Goal: Information Seeking & Learning: Check status

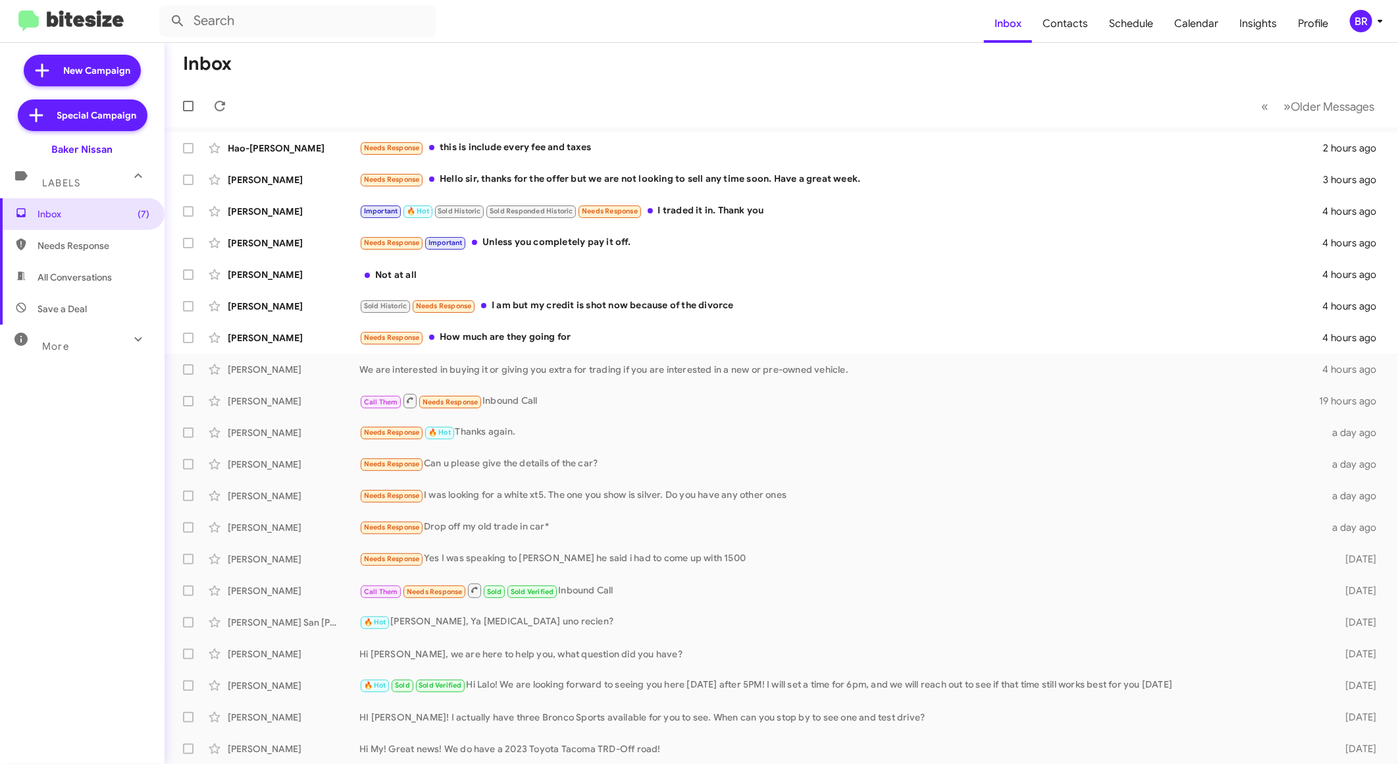
click at [1351, 25] on div "BR" at bounding box center [1361, 21] width 22 height 22
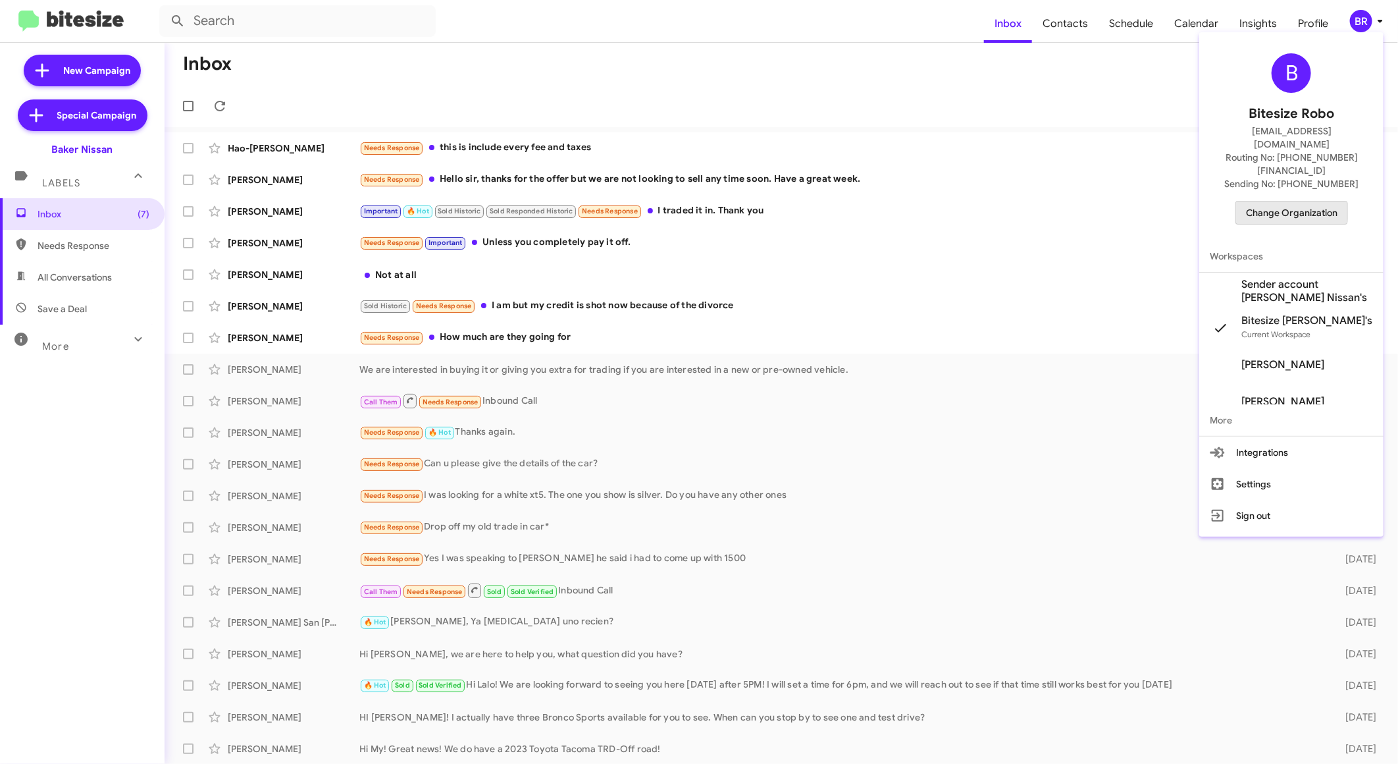
click at [1262, 201] on span "Change Organization" at bounding box center [1291, 212] width 91 height 22
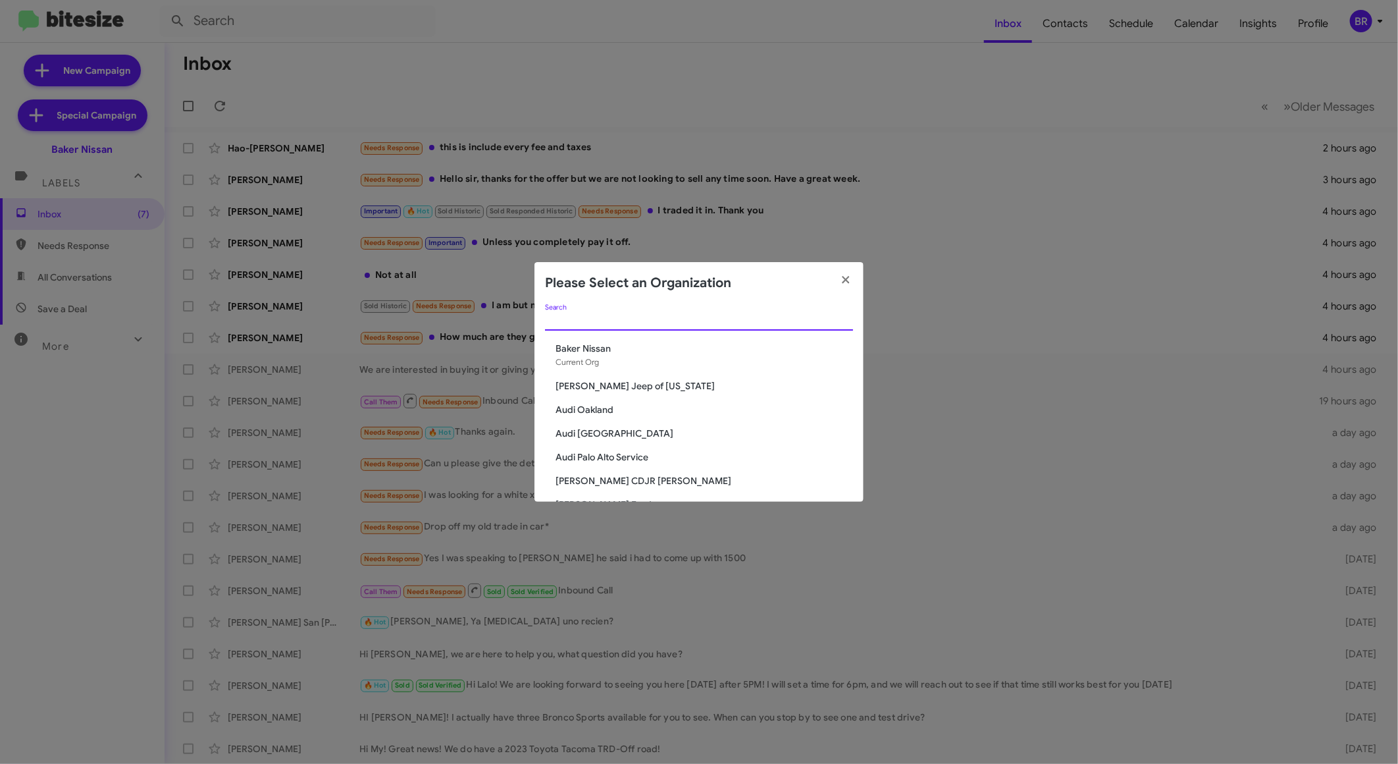
paste input "Ourisman Mazda of Rockville"
click at [767, 317] on modal-container "Please Select an Organization Ourisman Mazda of Rockville Search Baker Nissan C…" at bounding box center [699, 382] width 1398 height 764
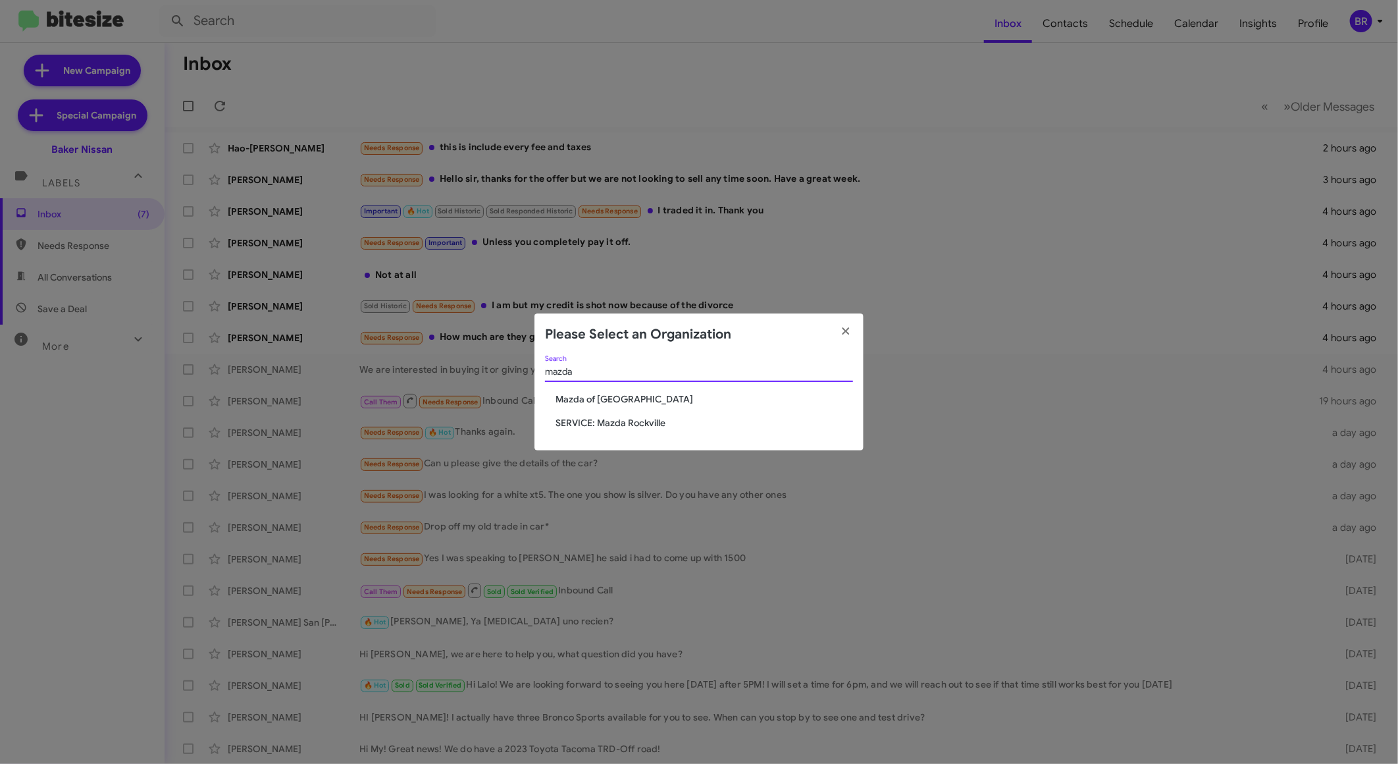
type input "mazda"
click at [599, 392] on span "Mazda of [GEOGRAPHIC_DATA]" at bounding box center [705, 398] width 298 height 13
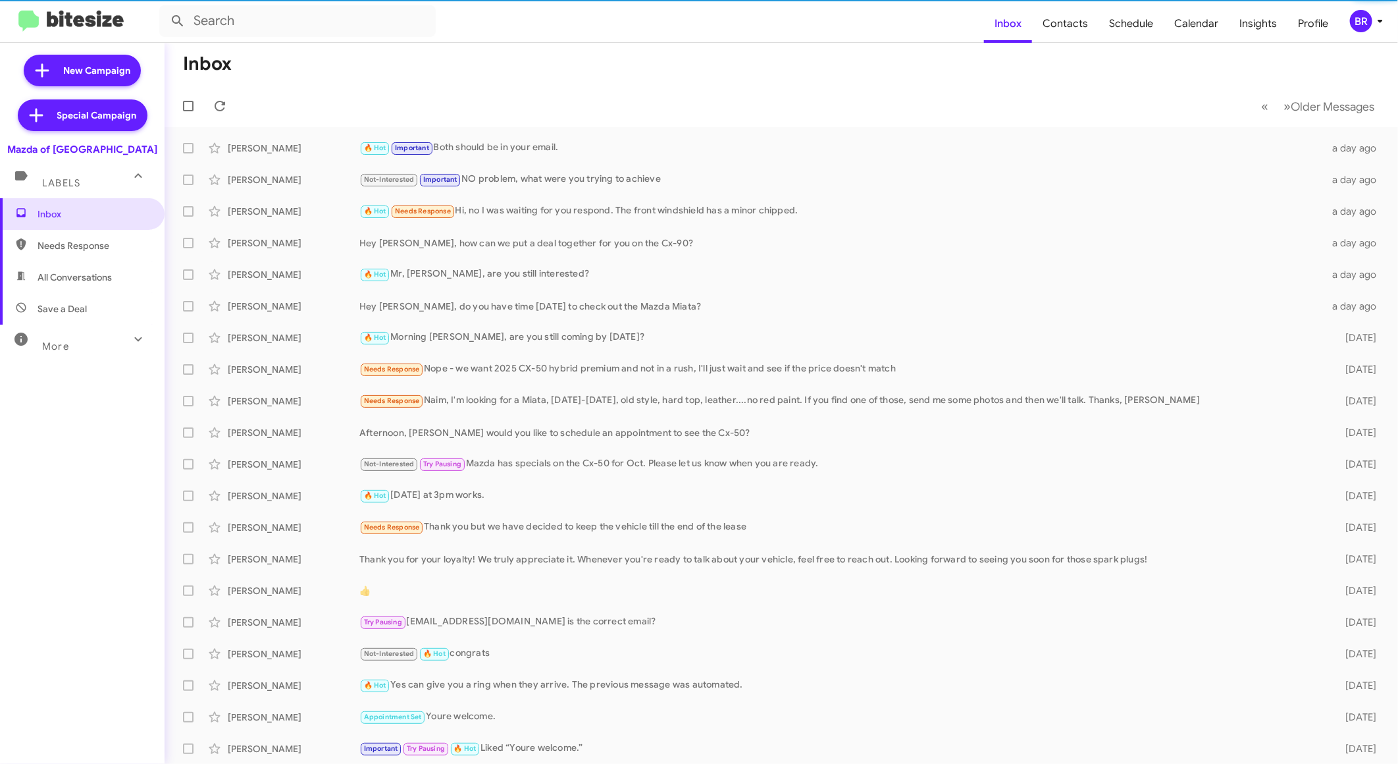
click at [72, 331] on div "More" at bounding box center [69, 340] width 117 height 24
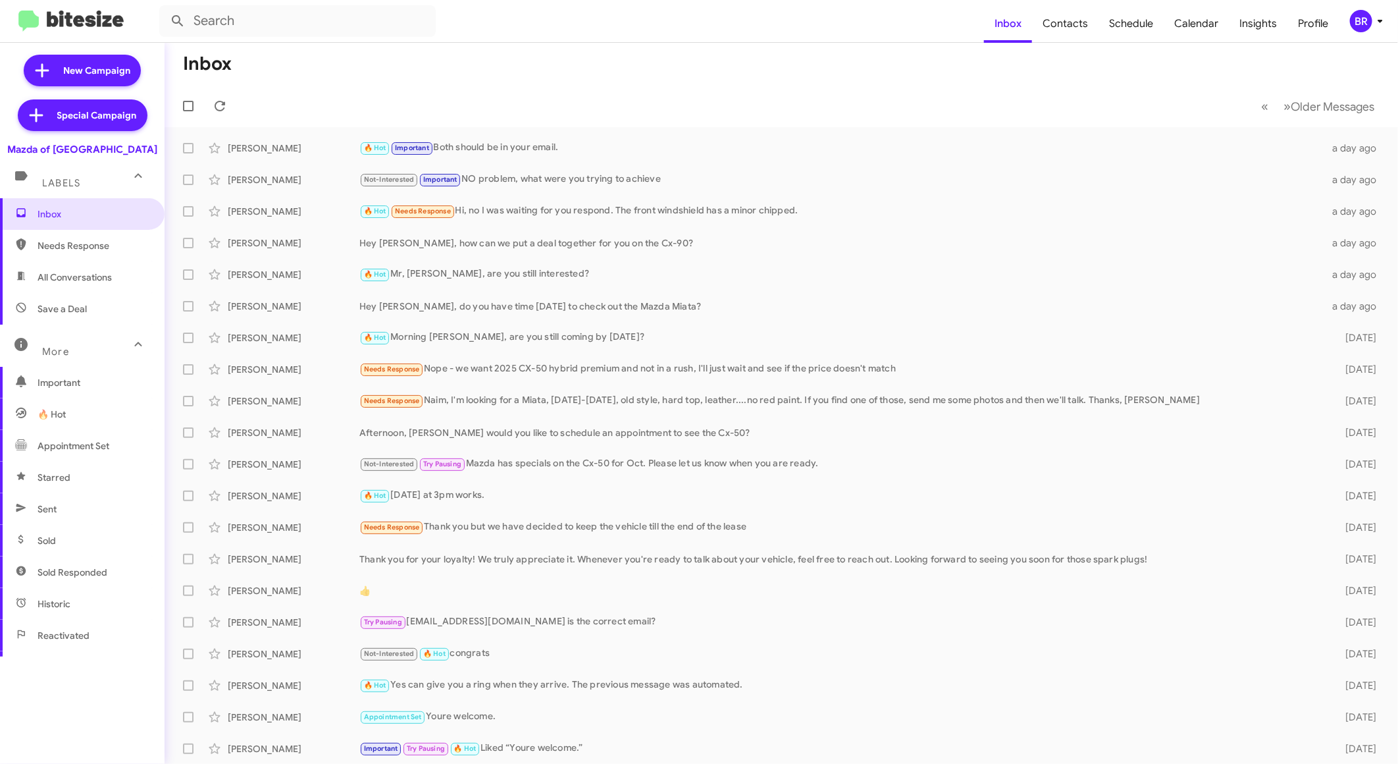
scroll to position [163, 0]
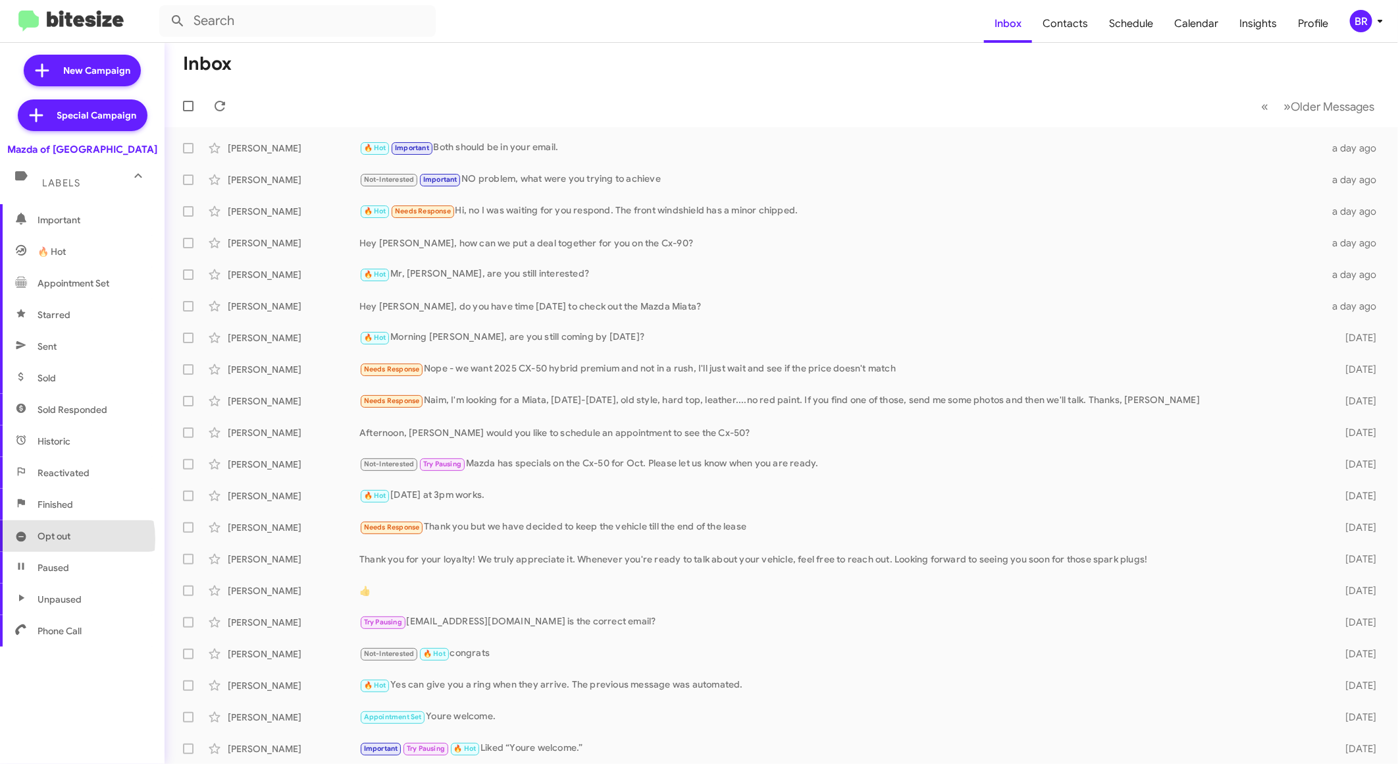
click at [51, 538] on span "Opt out" at bounding box center [54, 535] width 33 height 13
type input "in:opt-out"
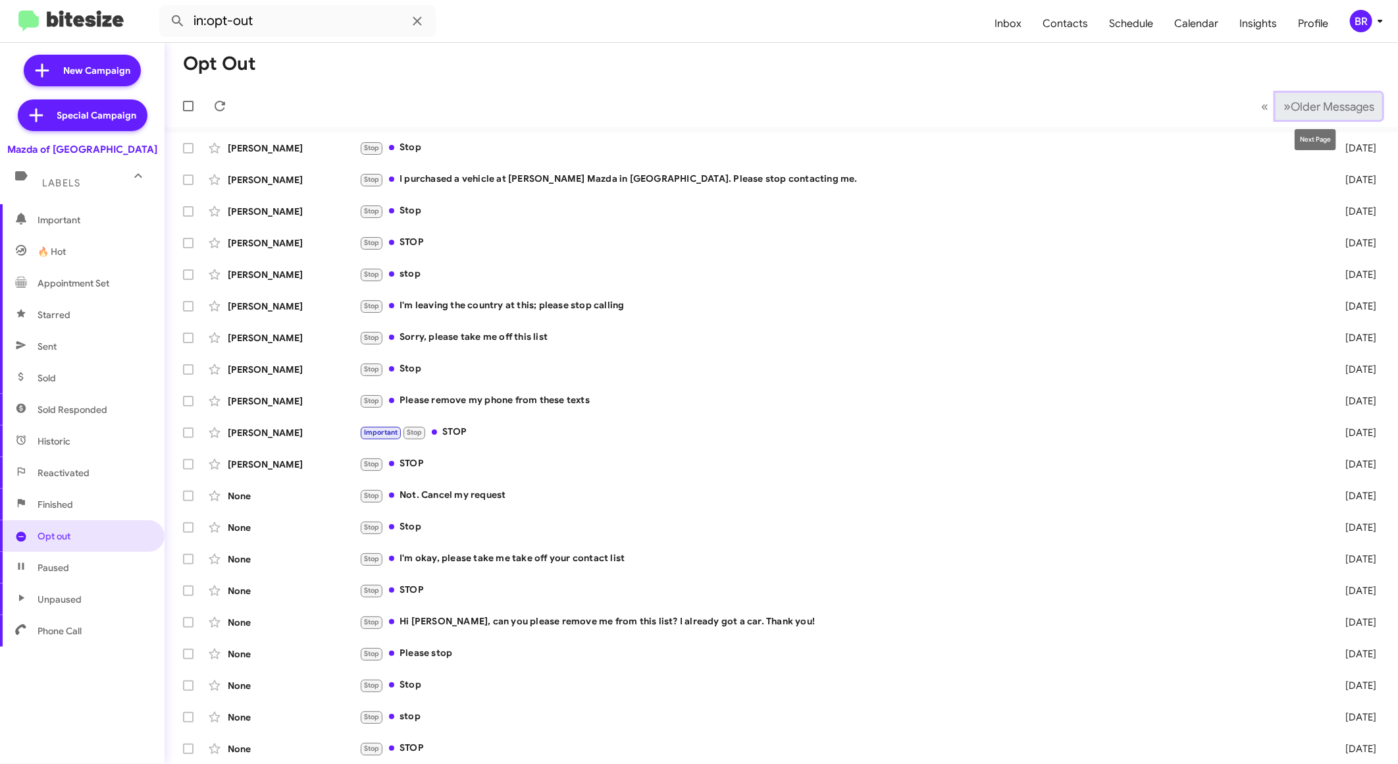
click at [1333, 113] on span "Older Messages" at bounding box center [1333, 106] width 84 height 14
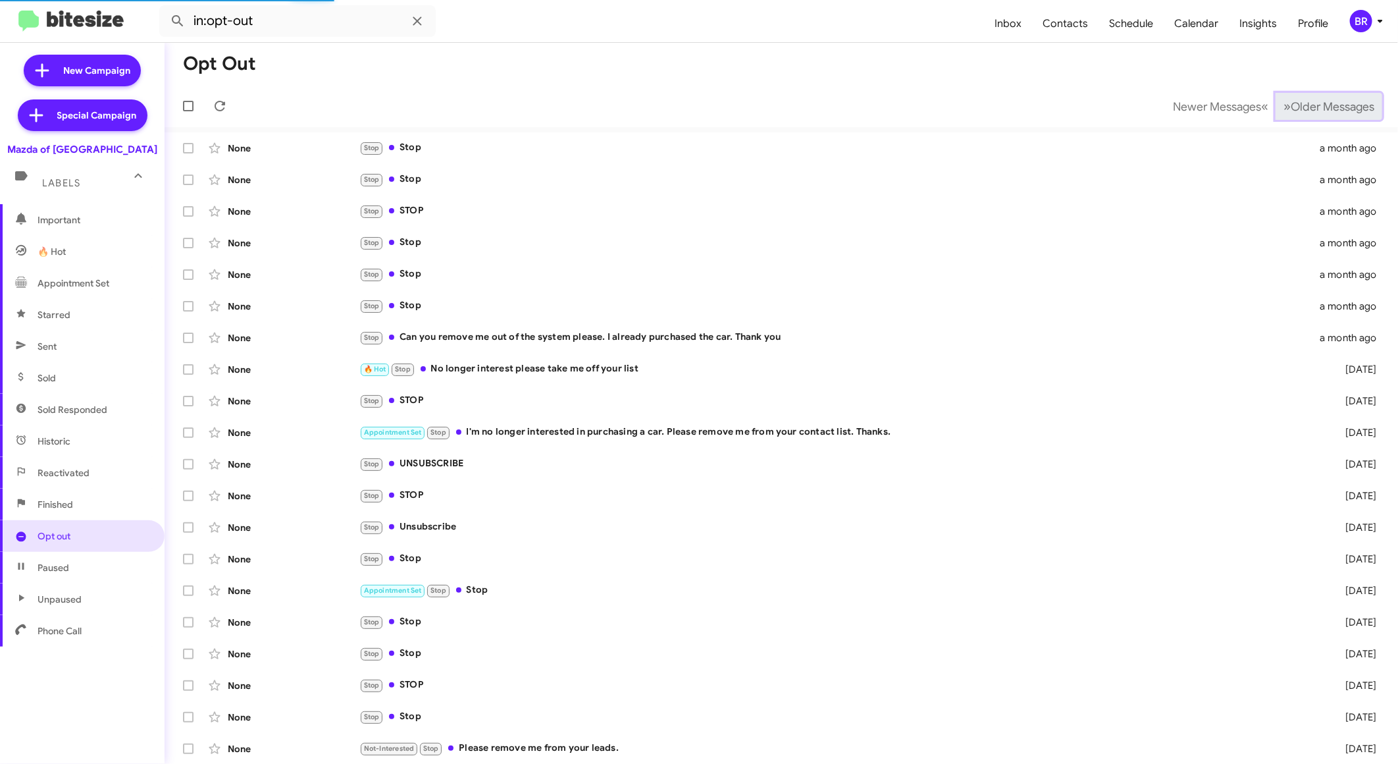
click at [1333, 113] on span "Older Messages" at bounding box center [1333, 106] width 84 height 14
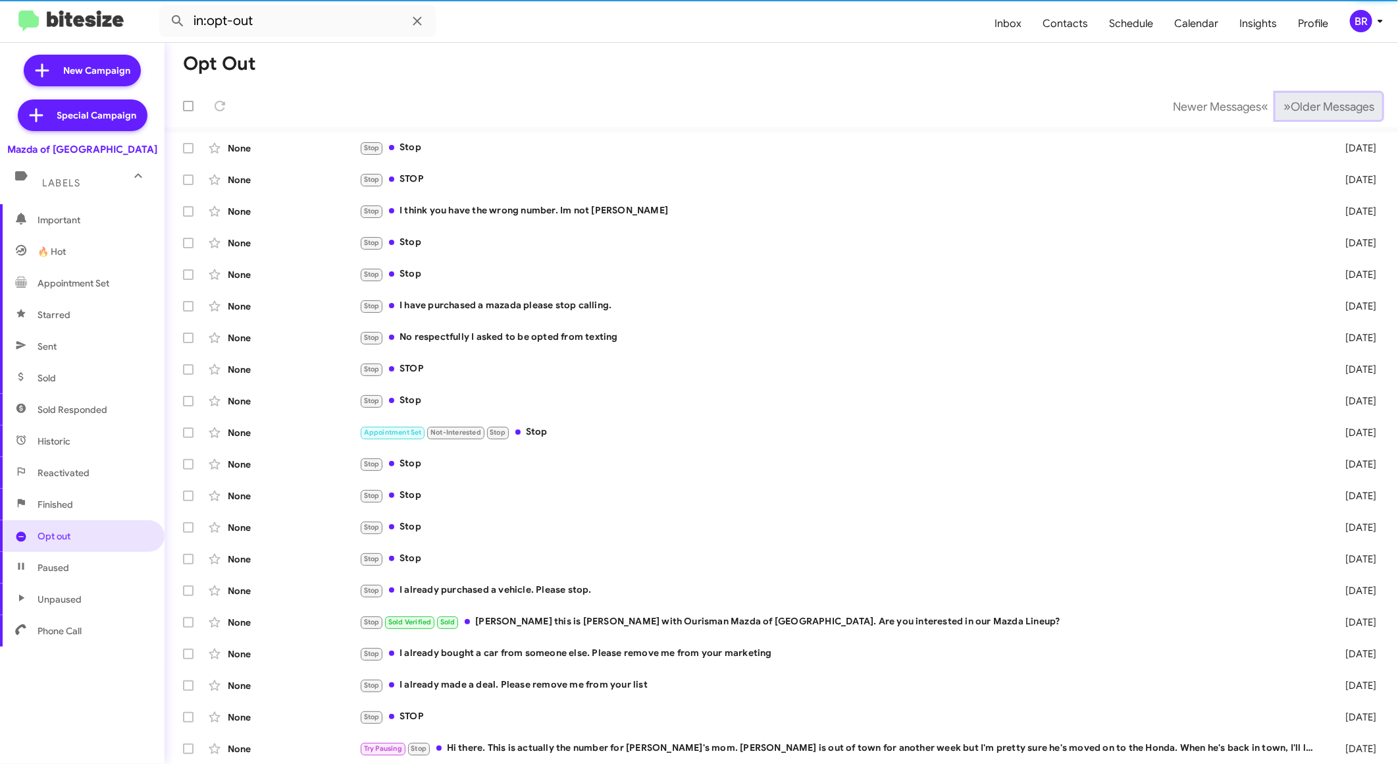
click at [1333, 113] on span "Older Messages" at bounding box center [1333, 106] width 84 height 14
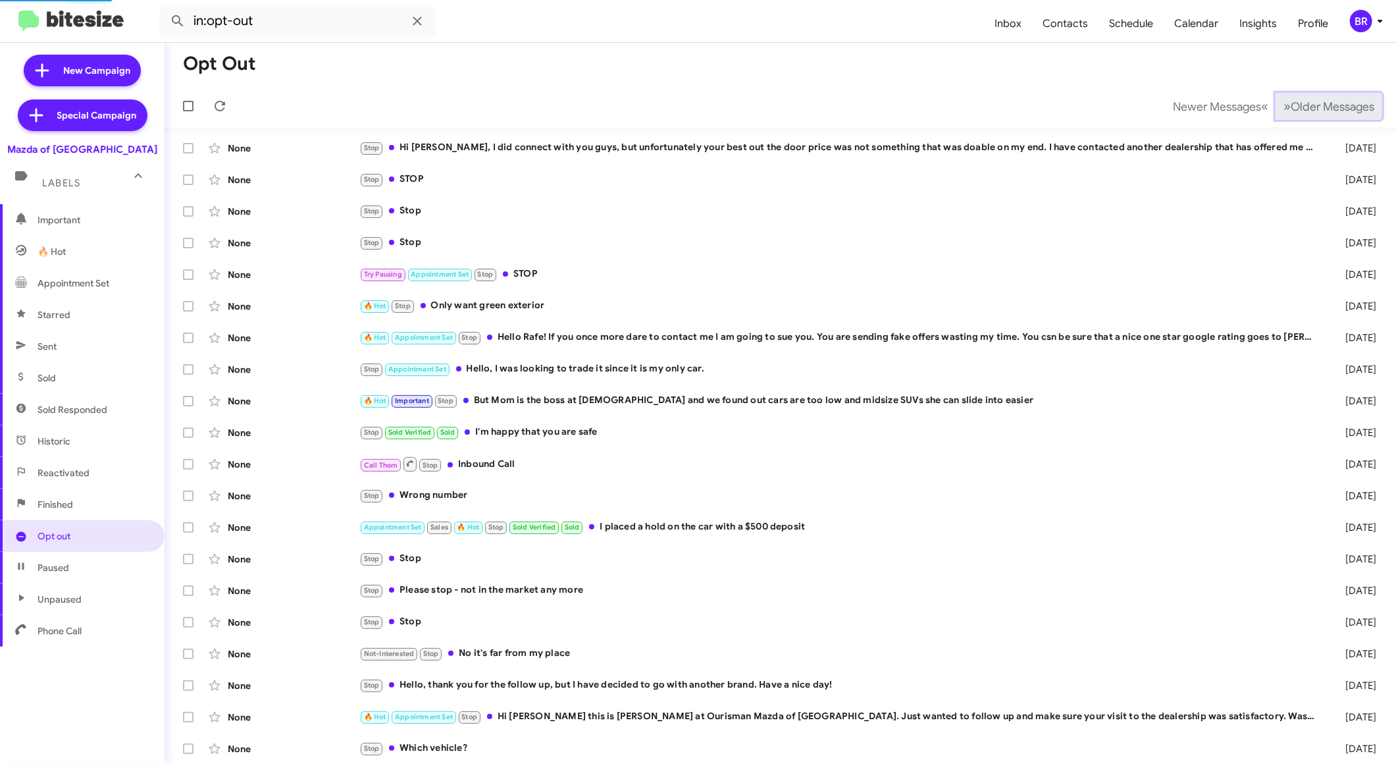
click at [1333, 113] on span "Older Messages" at bounding box center [1333, 106] width 84 height 14
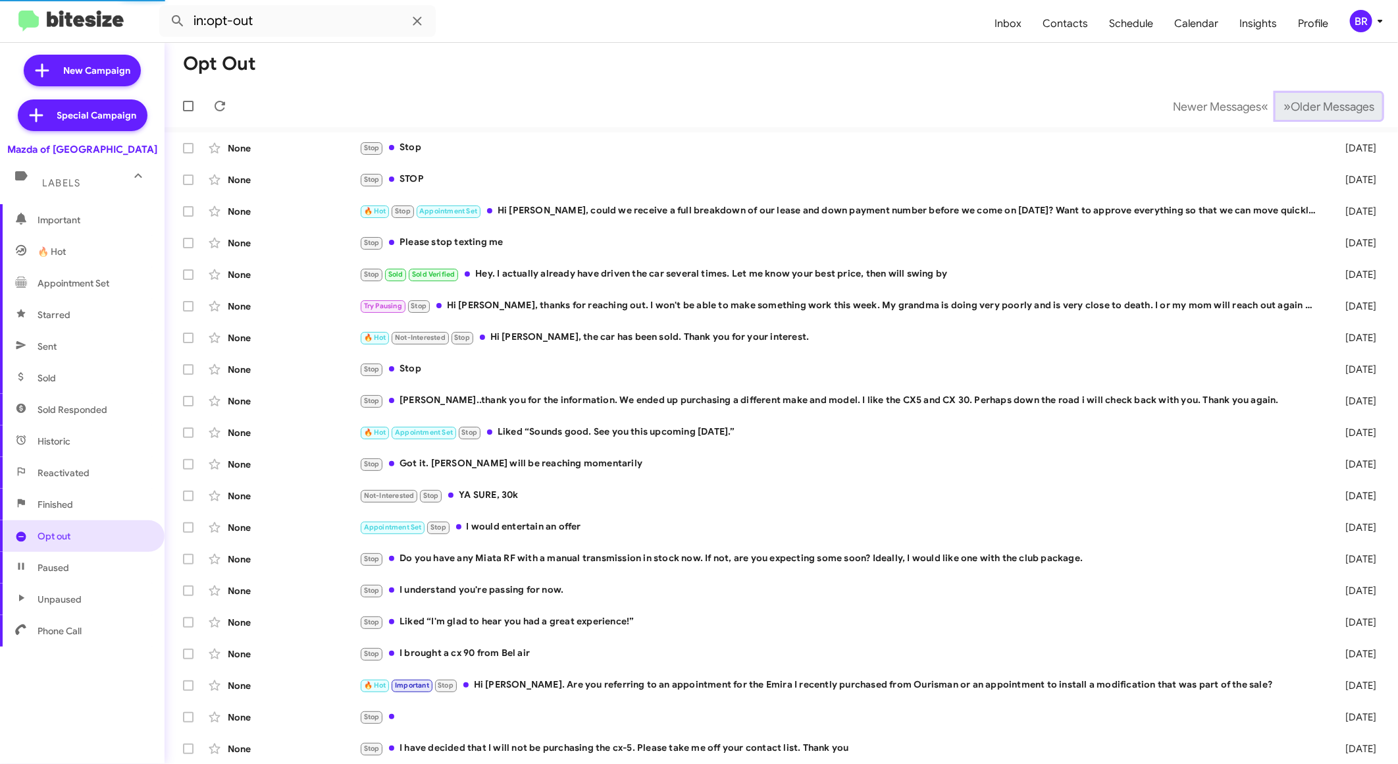
click at [1333, 113] on span "Older Messages" at bounding box center [1333, 106] width 84 height 14
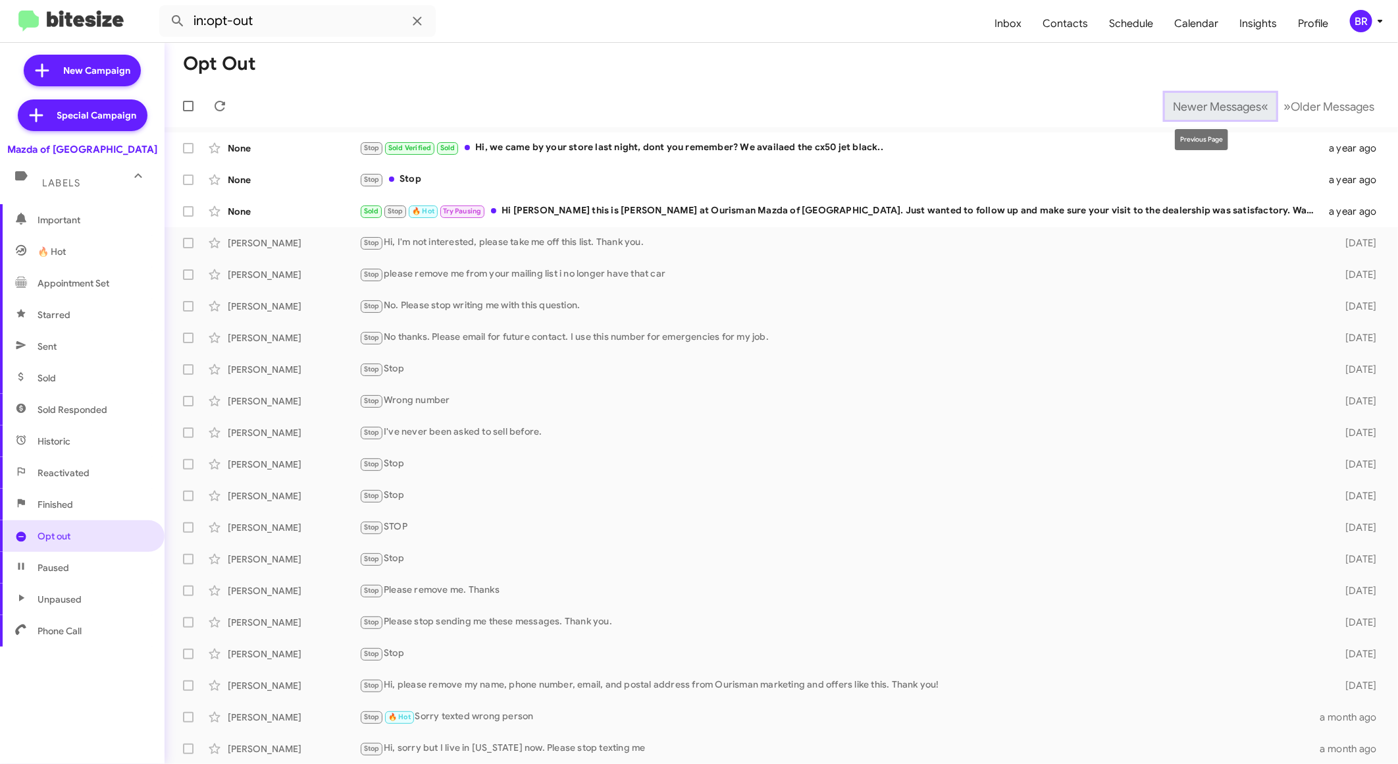
click at [1189, 105] on span "Newer Messages" at bounding box center [1217, 106] width 88 height 14
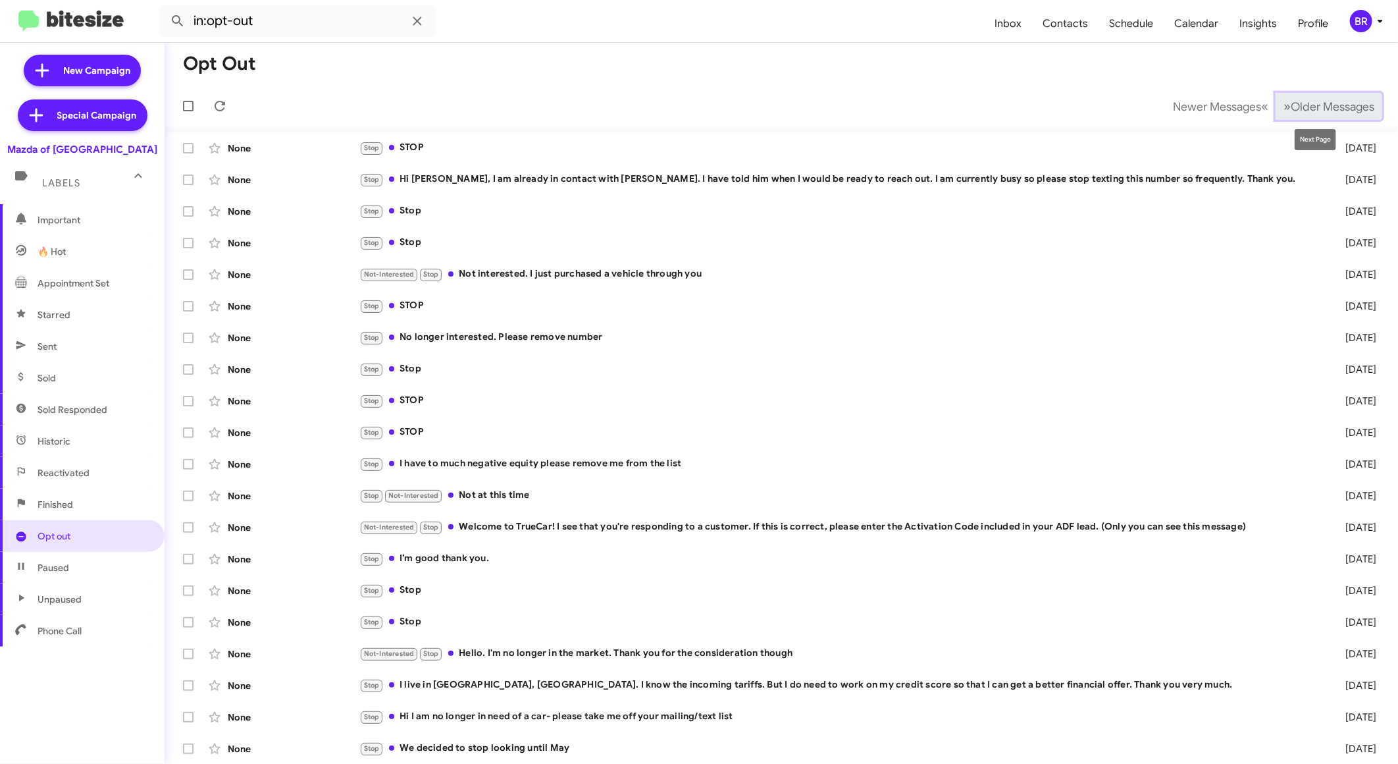
click at [1303, 112] on span "Older Messages" at bounding box center [1333, 106] width 84 height 14
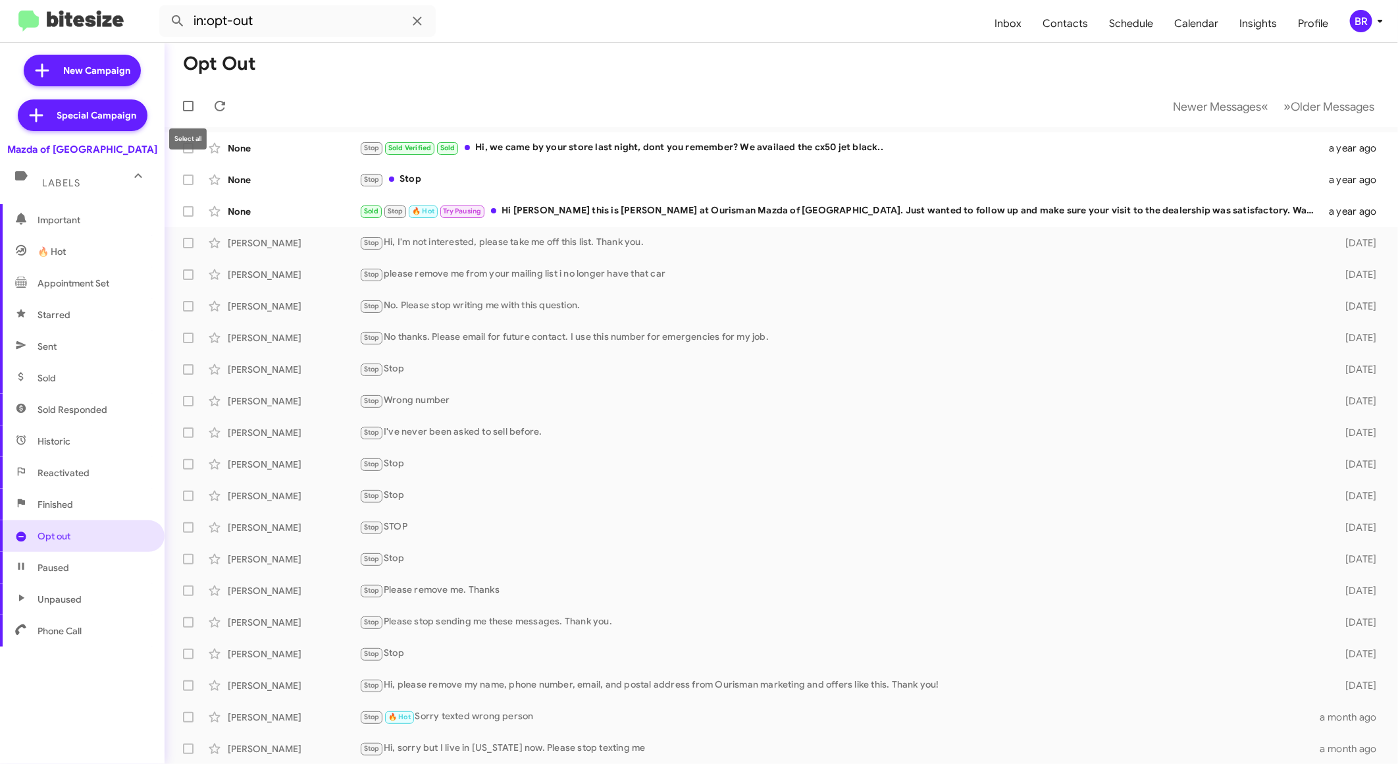
click at [189, 109] on span at bounding box center [188, 106] width 11 height 11
click at [188, 111] on input "checkbox" at bounding box center [188, 111] width 1 height 1
checkbox input "true"
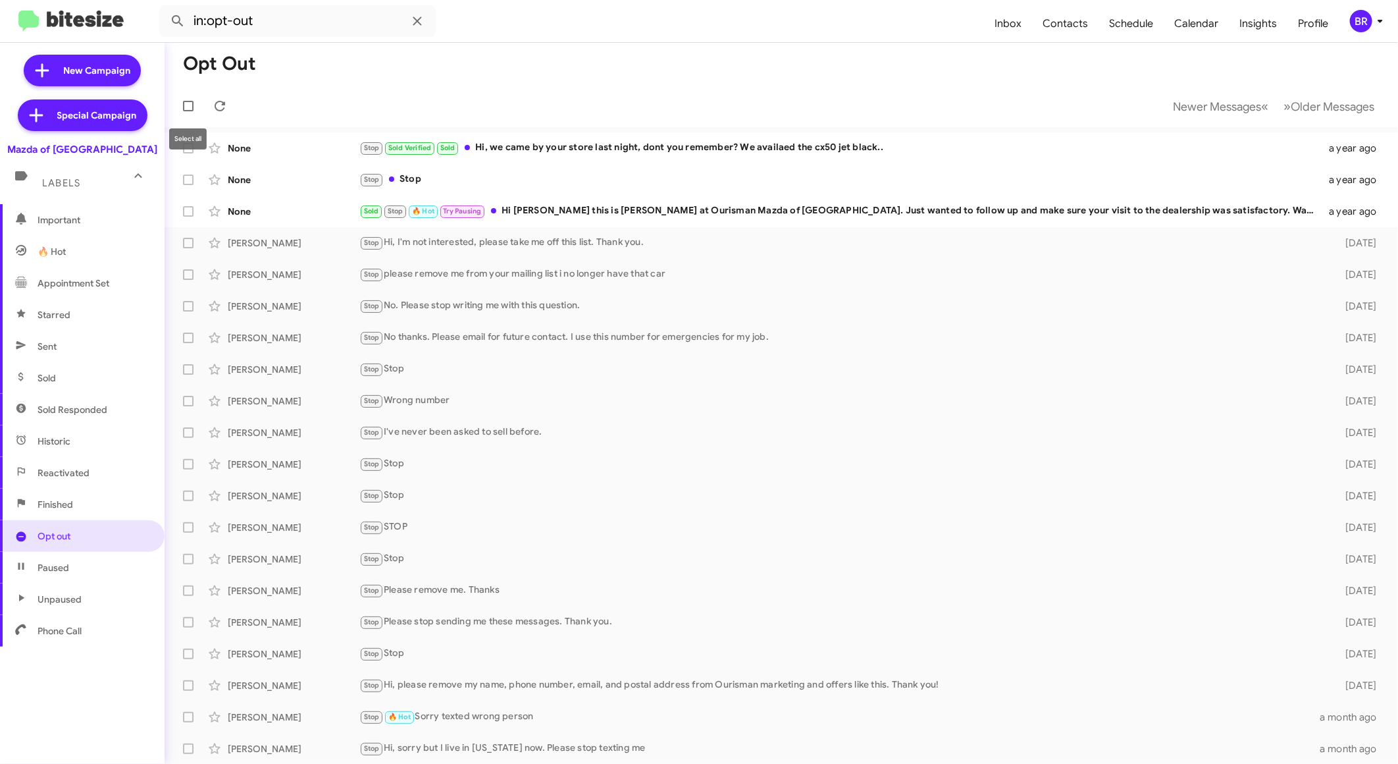
checkbox input "true"
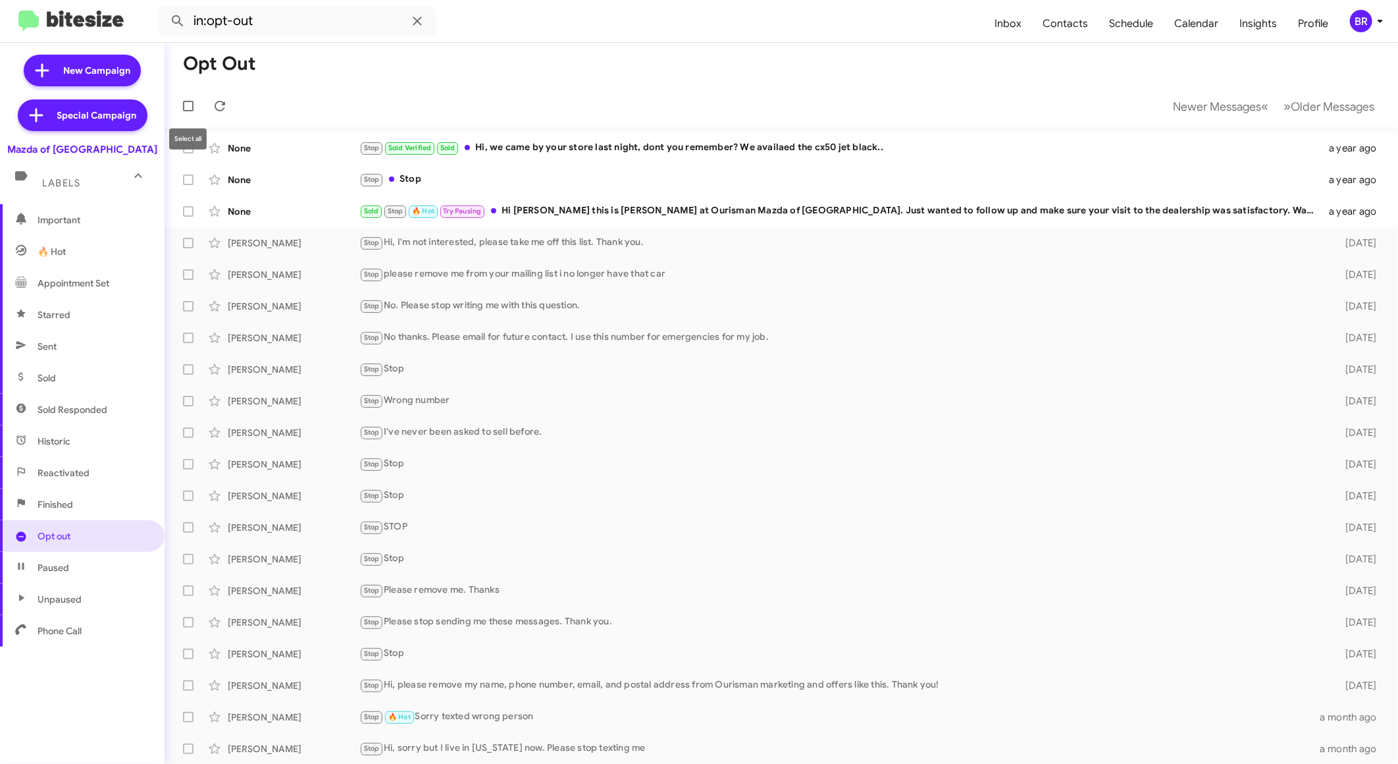
checkbox input "true"
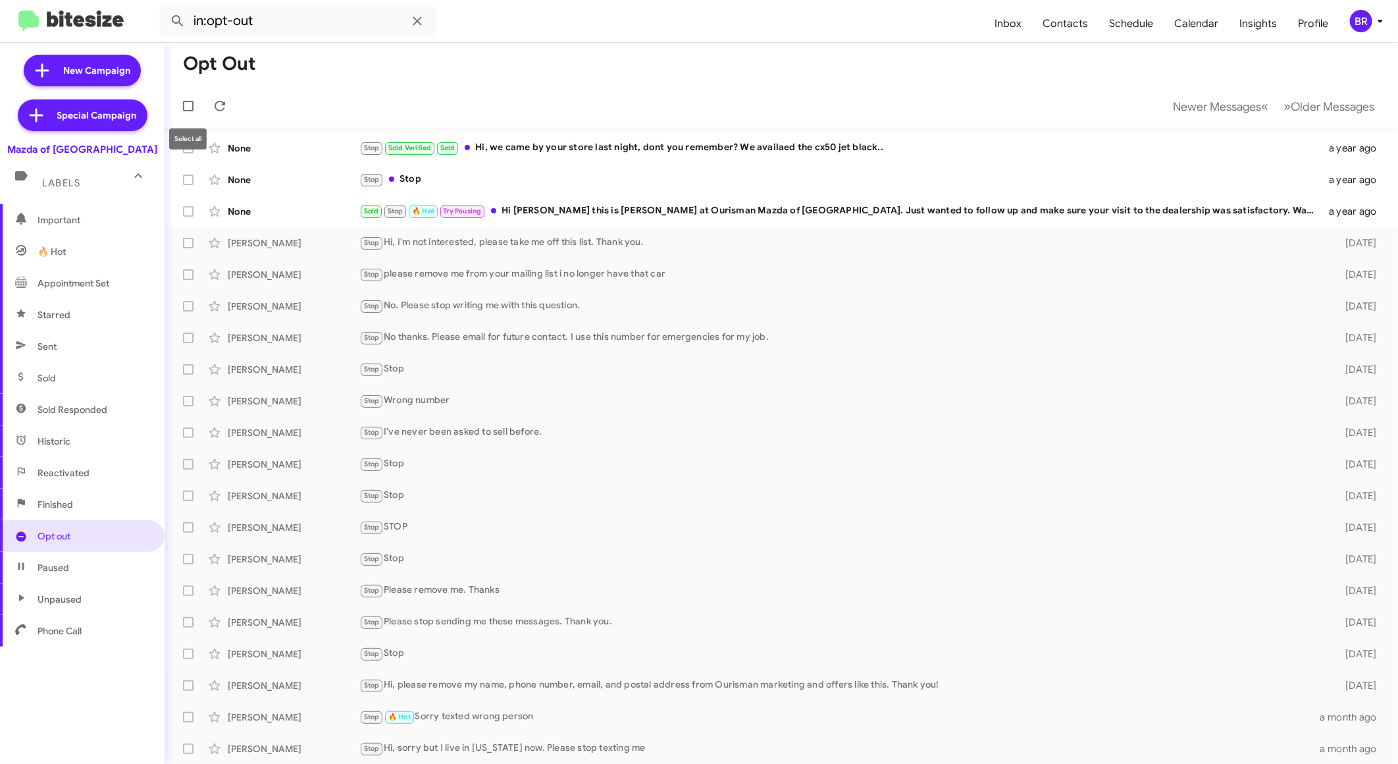
checkbox input "true"
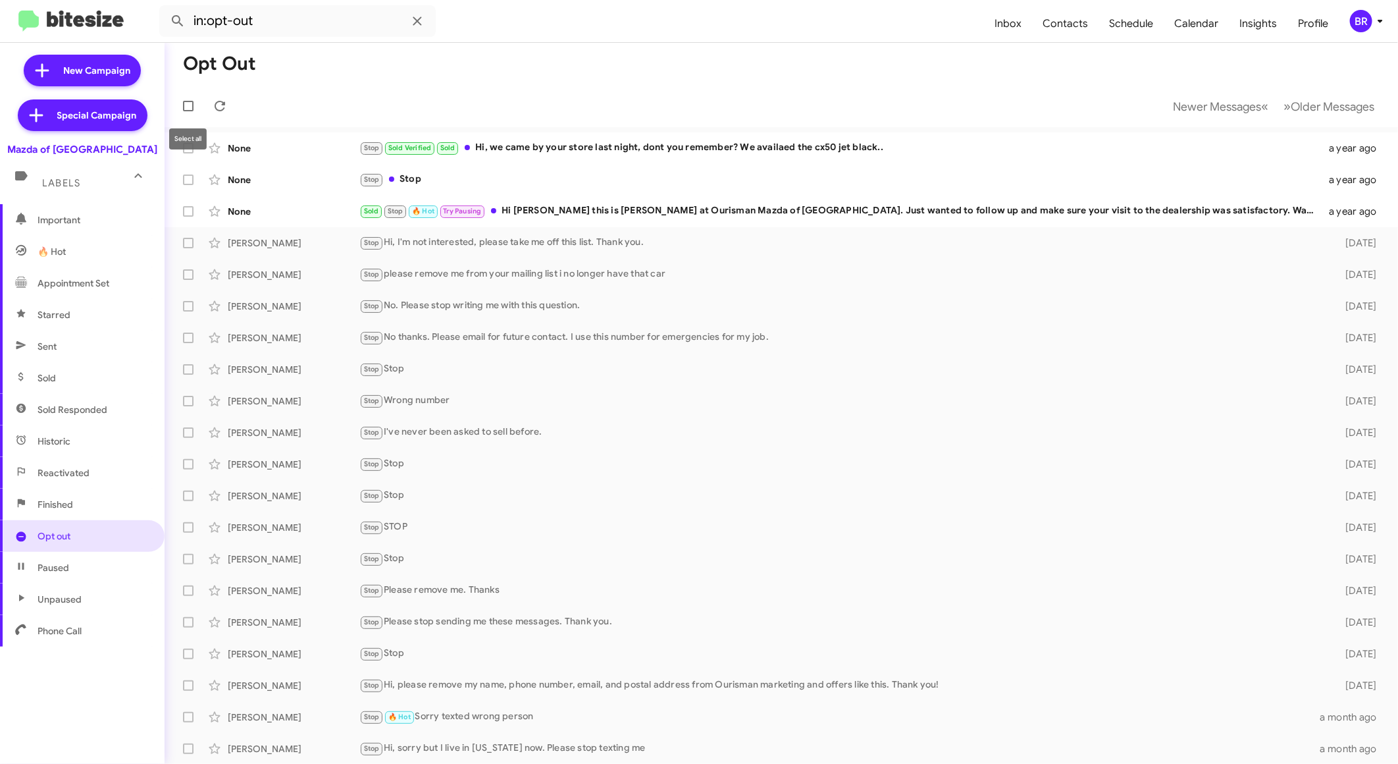
checkbox input "true"
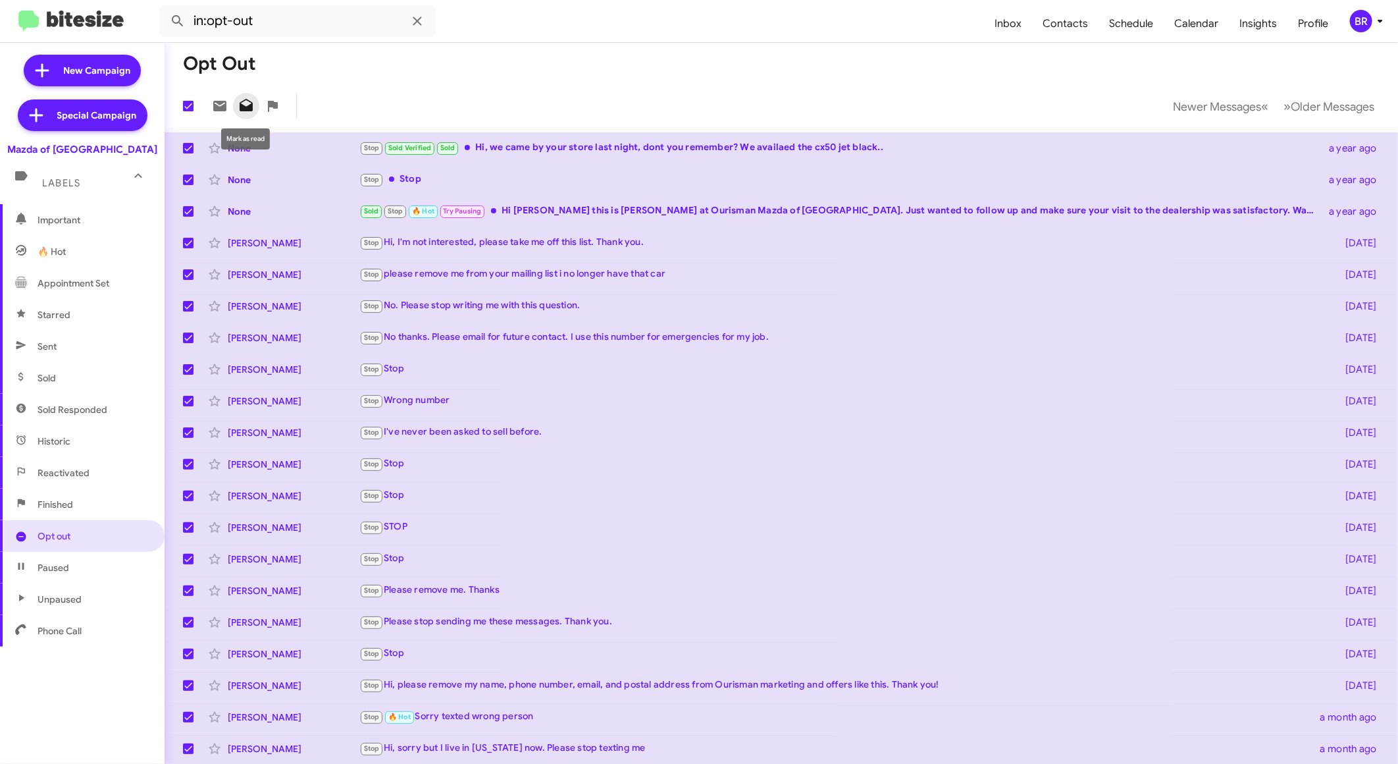
click at [253, 105] on icon at bounding box center [246, 106] width 16 height 16
click at [1214, 100] on span "Newer Messages" at bounding box center [1217, 106] width 88 height 14
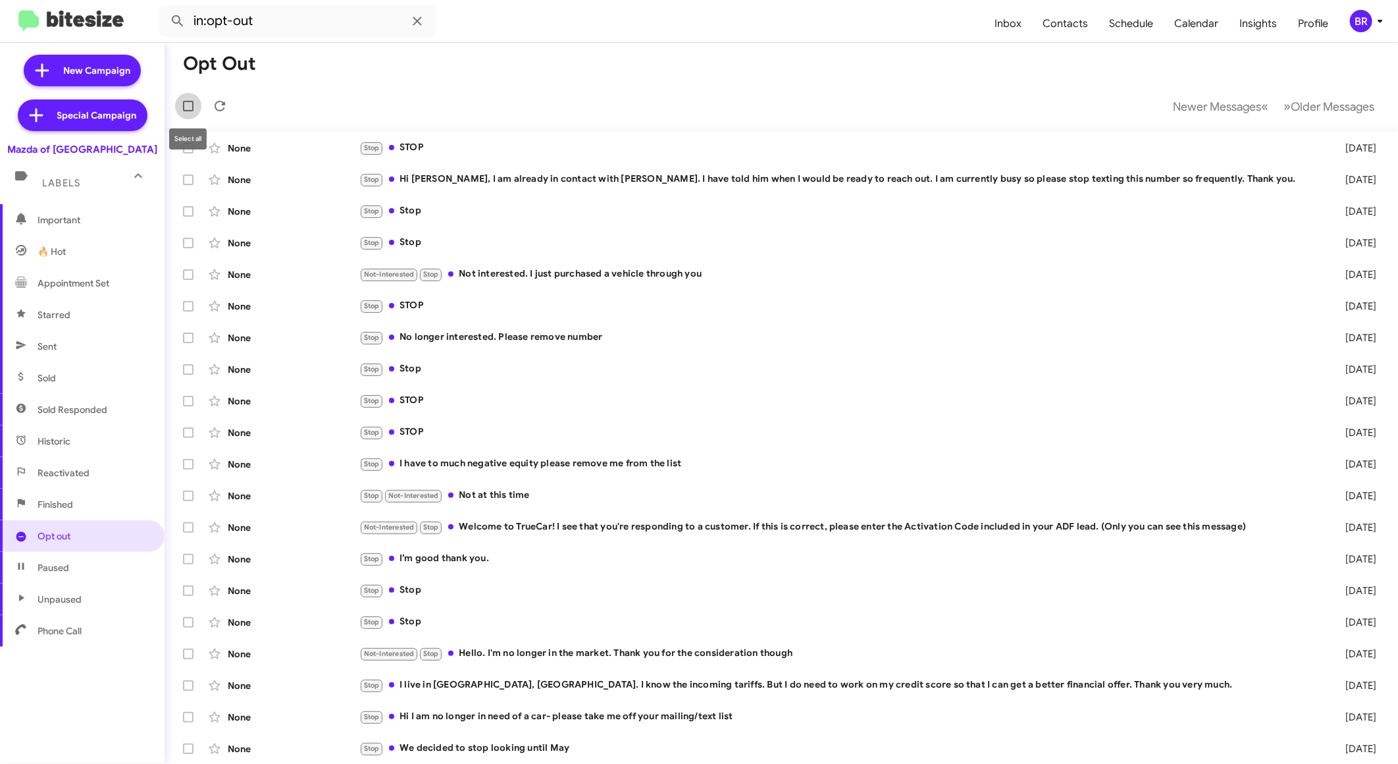
click at [181, 107] on label at bounding box center [188, 106] width 26 height 26
click at [188, 111] on input "checkbox" at bounding box center [188, 111] width 1 height 1
checkbox input "true"
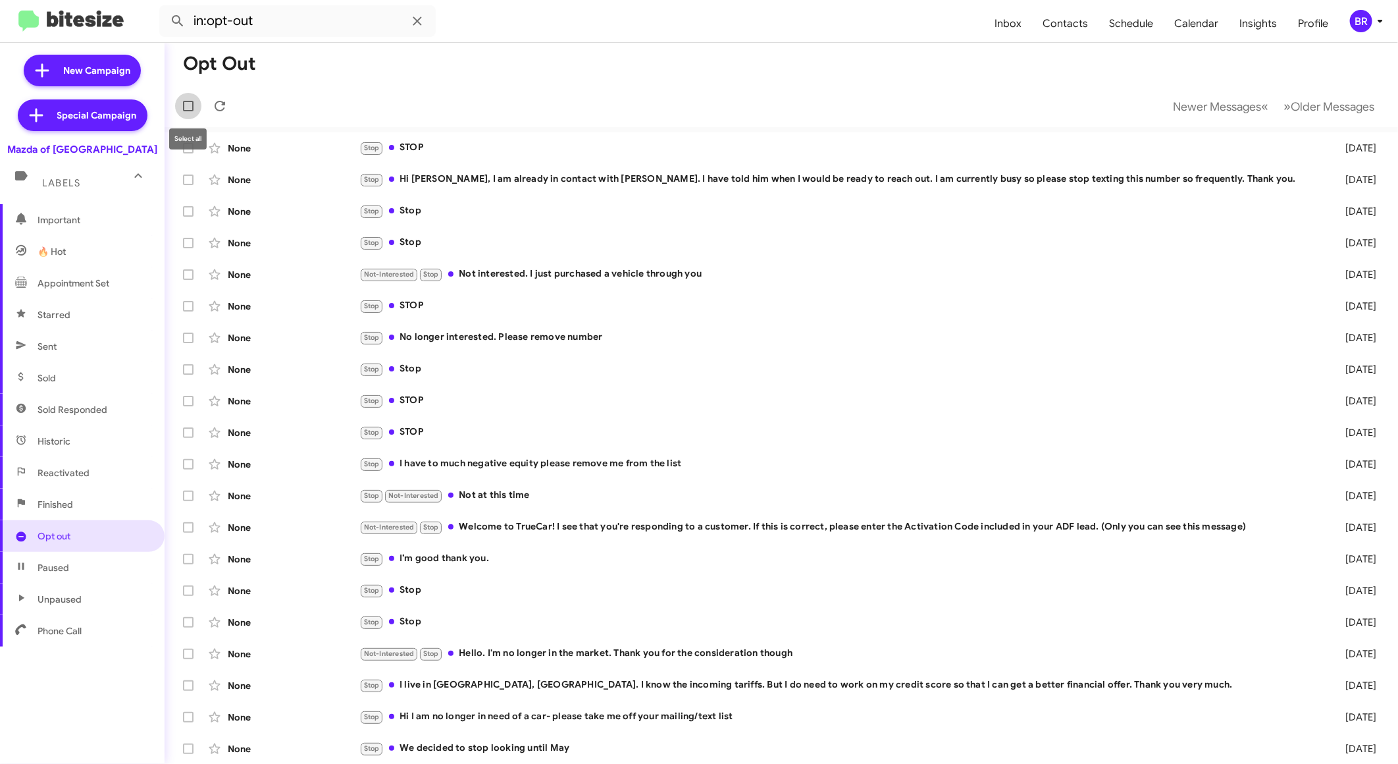
checkbox input "true"
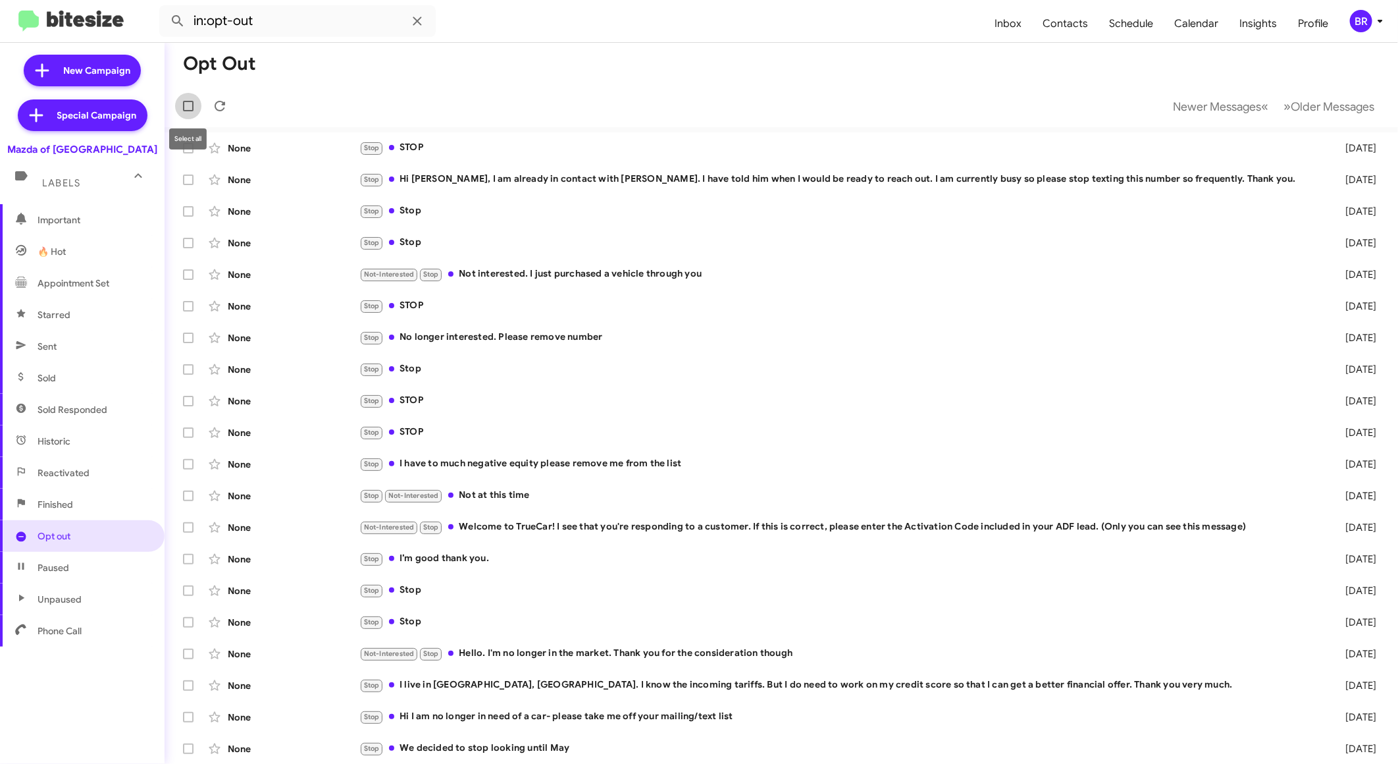
checkbox input "true"
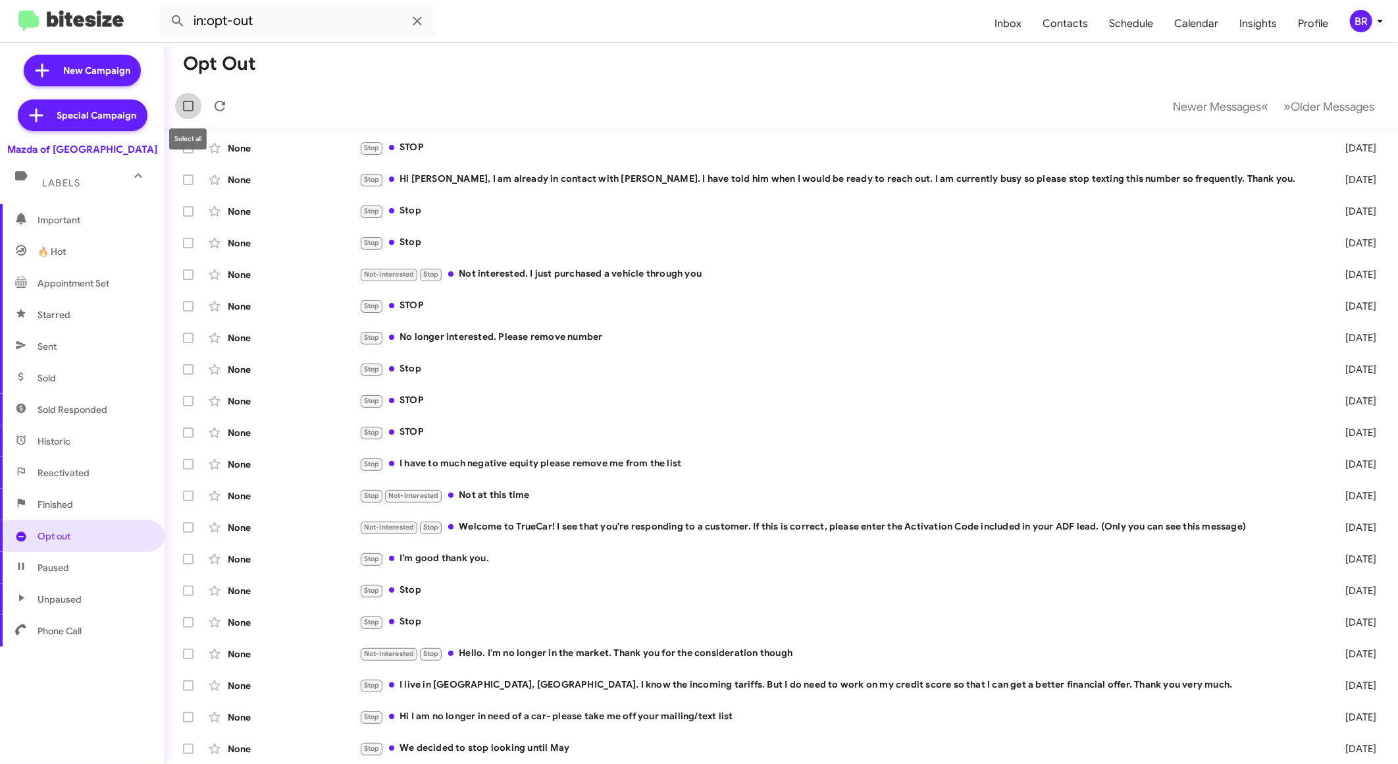
checkbox input "true"
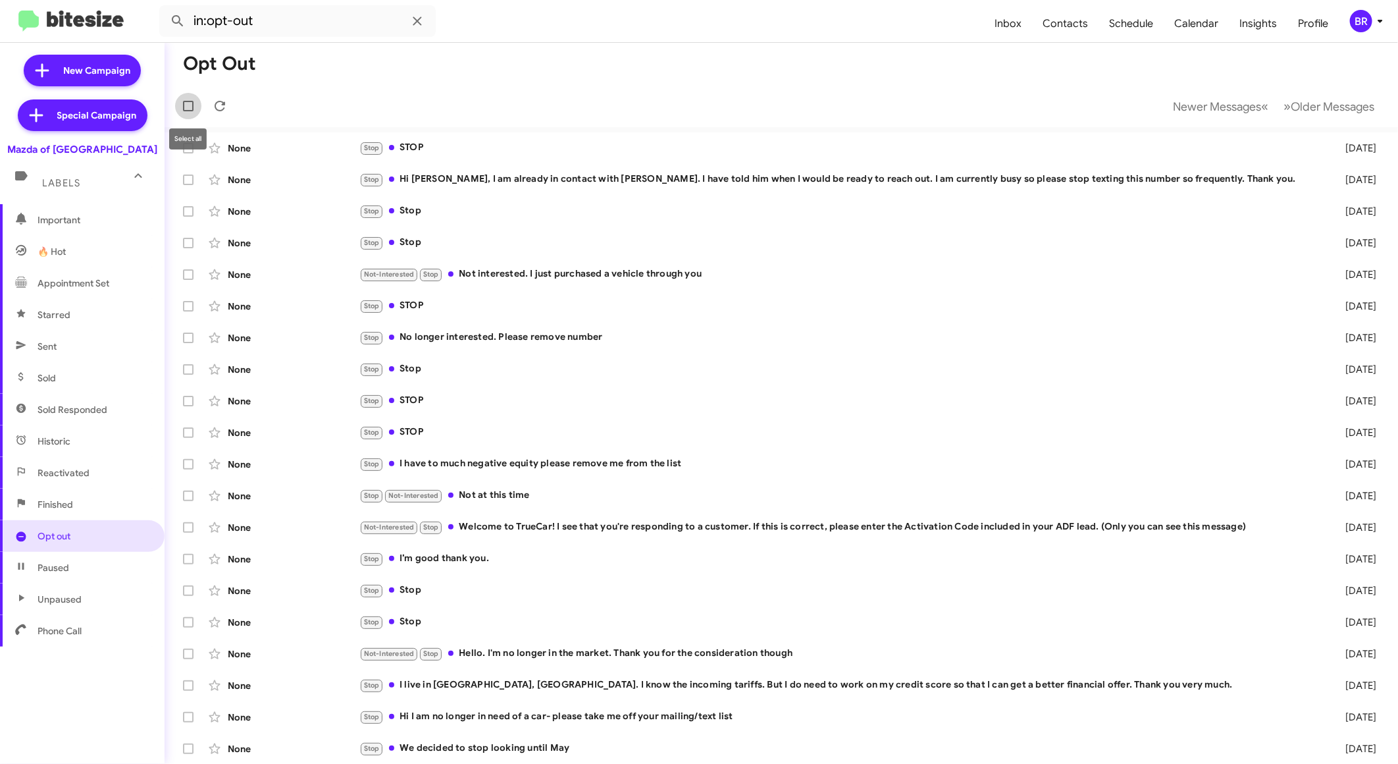
checkbox input "true"
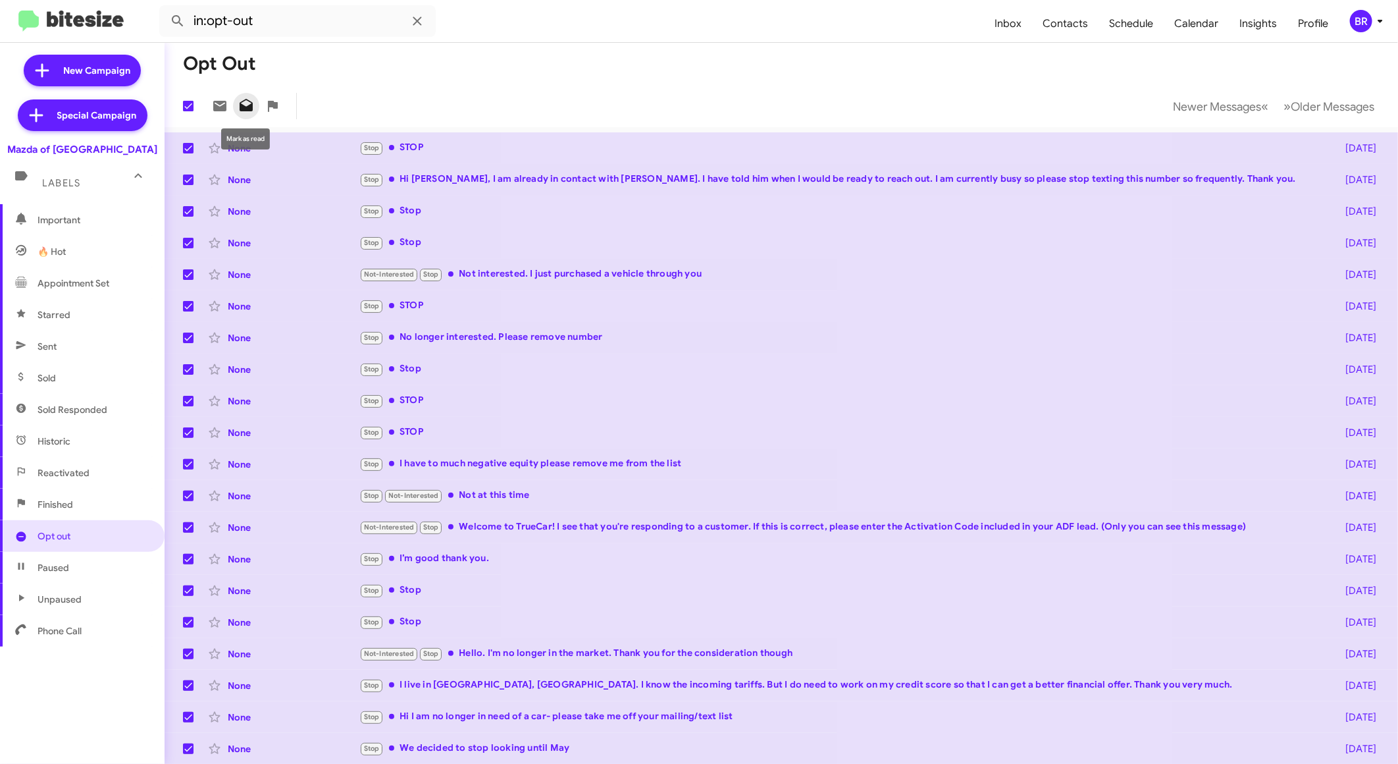
click at [251, 101] on icon at bounding box center [246, 106] width 16 height 16
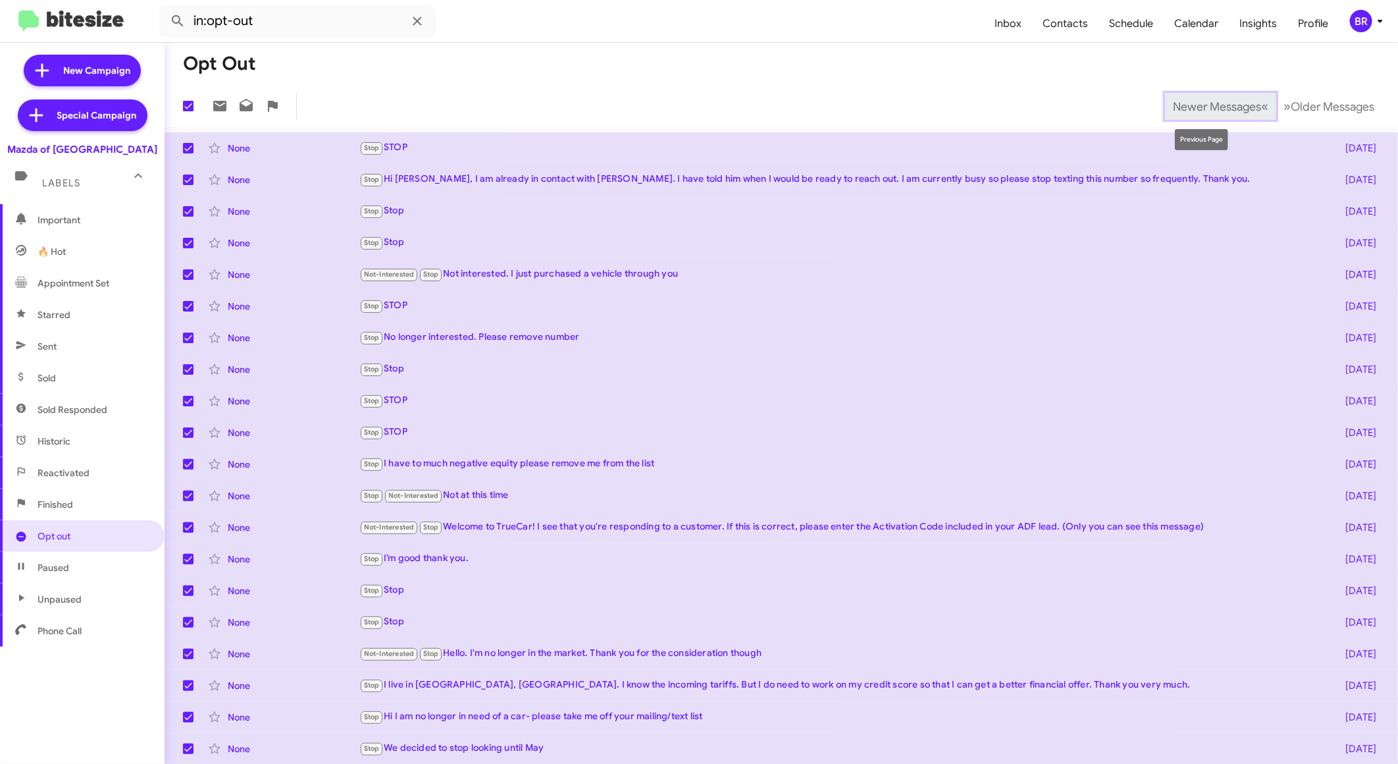
click at [1179, 109] on span "Newer Messages" at bounding box center [1217, 106] width 88 height 14
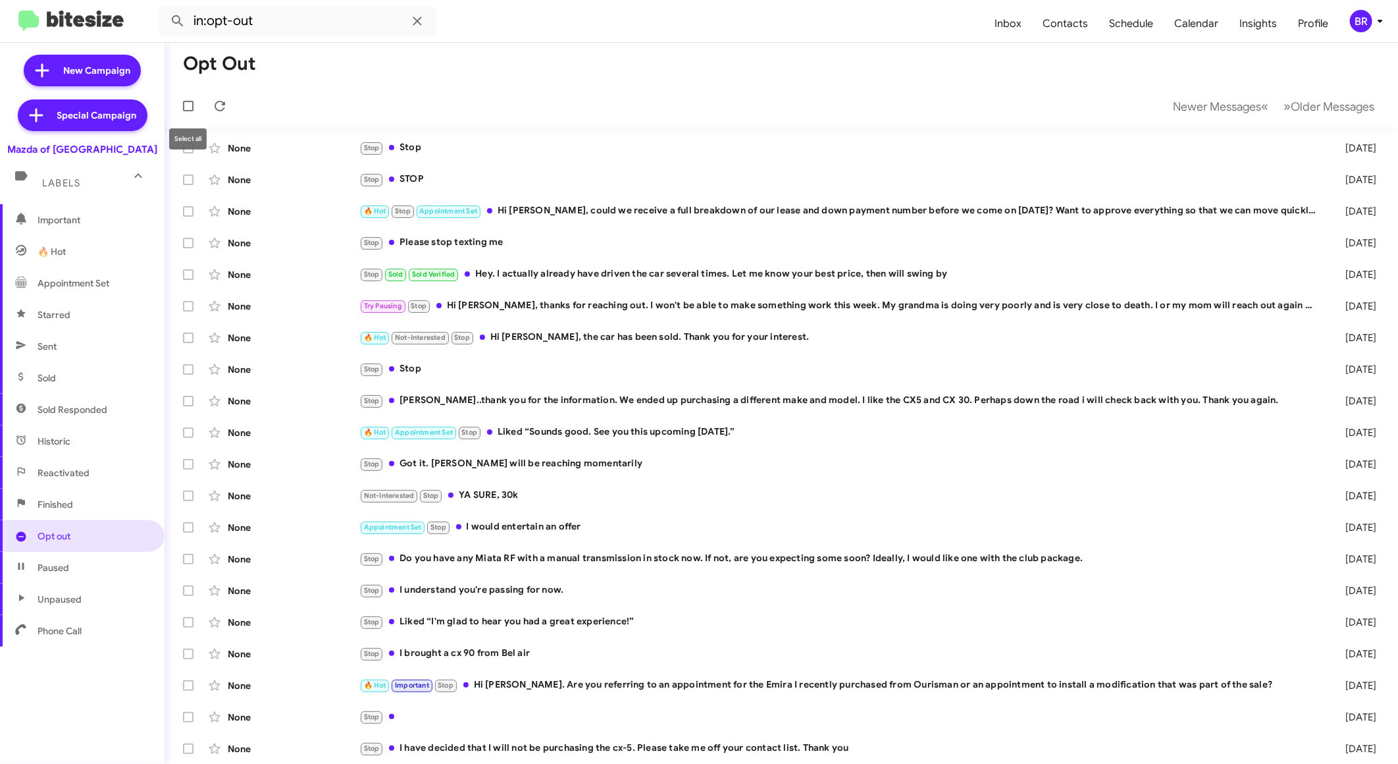
click at [193, 108] on span at bounding box center [188, 106] width 11 height 11
click at [188, 111] on input "checkbox" at bounding box center [188, 111] width 1 height 1
checkbox input "true"
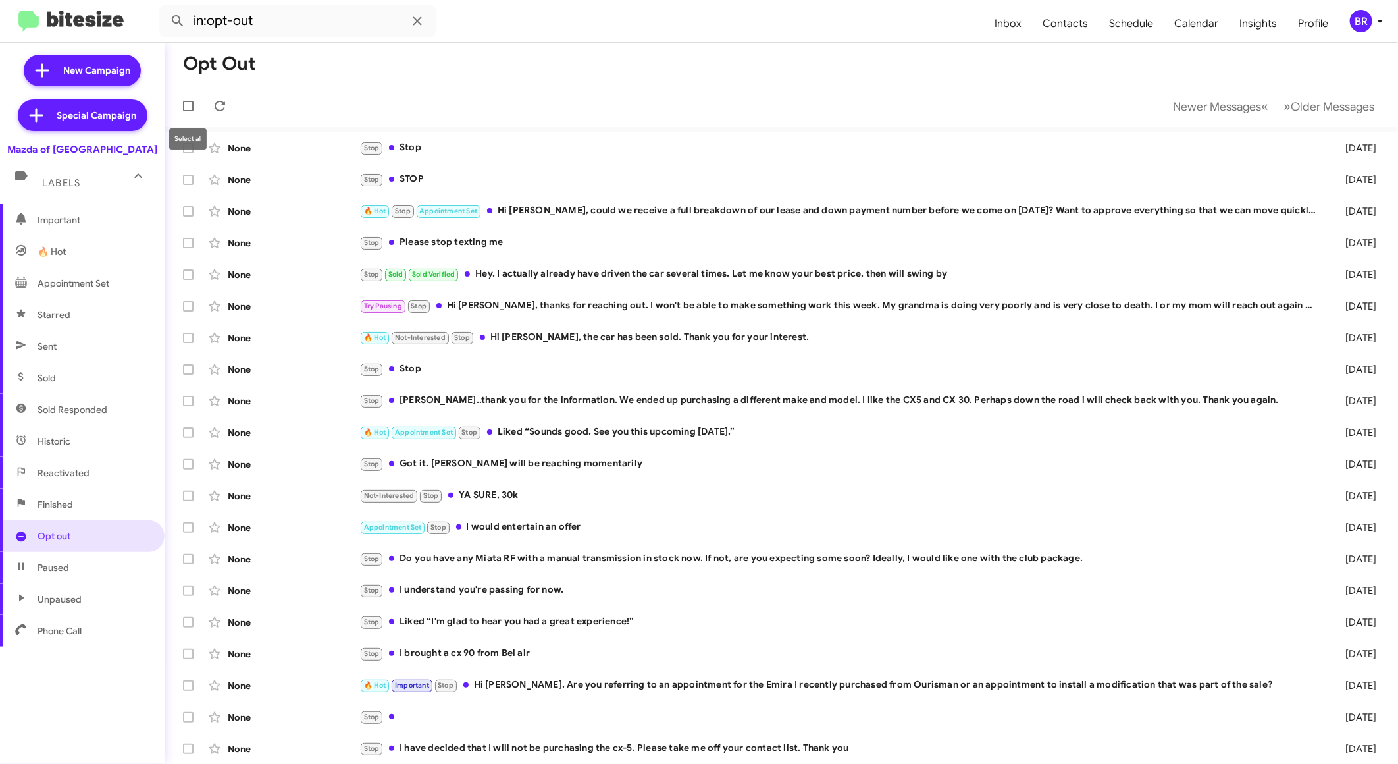
checkbox input "true"
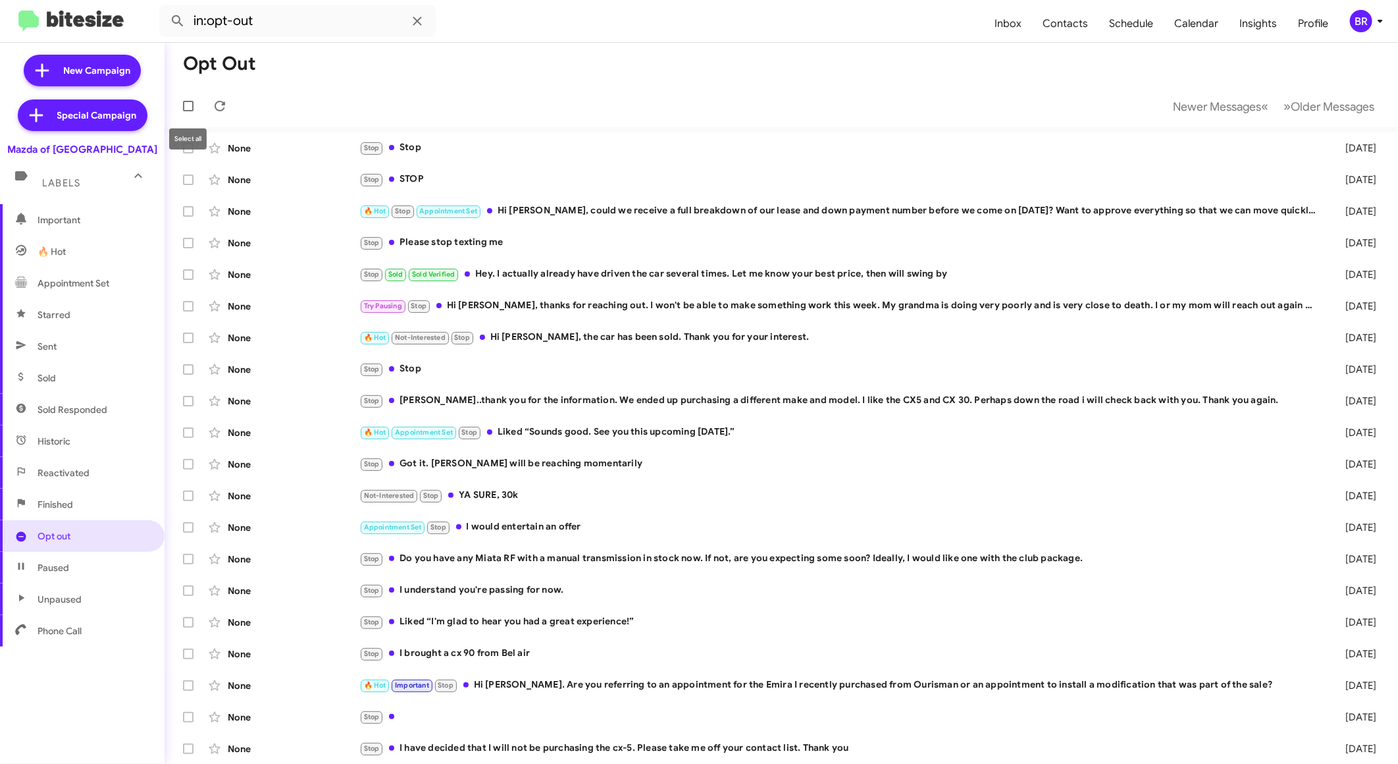
checkbox input "true"
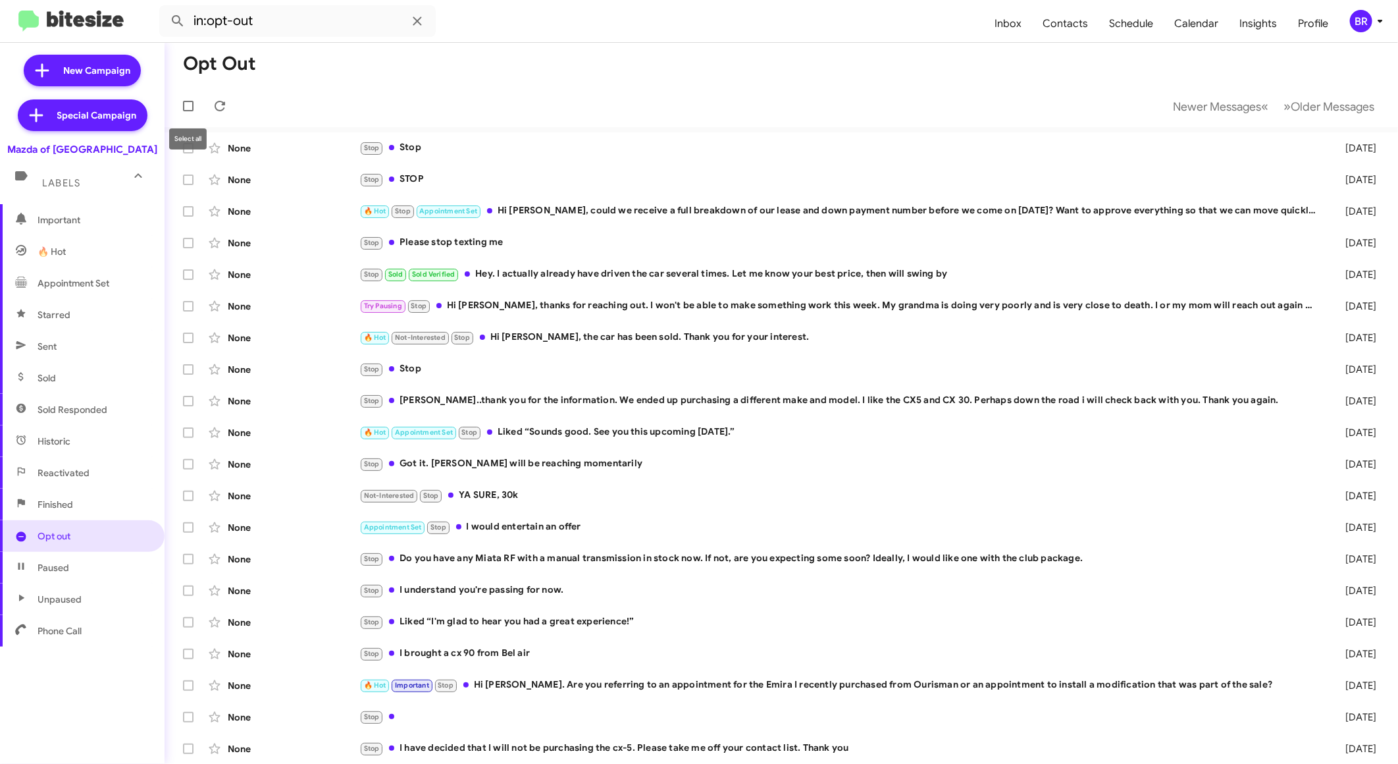
checkbox input "true"
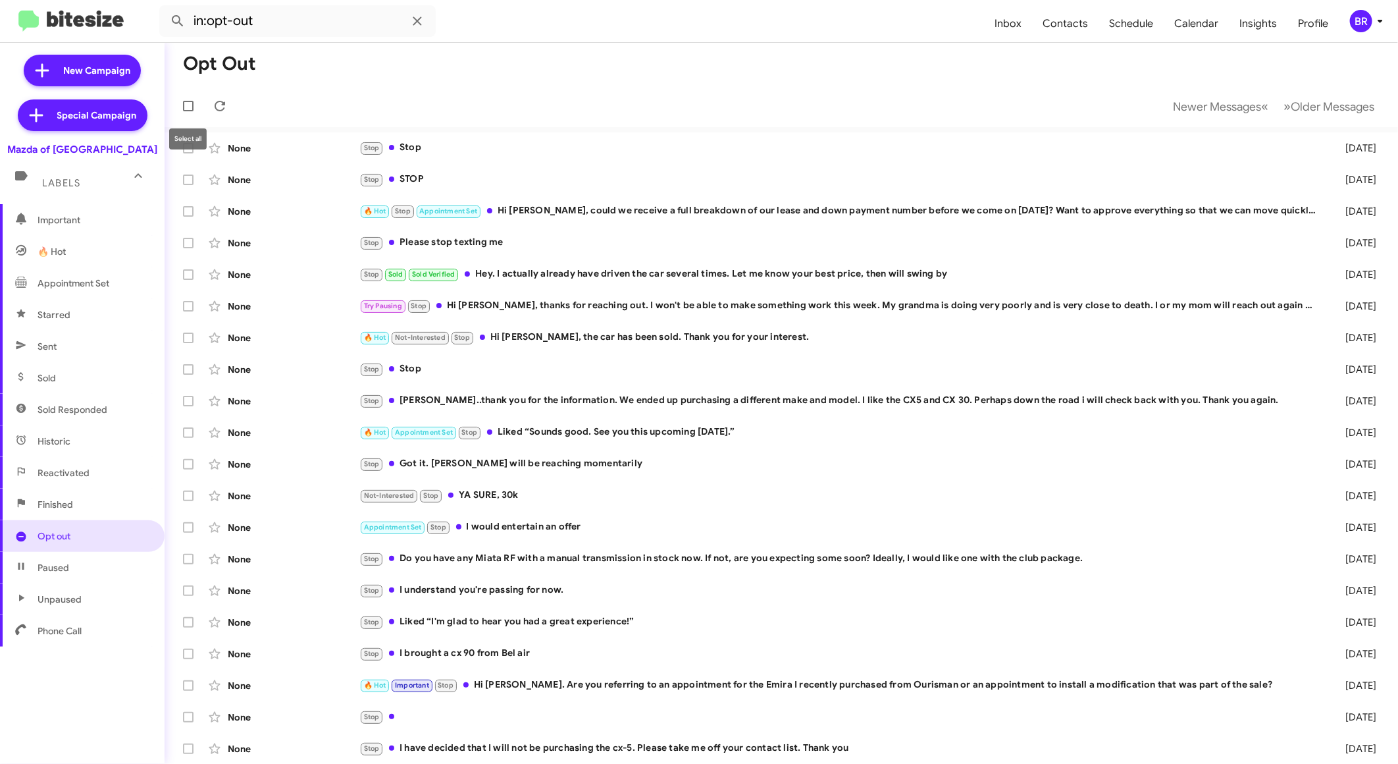
checkbox input "true"
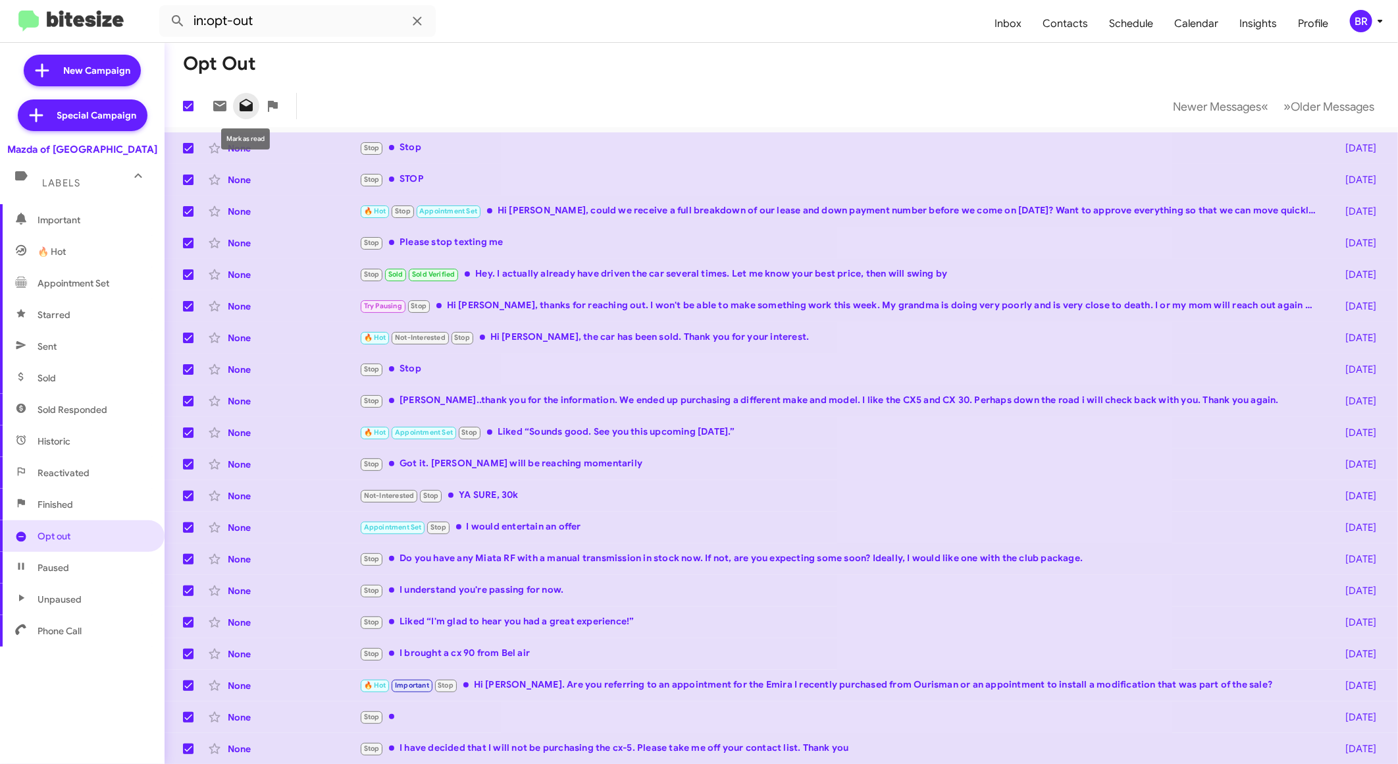
click at [251, 110] on icon at bounding box center [246, 105] width 13 height 13
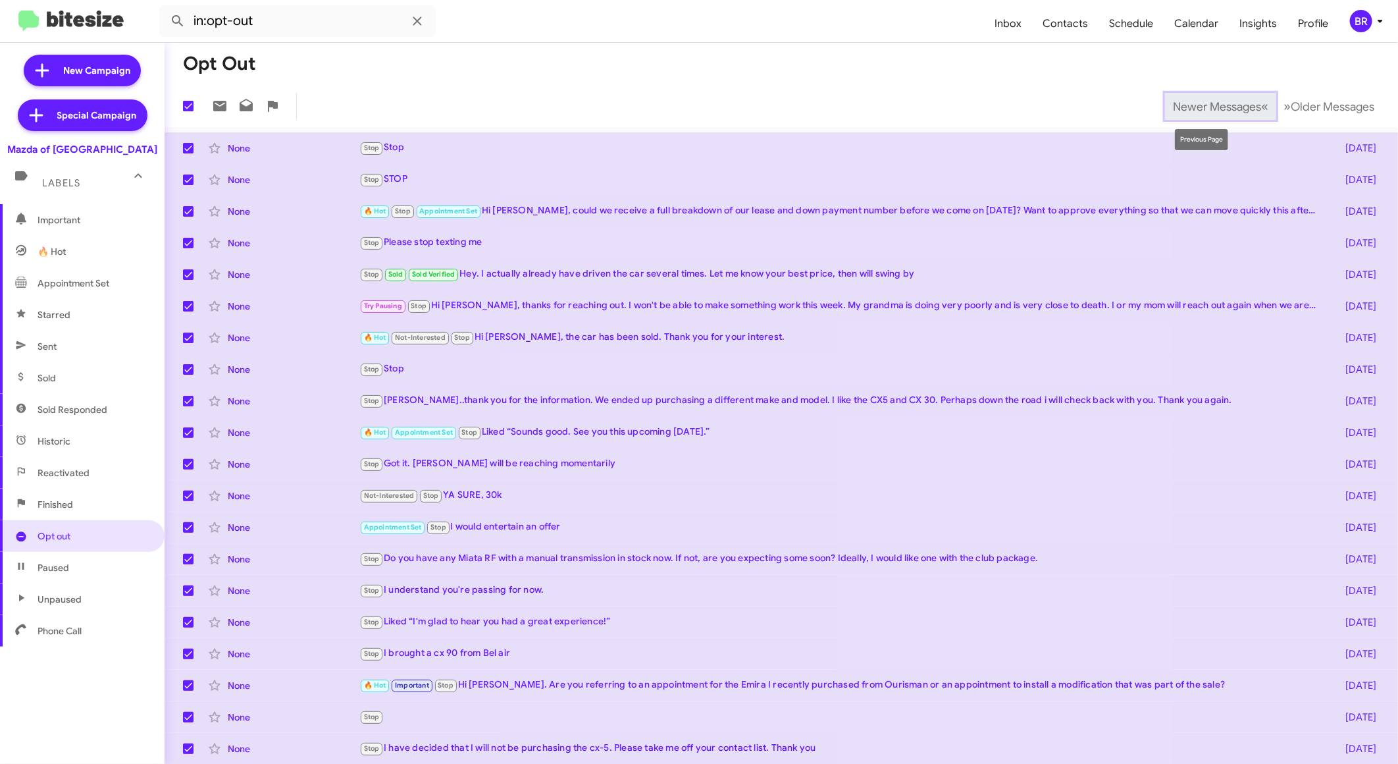
click at [1190, 114] on button "Newer Messages « Previous" at bounding box center [1220, 106] width 111 height 27
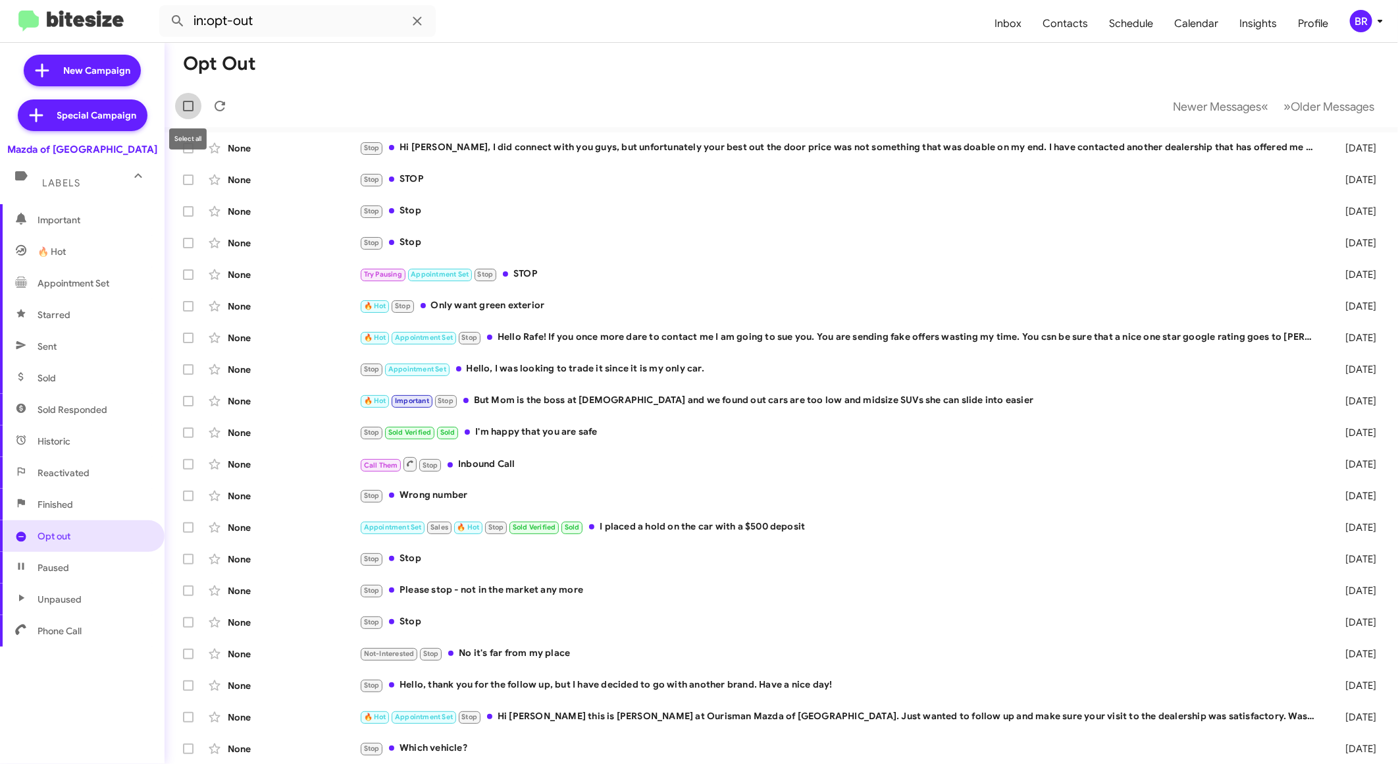
click at [178, 109] on label at bounding box center [188, 106] width 26 height 26
click at [188, 111] on input "checkbox" at bounding box center [188, 111] width 1 height 1
checkbox input "true"
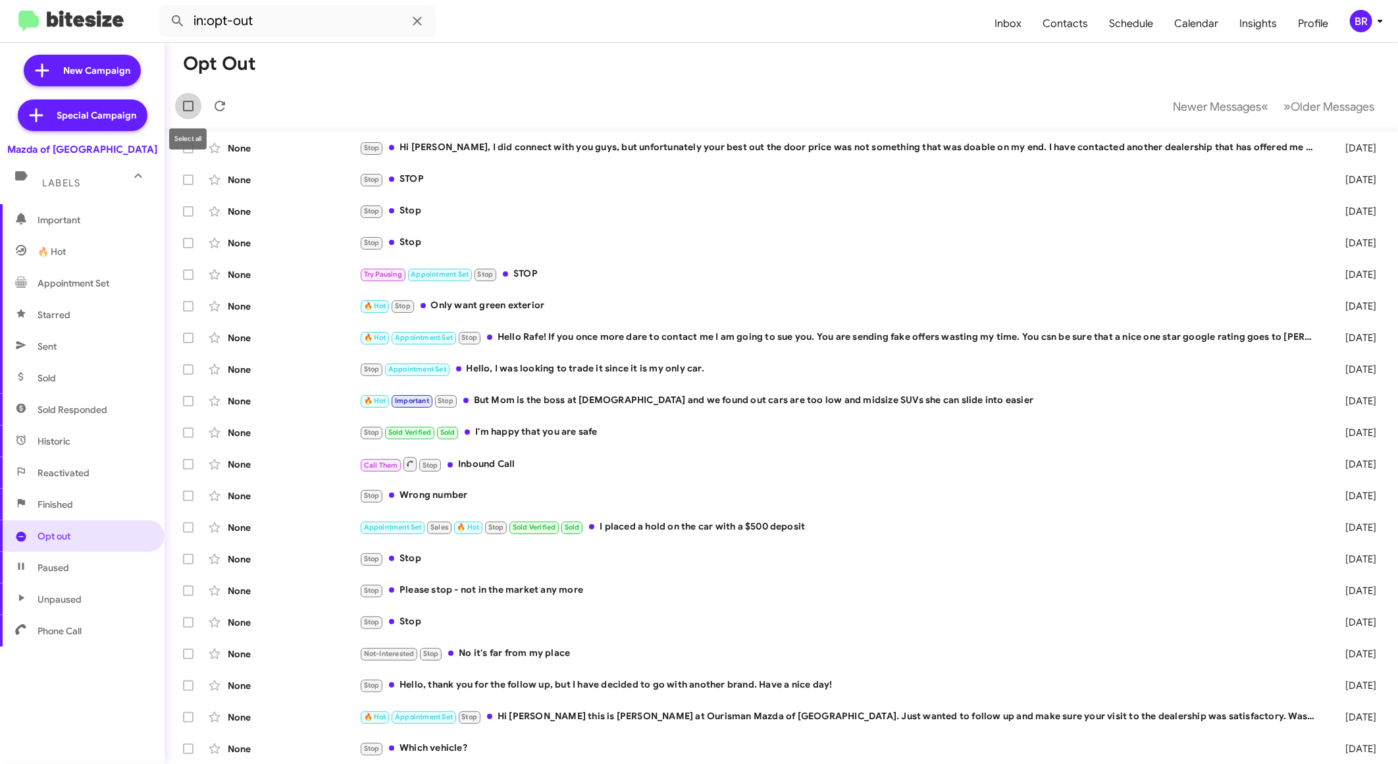
checkbox input "true"
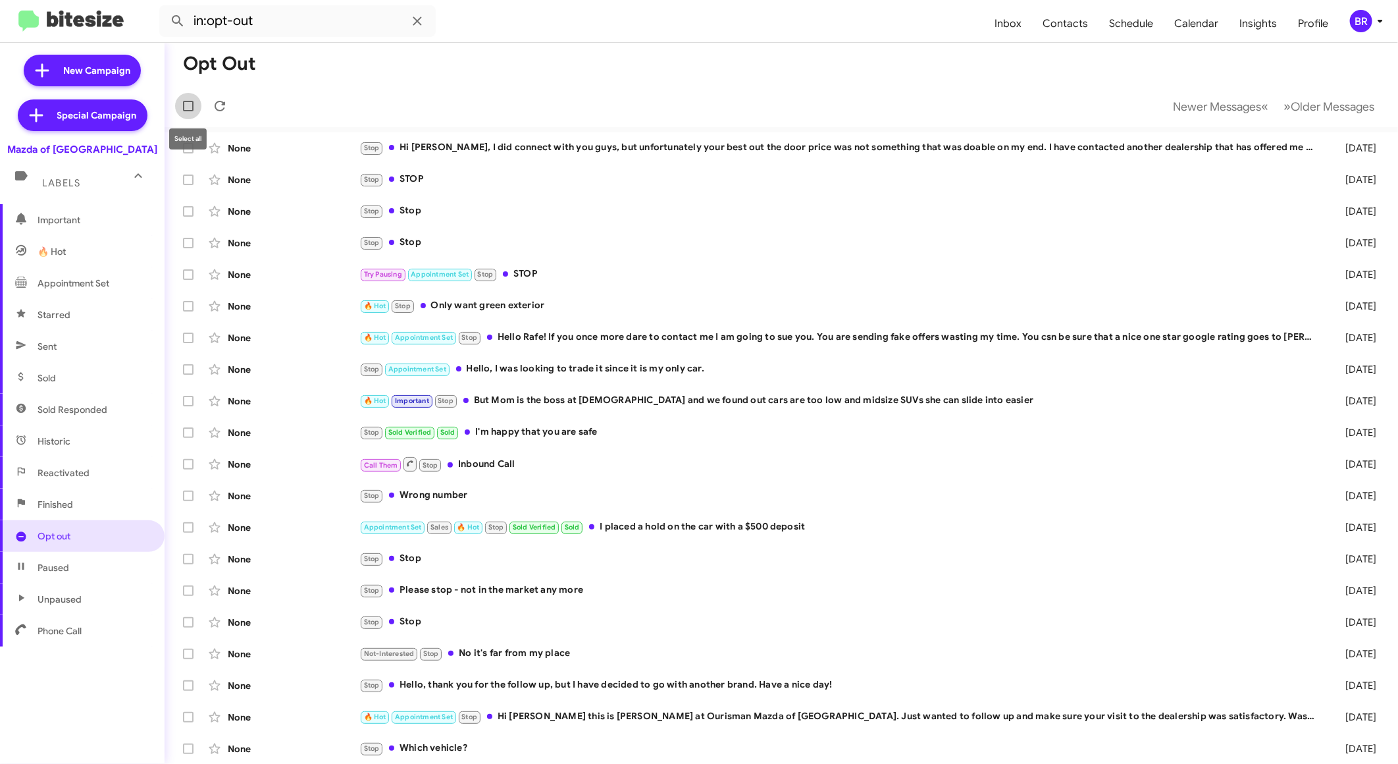
checkbox input "true"
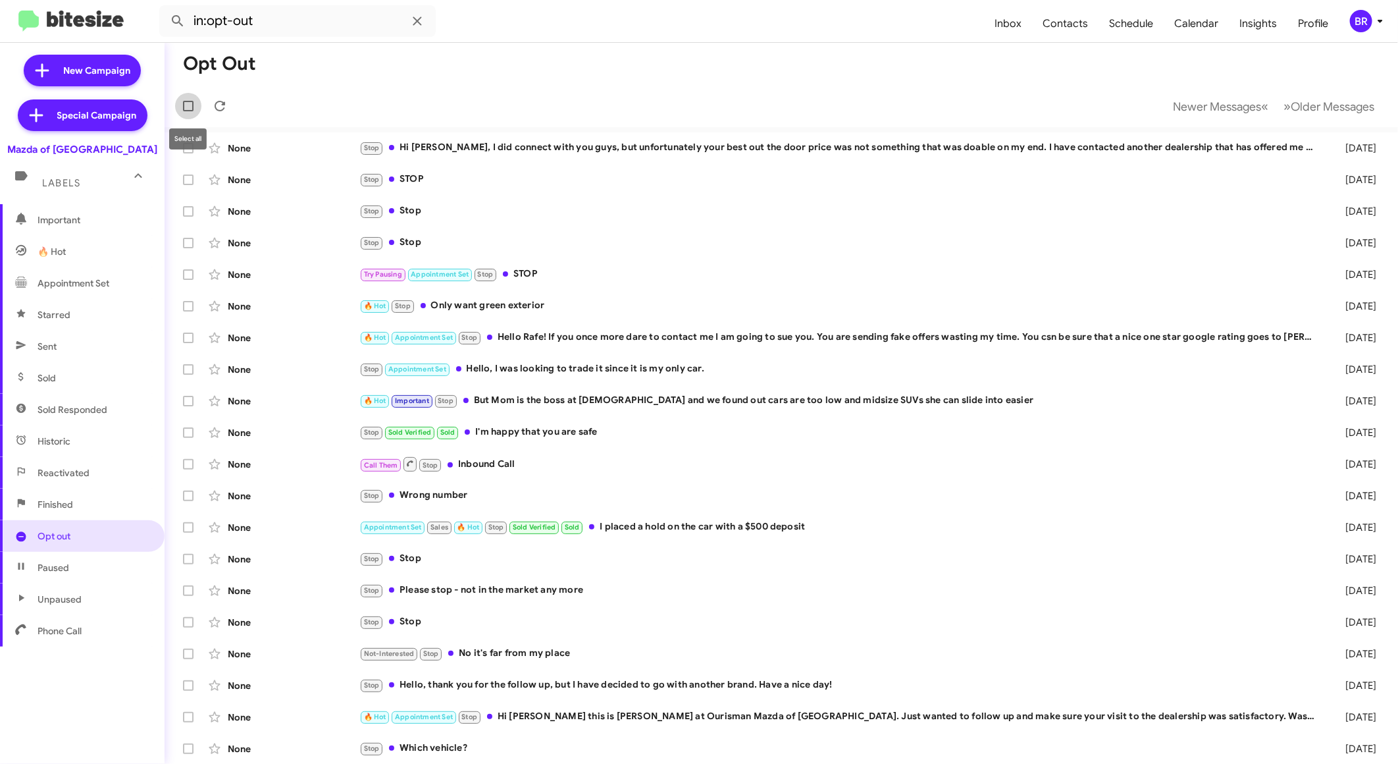
checkbox input "true"
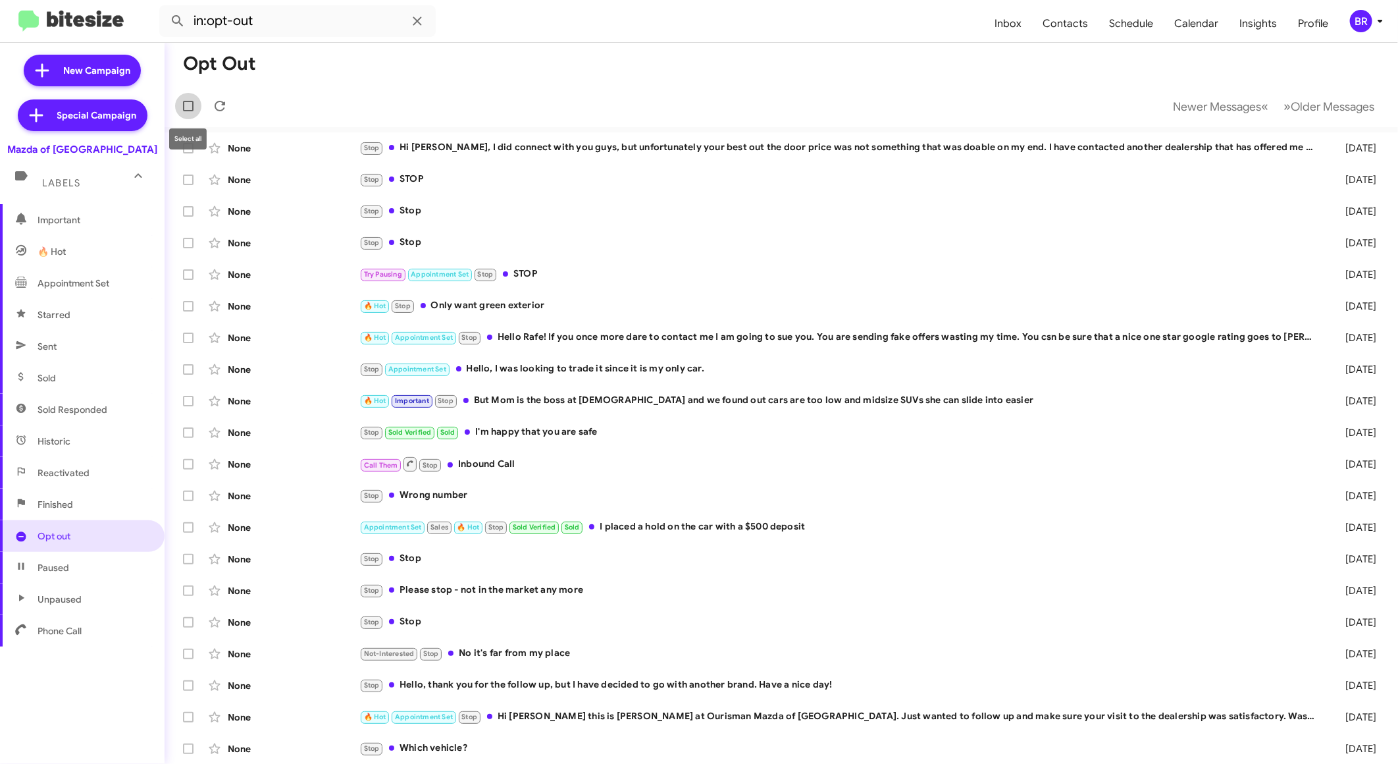
checkbox input "true"
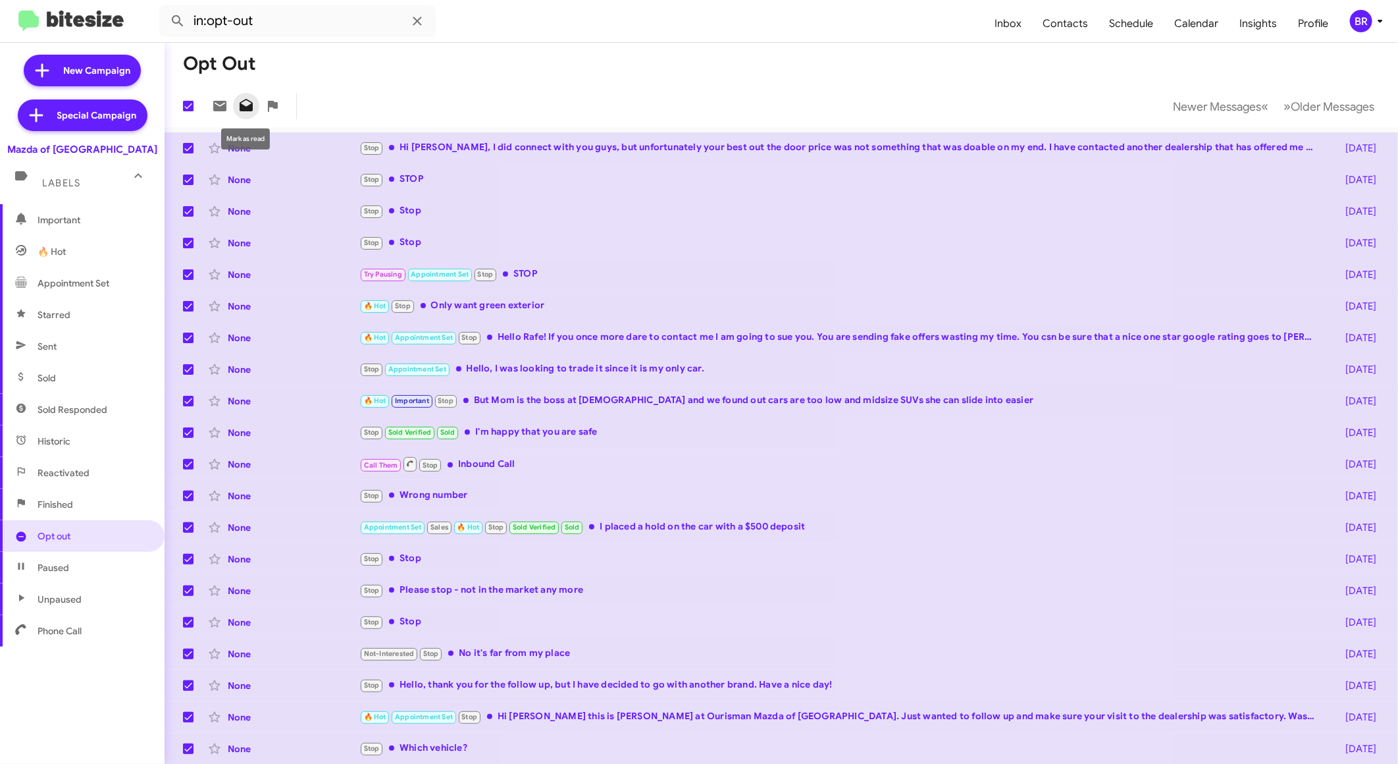
click at [251, 106] on icon at bounding box center [246, 105] width 13 height 13
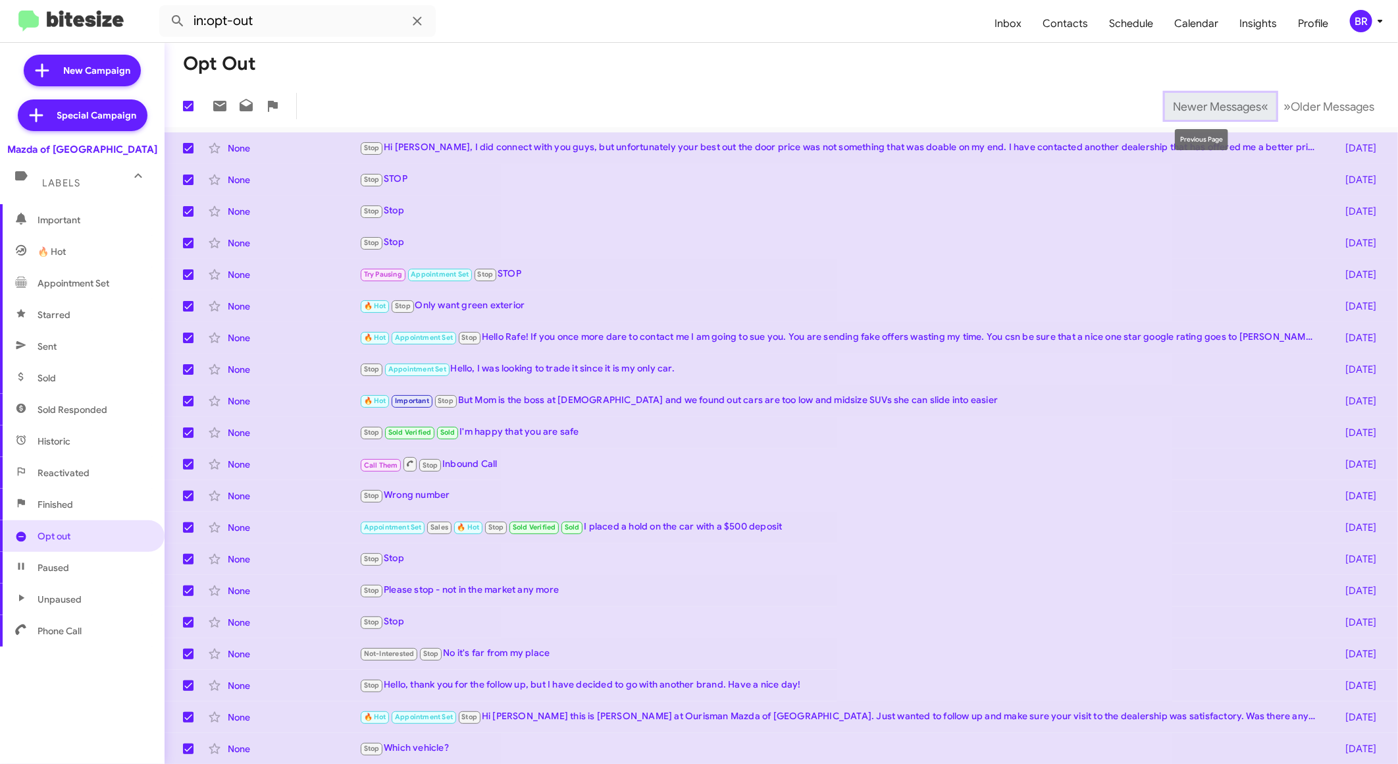
click at [1222, 101] on span "Newer Messages" at bounding box center [1217, 106] width 88 height 14
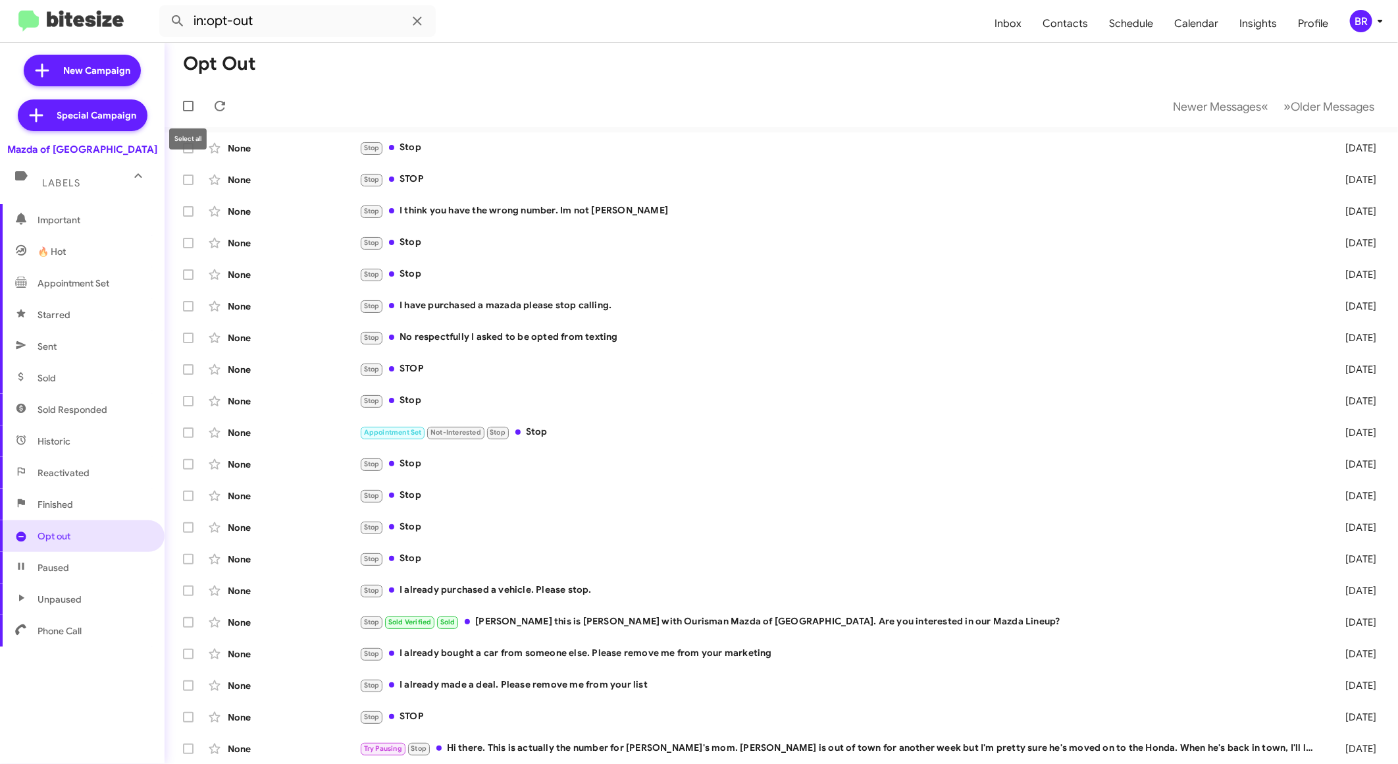
click at [185, 109] on span at bounding box center [188, 106] width 11 height 11
click at [188, 111] on input "checkbox" at bounding box center [188, 111] width 1 height 1
checkbox input "true"
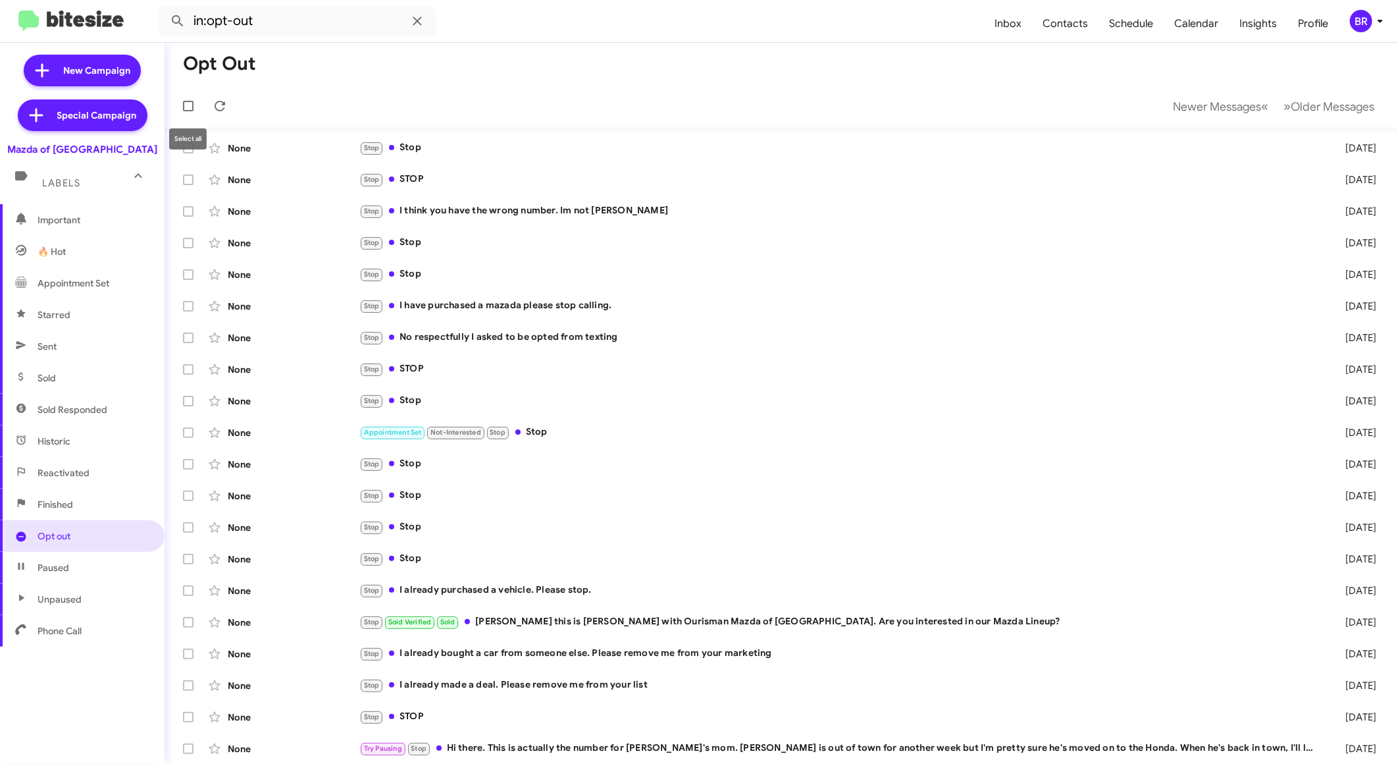
checkbox input "true"
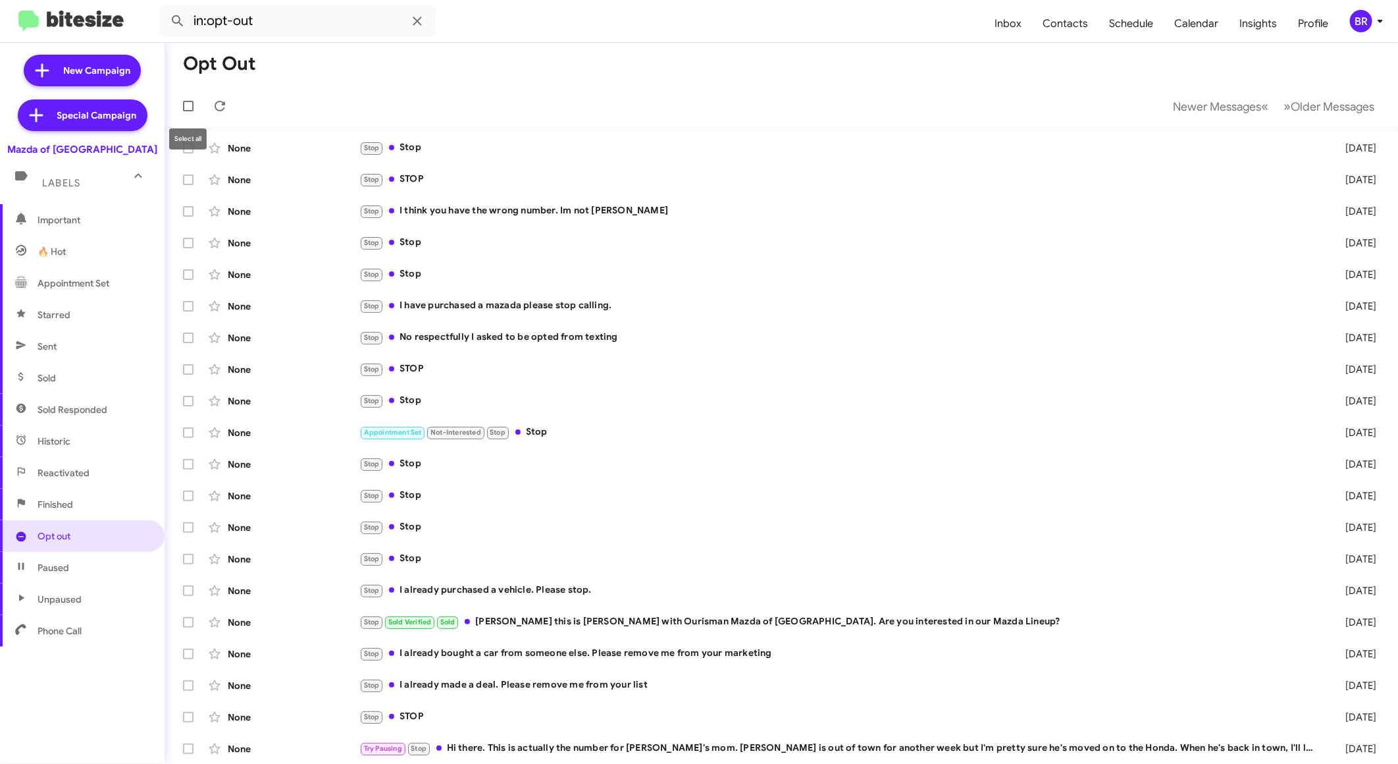
checkbox input "true"
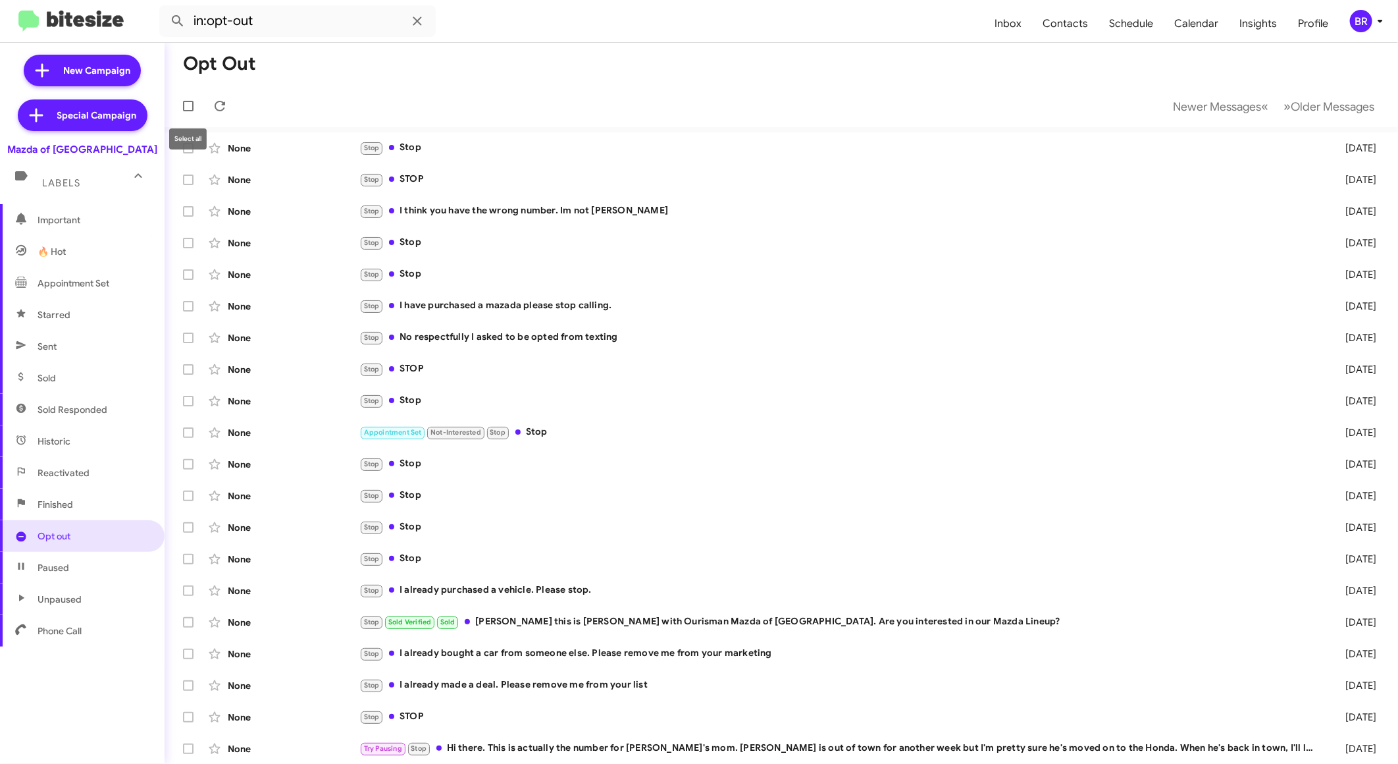
checkbox input "true"
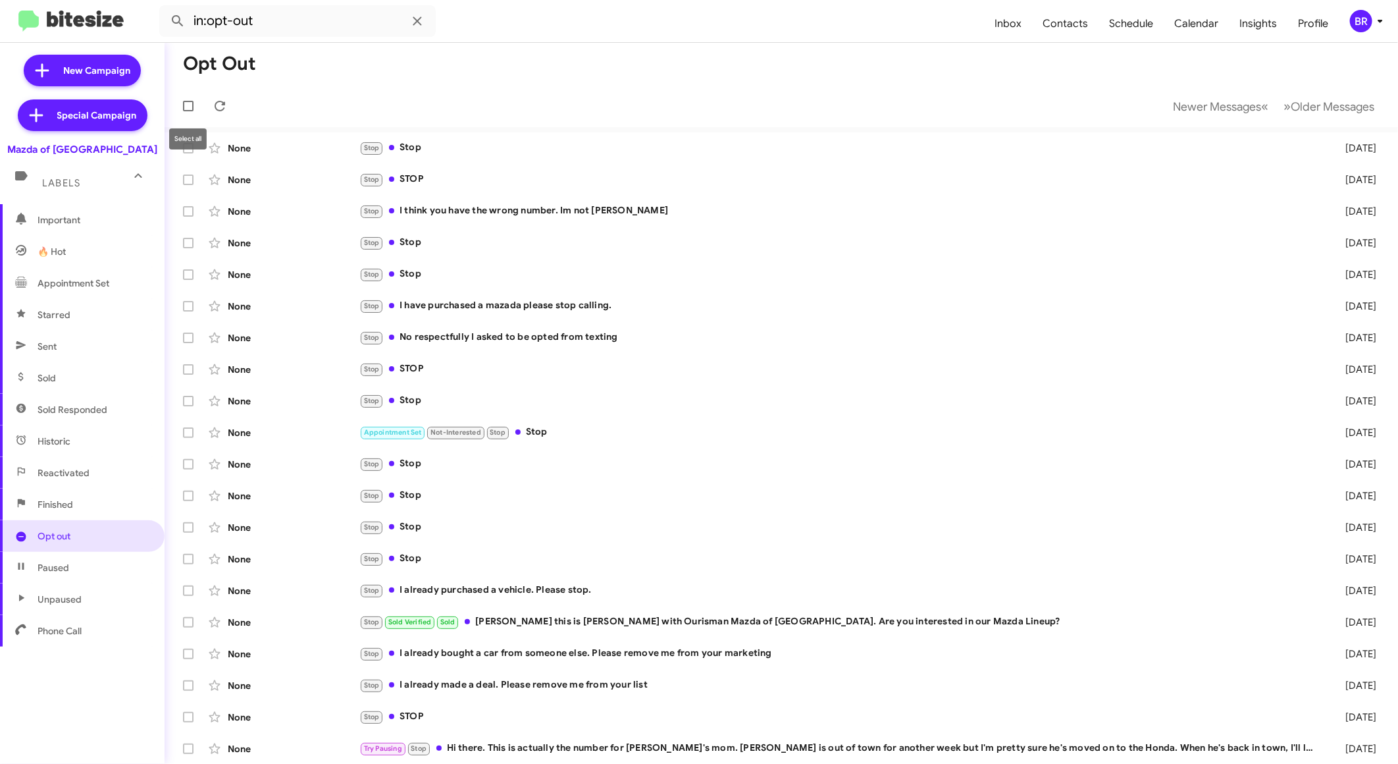
checkbox input "true"
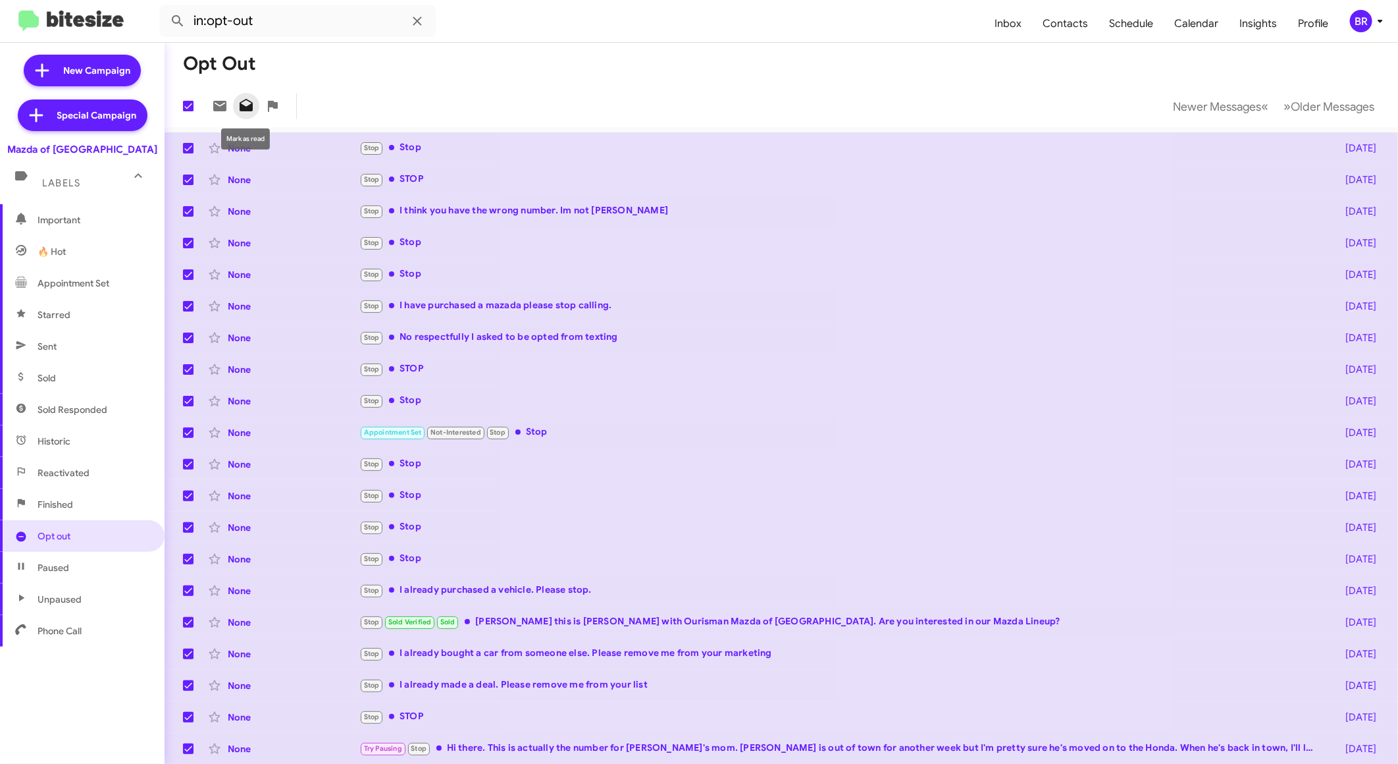
click at [246, 106] on icon at bounding box center [246, 106] width 16 height 16
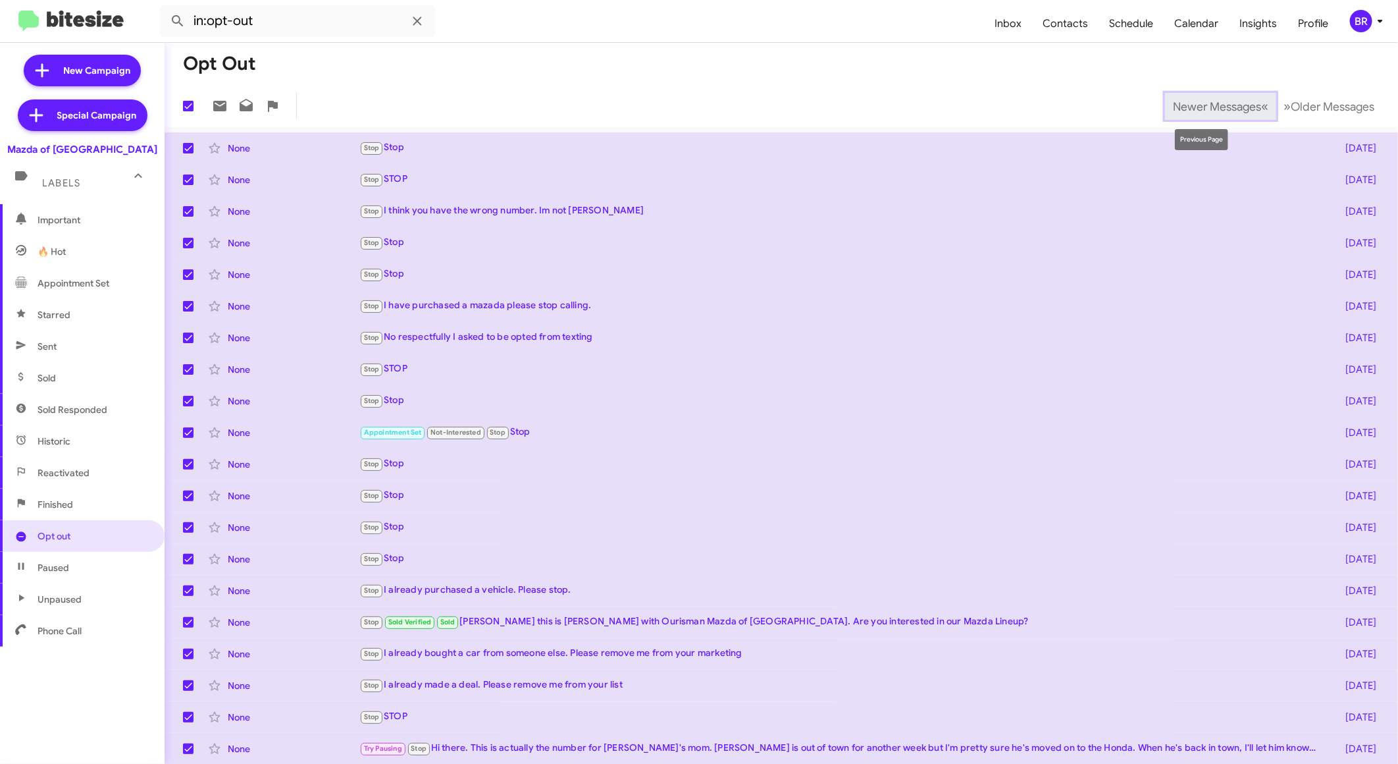
click at [1185, 115] on button "Newer Messages « Previous" at bounding box center [1220, 106] width 111 height 27
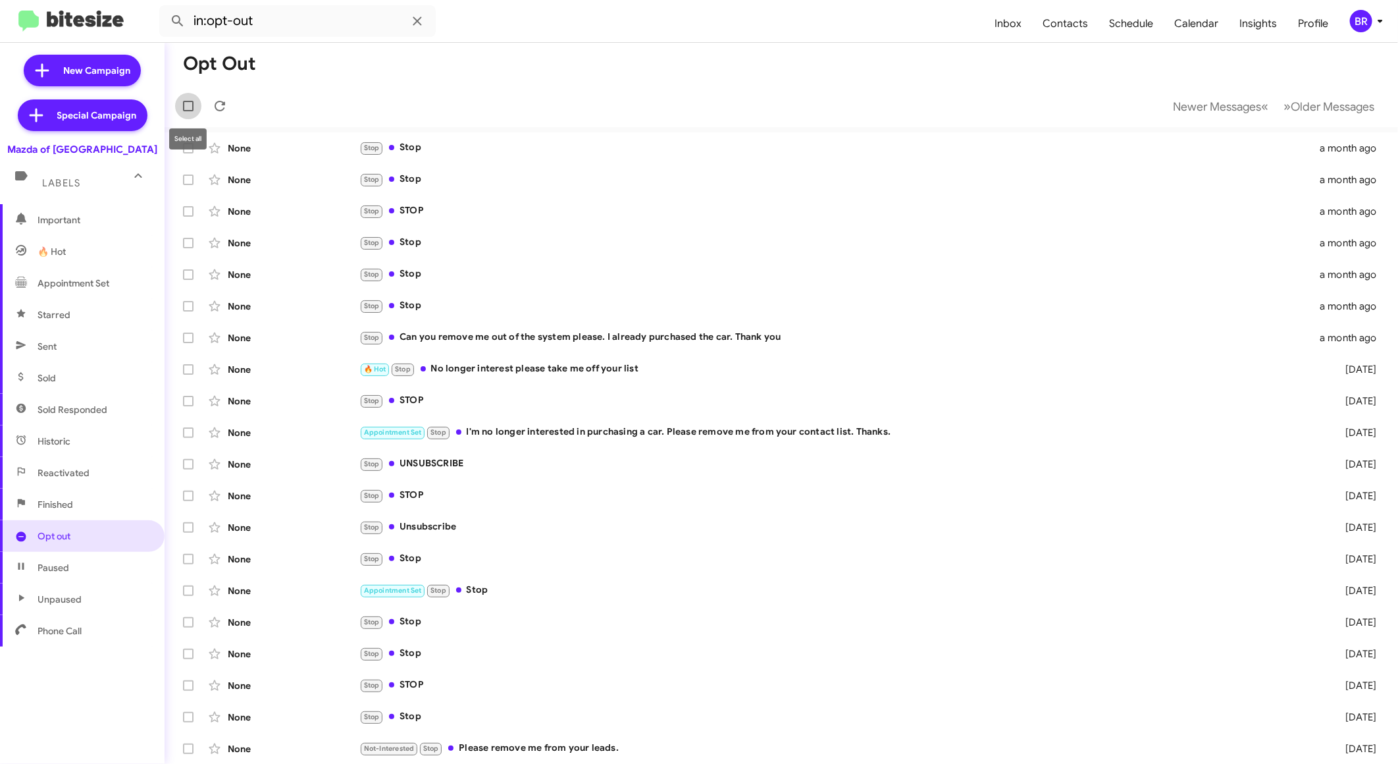
click at [184, 109] on span at bounding box center [188, 106] width 11 height 11
click at [188, 111] on input "checkbox" at bounding box center [188, 111] width 1 height 1
checkbox input "true"
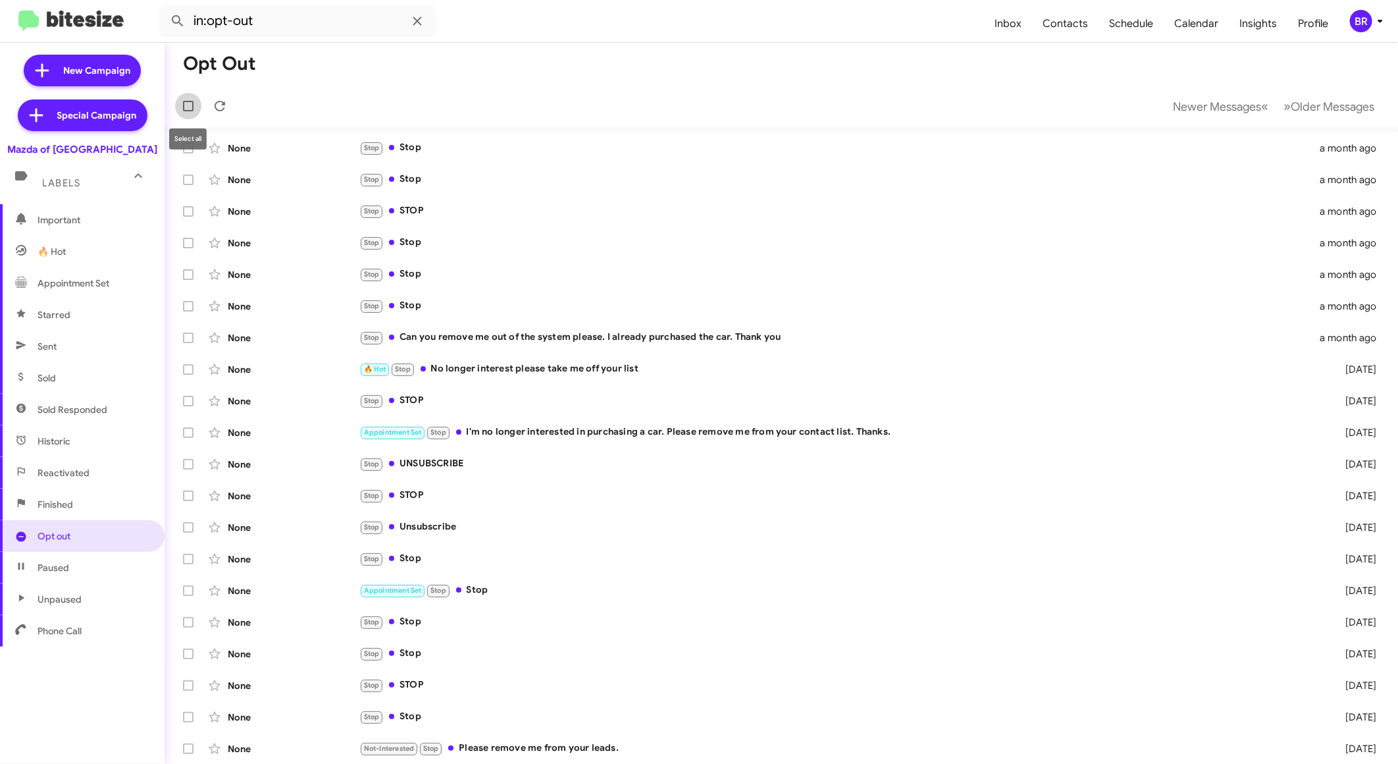
checkbox input "true"
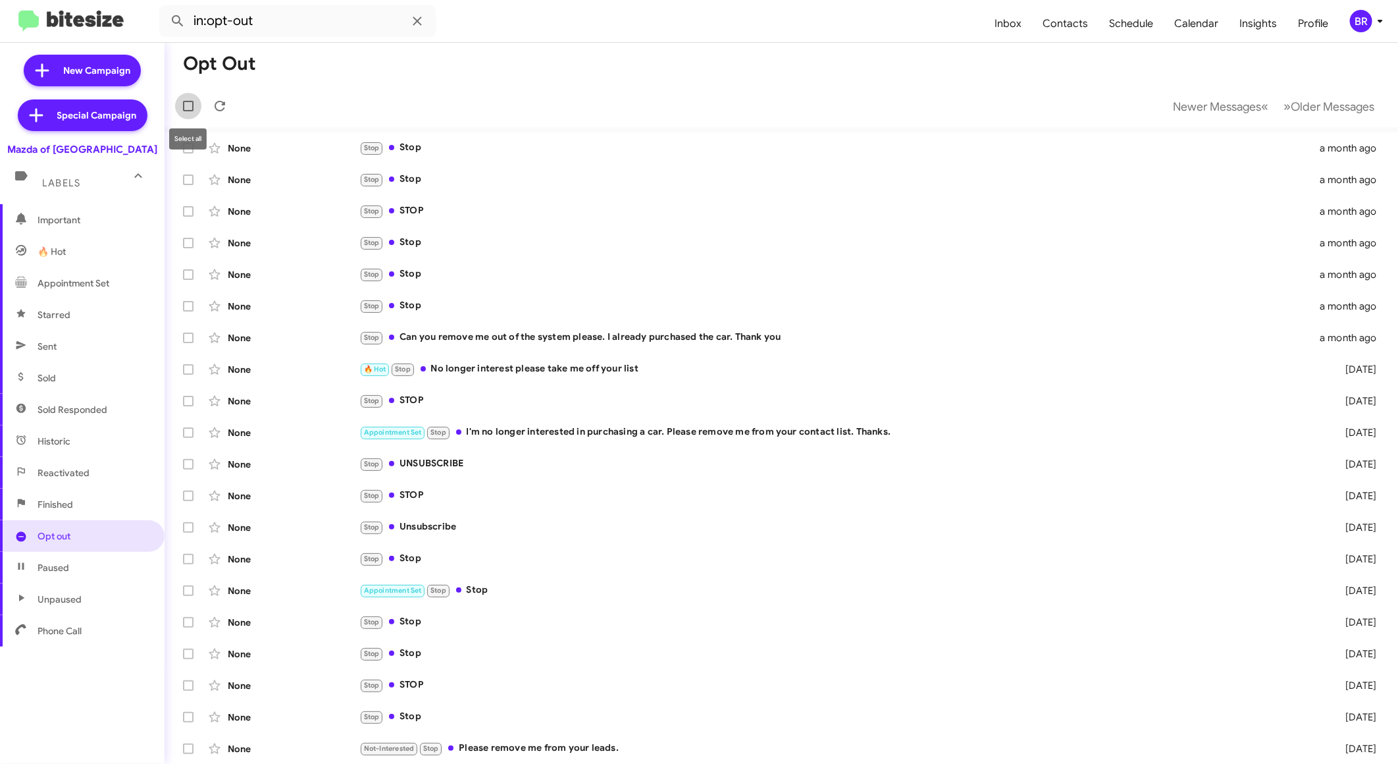
checkbox input "true"
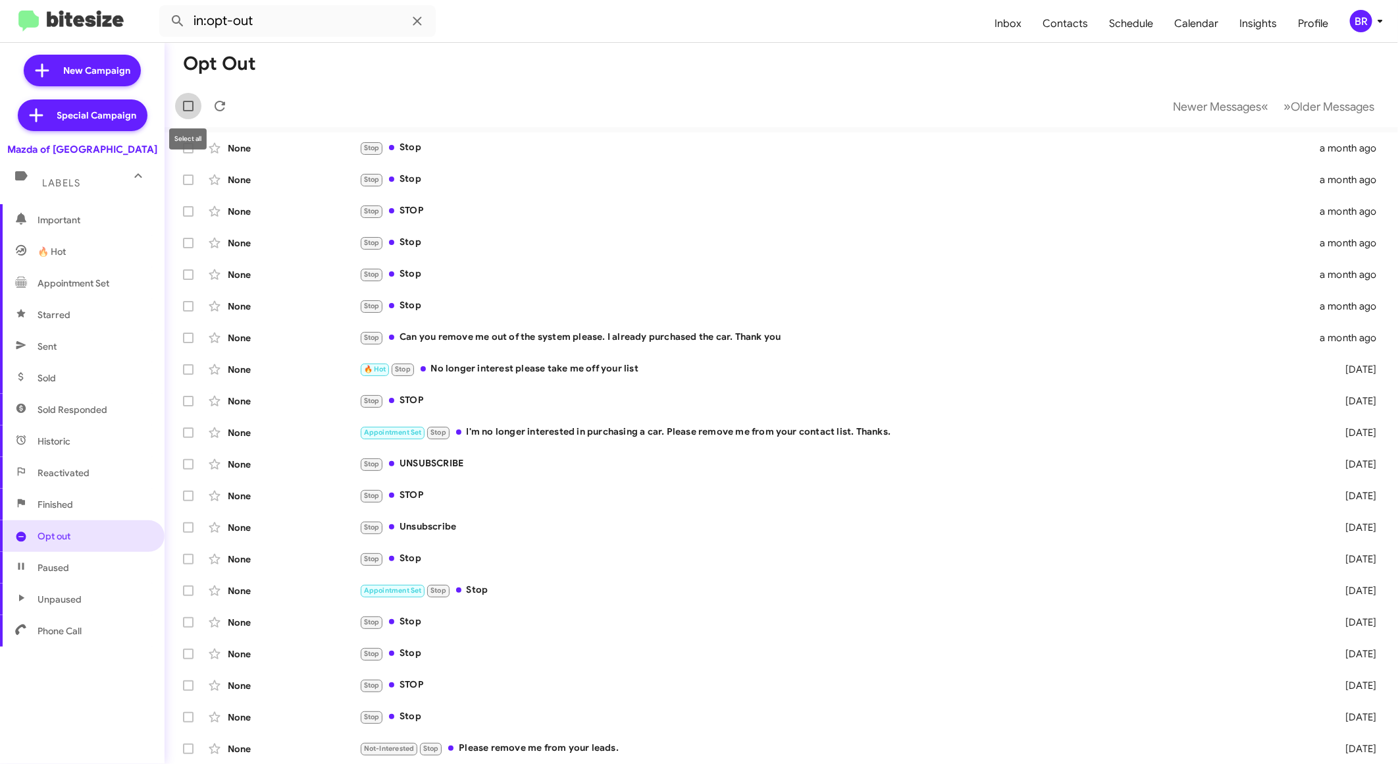
checkbox input "true"
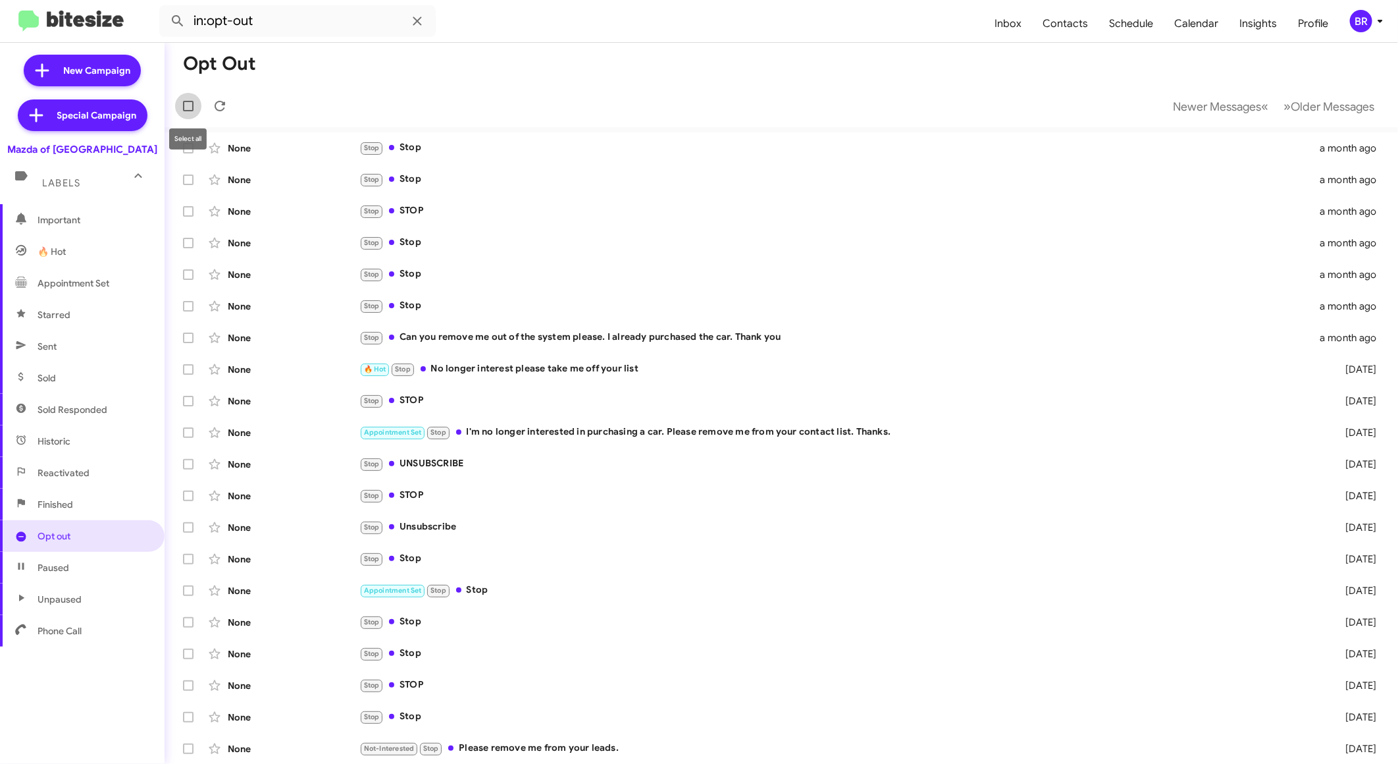
checkbox input "true"
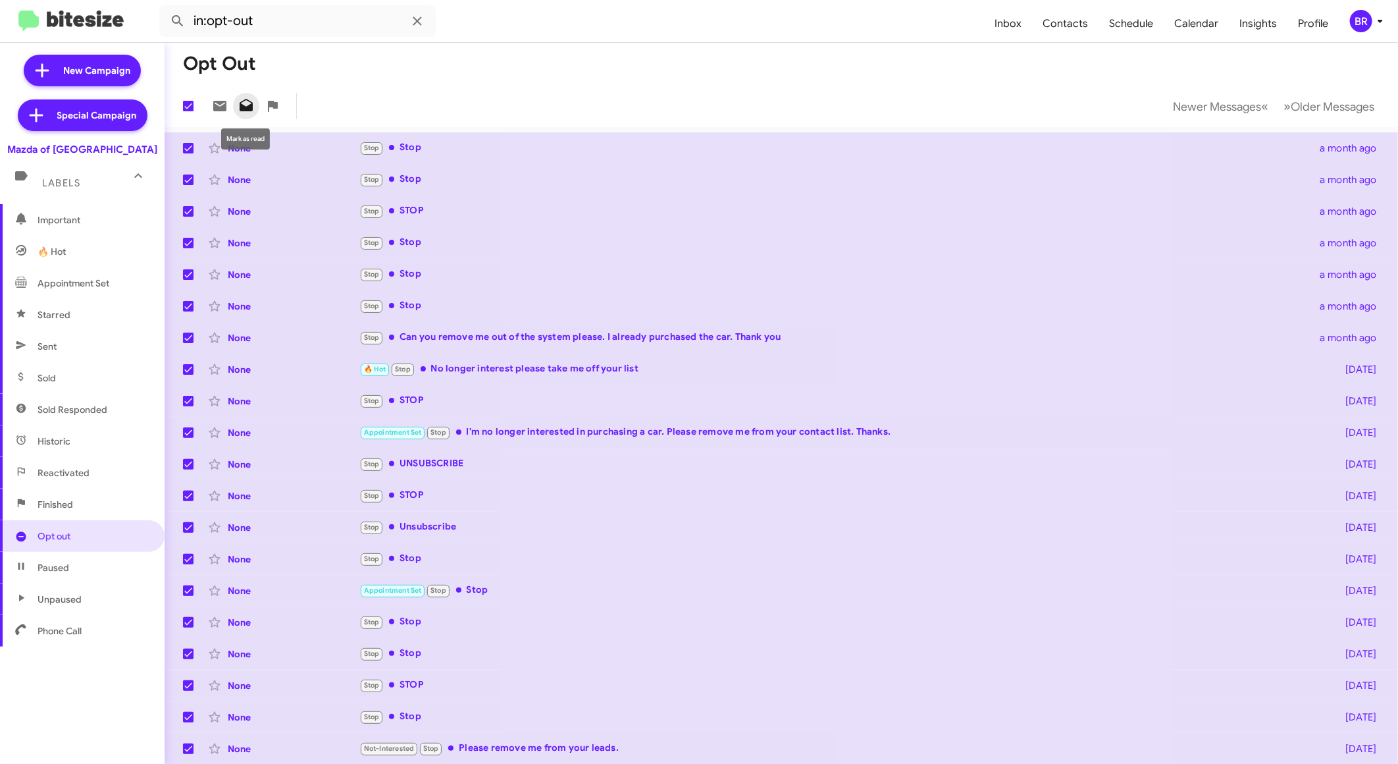
click at [246, 105] on icon at bounding box center [246, 106] width 16 height 16
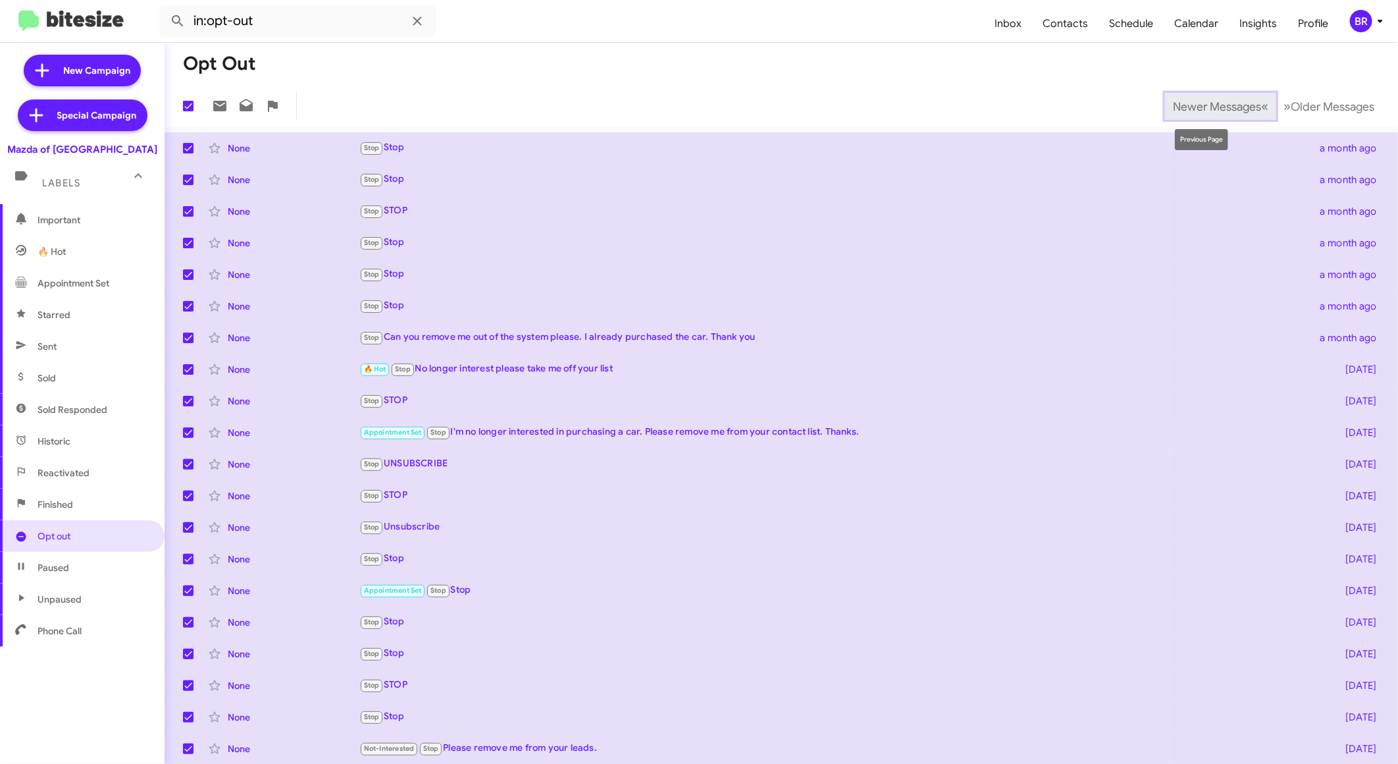
click at [1185, 97] on button "Newer Messages « Previous" at bounding box center [1220, 106] width 111 height 27
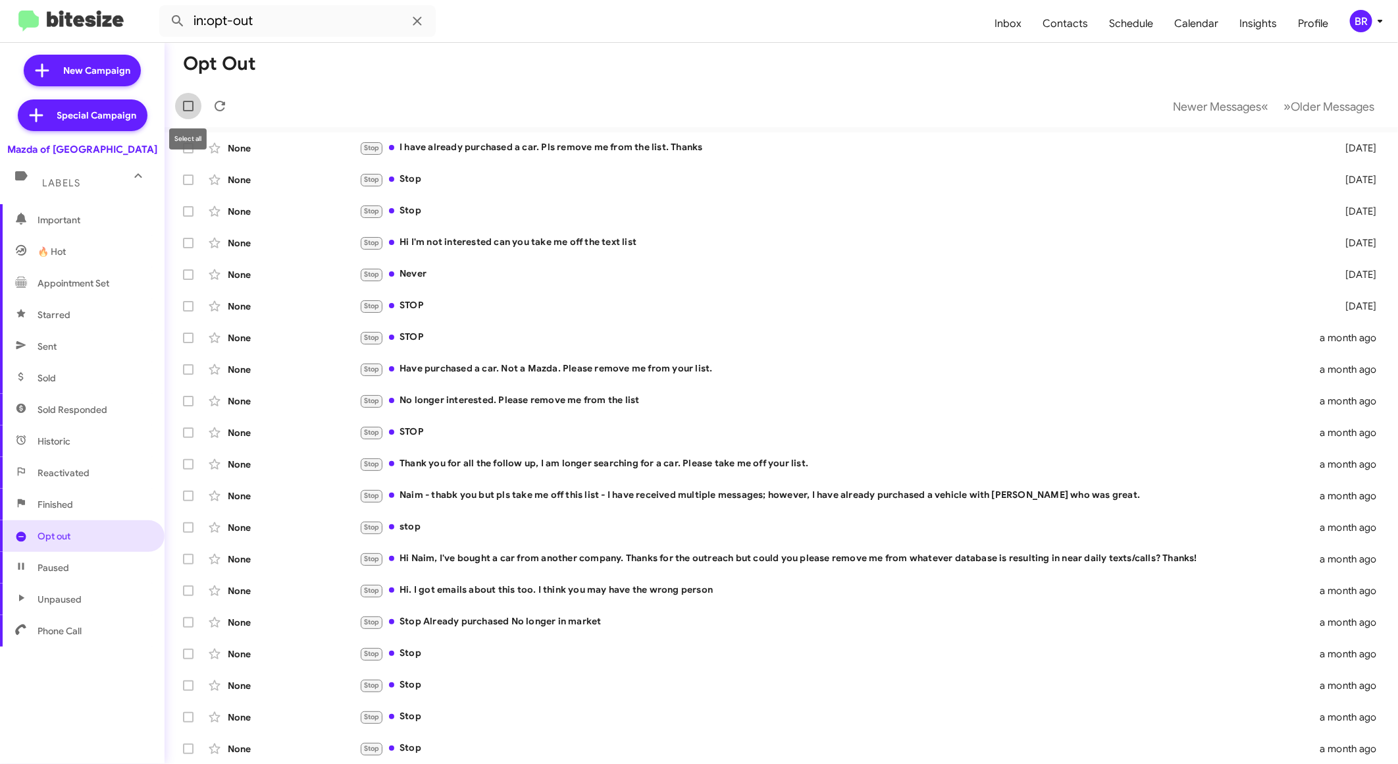
click at [195, 101] on label at bounding box center [188, 106] width 26 height 26
click at [188, 111] on input "checkbox" at bounding box center [188, 111] width 1 height 1
checkbox input "true"
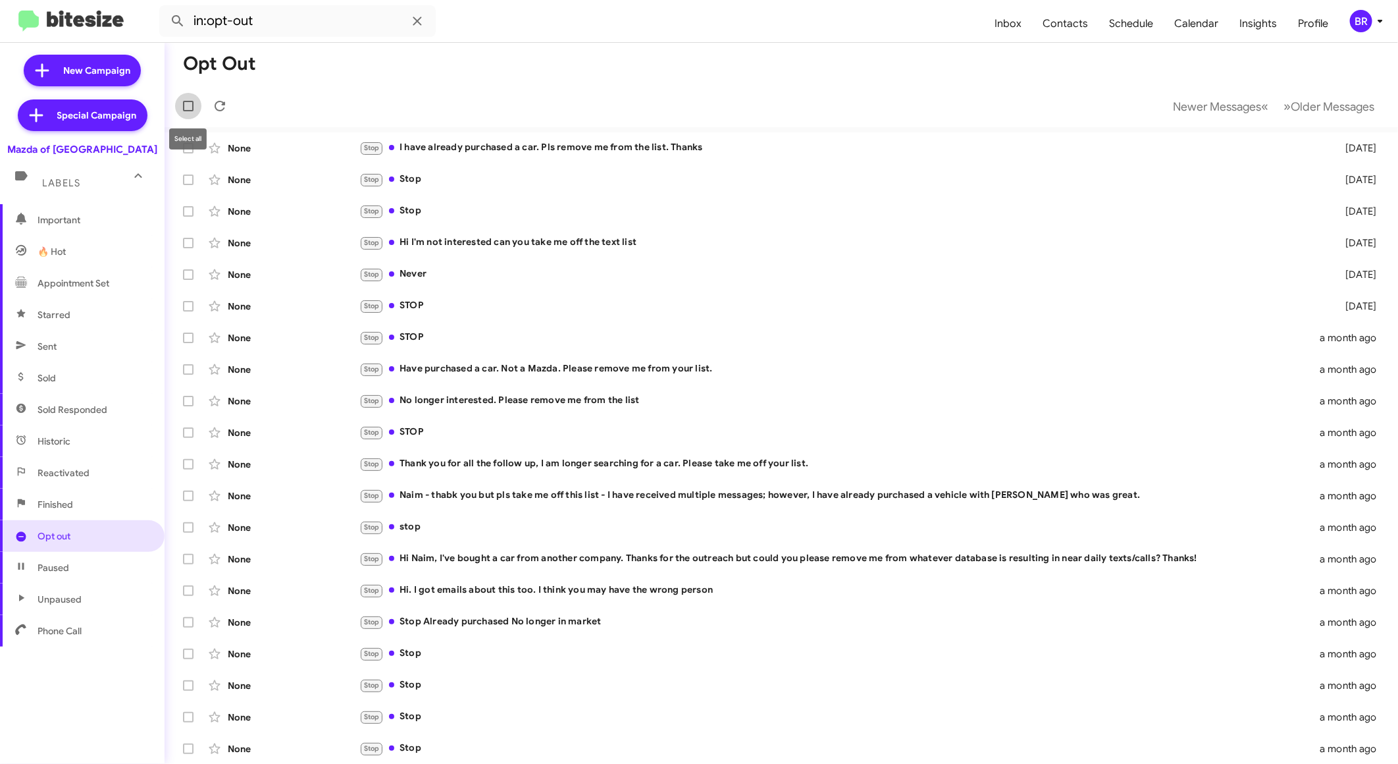
checkbox input "true"
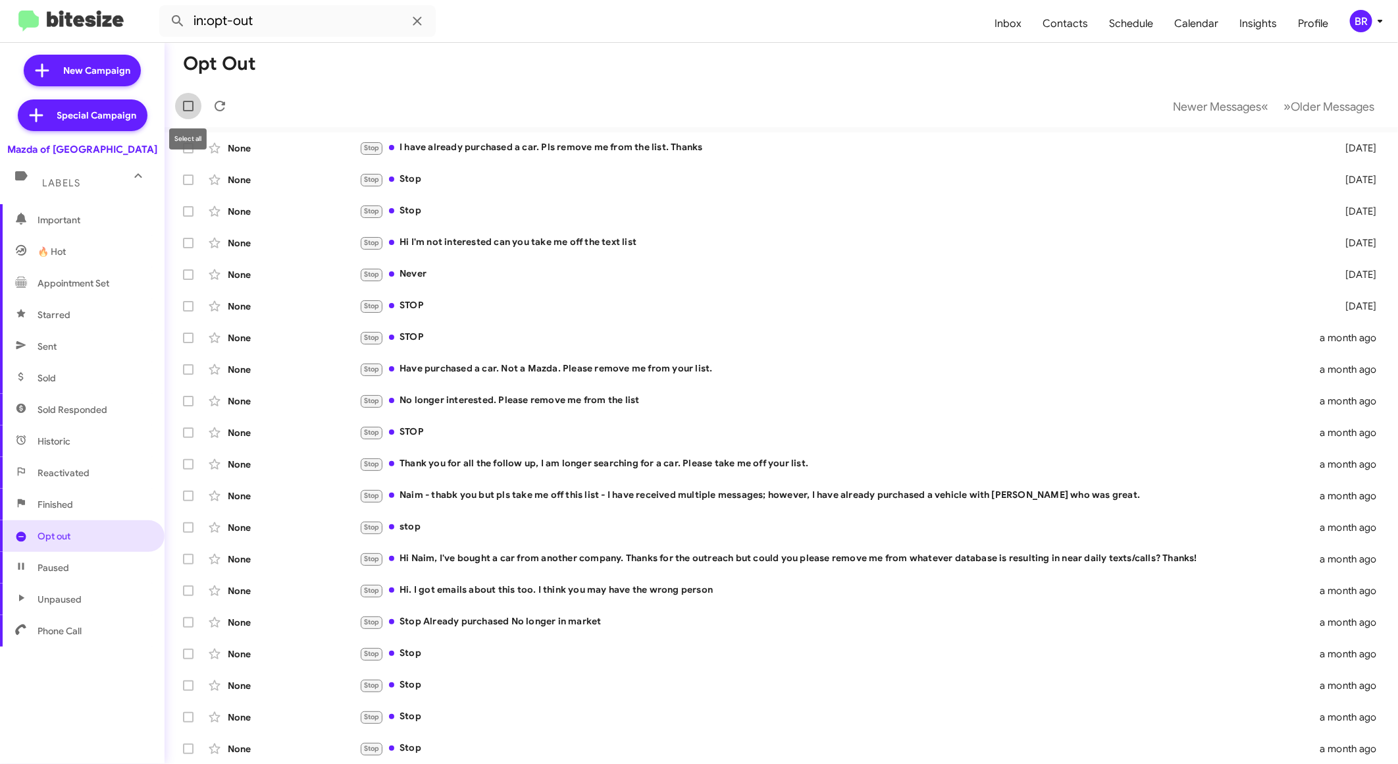
checkbox input "true"
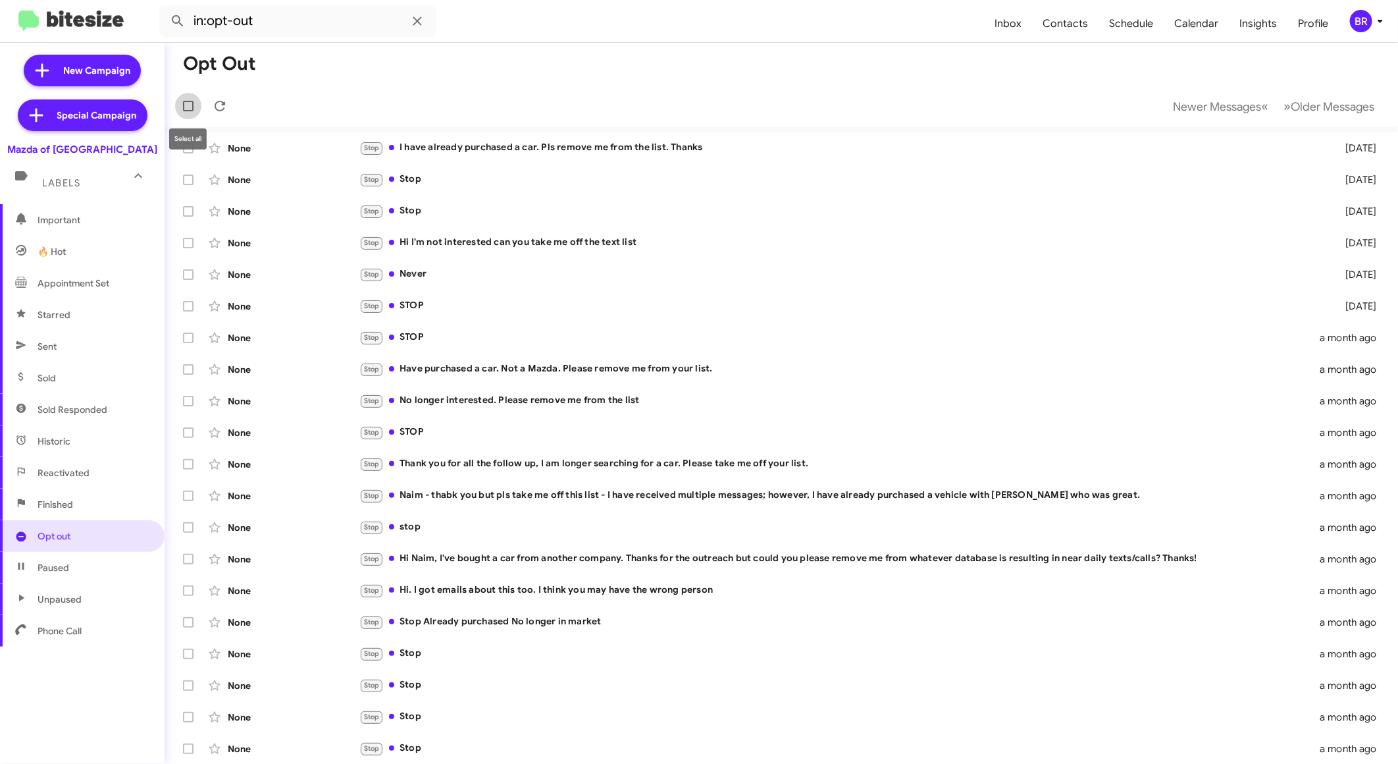
checkbox input "true"
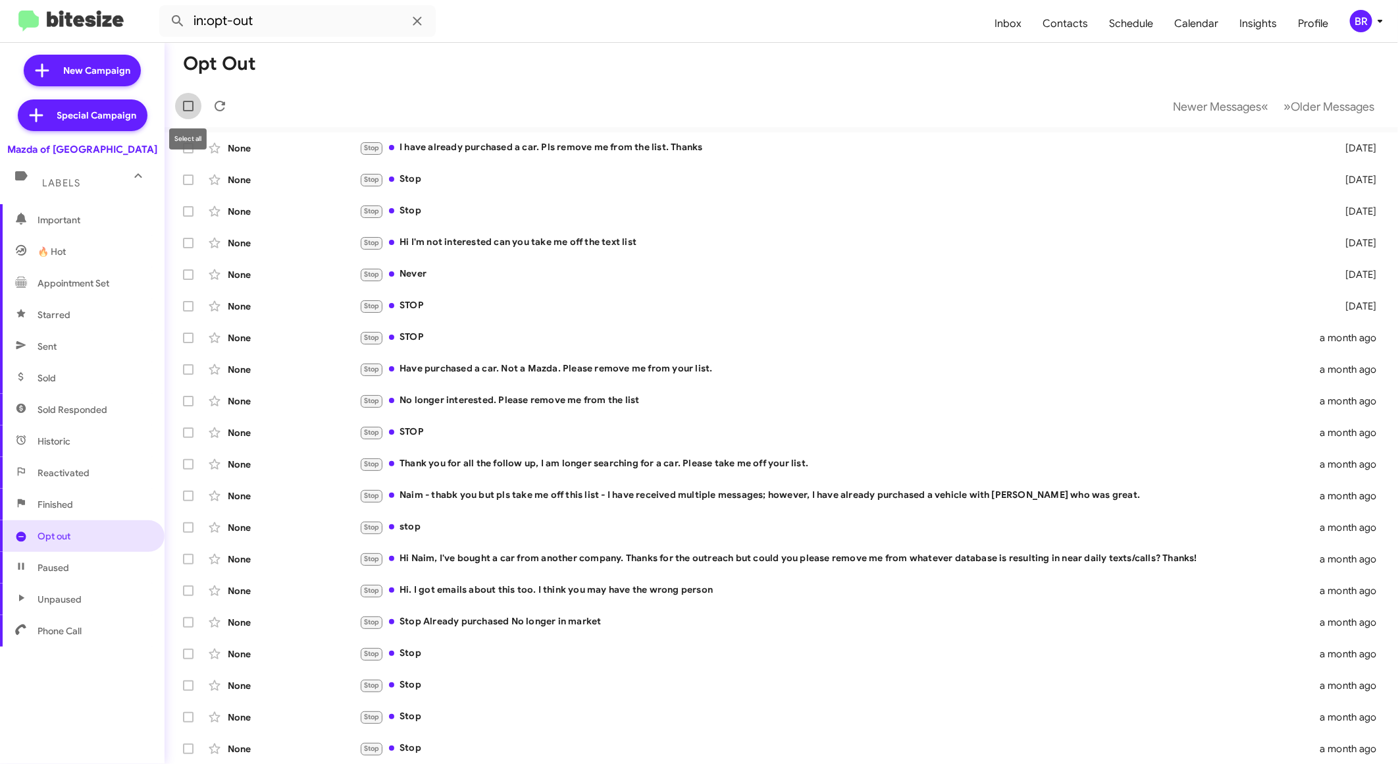
checkbox input "true"
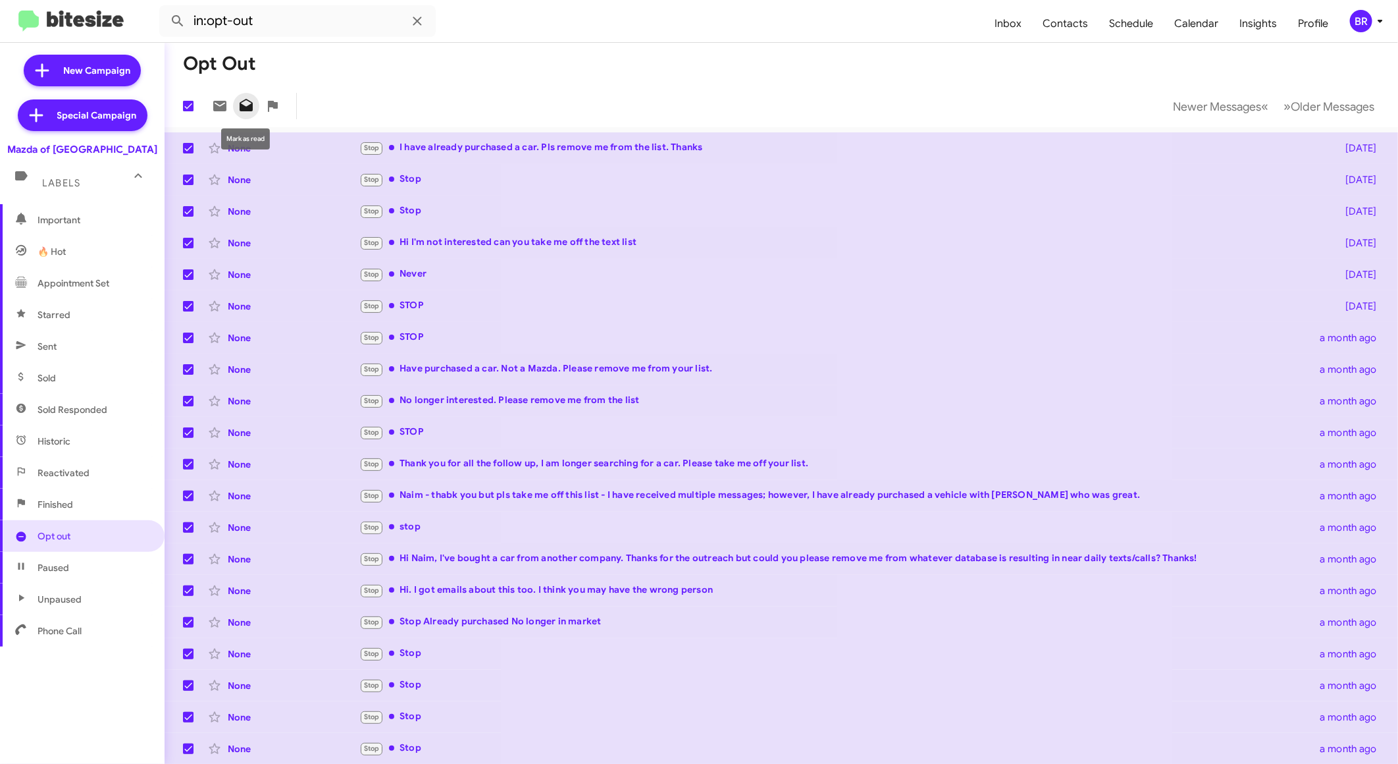
click at [251, 106] on icon at bounding box center [246, 105] width 13 height 13
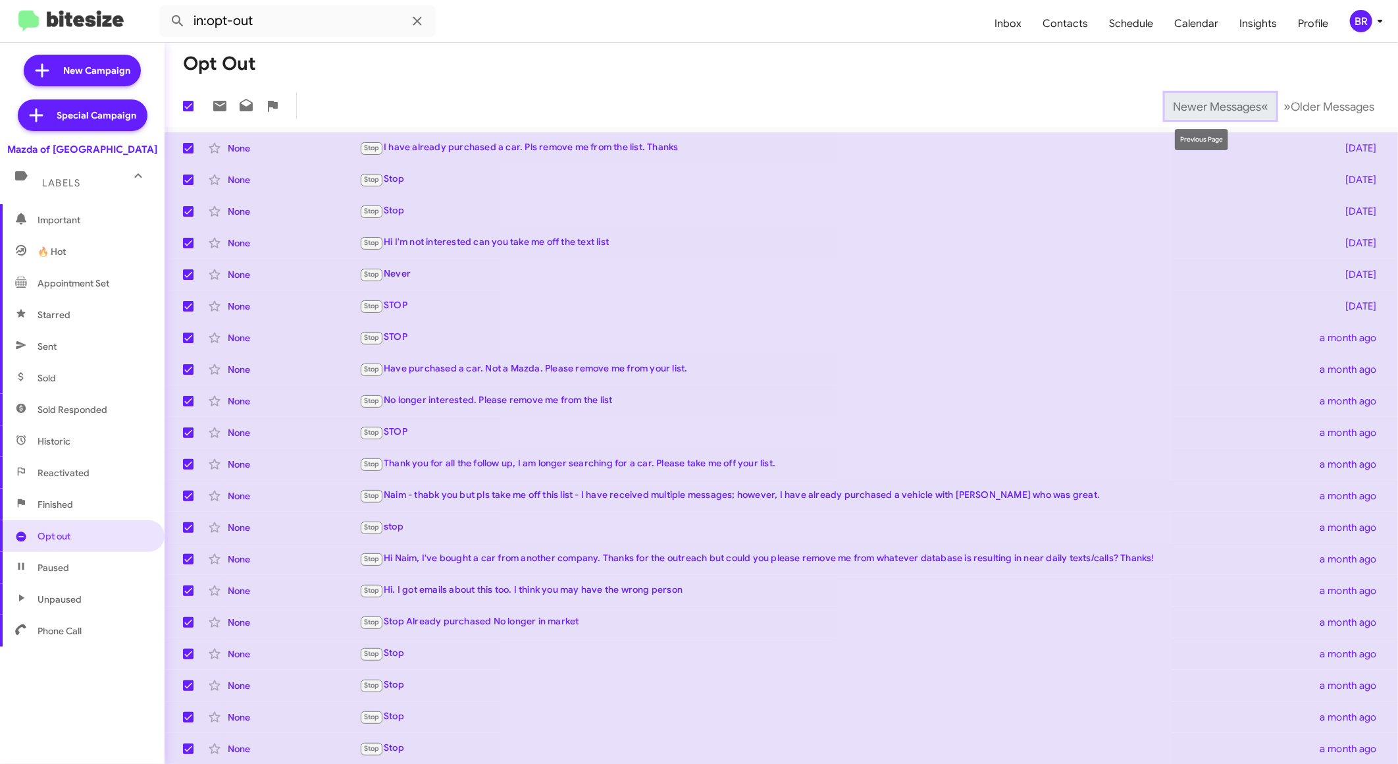
click at [1176, 101] on span "Newer Messages" at bounding box center [1217, 106] width 88 height 14
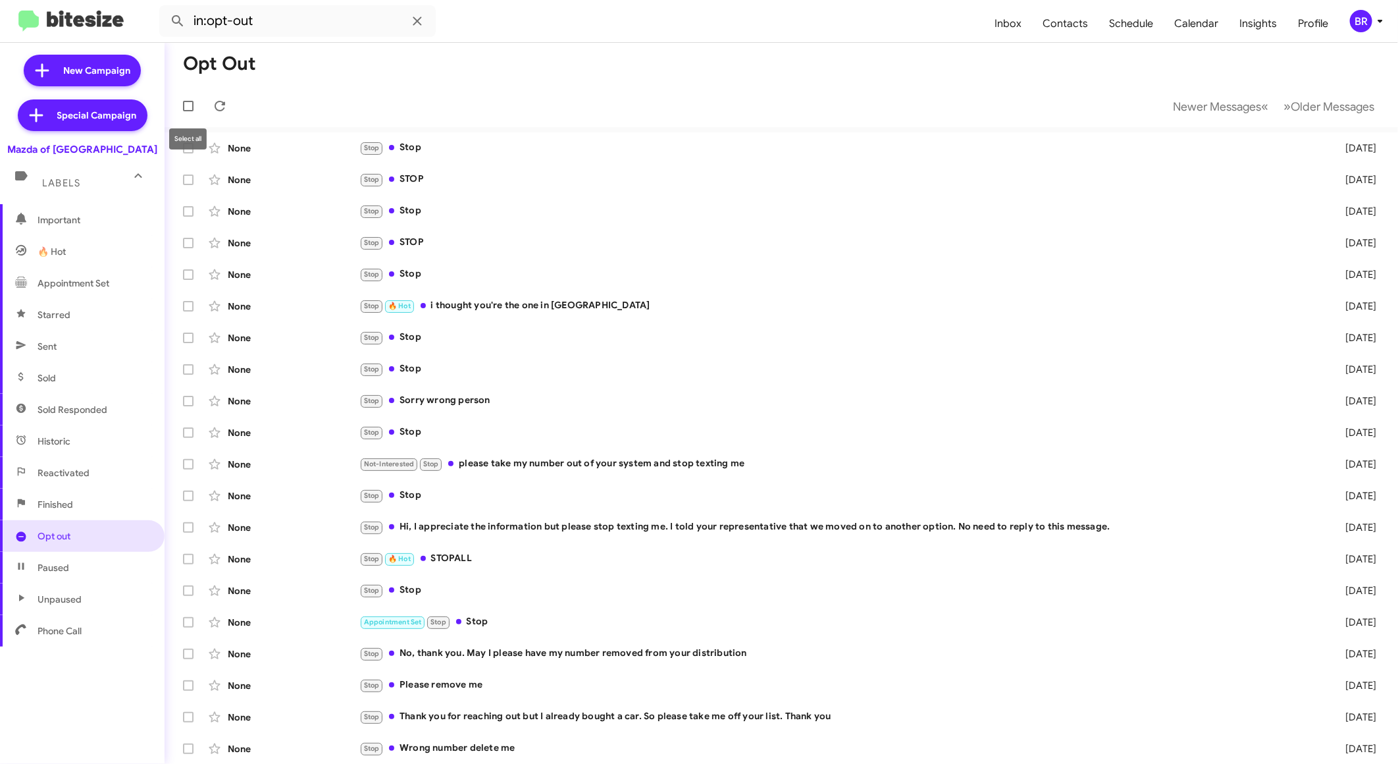
drag, startPoint x: 185, startPoint y: 136, endPoint x: 189, endPoint y: 106, distance: 29.9
click at [189, 106] on div "Opt Out Newer Messages « Previous » Next Older Messages None Stop Stop 12 days …" at bounding box center [781, 403] width 1233 height 721
click at [189, 106] on span at bounding box center [188, 106] width 11 height 11
click at [188, 111] on input "checkbox" at bounding box center [188, 111] width 1 height 1
checkbox input "true"
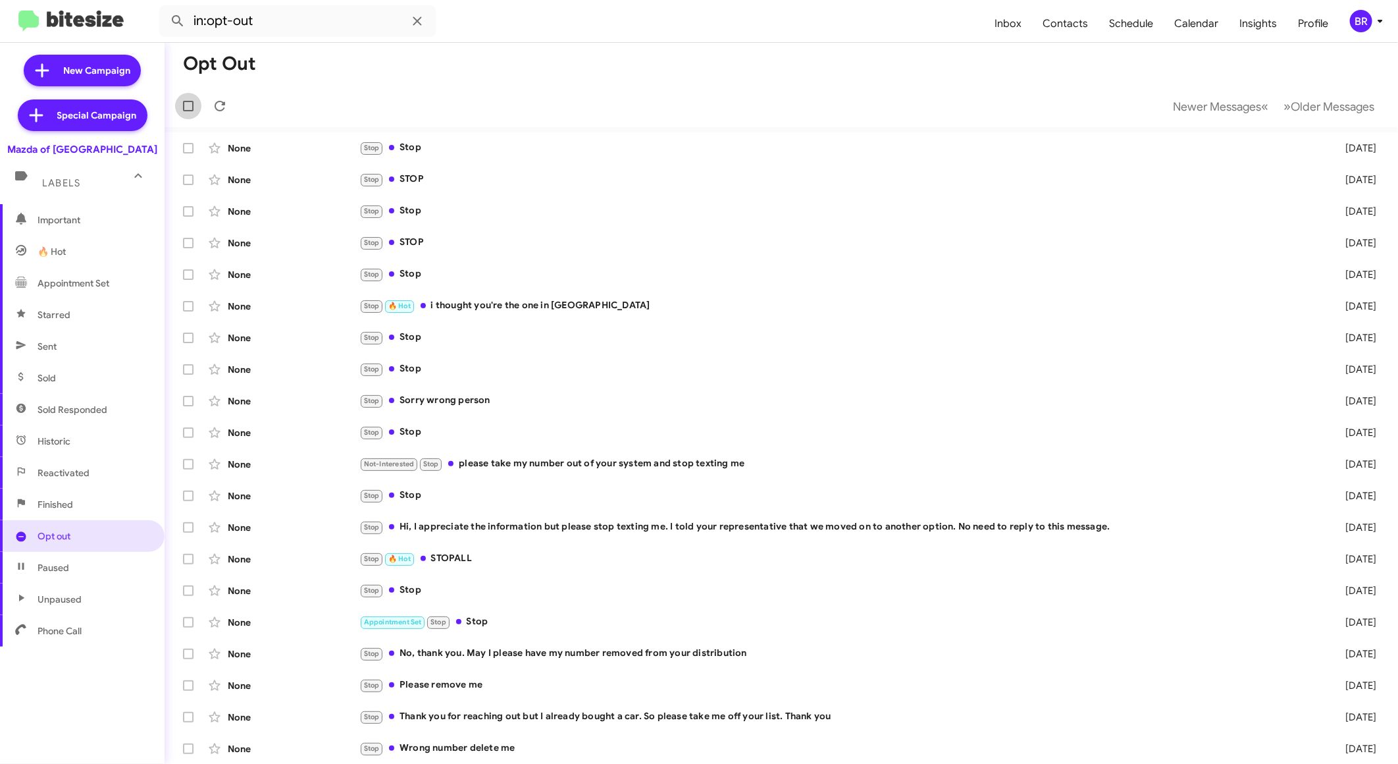
checkbox input "true"
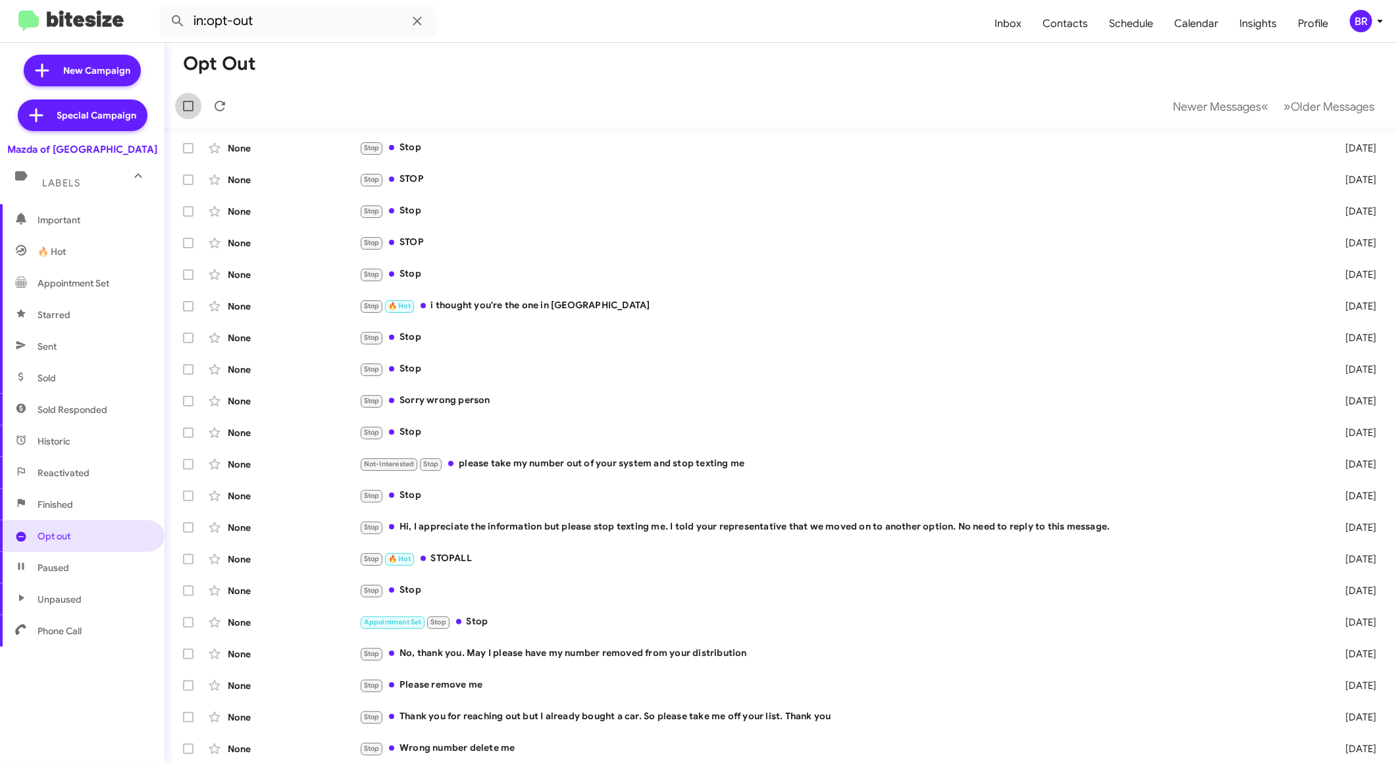
checkbox input "true"
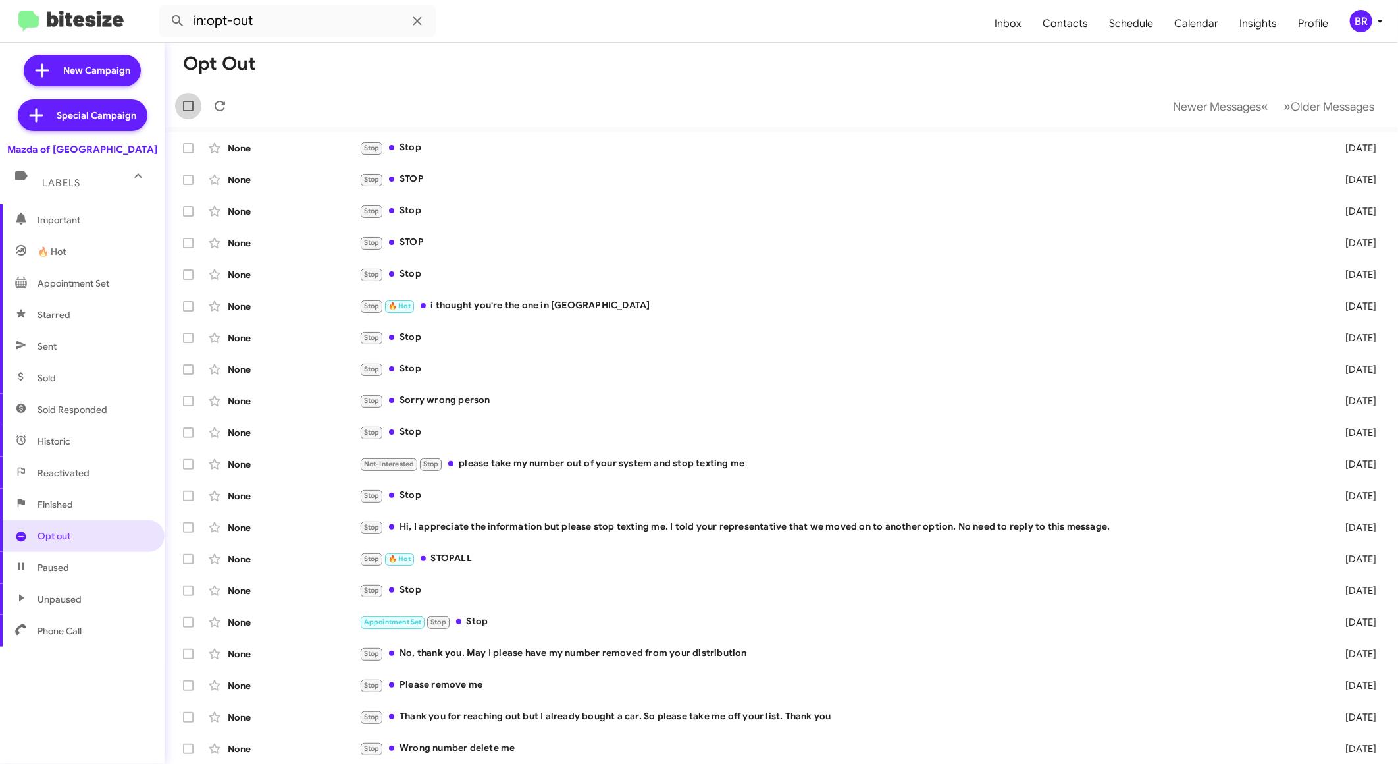
checkbox input "true"
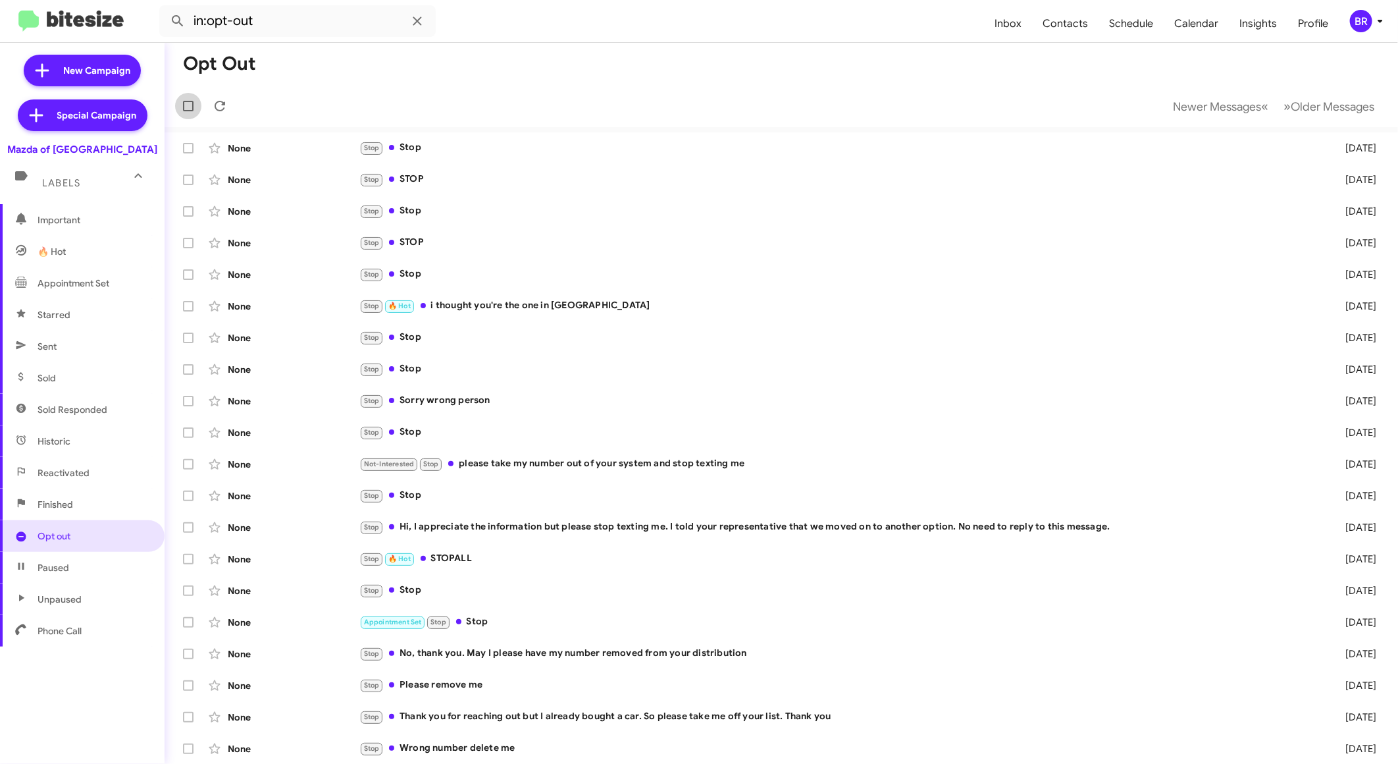
checkbox input "true"
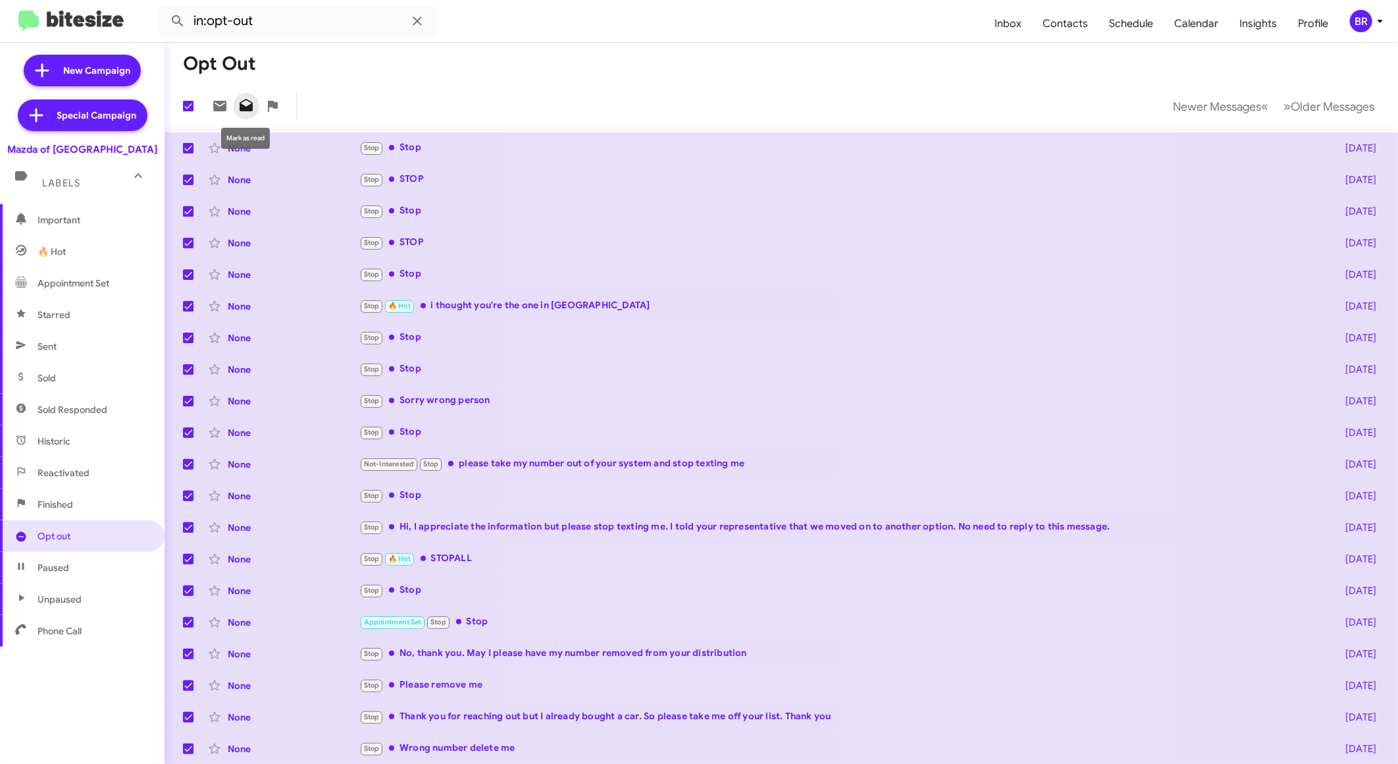
click at [244, 104] on icon at bounding box center [246, 106] width 16 height 16
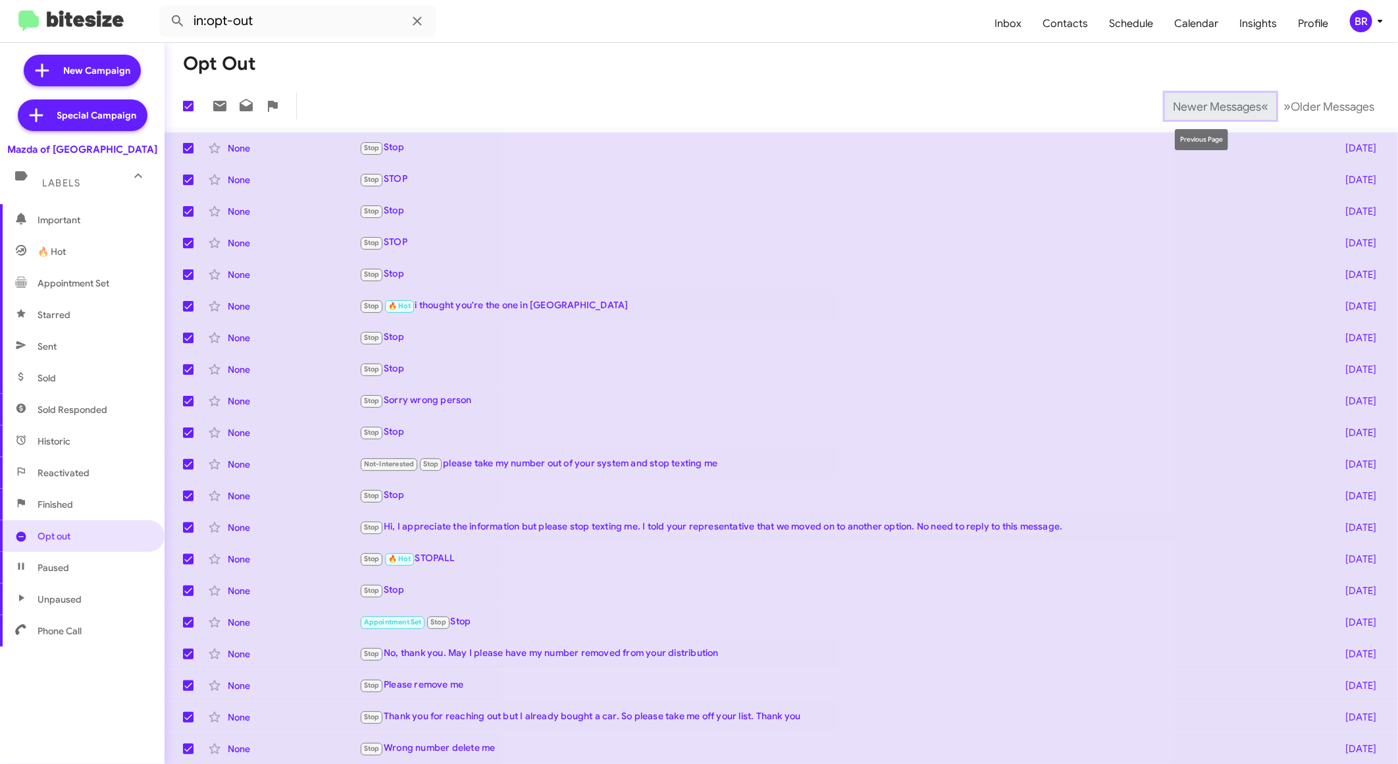
click at [1178, 99] on span "Newer Messages" at bounding box center [1217, 106] width 88 height 14
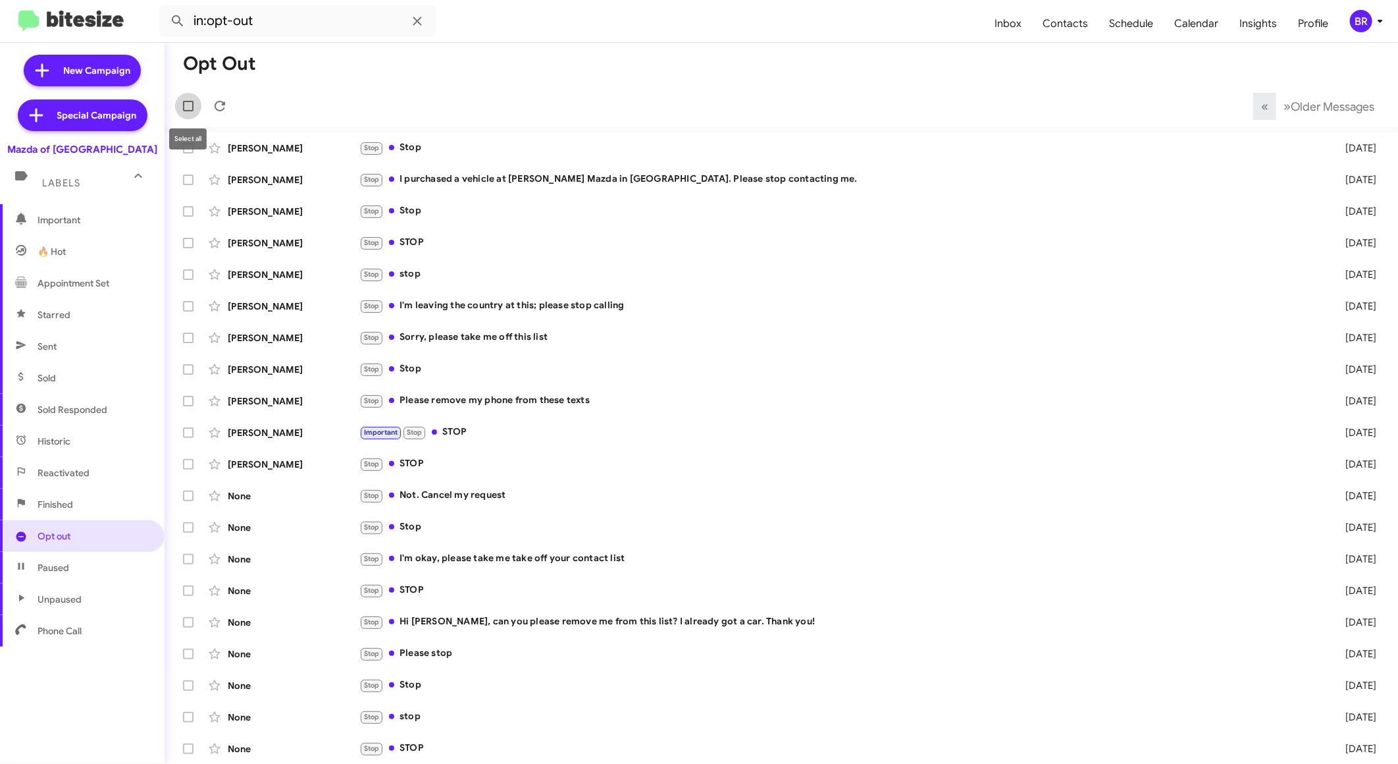
click at [188, 110] on span at bounding box center [188, 106] width 11 height 11
click at [188, 111] on input "checkbox" at bounding box center [188, 111] width 1 height 1
checkbox input "true"
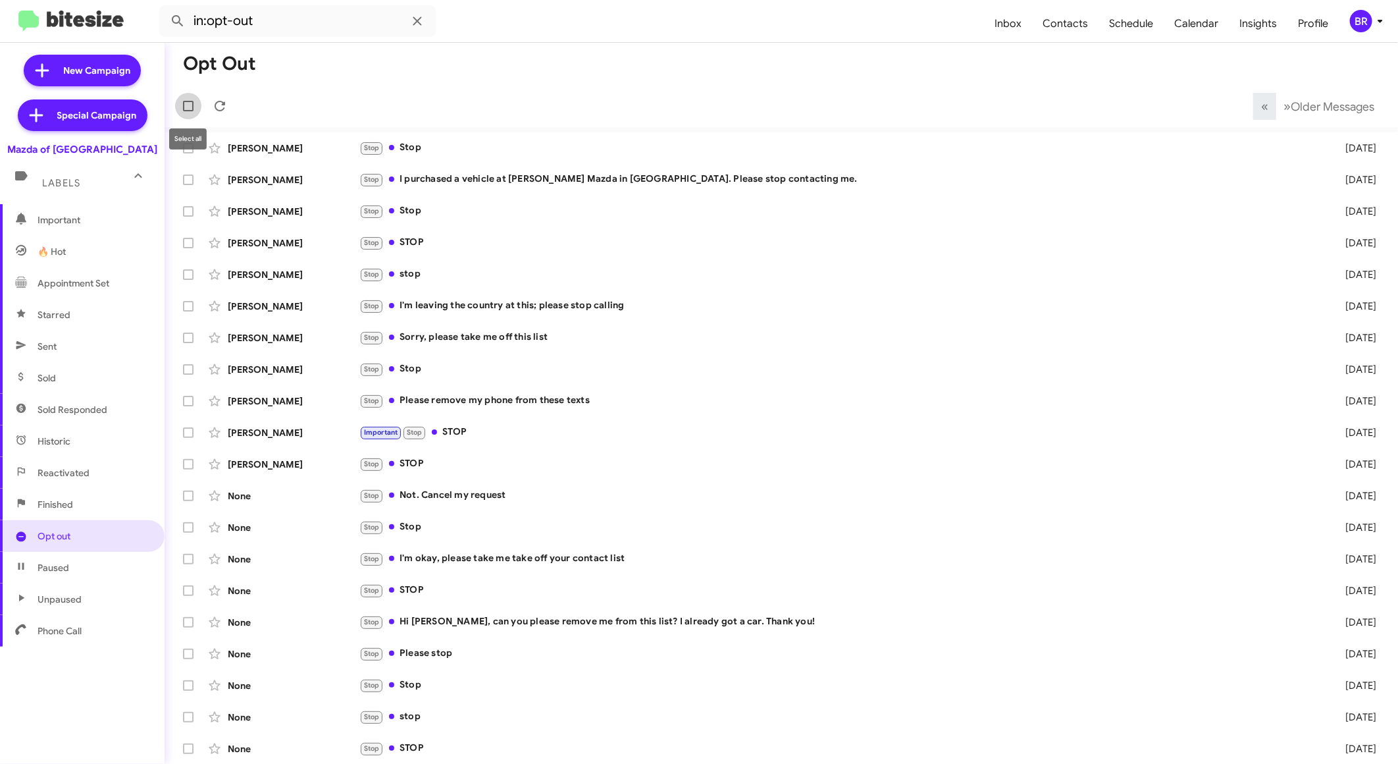
checkbox input "true"
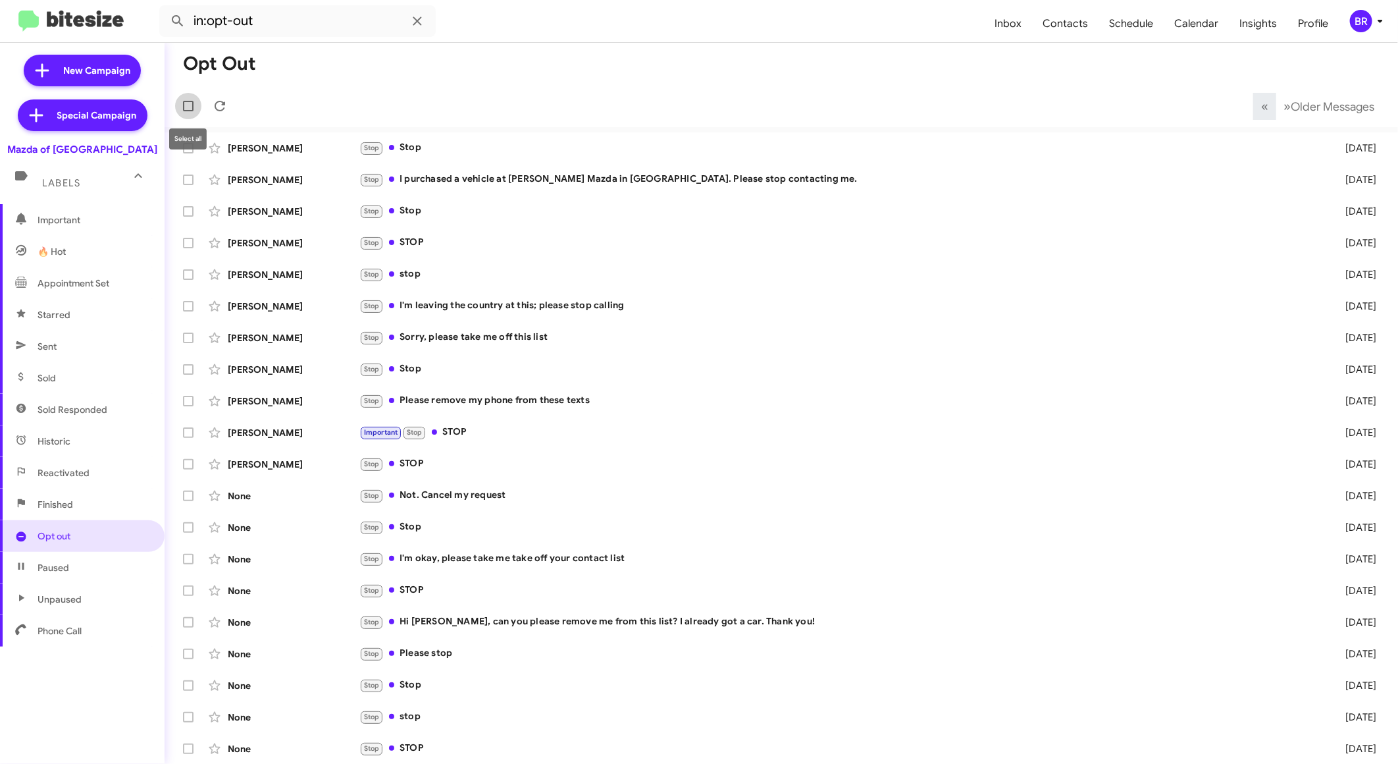
checkbox input "true"
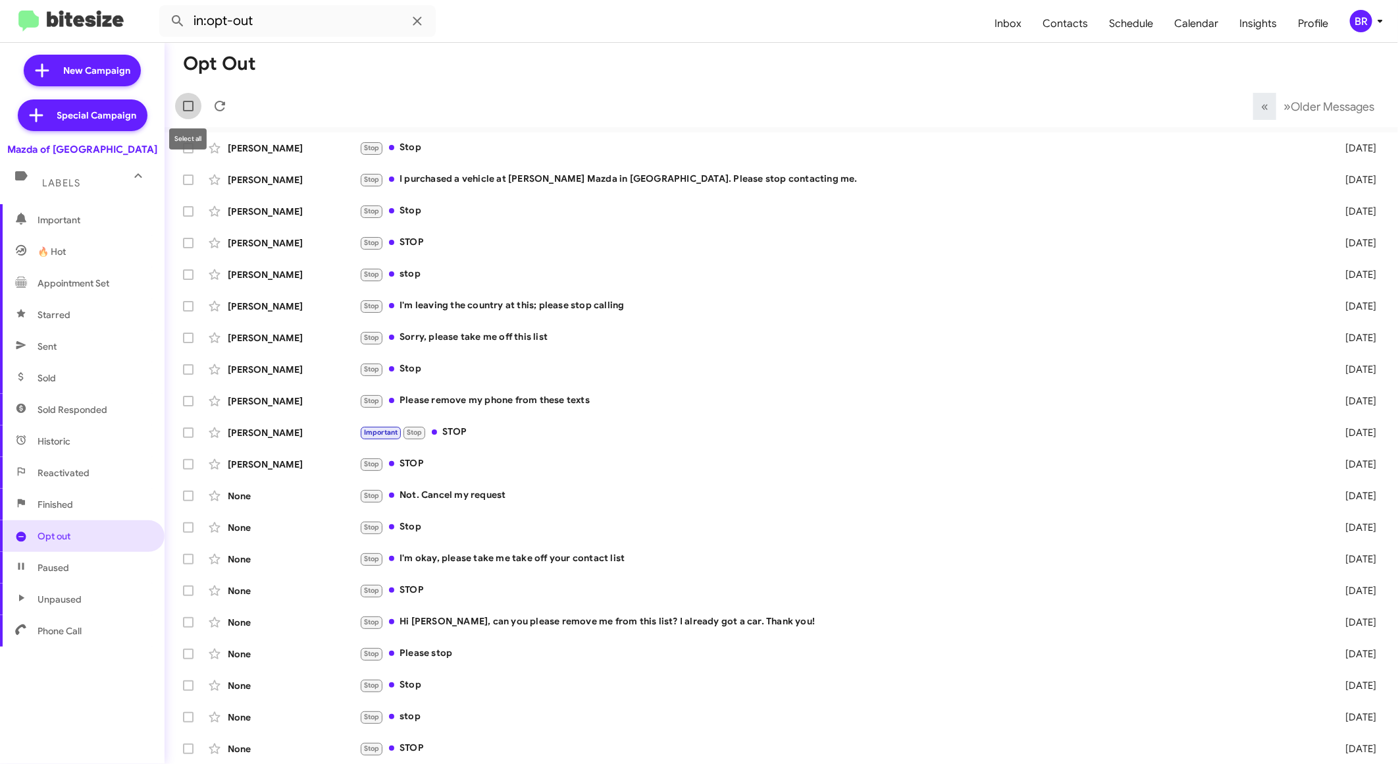
checkbox input "true"
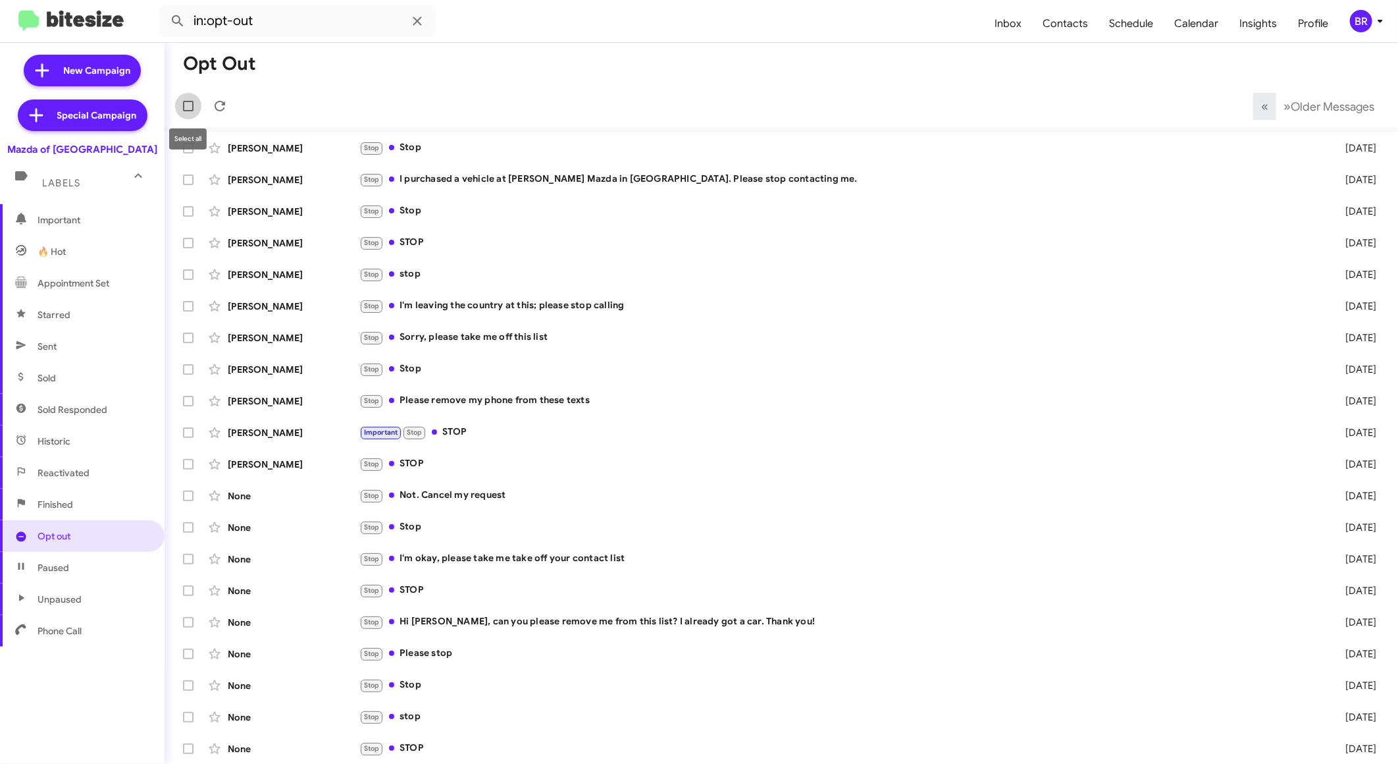
checkbox input "true"
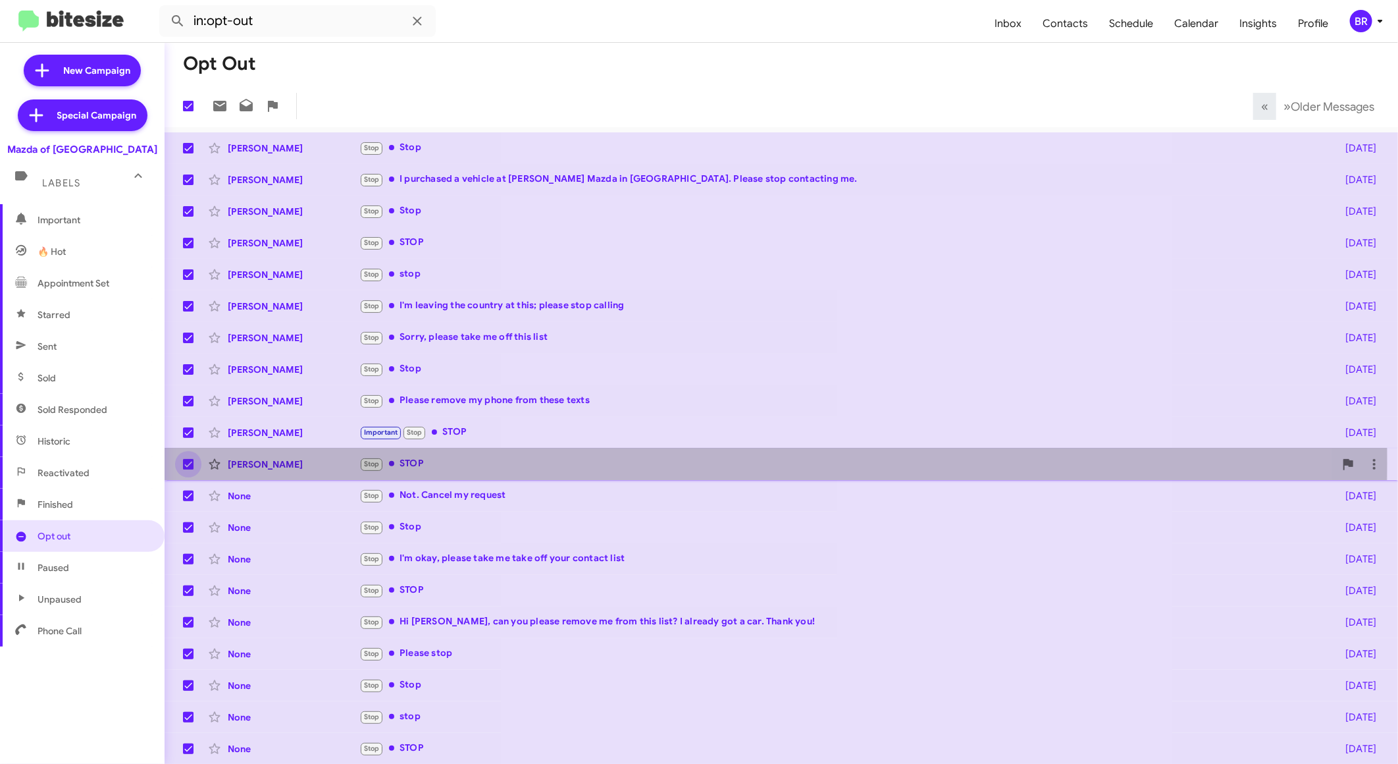
click at [189, 463] on span at bounding box center [188, 464] width 11 height 11
click at [188, 469] on input "checkbox" at bounding box center [188, 469] width 1 height 1
checkbox input "false"
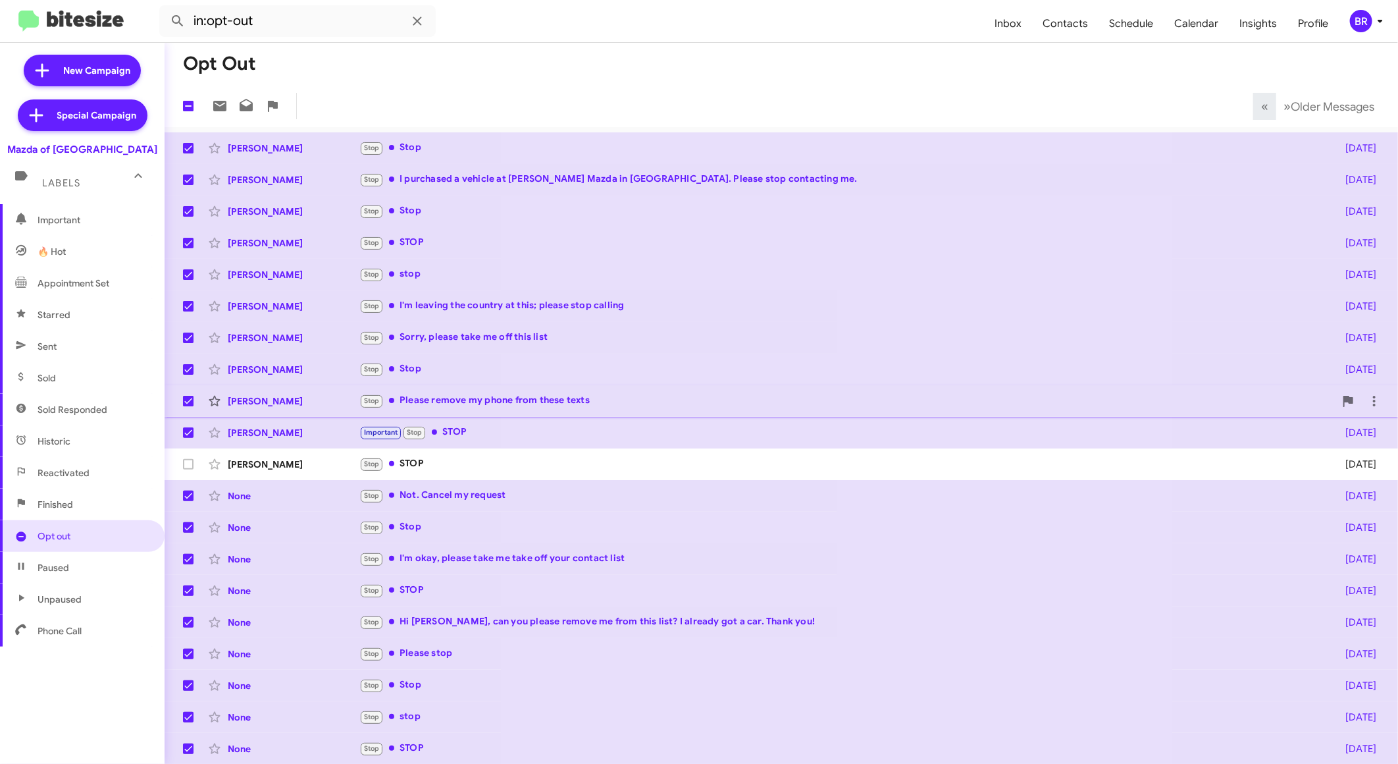
drag, startPoint x: 192, startPoint y: 431, endPoint x: 188, endPoint y: 400, distance: 31.2
click at [188, 400] on mat-action-list "Jim Martin Stop Stop 3 days ago Sally Lunde Stop I purchased a vehicle at Fitzg…" at bounding box center [781, 445] width 1233 height 637
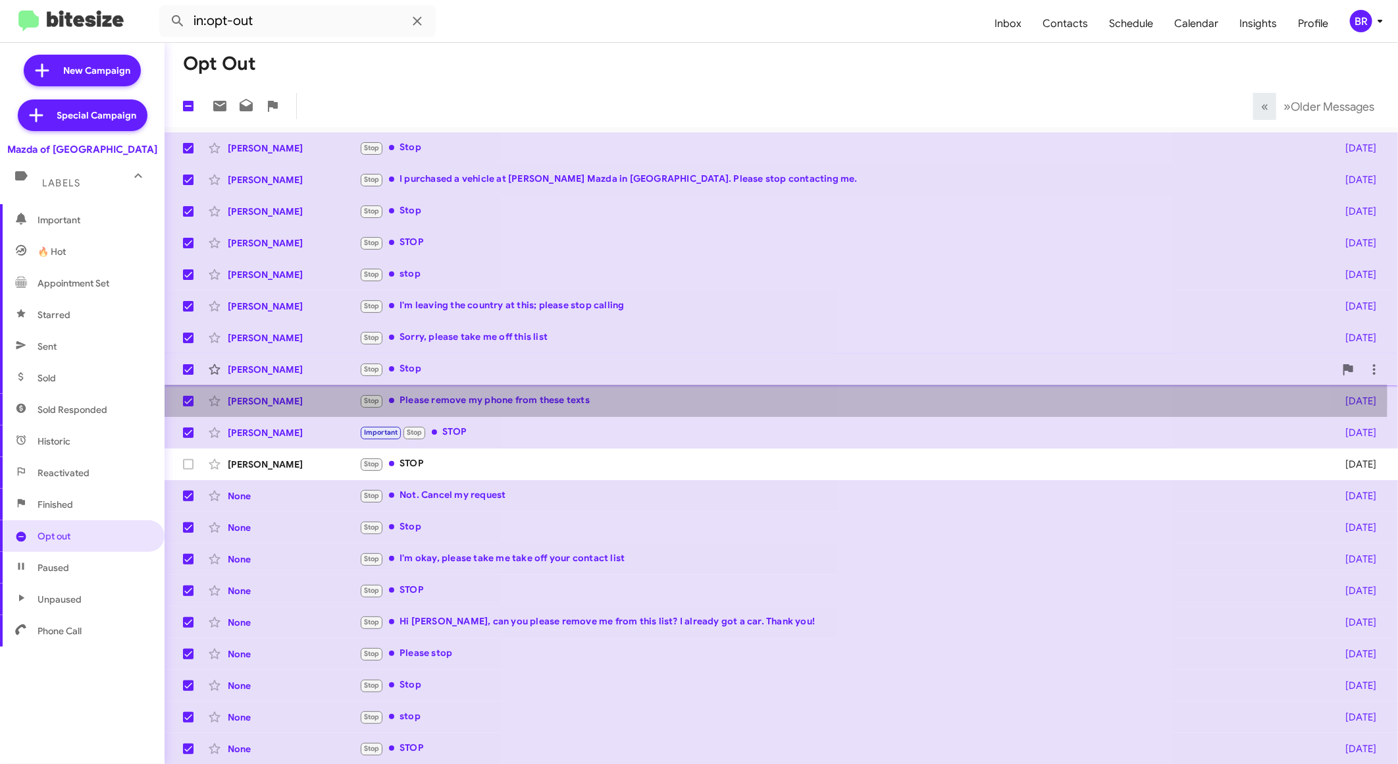
drag, startPoint x: 188, startPoint y: 400, endPoint x: 189, endPoint y: 365, distance: 34.9
click at [189, 365] on mat-action-list "Jim Martin Stop Stop 3 days ago Sally Lunde Stop I purchased a vehicle at Fitzg…" at bounding box center [781, 445] width 1233 height 637
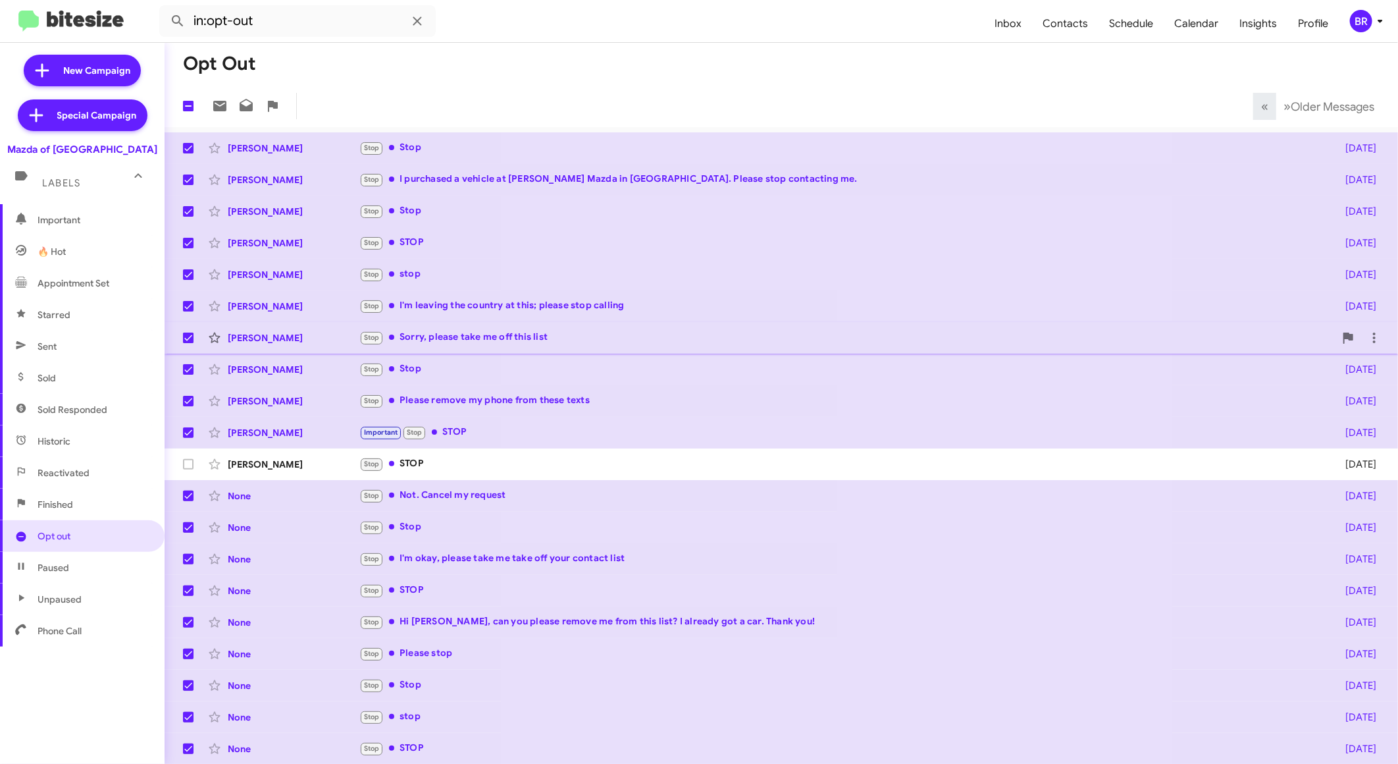
drag, startPoint x: 189, startPoint y: 365, endPoint x: 185, endPoint y: 330, distance: 35.8
click at [185, 330] on mat-action-list "Jim Martin Stop Stop 3 days ago Sally Lunde Stop I purchased a vehicle at Fitzg…" at bounding box center [781, 445] width 1233 height 637
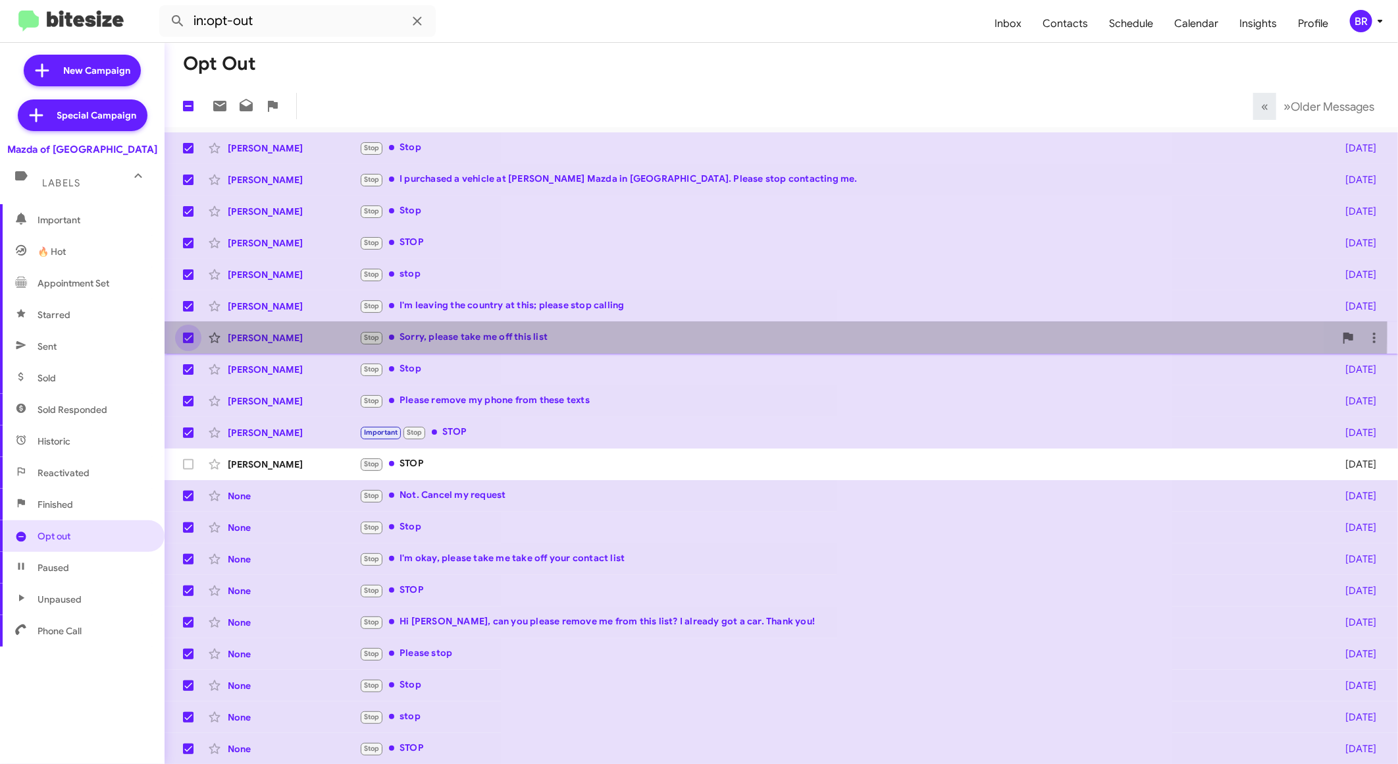
click at [185, 330] on label at bounding box center [188, 337] width 26 height 26
click at [188, 343] on input "checkbox" at bounding box center [188, 343] width 1 height 1
checkbox input "false"
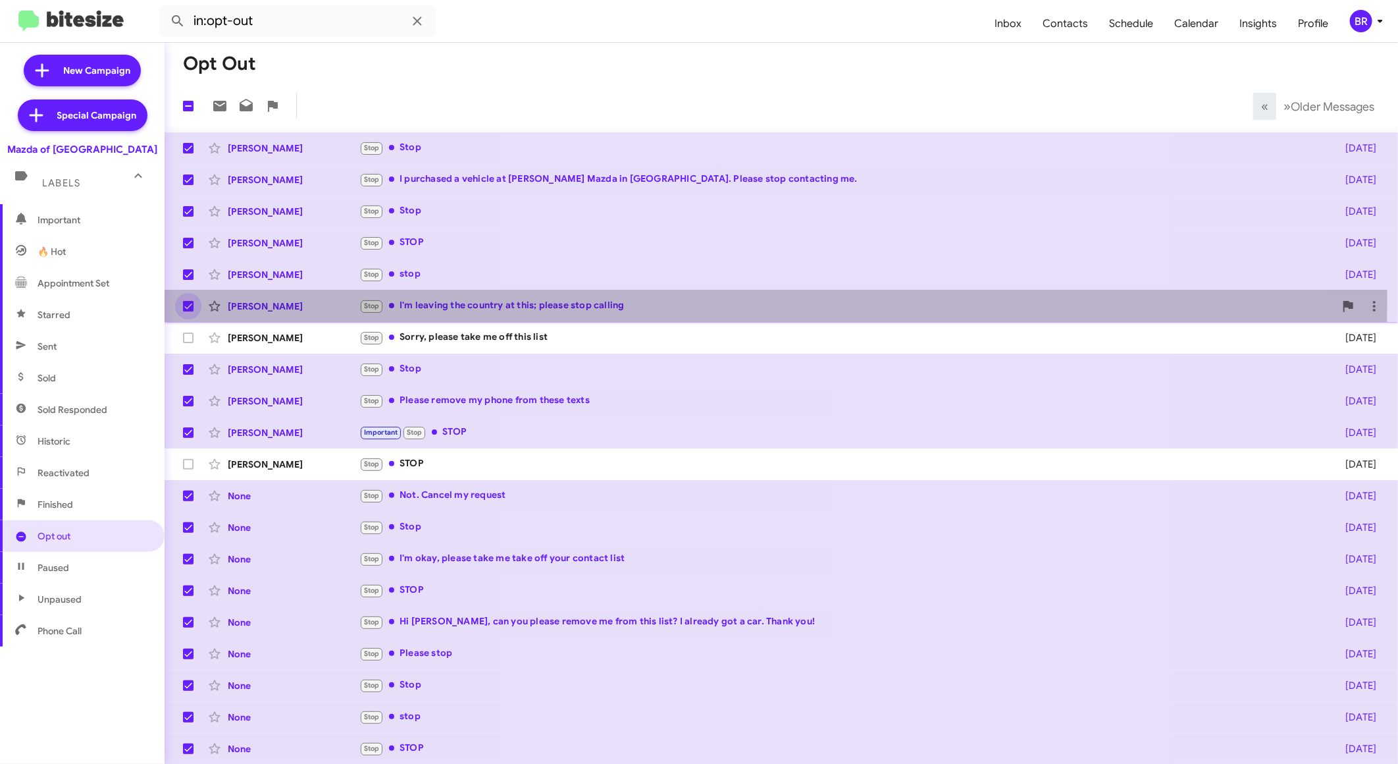
click at [186, 301] on span at bounding box center [188, 306] width 11 height 11
click at [188, 311] on input "checkbox" at bounding box center [188, 311] width 1 height 1
checkbox input "false"
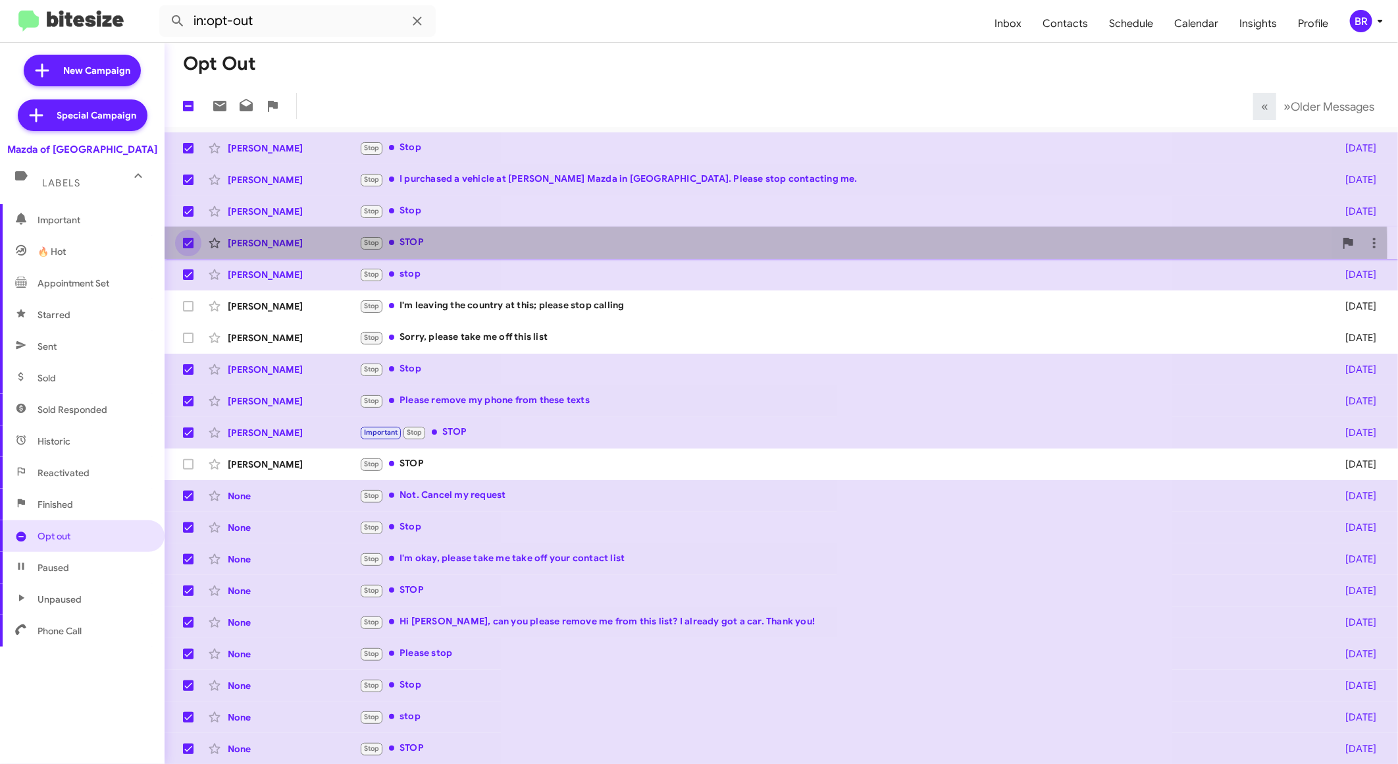
click at [189, 252] on label at bounding box center [188, 243] width 26 height 26
click at [188, 249] on input "checkbox" at bounding box center [188, 248] width 1 height 1
checkbox input "false"
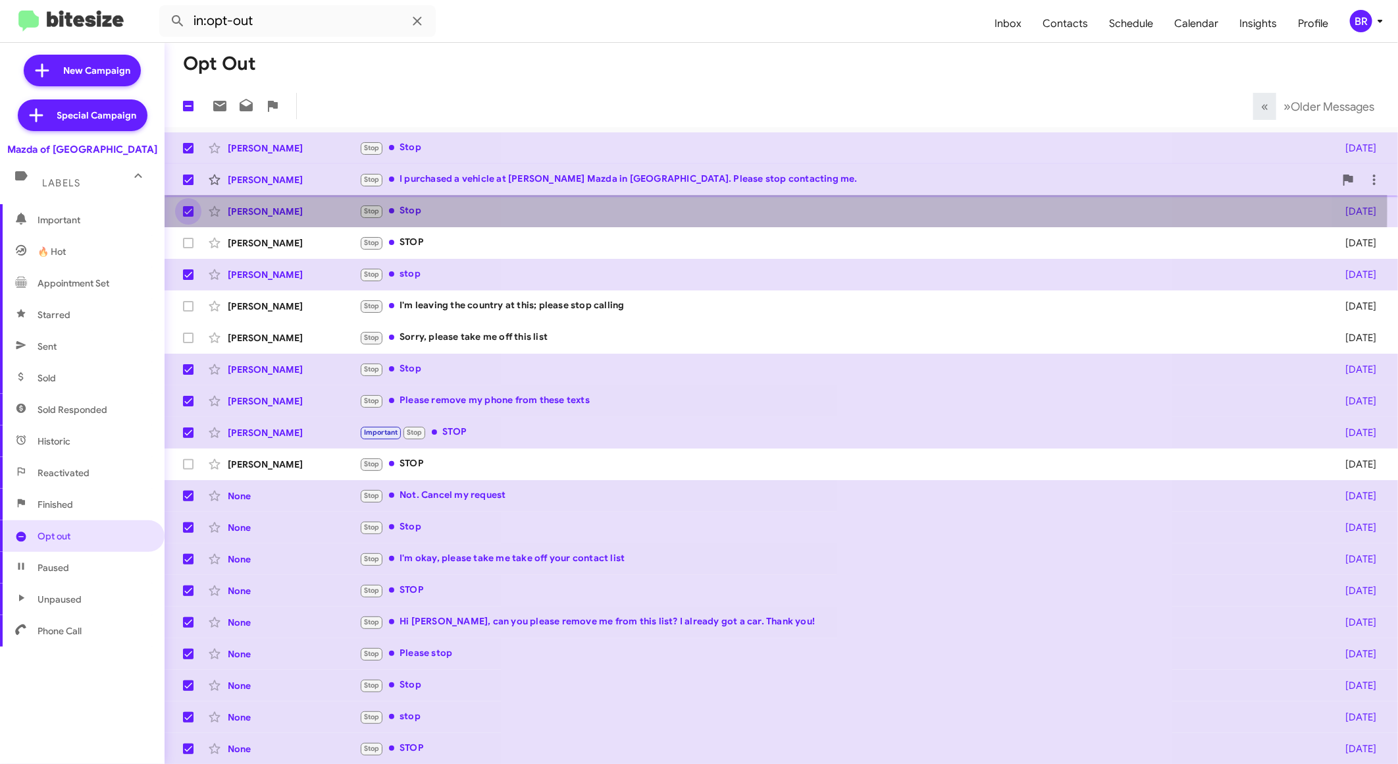
drag, startPoint x: 189, startPoint y: 211, endPoint x: 192, endPoint y: 178, distance: 33.7
click at [192, 178] on mat-action-list "Jim Martin Stop Stop 3 days ago Sally Lunde Stop I purchased a vehicle at Fitzg…" at bounding box center [781, 445] width 1233 height 637
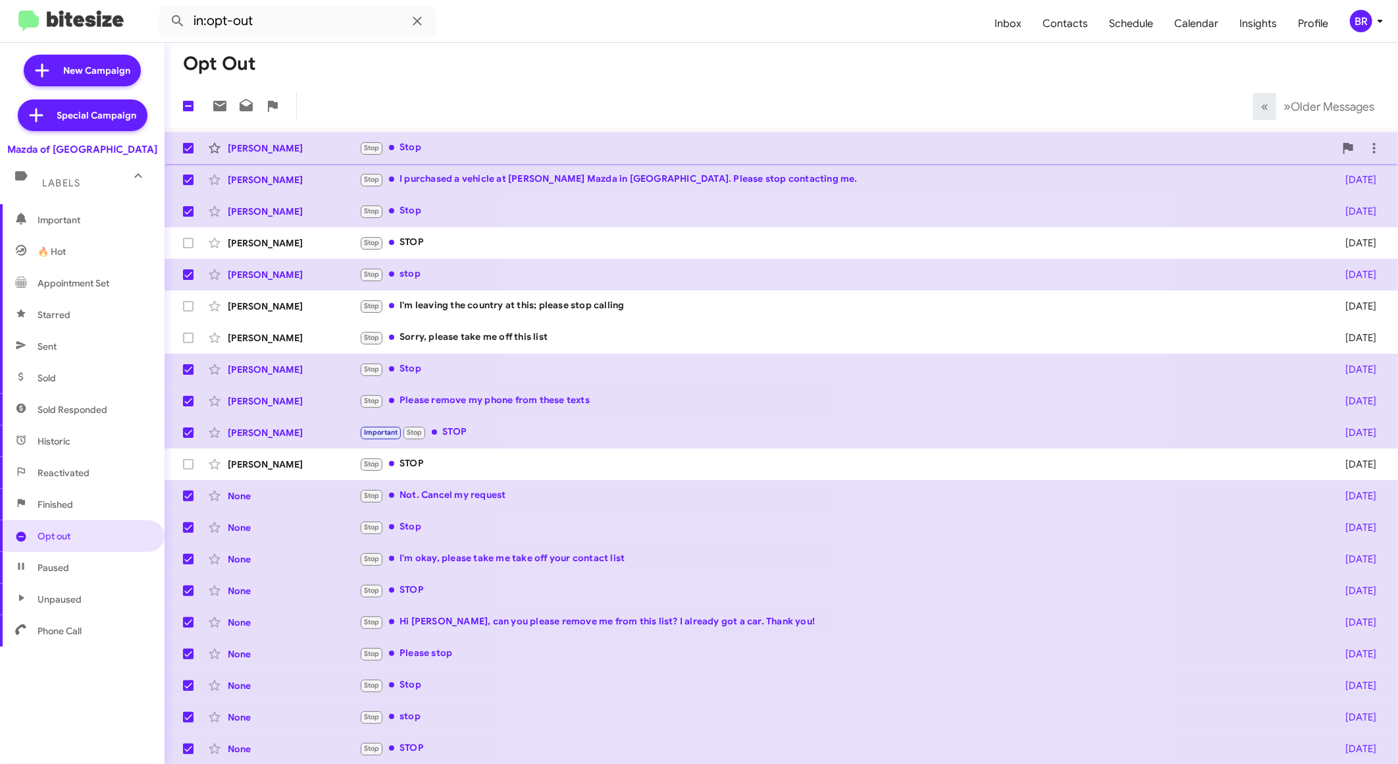
drag, startPoint x: 192, startPoint y: 178, endPoint x: 186, endPoint y: 149, distance: 29.4
click at [186, 149] on mat-action-list "Jim Martin Stop Stop 3 days ago Sally Lunde Stop I purchased a vehicle at Fitzg…" at bounding box center [781, 445] width 1233 height 637
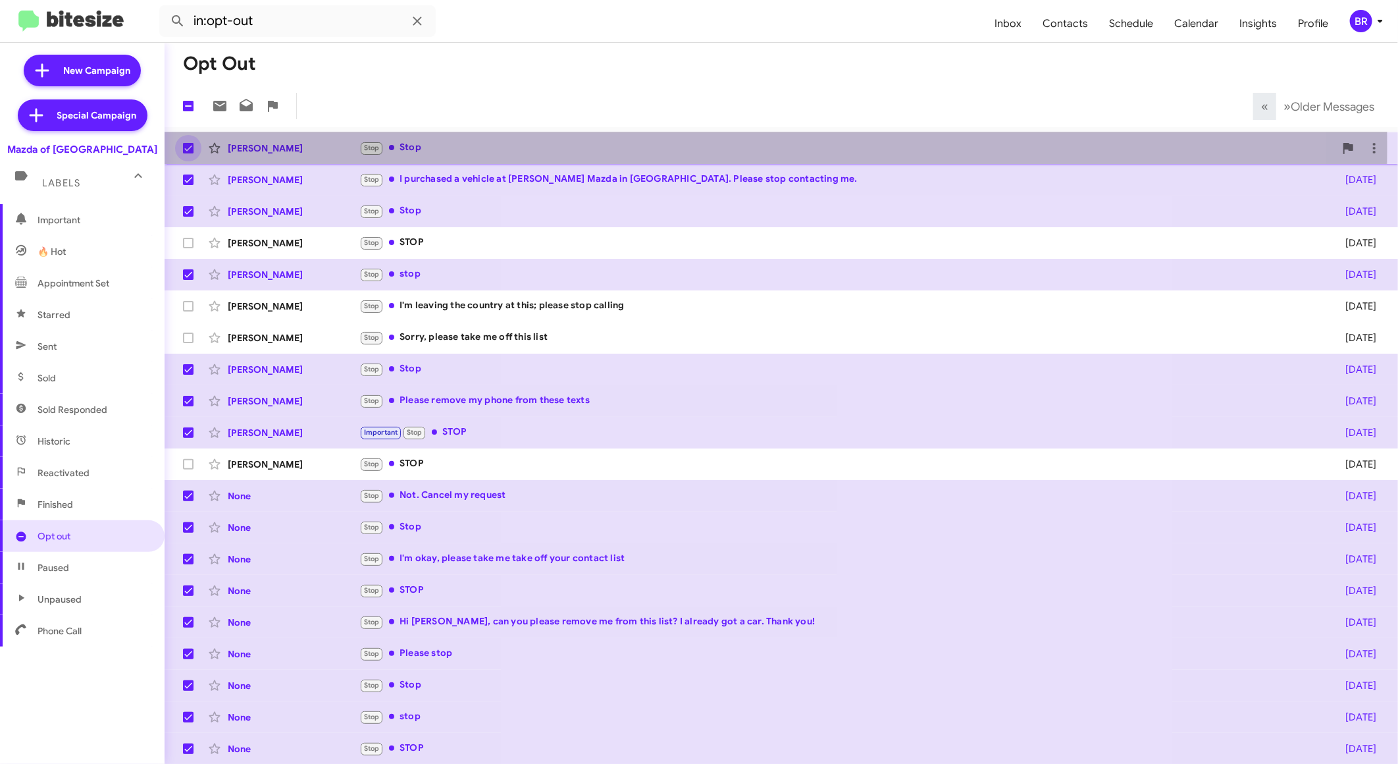
click at [186, 149] on span at bounding box center [188, 148] width 11 height 11
click at [188, 153] on input "checkbox" at bounding box center [188, 153] width 1 height 1
checkbox input "false"
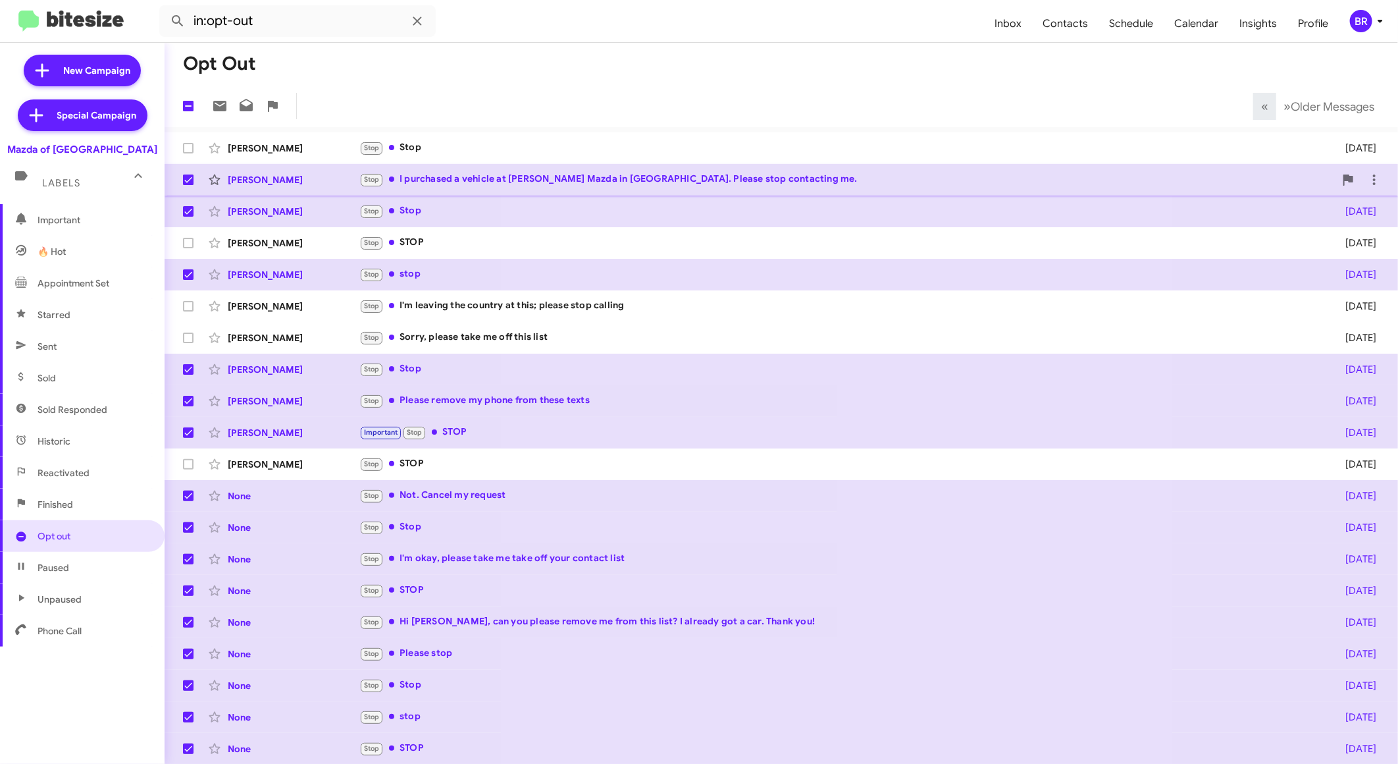
drag, startPoint x: 188, startPoint y: 215, endPoint x: 188, endPoint y: 178, distance: 37.5
click at [188, 178] on mat-action-list "Jim Martin Stop Stop 3 days ago Sally Lunde Stop I purchased a vehicle at Fitzg…" at bounding box center [781, 445] width 1233 height 637
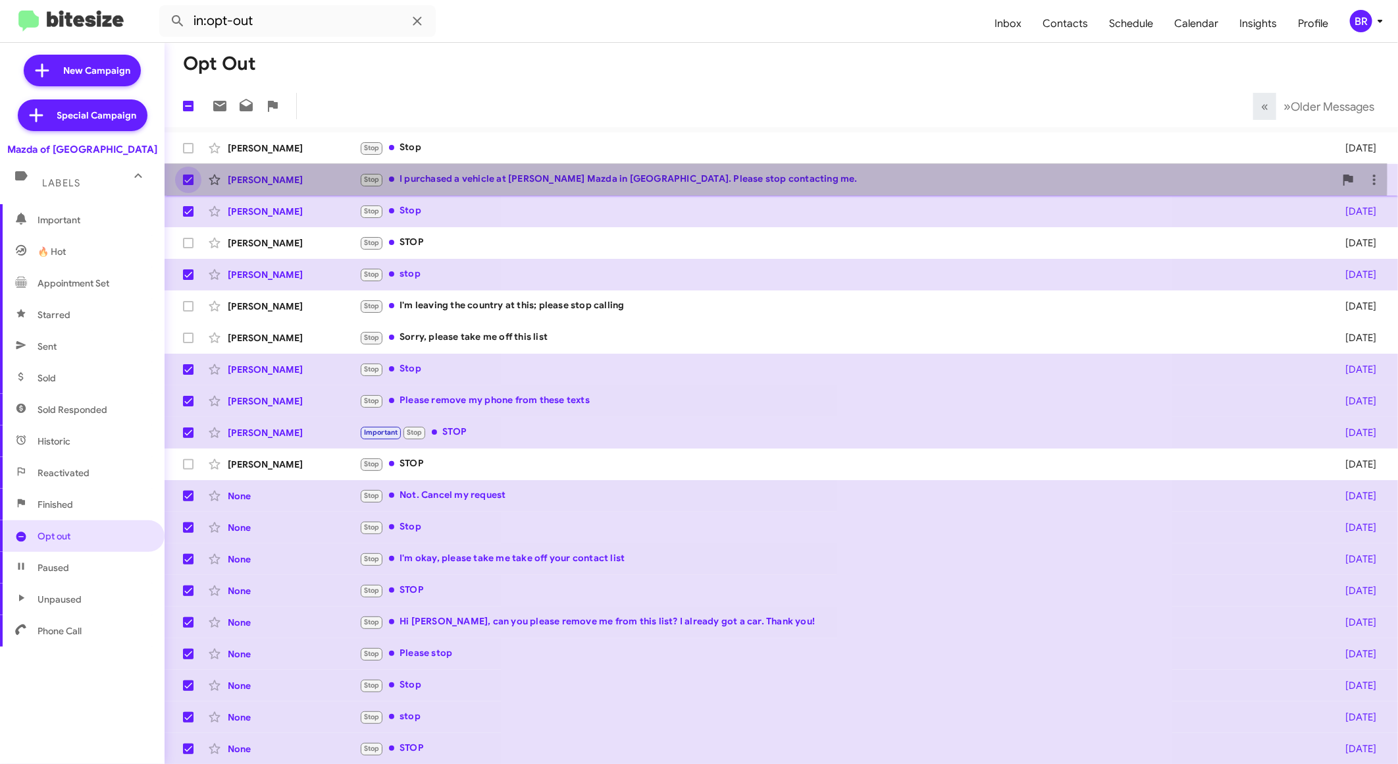
click at [188, 178] on span at bounding box center [188, 179] width 11 height 11
click at [188, 185] on input "checkbox" at bounding box center [188, 185] width 1 height 1
checkbox input "false"
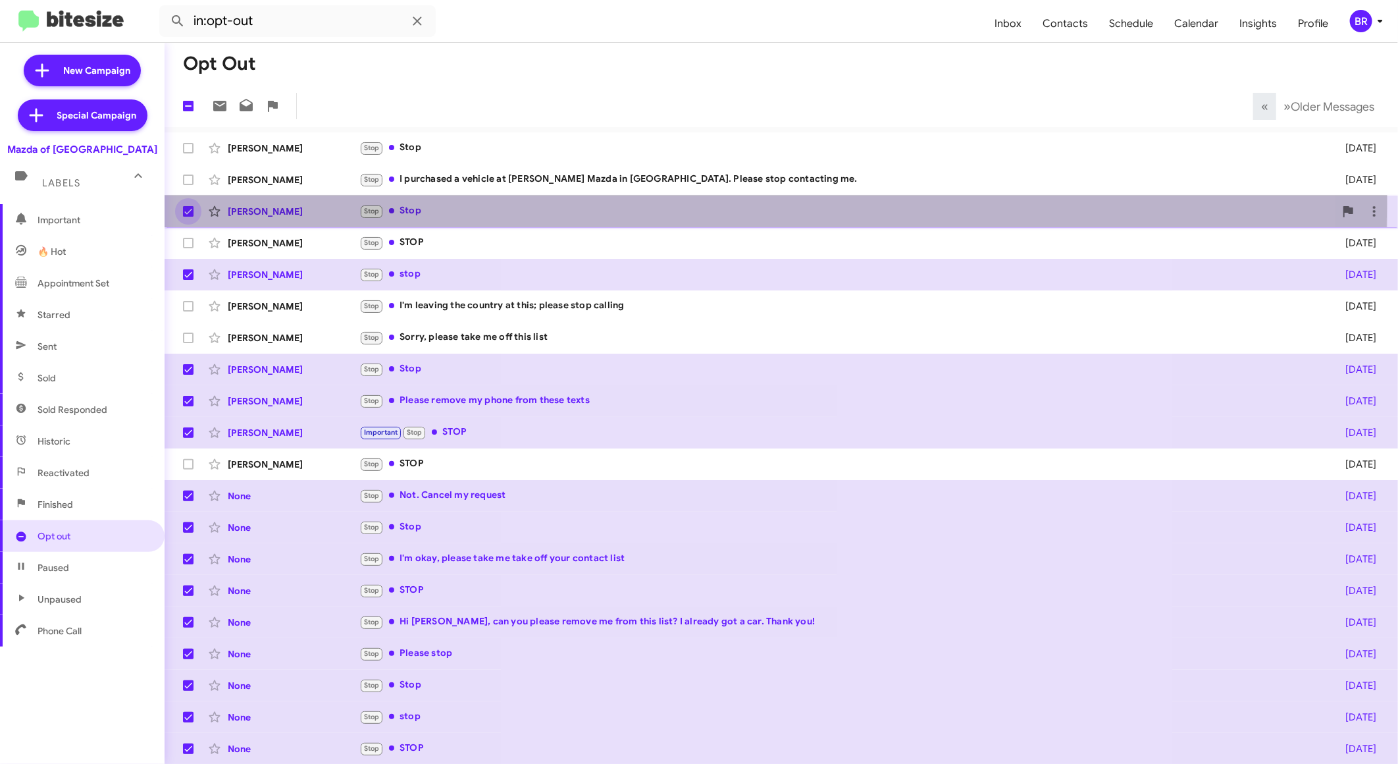
click at [191, 204] on label at bounding box center [188, 211] width 26 height 26
click at [188, 217] on input "checkbox" at bounding box center [188, 217] width 1 height 1
checkbox input "false"
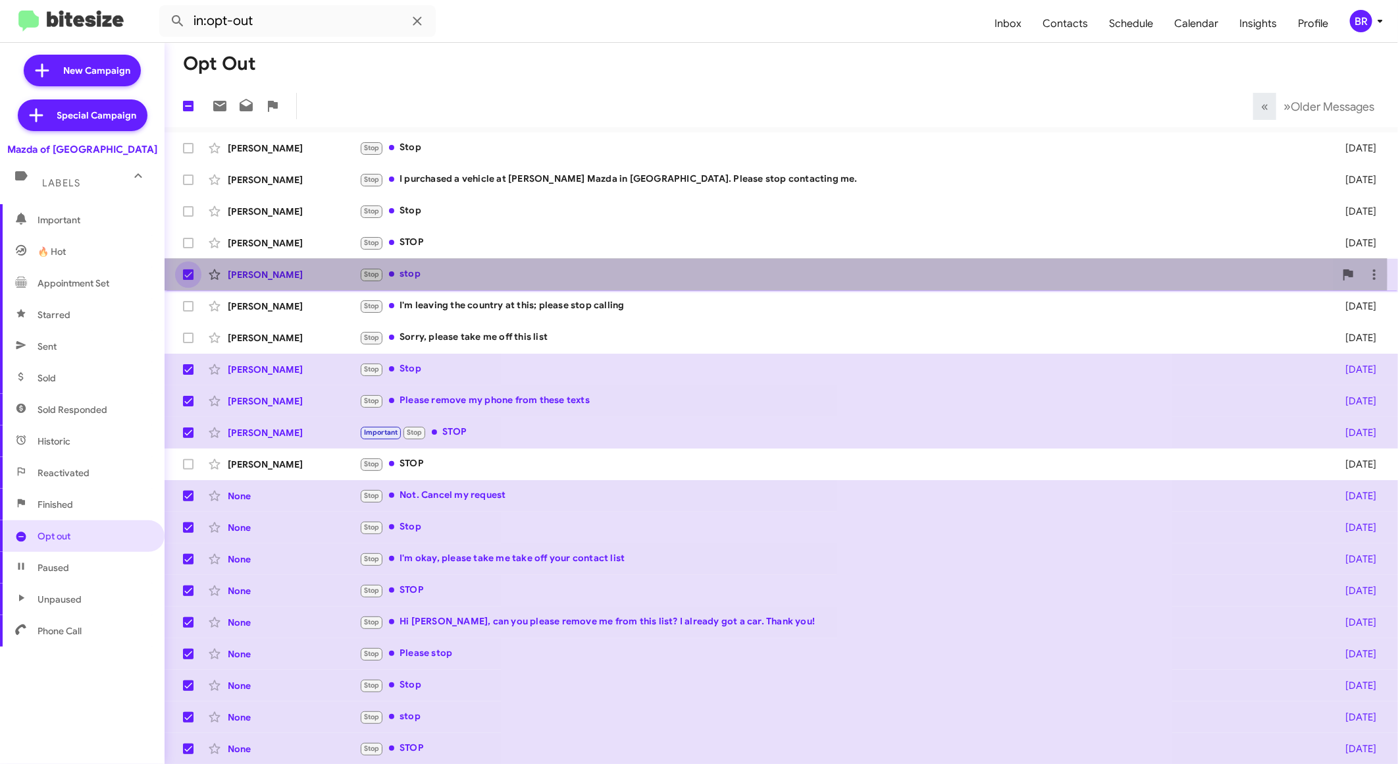
click at [190, 275] on span at bounding box center [188, 274] width 11 height 11
click at [188, 280] on input "checkbox" at bounding box center [188, 280] width 1 height 1
checkbox input "false"
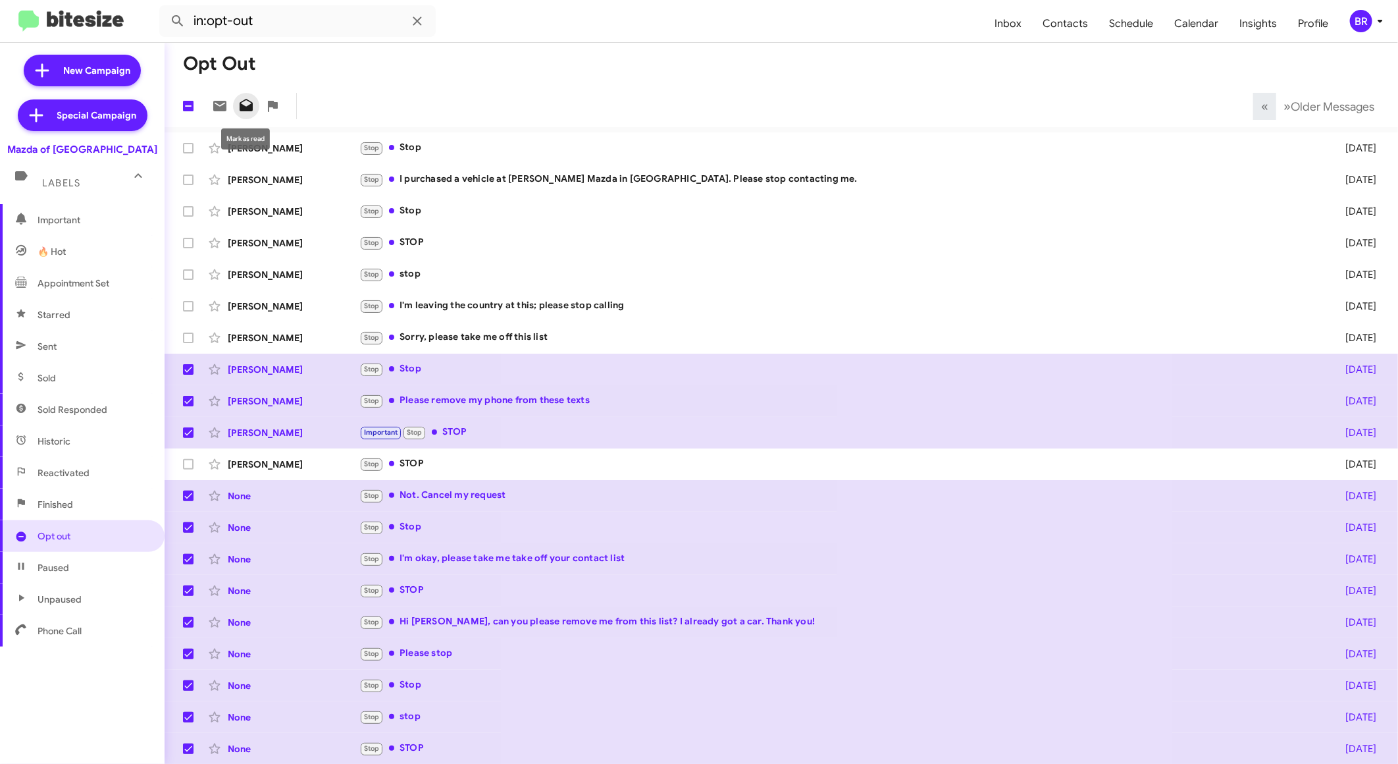
click at [252, 104] on icon at bounding box center [246, 105] width 13 height 13
click at [187, 434] on span at bounding box center [188, 432] width 11 height 11
click at [188, 438] on input "checkbox" at bounding box center [188, 438] width 1 height 1
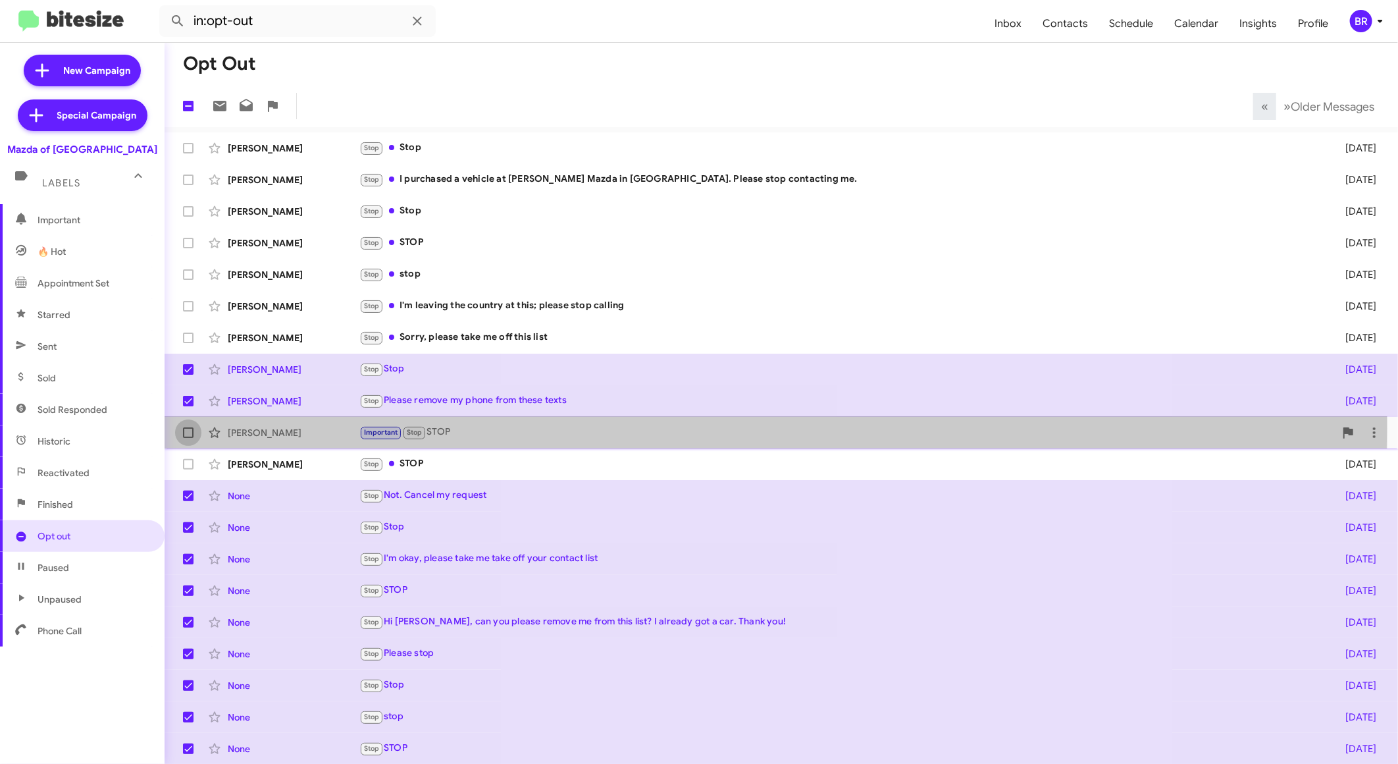
click at [188, 428] on span at bounding box center [188, 432] width 11 height 11
click at [188, 438] on input "checkbox" at bounding box center [188, 438] width 1 height 1
checkbox input "true"
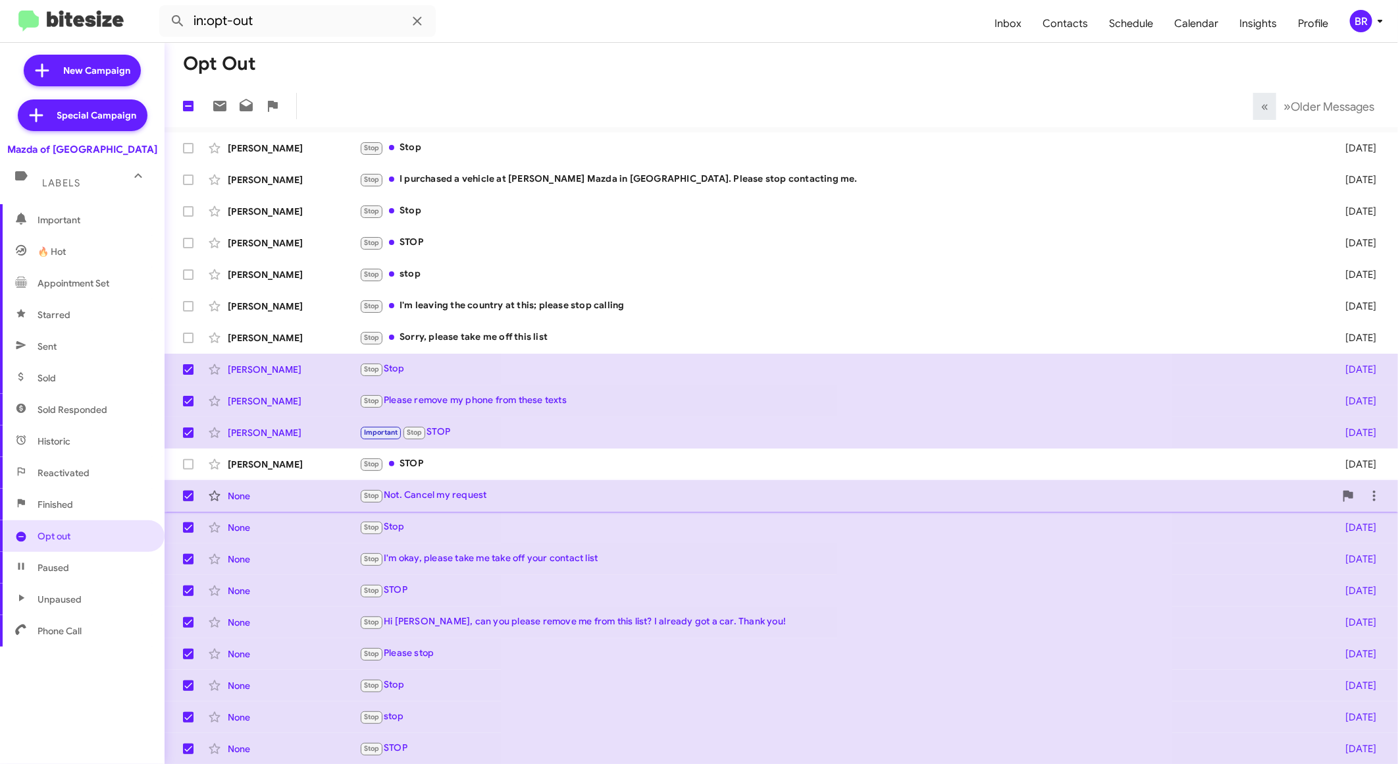
click at [188, 486] on label at bounding box center [188, 495] width 26 height 26
click at [188, 501] on input "checkbox" at bounding box center [188, 501] width 1 height 1
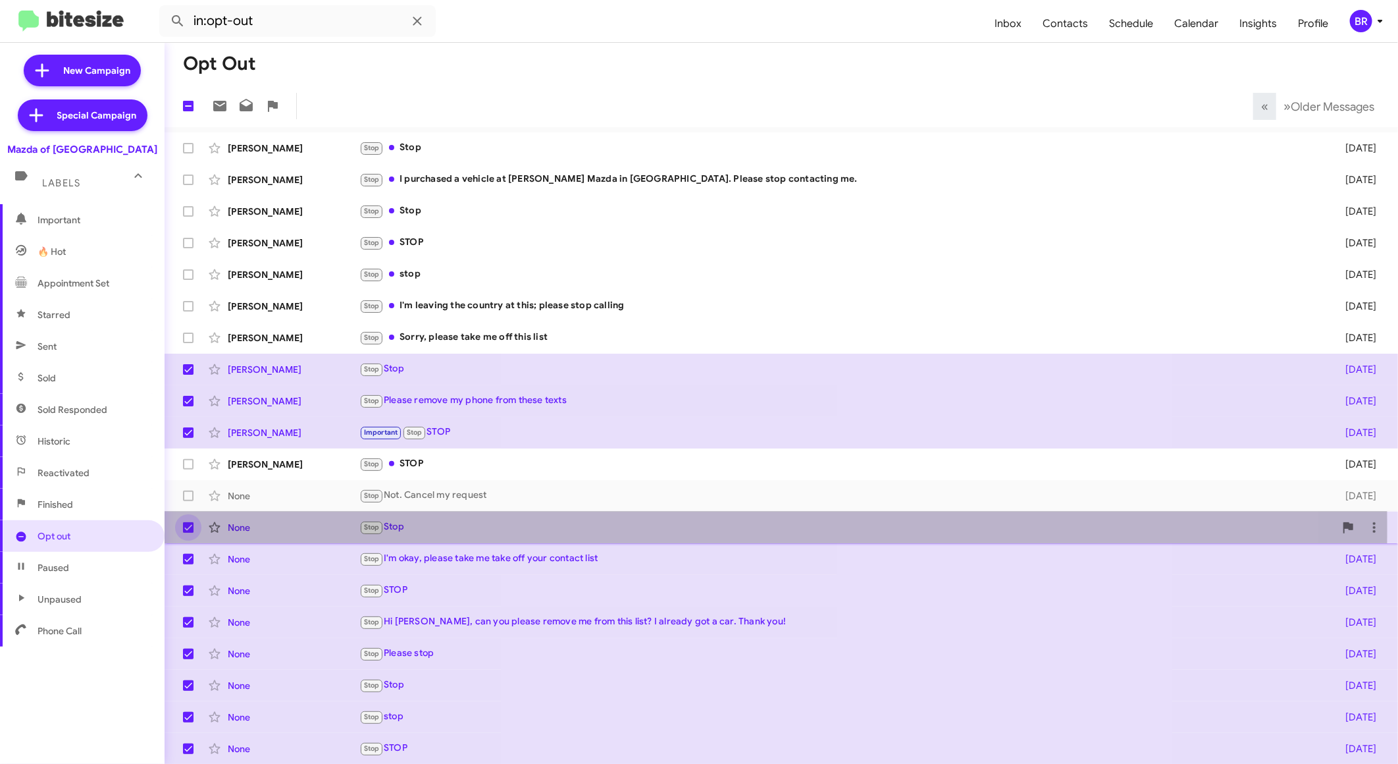
click at [183, 531] on span at bounding box center [188, 527] width 11 height 11
click at [188, 532] on input "checkbox" at bounding box center [188, 532] width 1 height 1
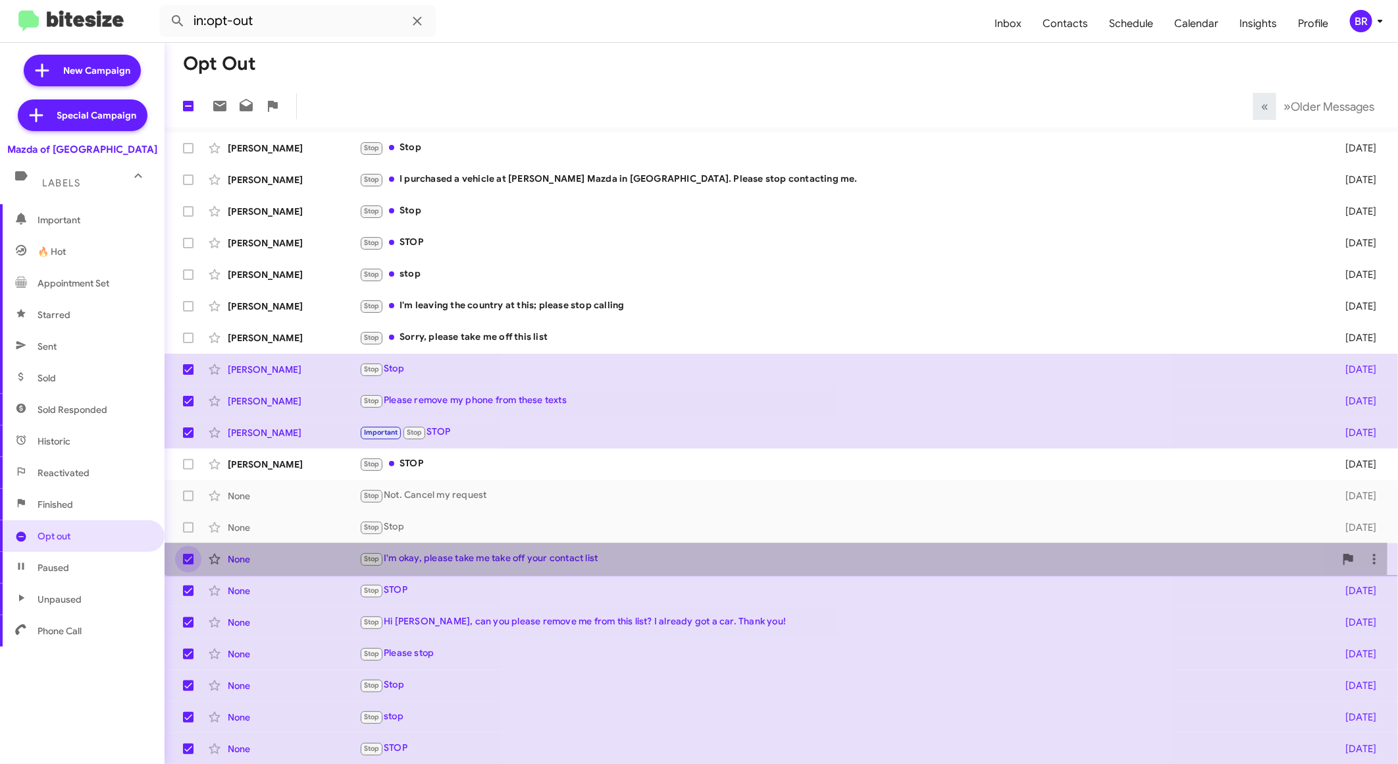
click at [185, 556] on span at bounding box center [188, 559] width 11 height 11
click at [188, 564] on input "checkbox" at bounding box center [188, 564] width 1 height 1
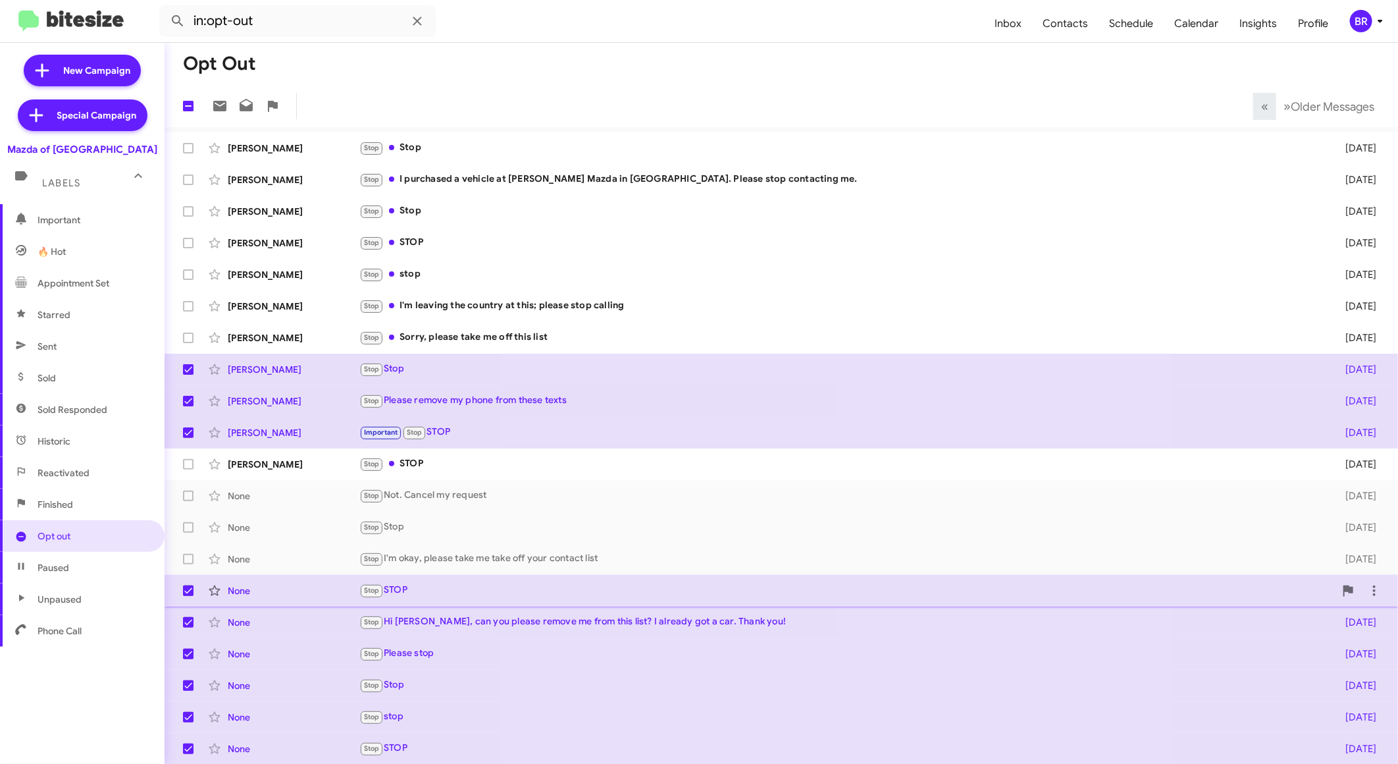
click at [192, 585] on span at bounding box center [188, 590] width 11 height 11
click at [188, 596] on input "checkbox" at bounding box center [188, 596] width 1 height 1
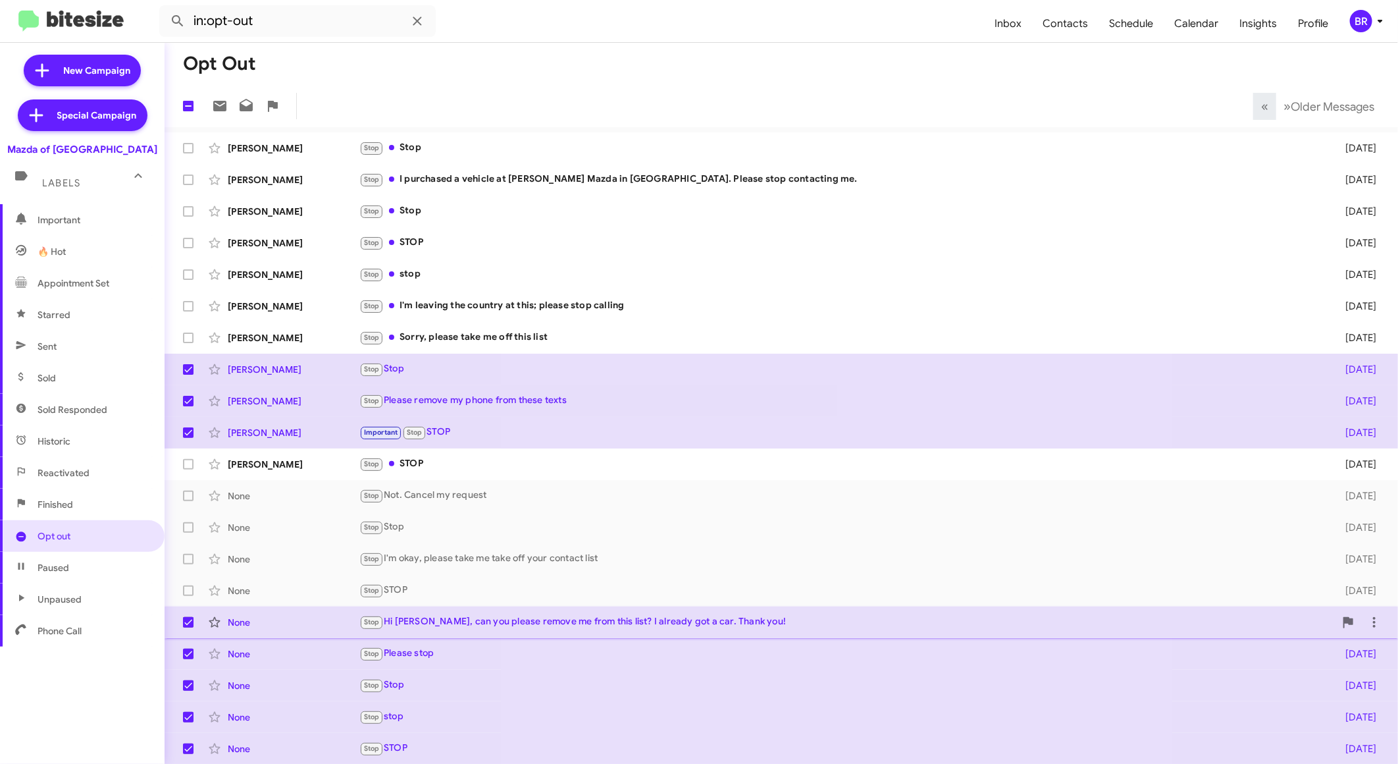
click at [195, 619] on label at bounding box center [188, 622] width 26 height 26
click at [188, 627] on input "checkbox" at bounding box center [188, 627] width 1 height 1
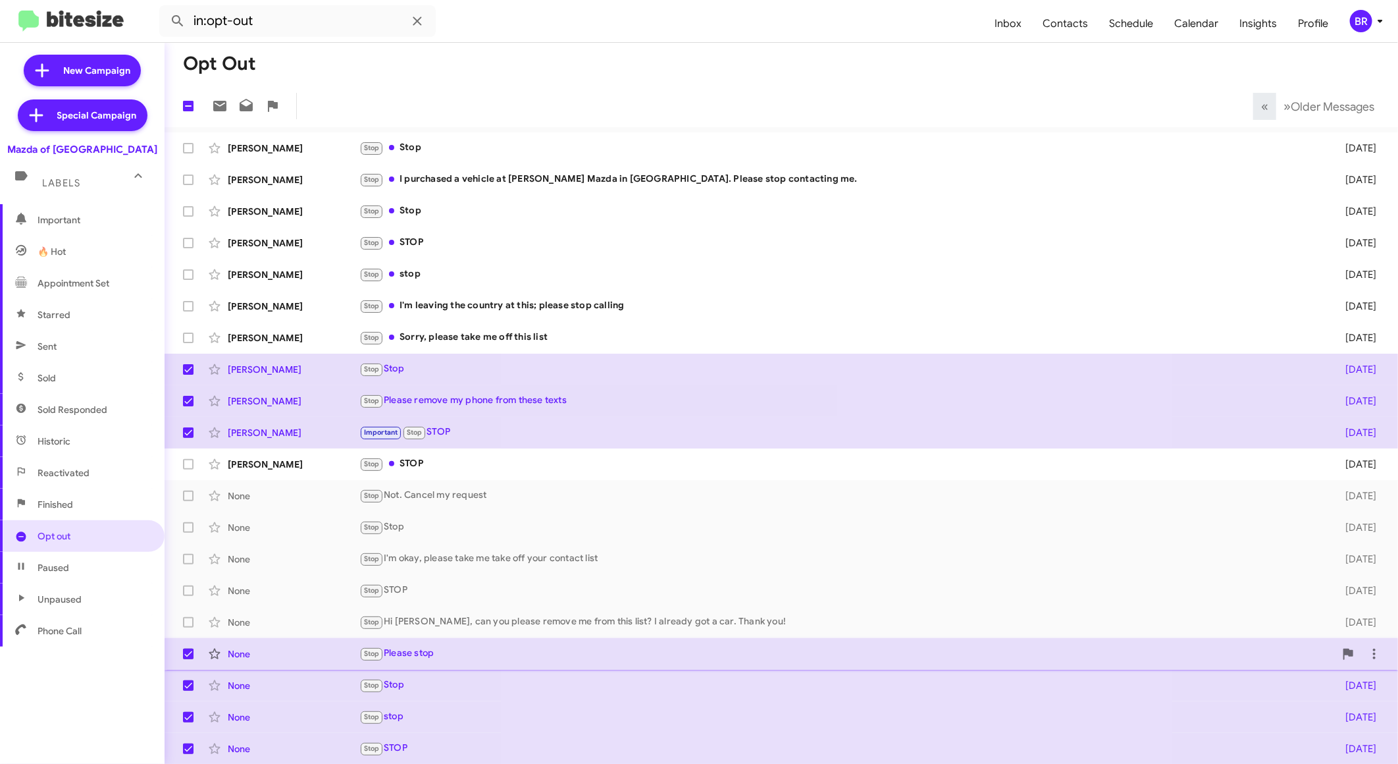
click at [194, 648] on label at bounding box center [188, 653] width 26 height 26
click at [188, 659] on input "checkbox" at bounding box center [188, 659] width 1 height 1
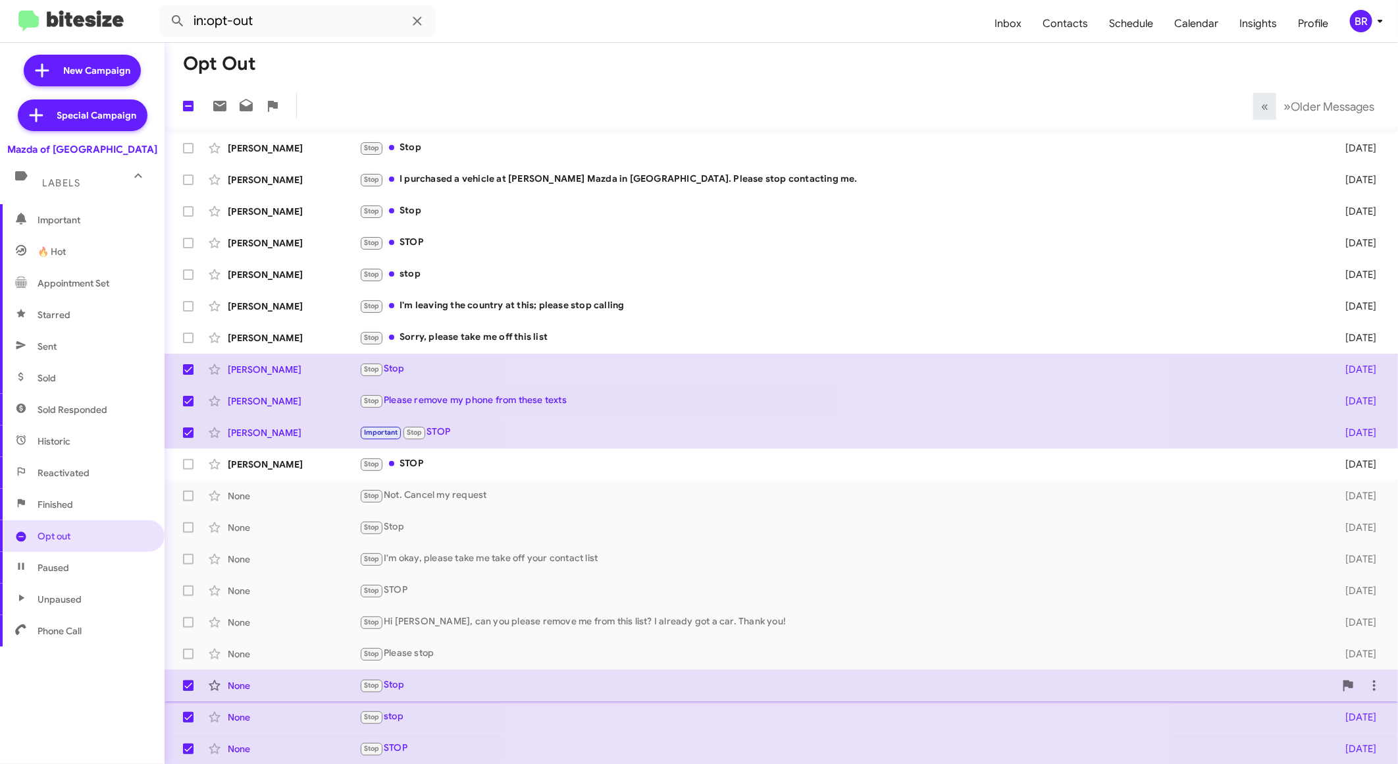
click at [188, 687] on span at bounding box center [188, 685] width 11 height 11
click at [188, 690] on input "checkbox" at bounding box center [188, 690] width 1 height 1
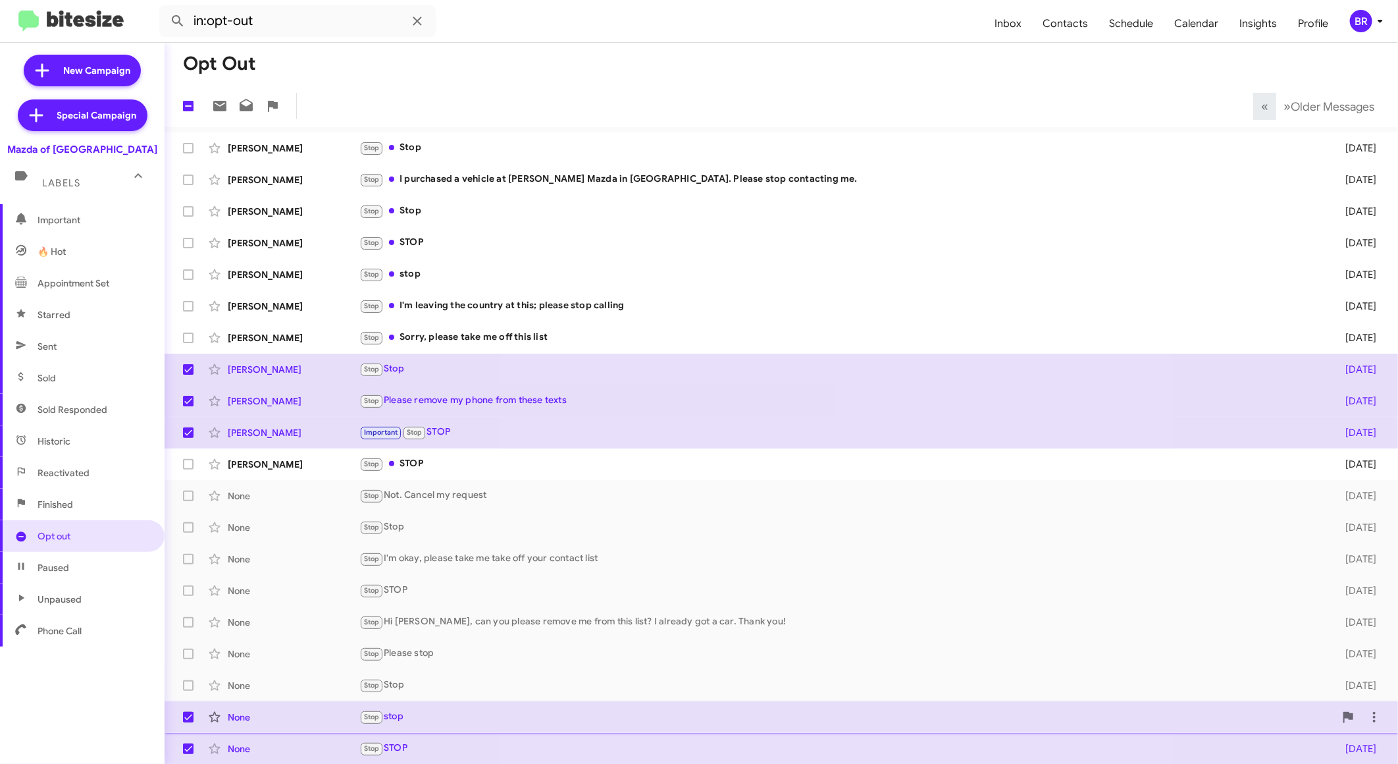
click at [187, 715] on span at bounding box center [188, 717] width 11 height 11
click at [188, 722] on input "checkbox" at bounding box center [188, 722] width 1 height 1
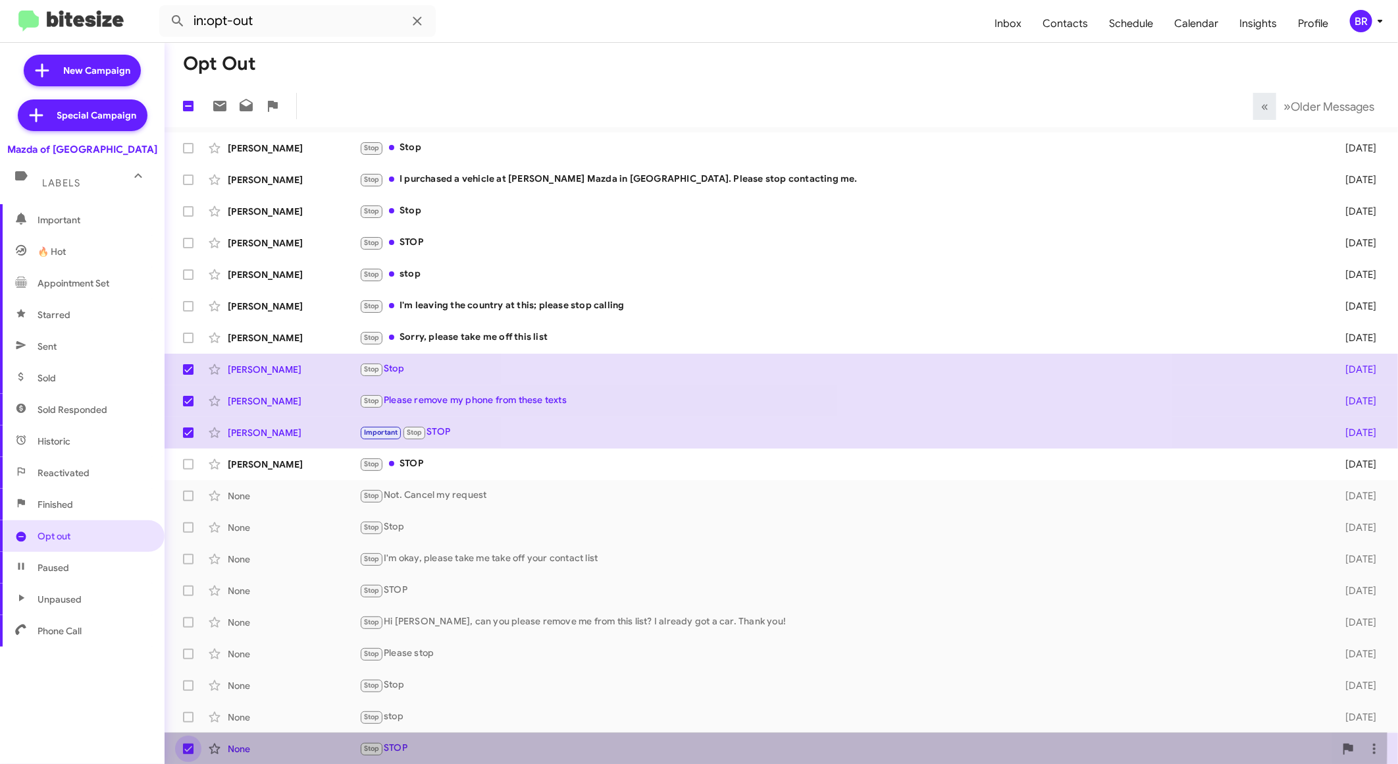
click at [189, 740] on label at bounding box center [188, 748] width 26 height 26
click at [188, 754] on input "checkbox" at bounding box center [188, 754] width 1 height 1
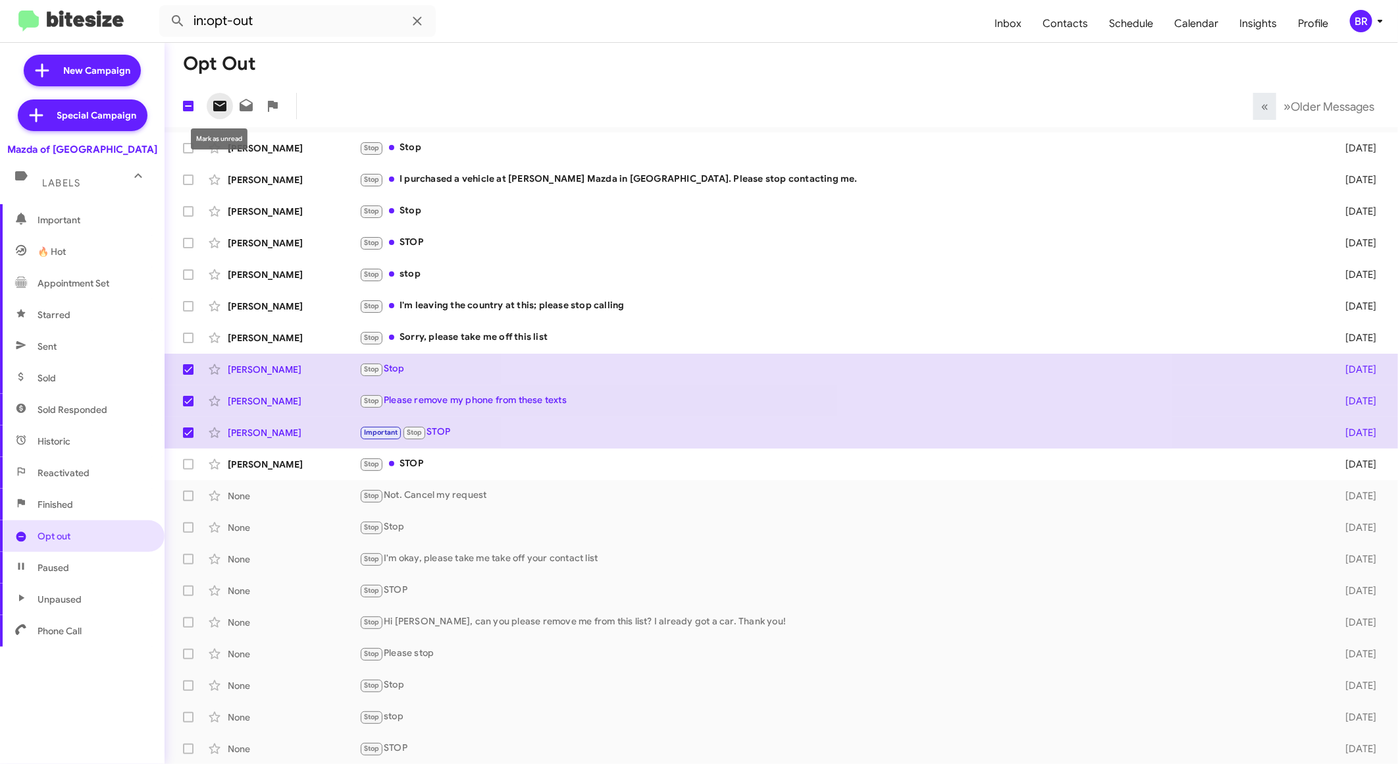
click at [219, 105] on icon at bounding box center [220, 106] width 16 height 16
click at [797, 53] on mat-toolbar-row "Opt Out" at bounding box center [781, 64] width 1233 height 42
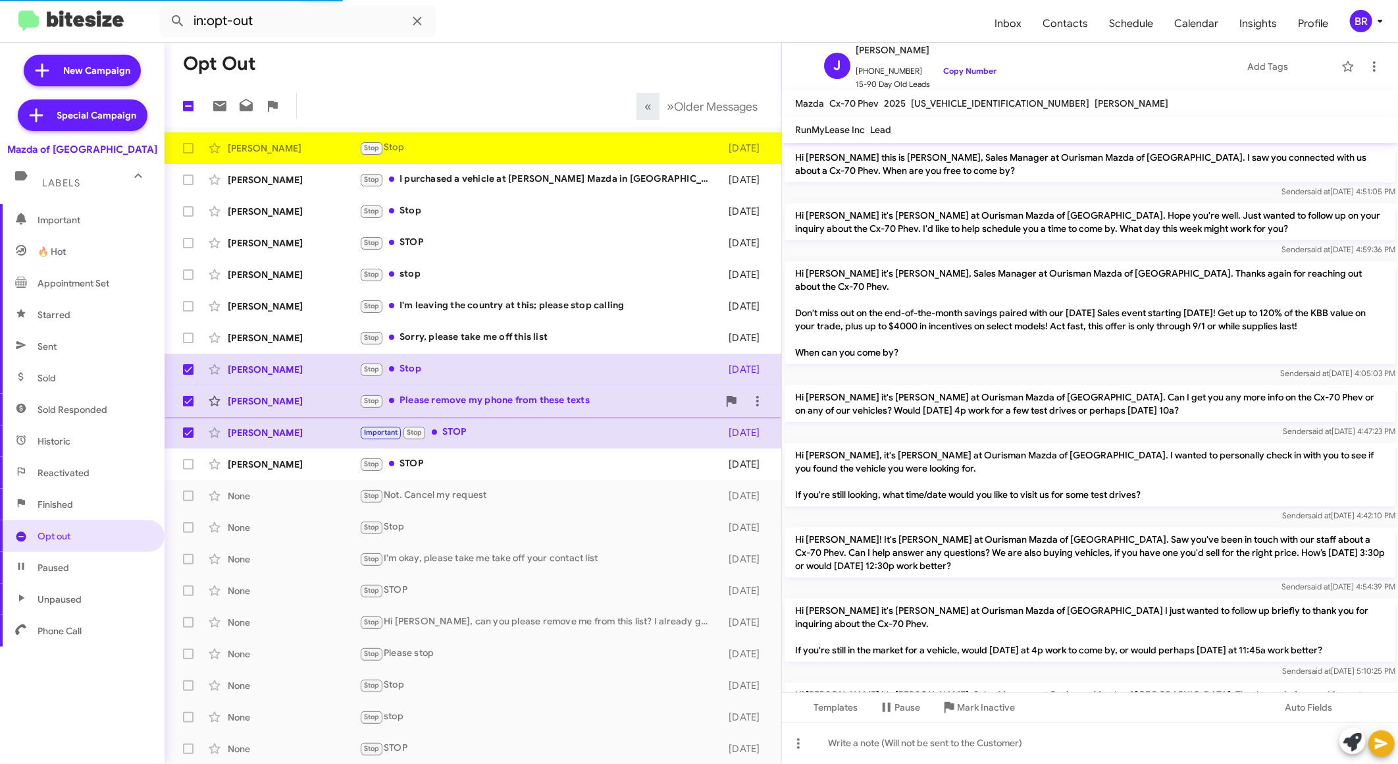
scroll to position [457, 0]
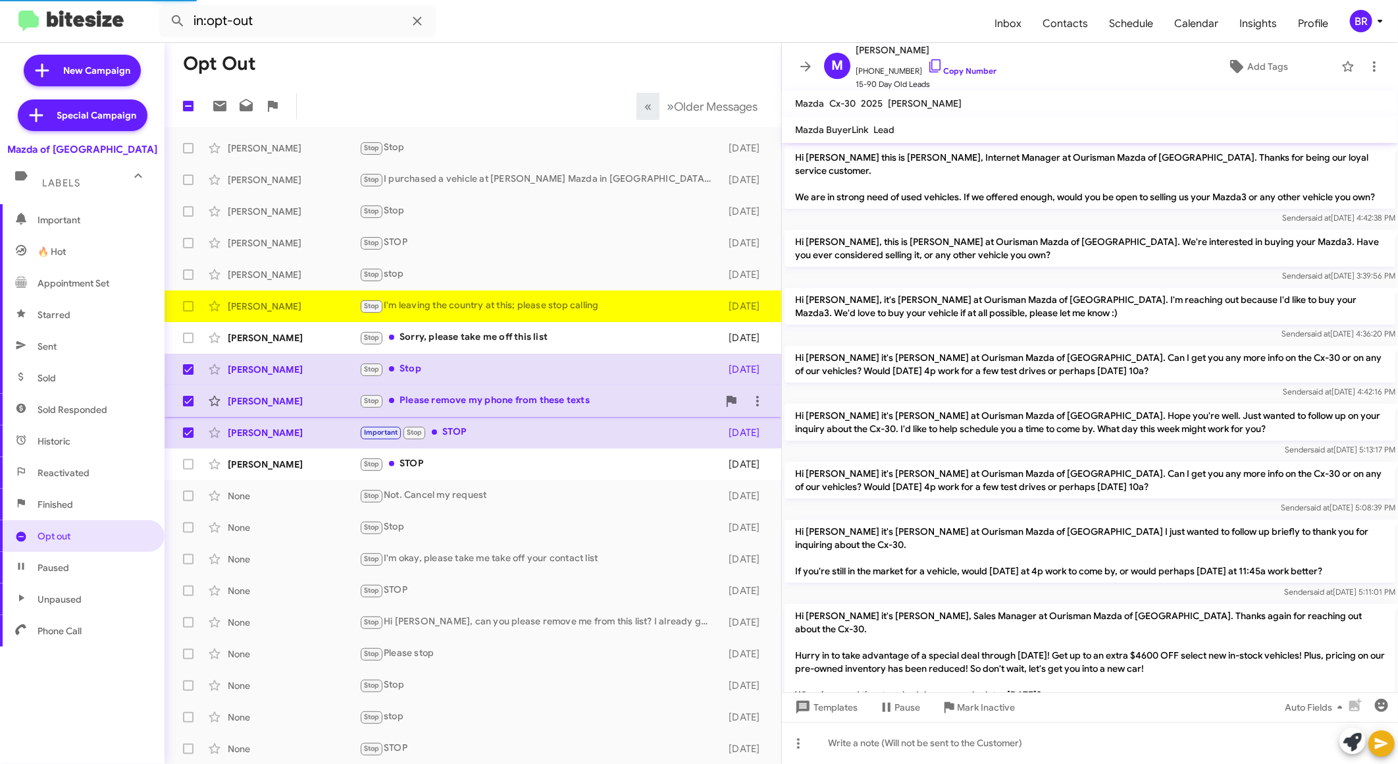
scroll to position [391, 0]
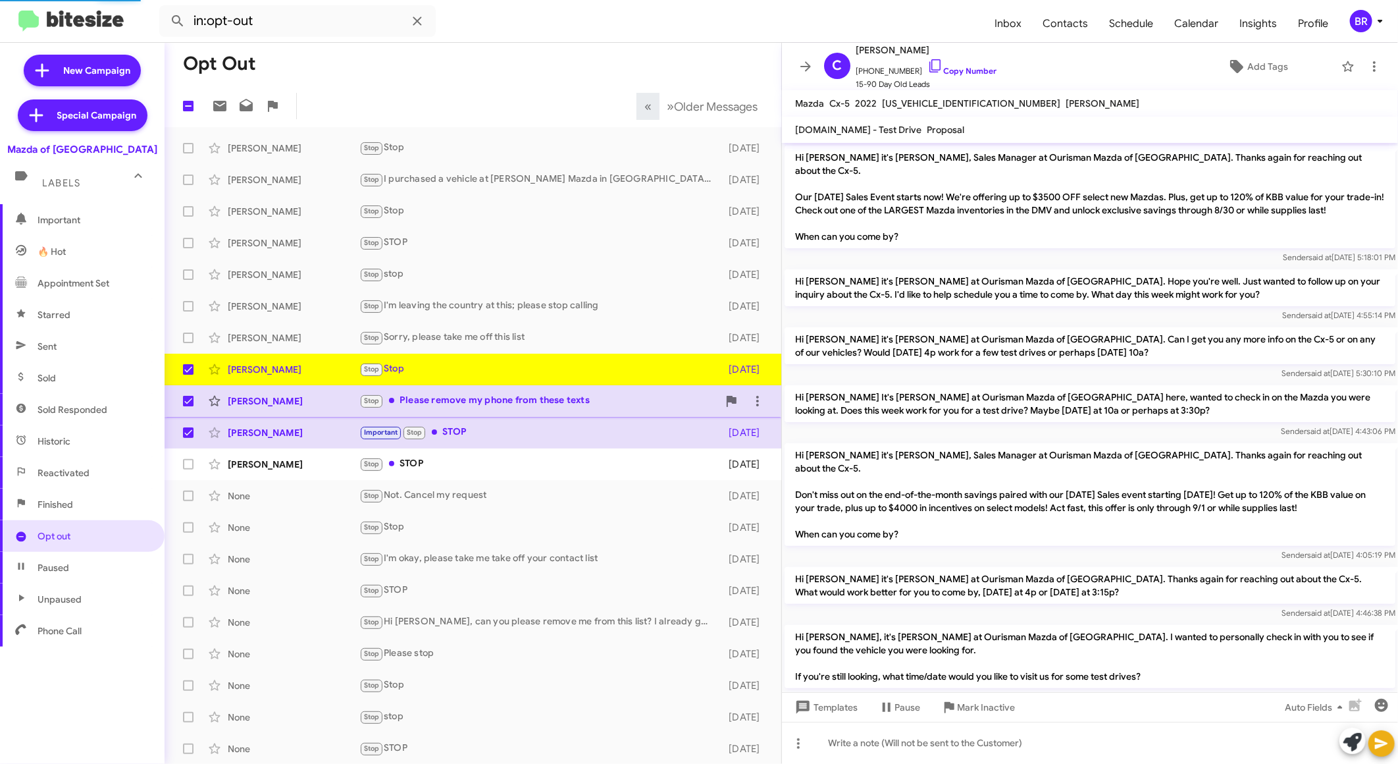
scroll to position [632, 0]
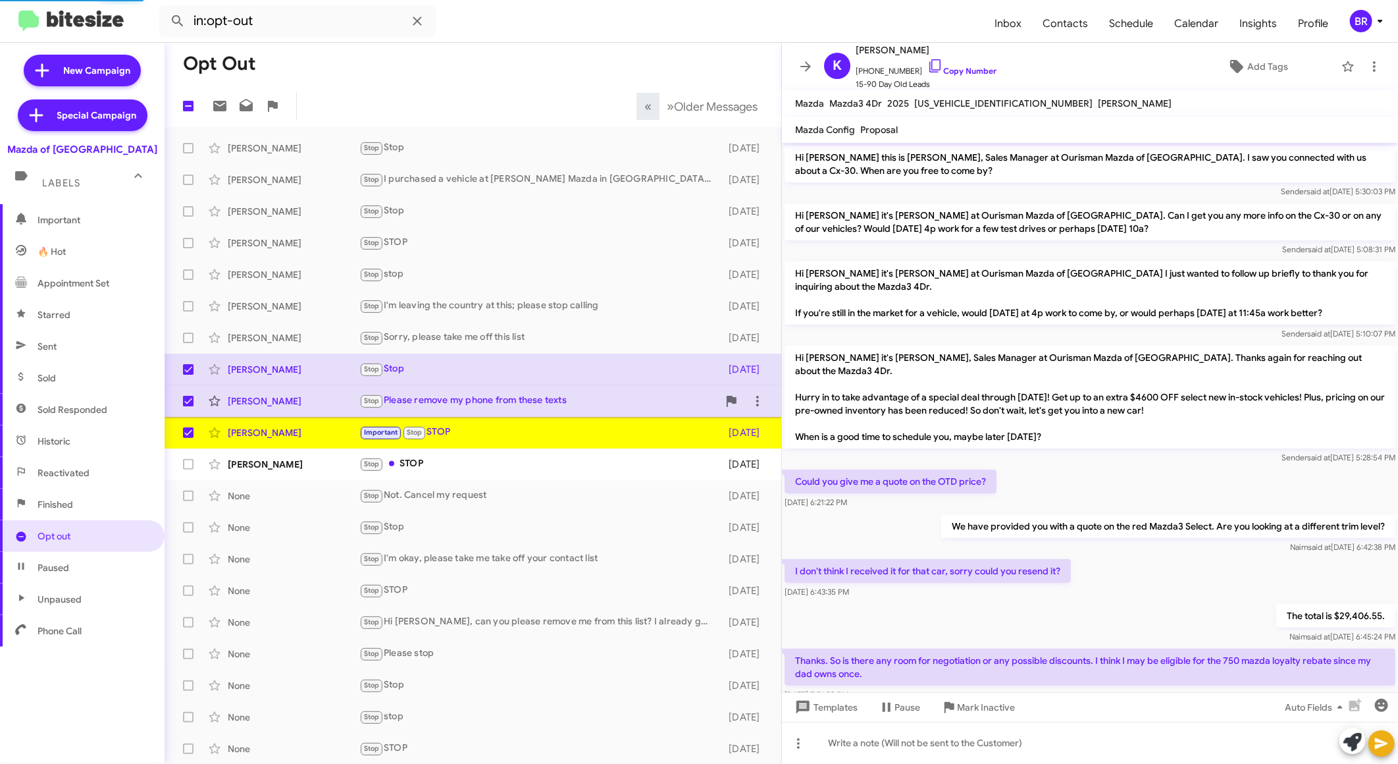
scroll to position [316, 0]
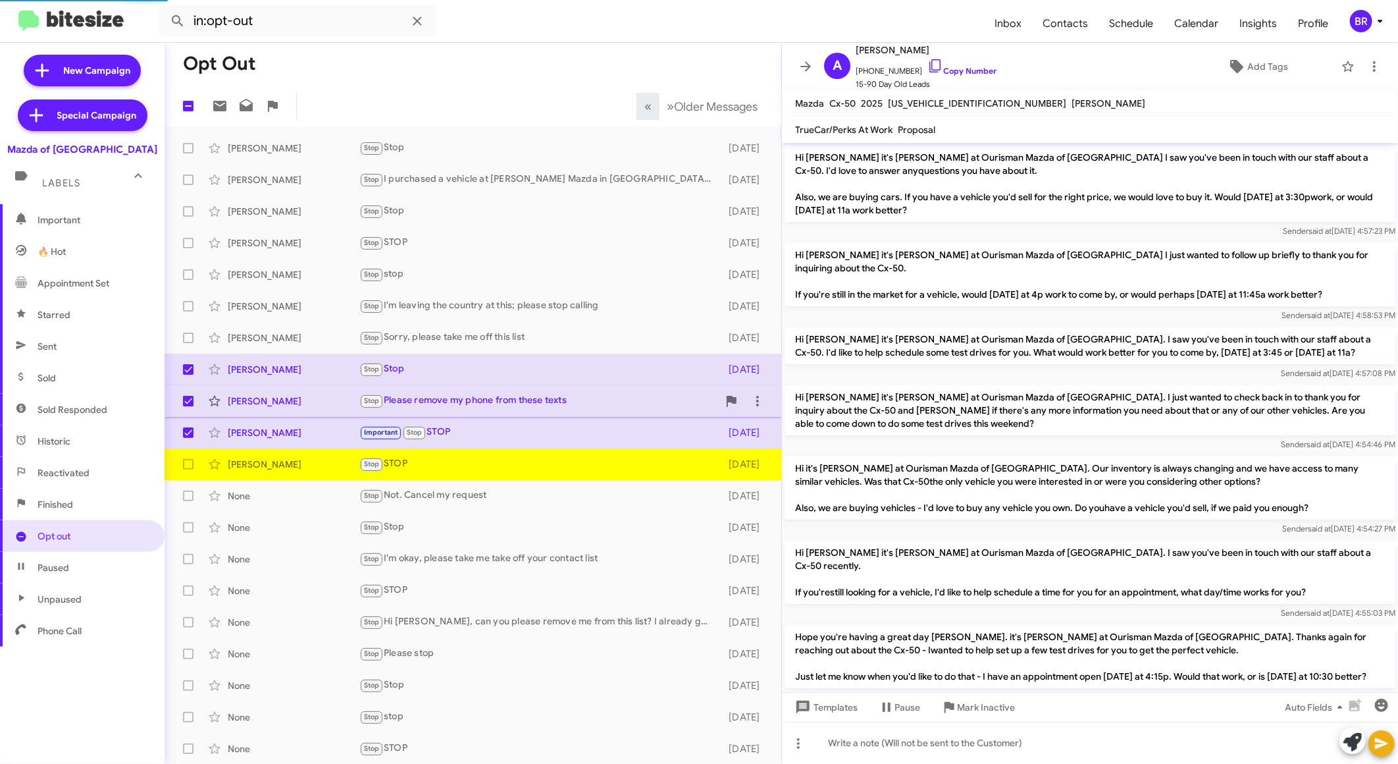
scroll to position [1029, 0]
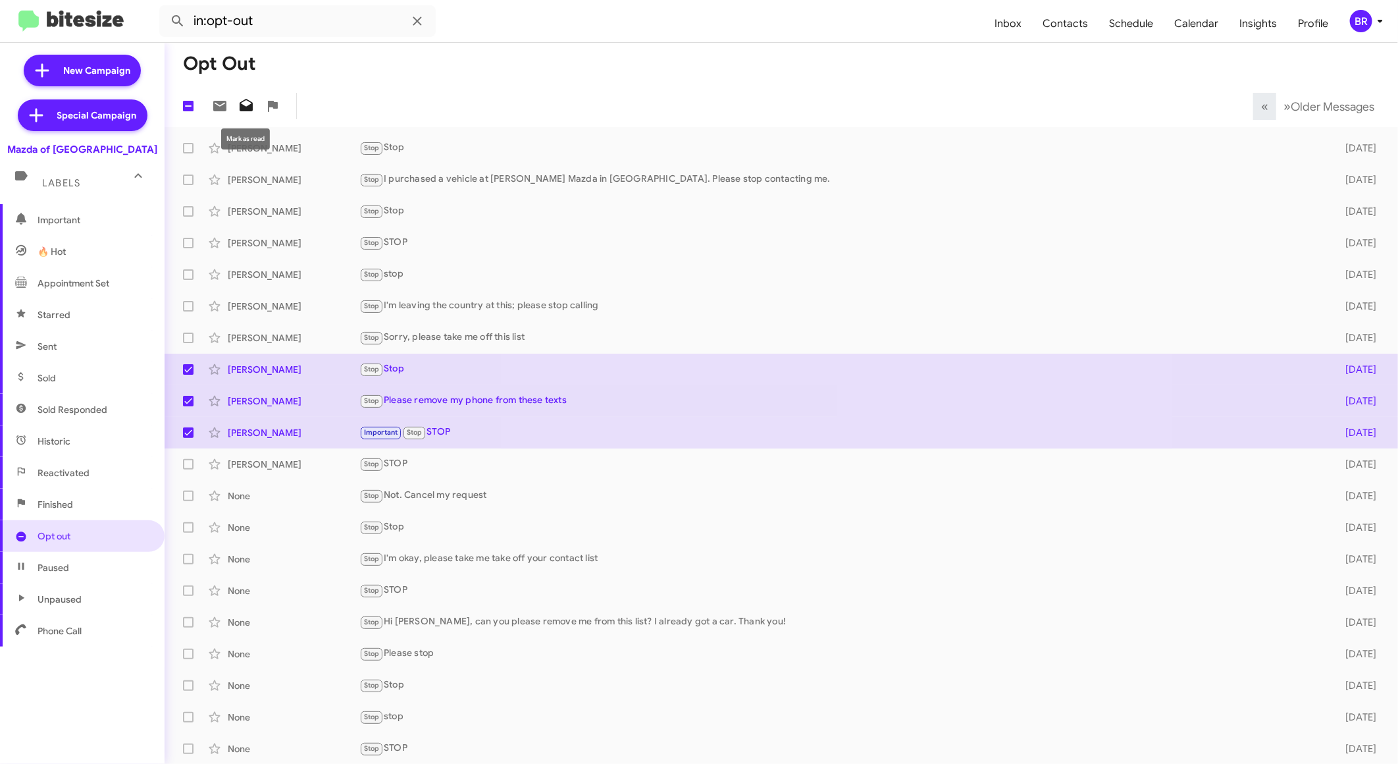
click at [242, 103] on icon at bounding box center [246, 106] width 16 height 16
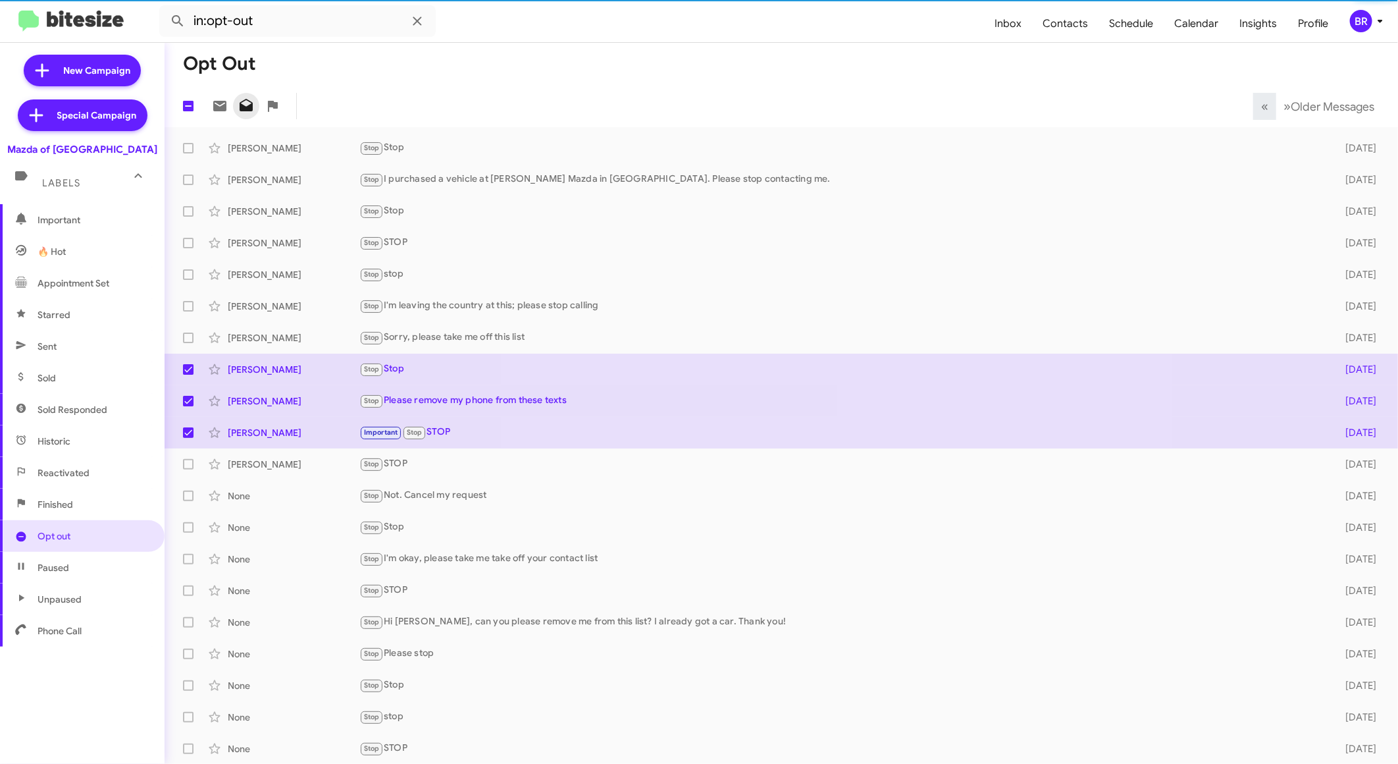
click at [242, 103] on icon at bounding box center [246, 106] width 16 height 16
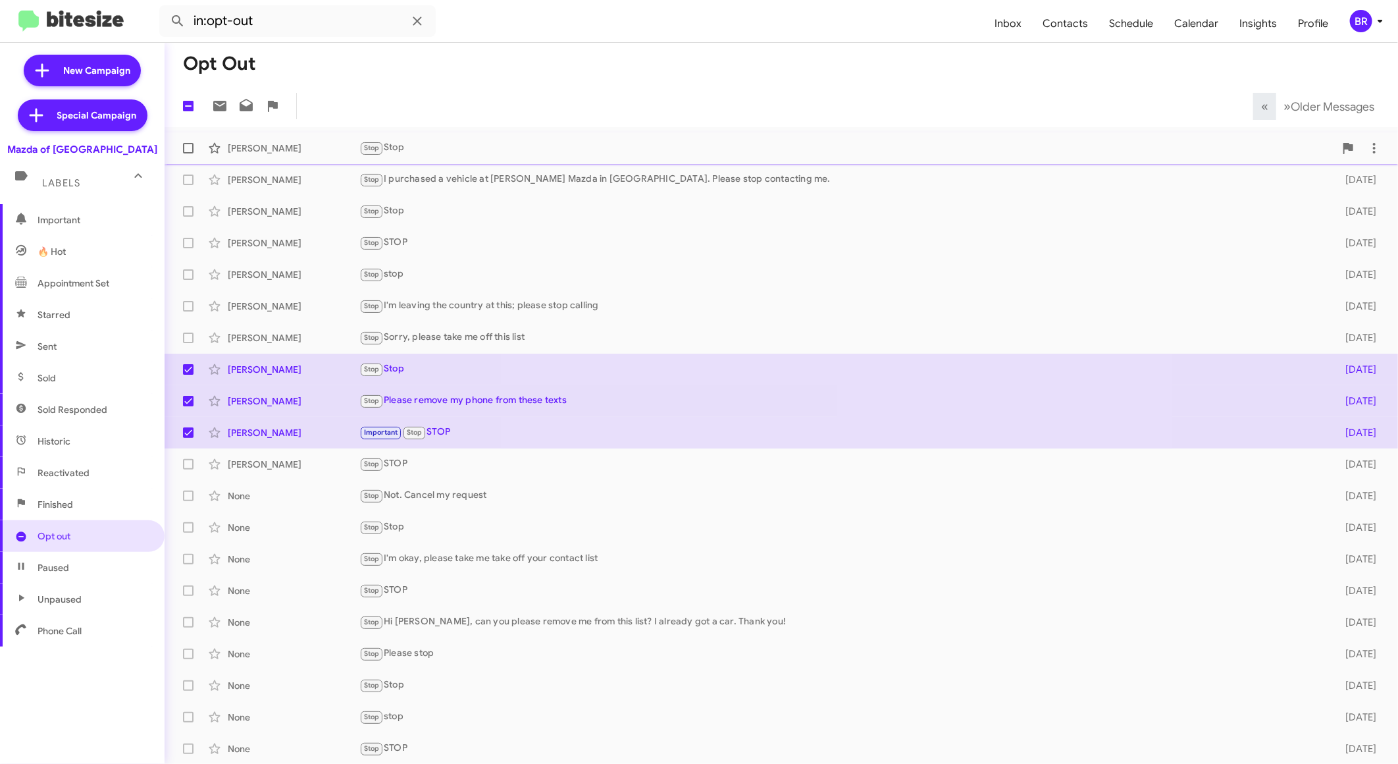
click at [311, 147] on div "Jim Martin" at bounding box center [294, 148] width 132 height 13
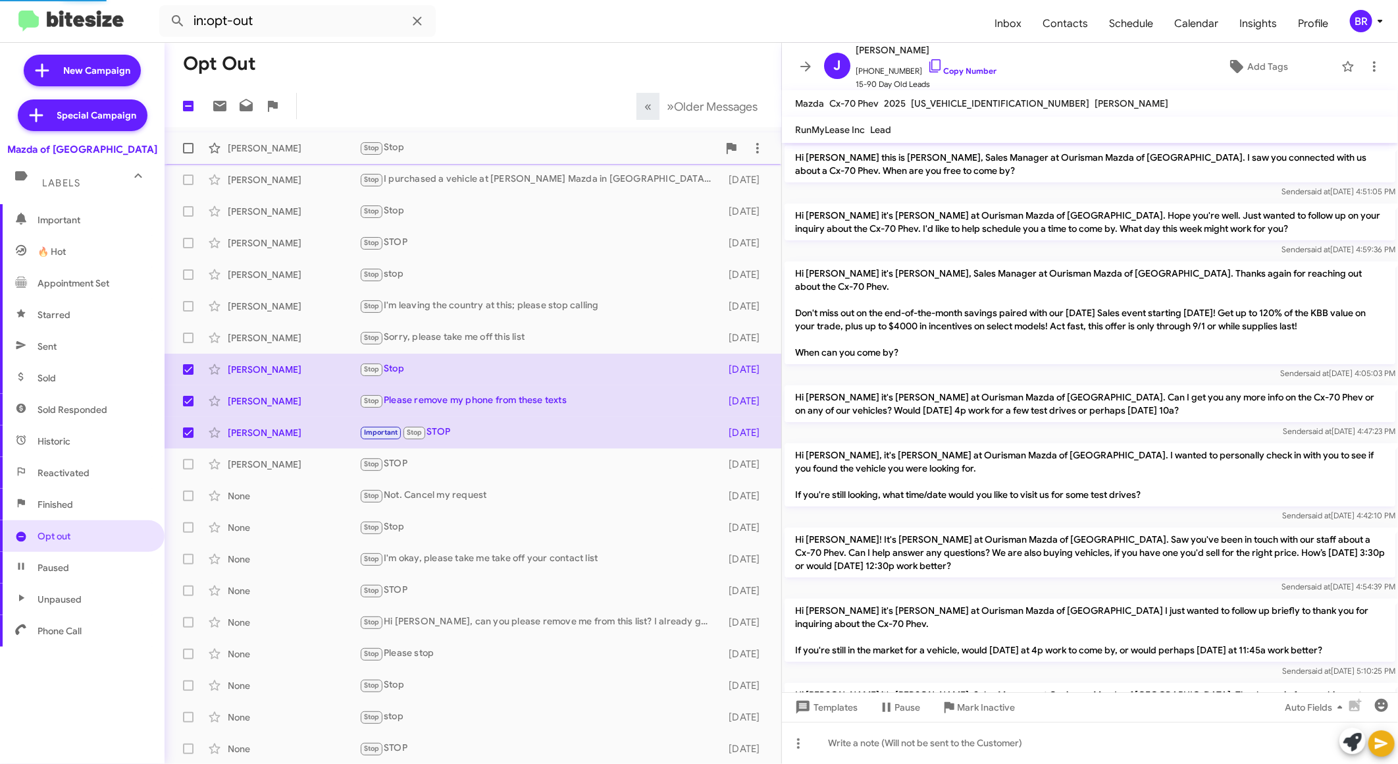
scroll to position [457, 0]
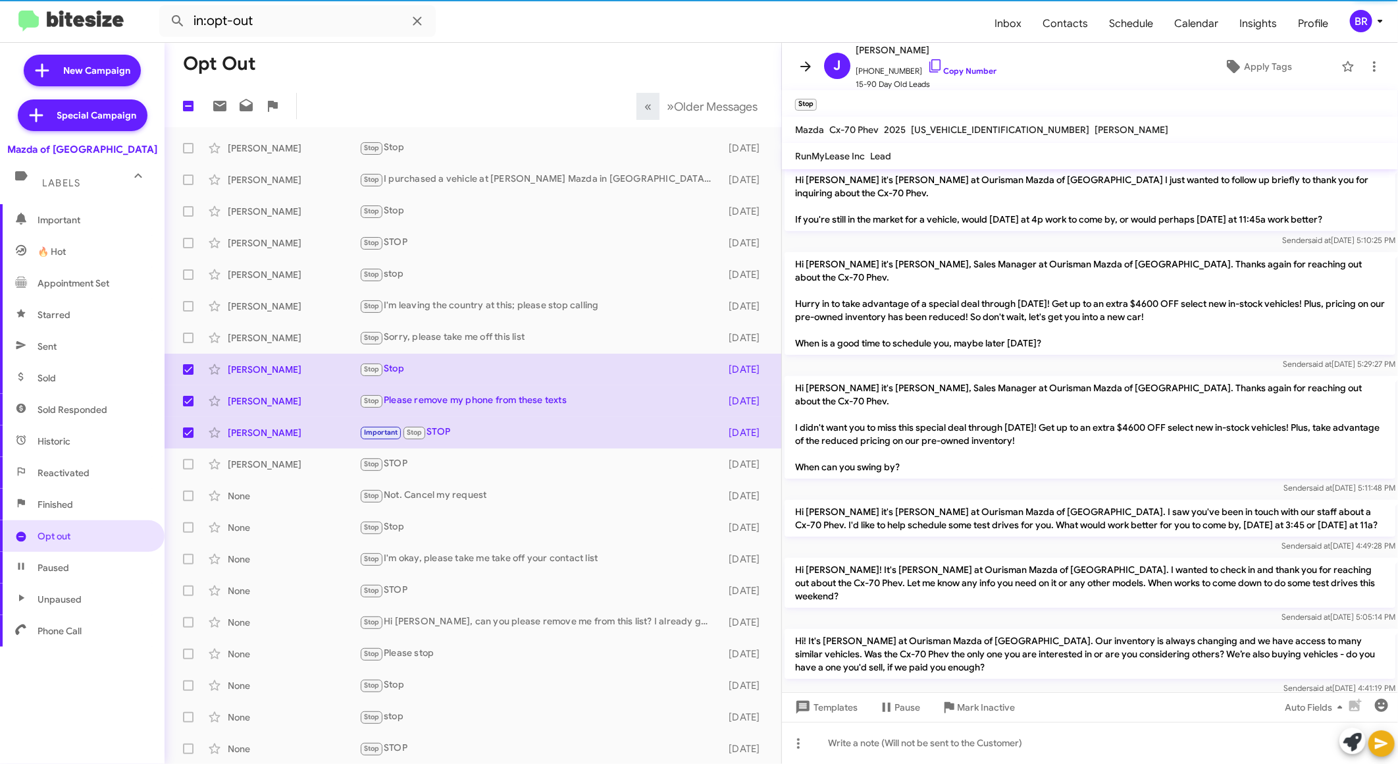
click at [814, 65] on span at bounding box center [805, 67] width 26 height 16
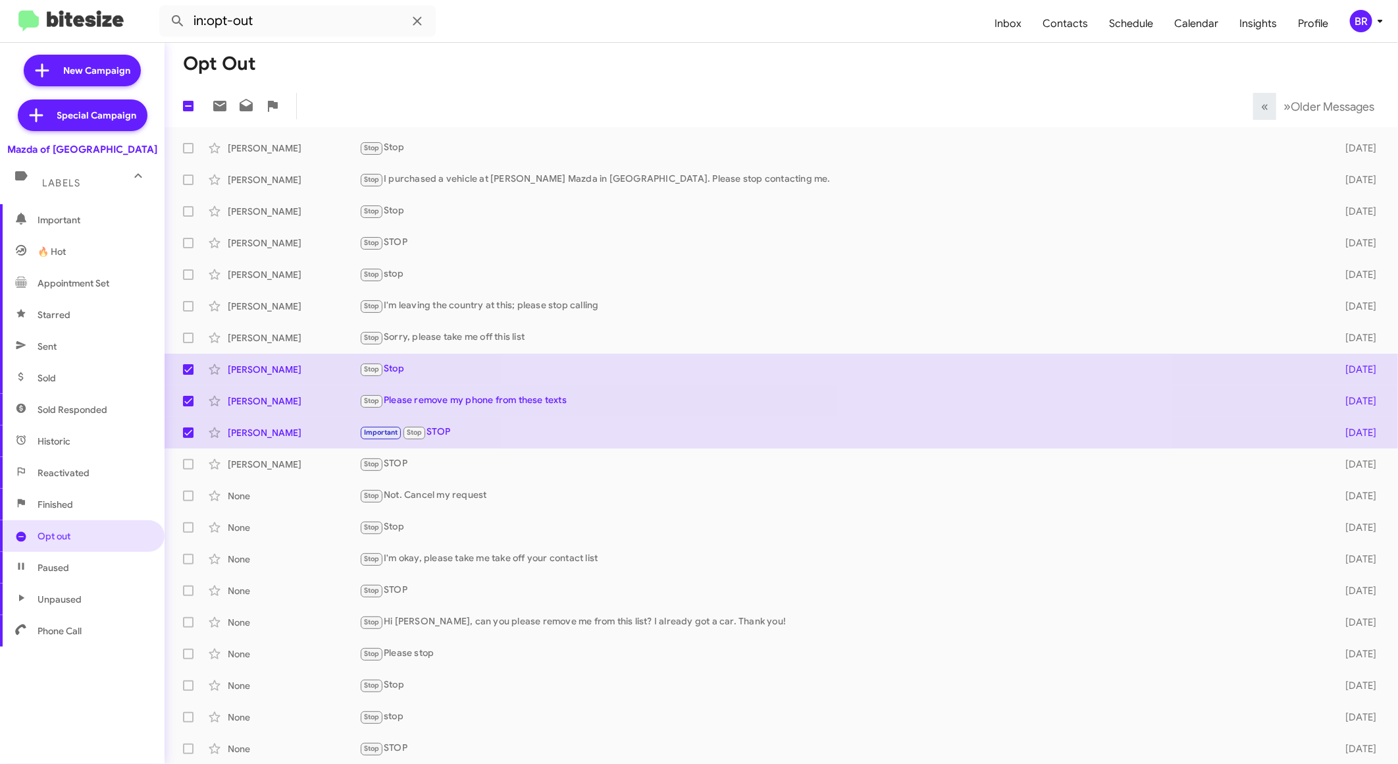
click at [1361, 20] on div "BR" at bounding box center [1361, 21] width 22 height 22
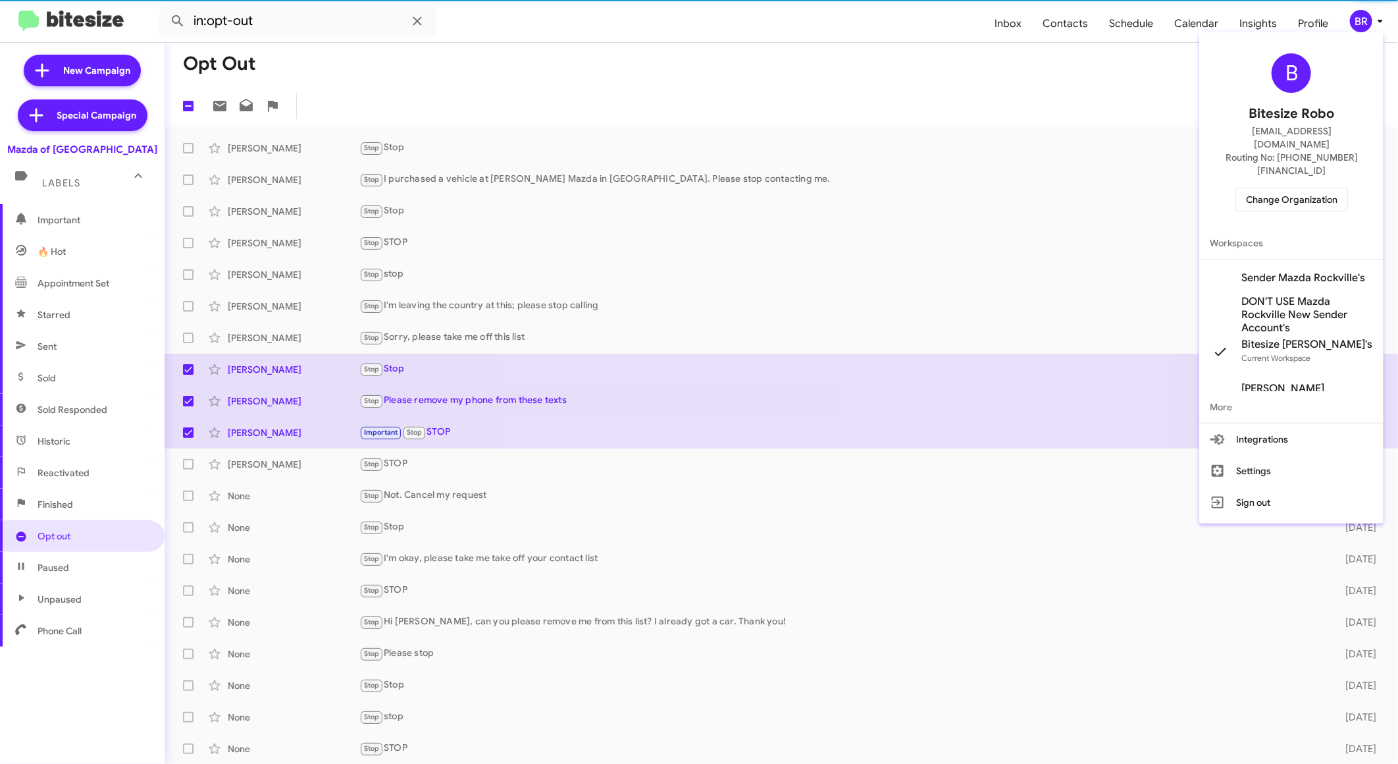
click at [1287, 188] on span "Change Organization" at bounding box center [1291, 199] width 91 height 22
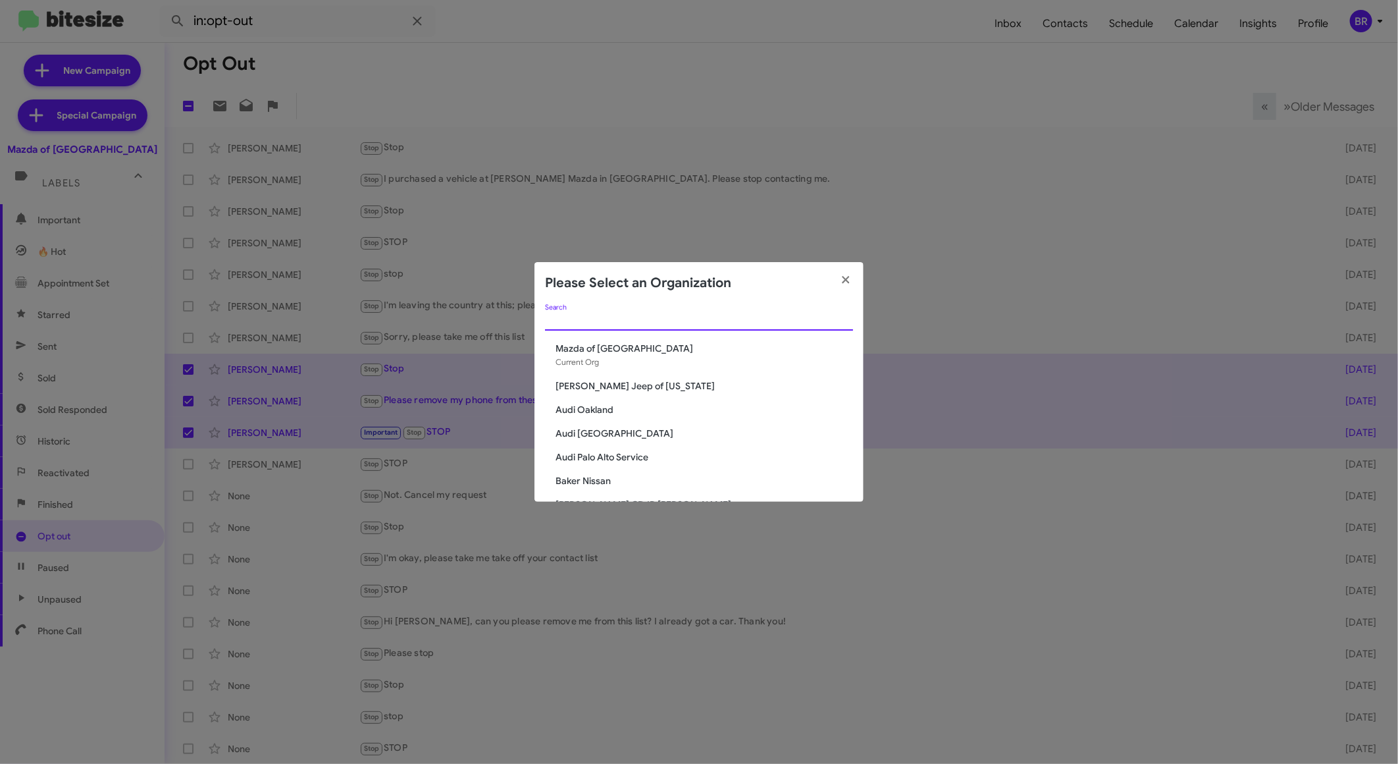
click at [750, 325] on input "Search" at bounding box center [699, 320] width 308 height 11
click at [725, 321] on input "Search" at bounding box center [699, 320] width 308 height 11
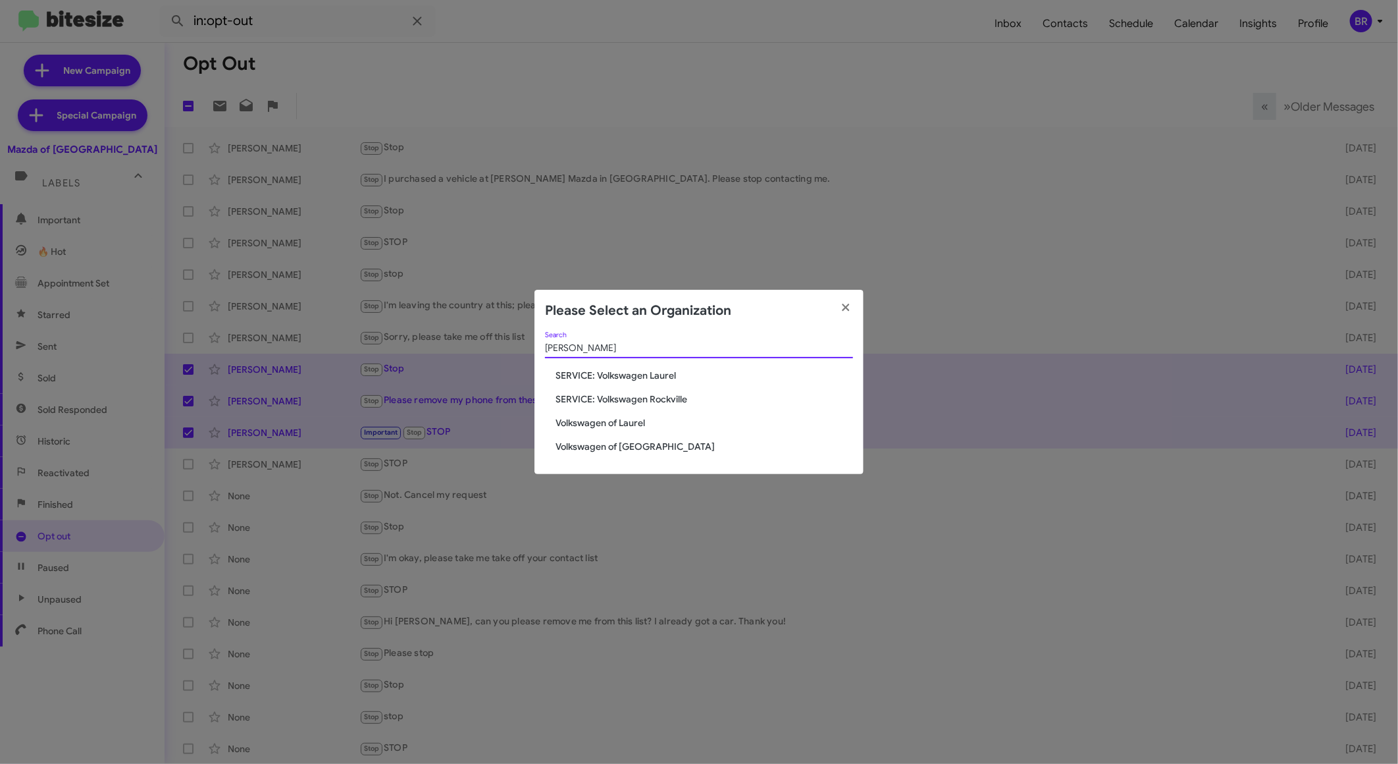
click at [635, 420] on span "Volkswagen of Laurel" at bounding box center [705, 422] width 298 height 13
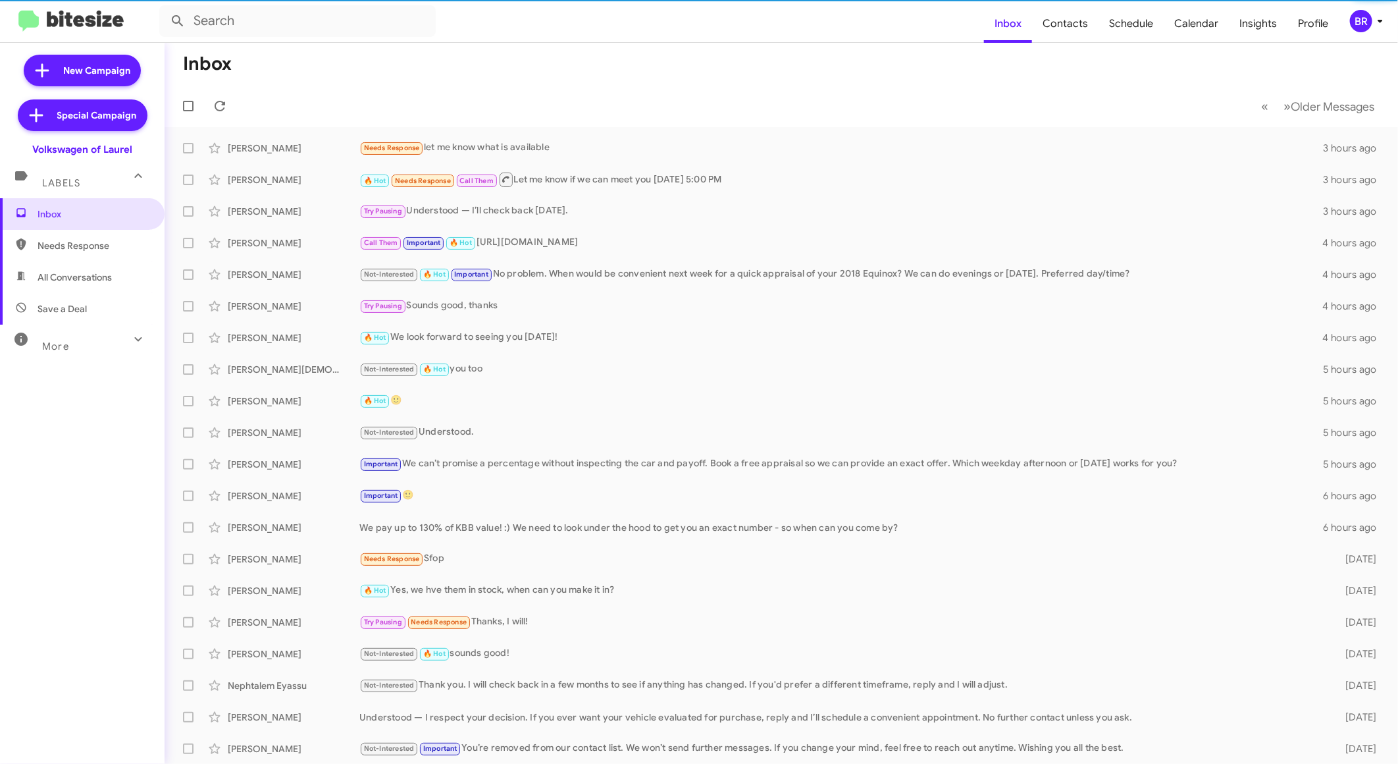
click at [91, 351] on div "More" at bounding box center [69, 340] width 117 height 24
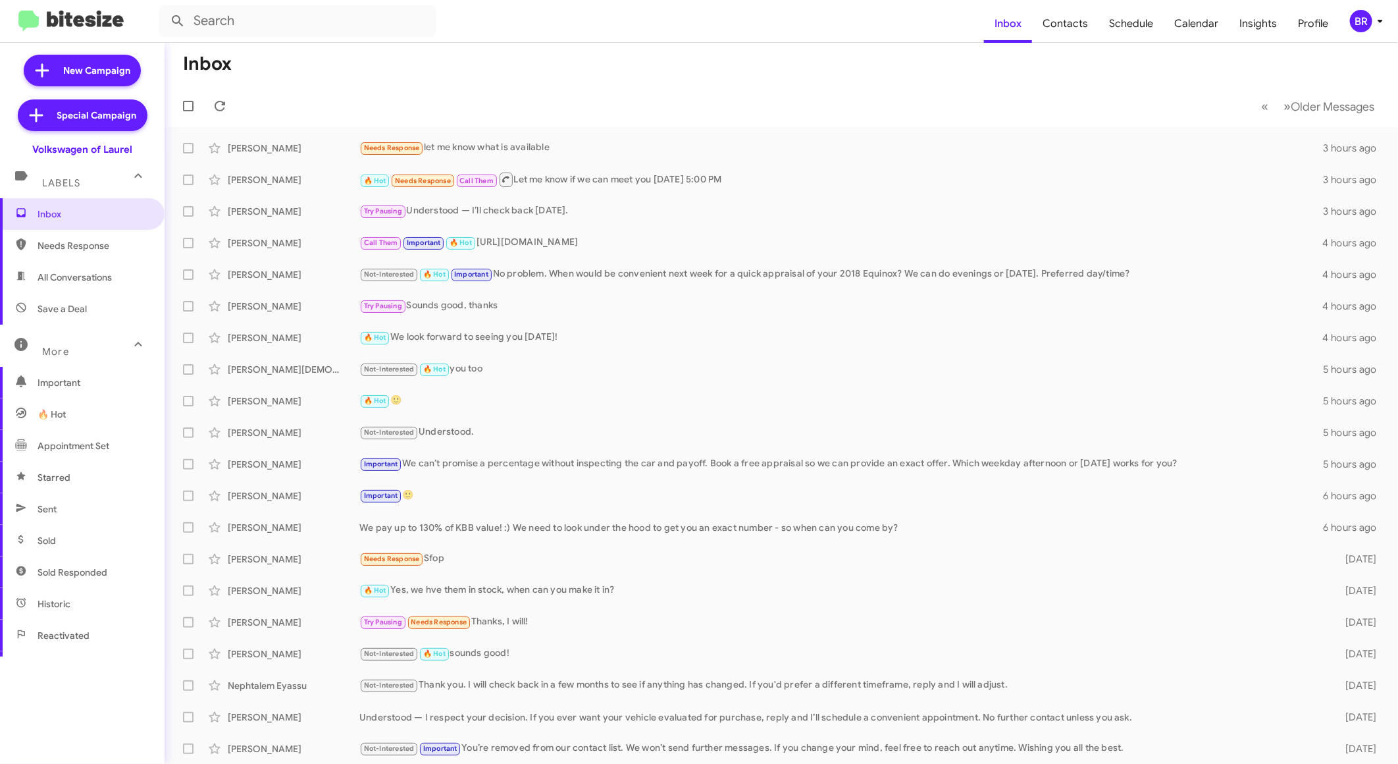
scroll to position [163, 0]
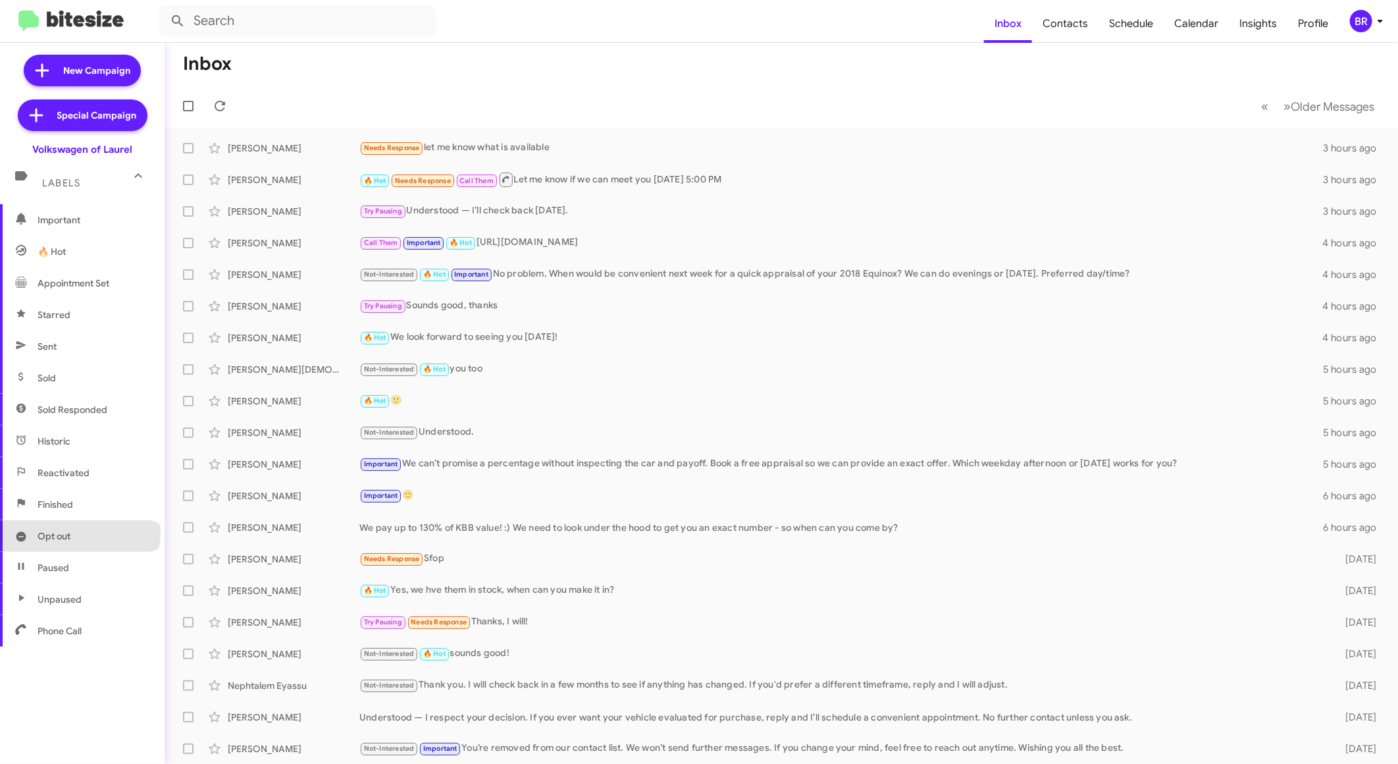
click at [79, 531] on span "Opt out" at bounding box center [82, 536] width 165 height 32
type input "in:opt-out"
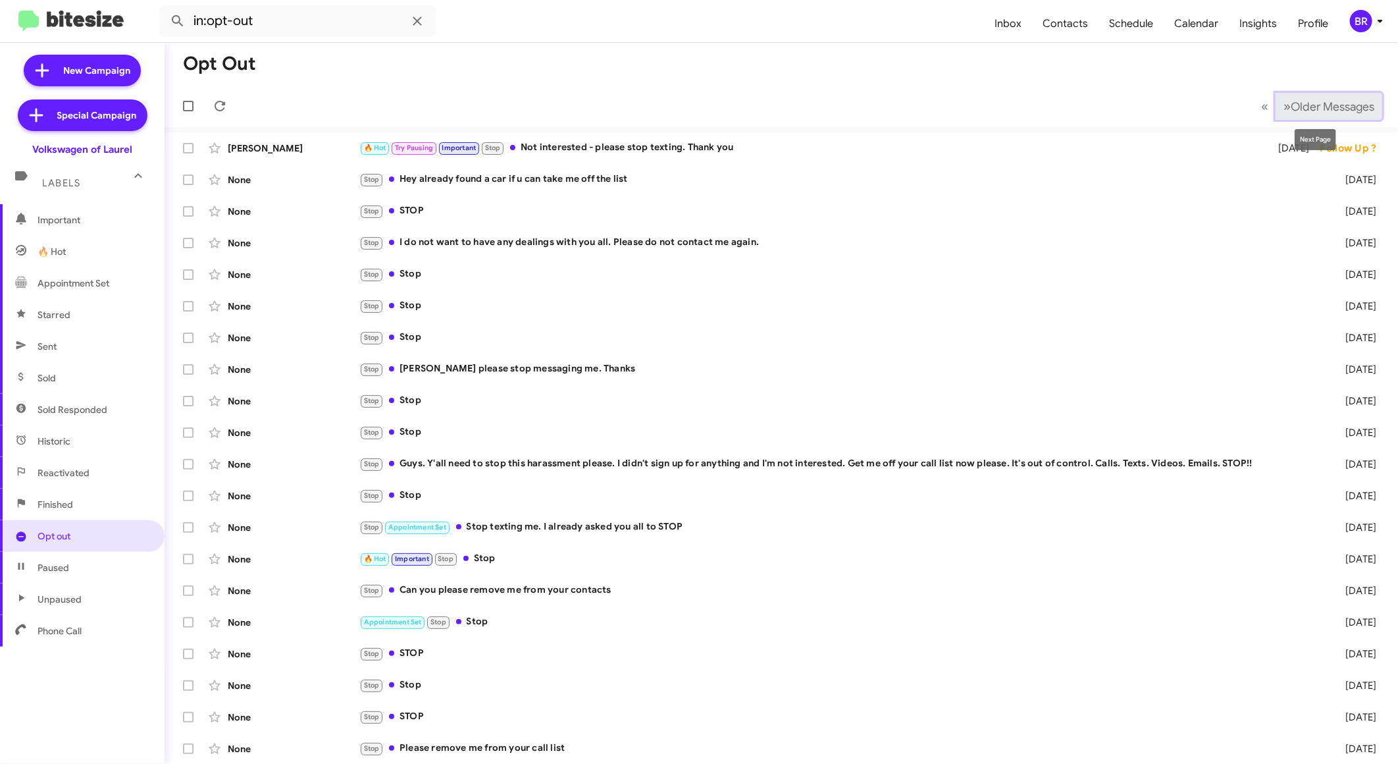
click at [1309, 101] on span "Older Messages" at bounding box center [1333, 106] width 84 height 14
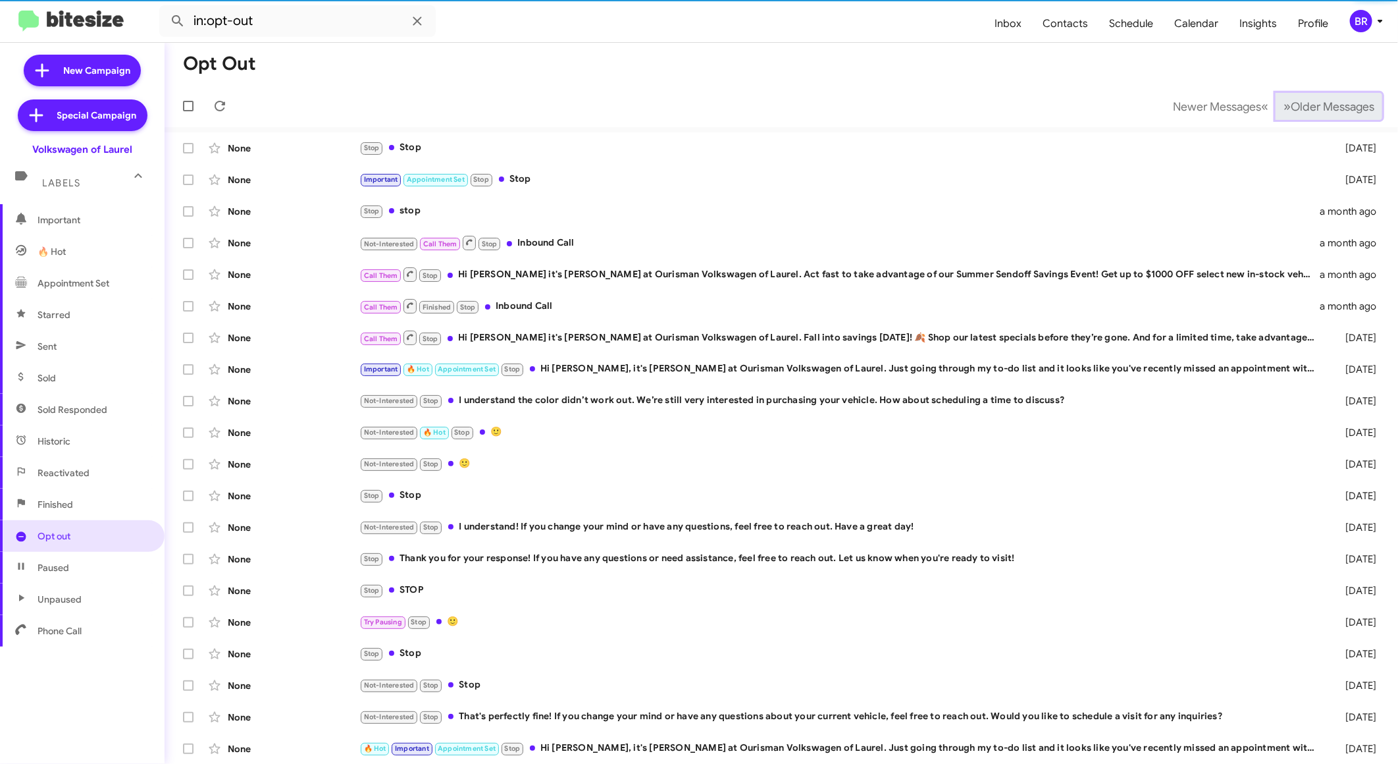
click at [1309, 101] on span "Older Messages" at bounding box center [1333, 106] width 84 height 14
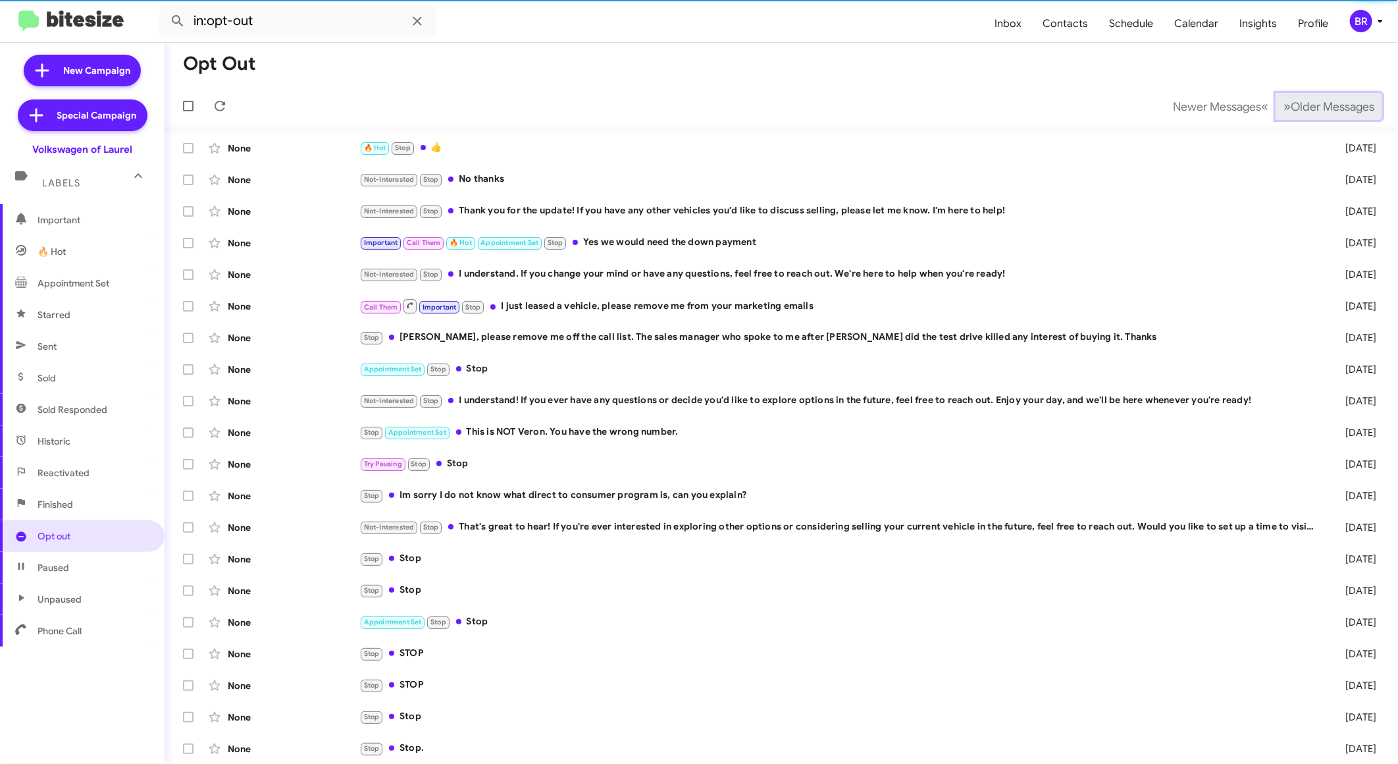
click at [1309, 101] on span "Older Messages" at bounding box center [1333, 106] width 84 height 14
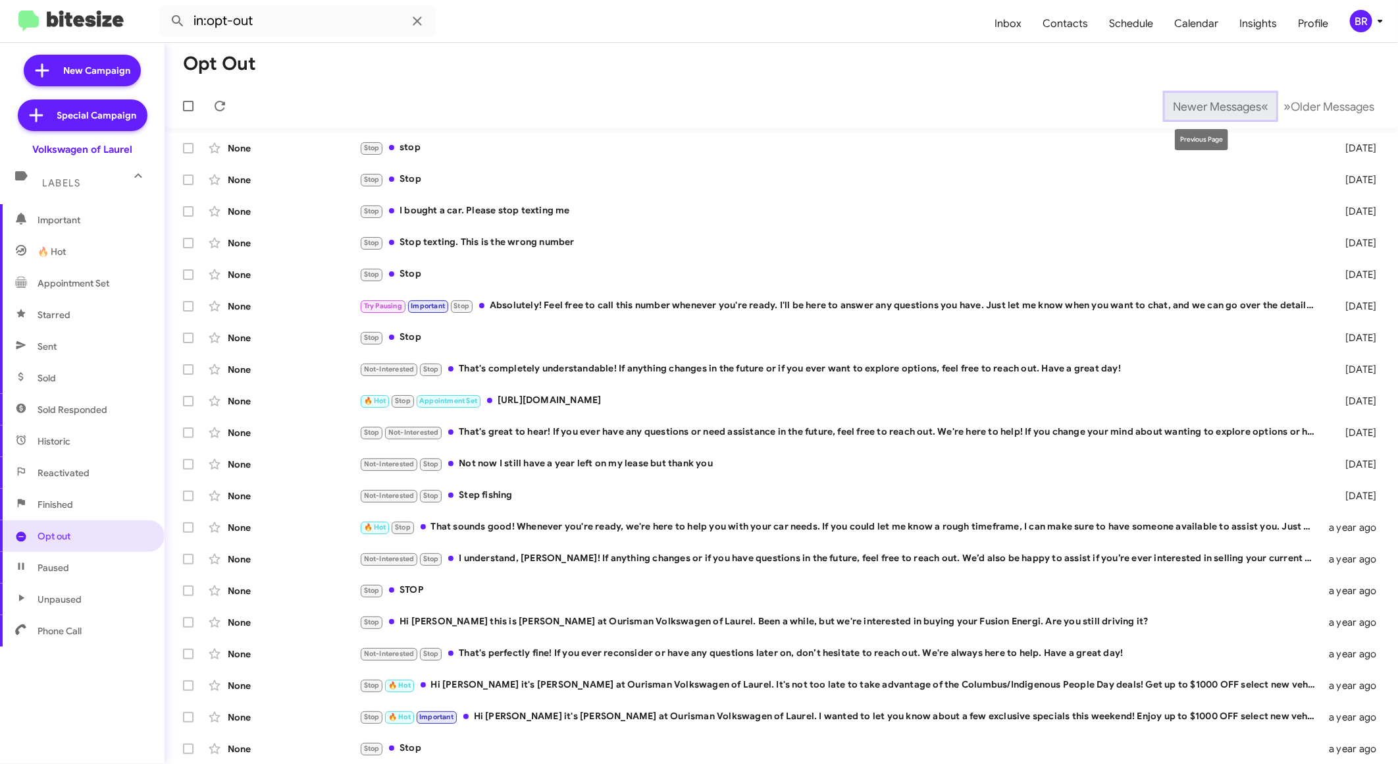
click at [1216, 110] on span "Newer Messages" at bounding box center [1217, 106] width 88 height 14
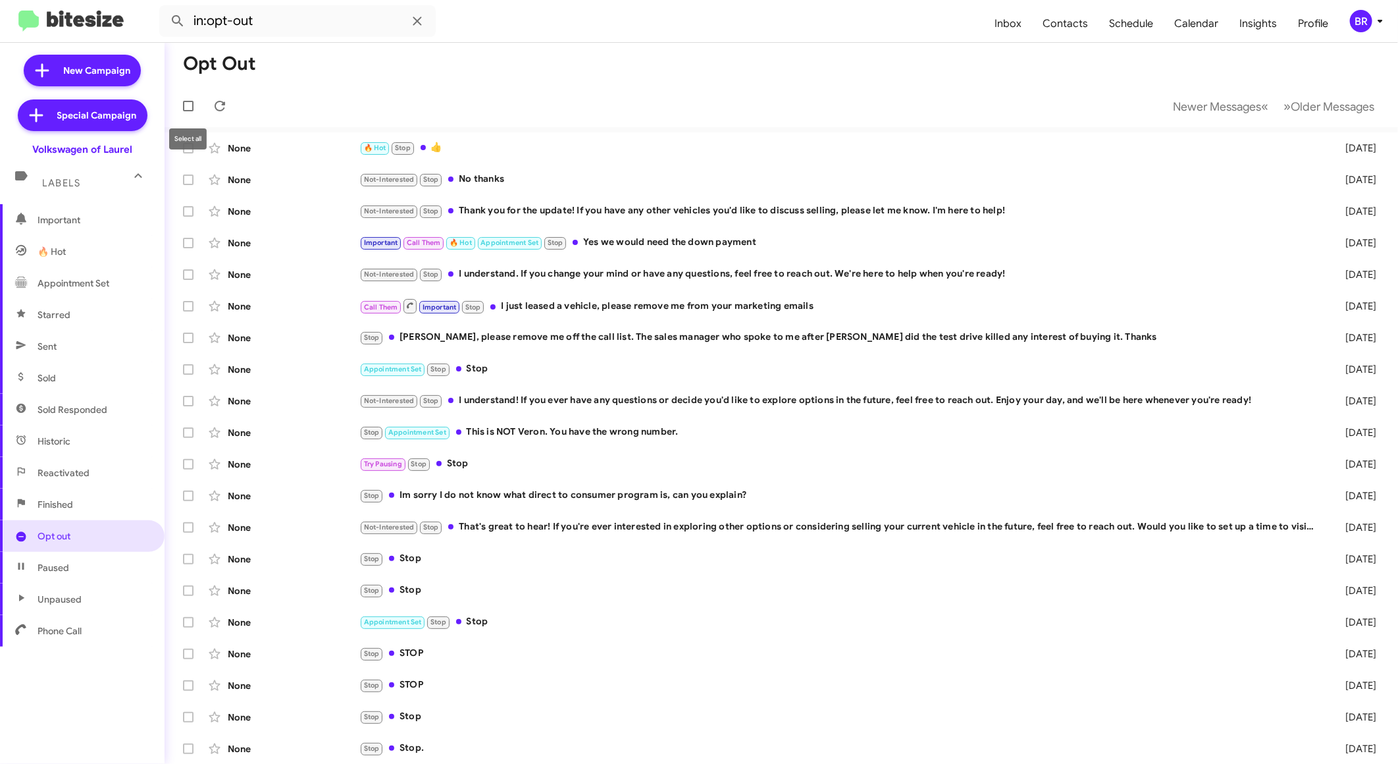
click at [190, 104] on span at bounding box center [188, 106] width 11 height 11
click at [188, 111] on input "checkbox" at bounding box center [188, 111] width 1 height 1
checkbox input "true"
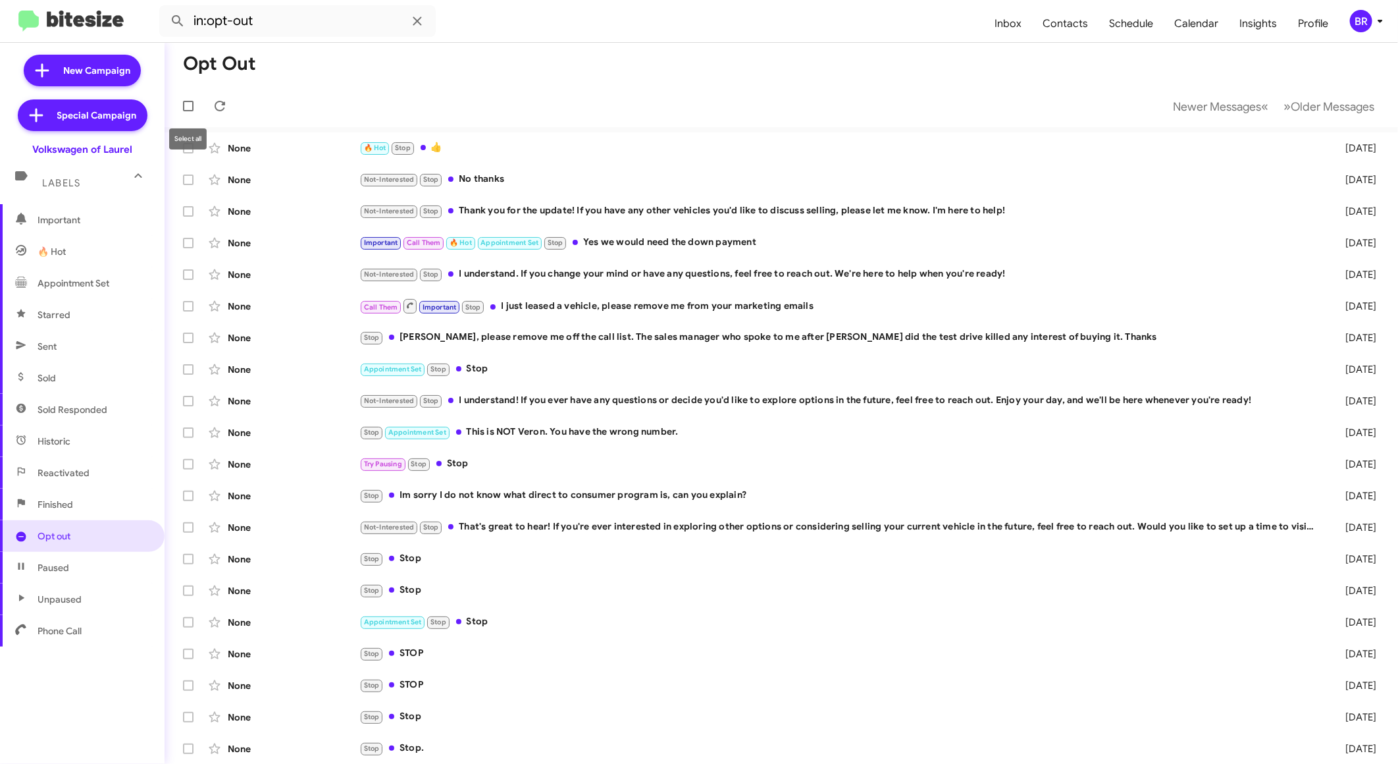
checkbox input "true"
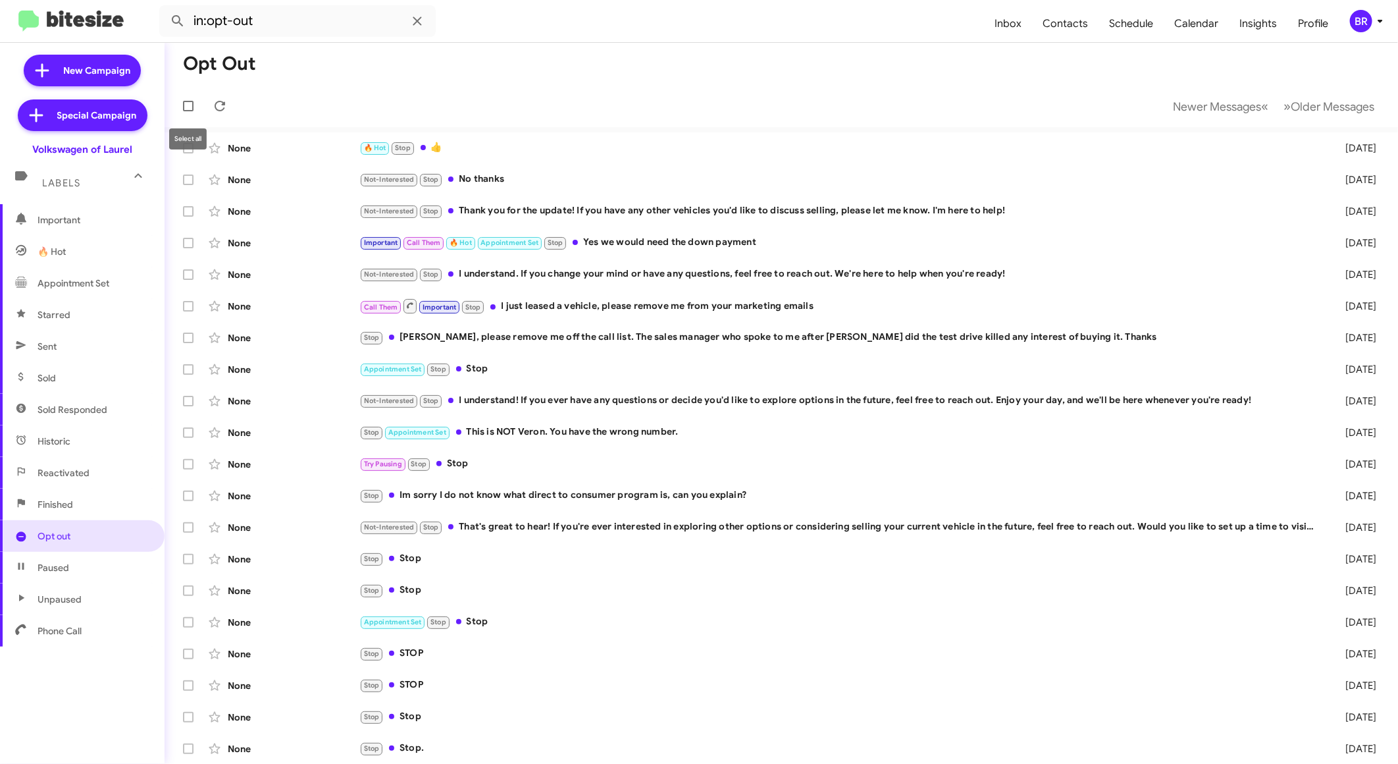
checkbox input "true"
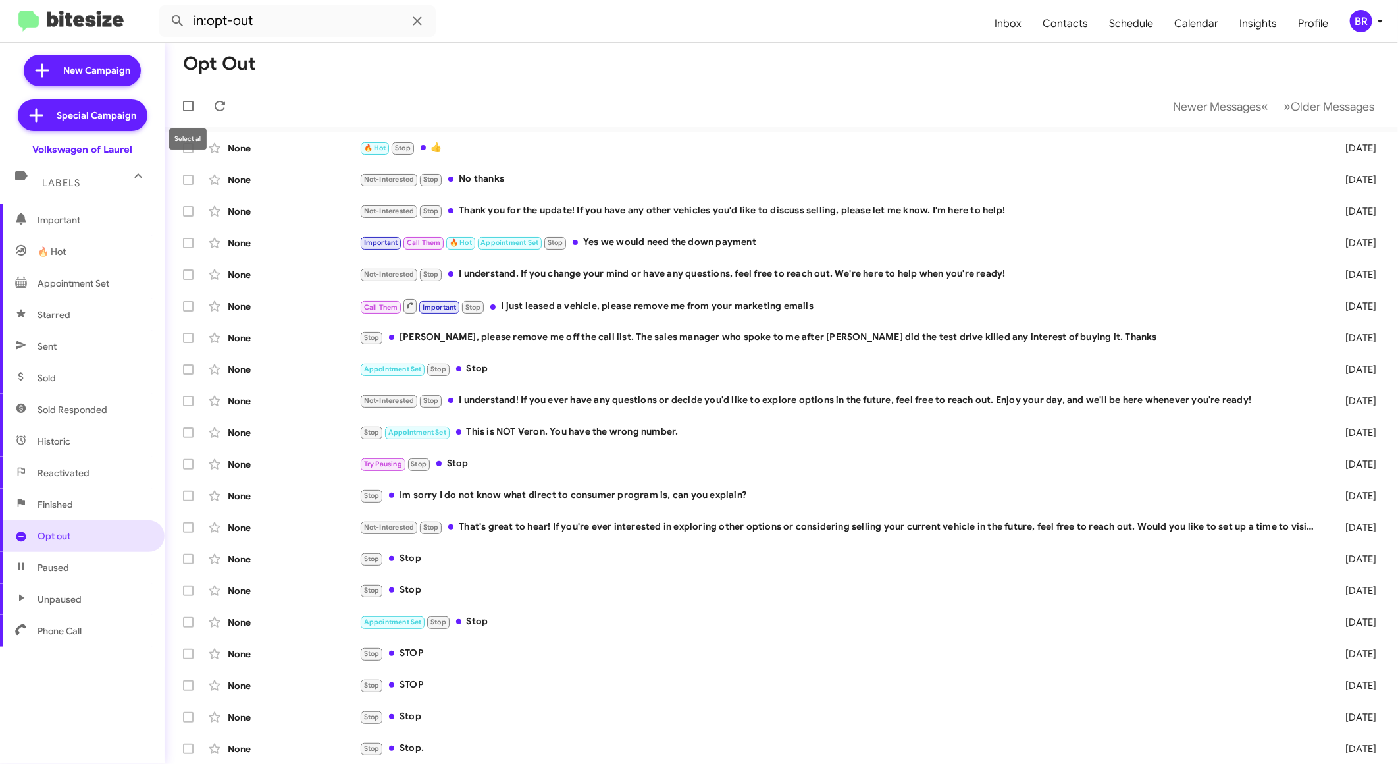
checkbox input "true"
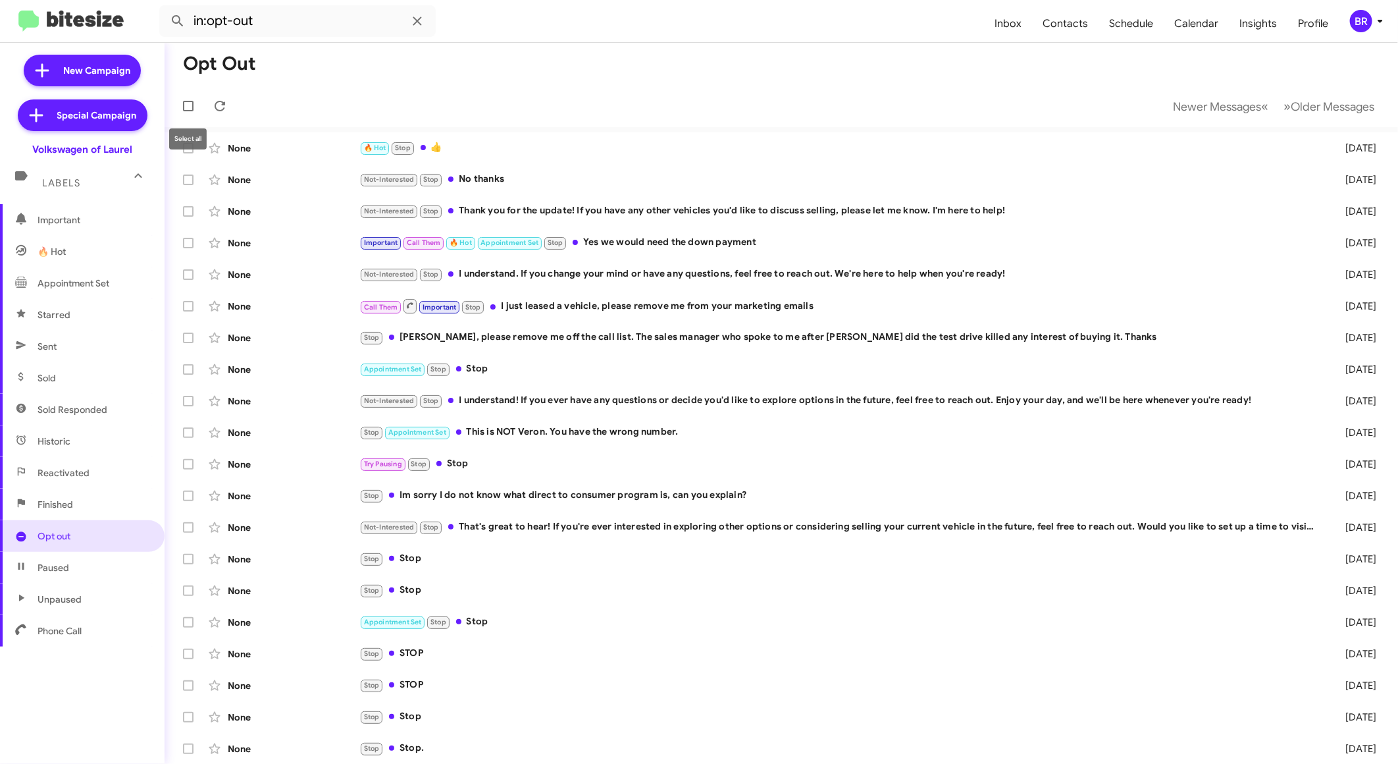
checkbox input "true"
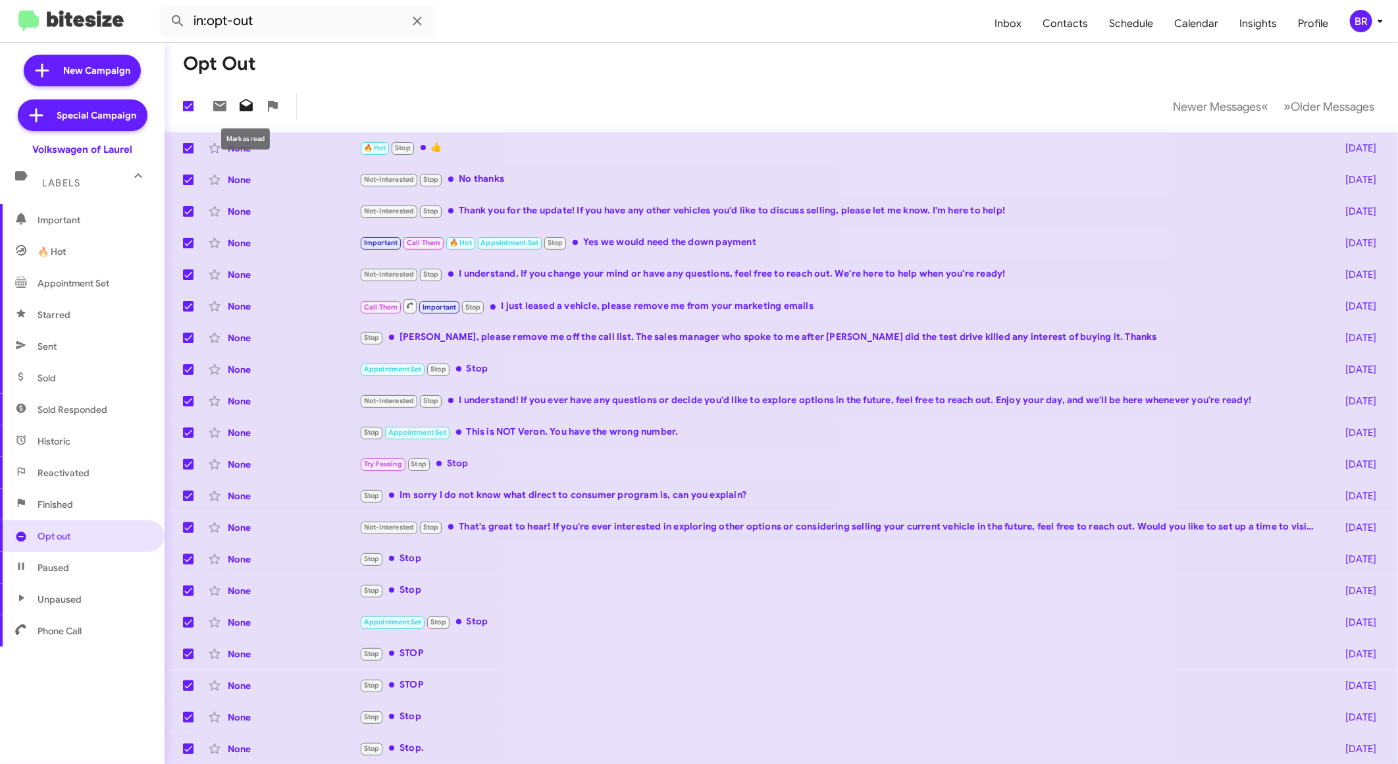
click at [248, 102] on icon at bounding box center [246, 106] width 16 height 16
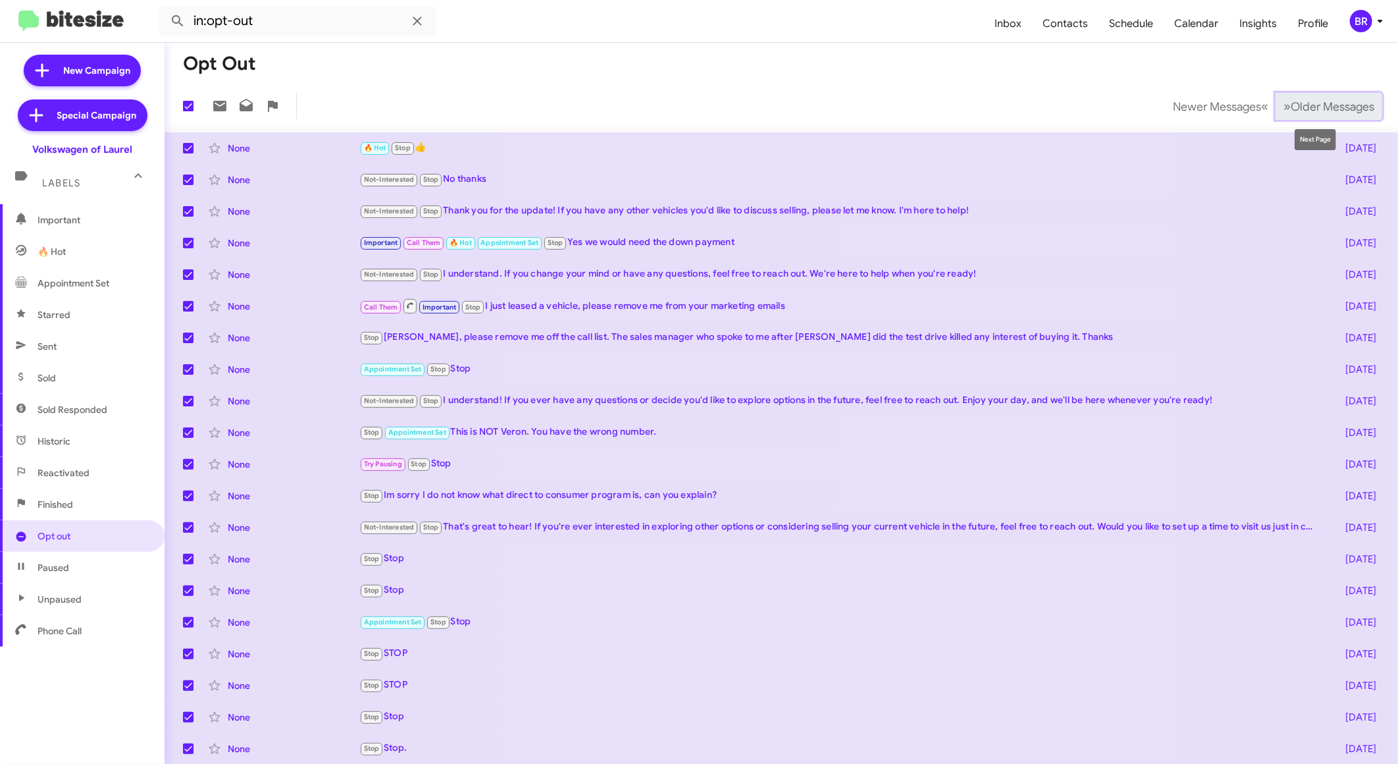
click at [1291, 101] on span "Older Messages" at bounding box center [1333, 106] width 84 height 14
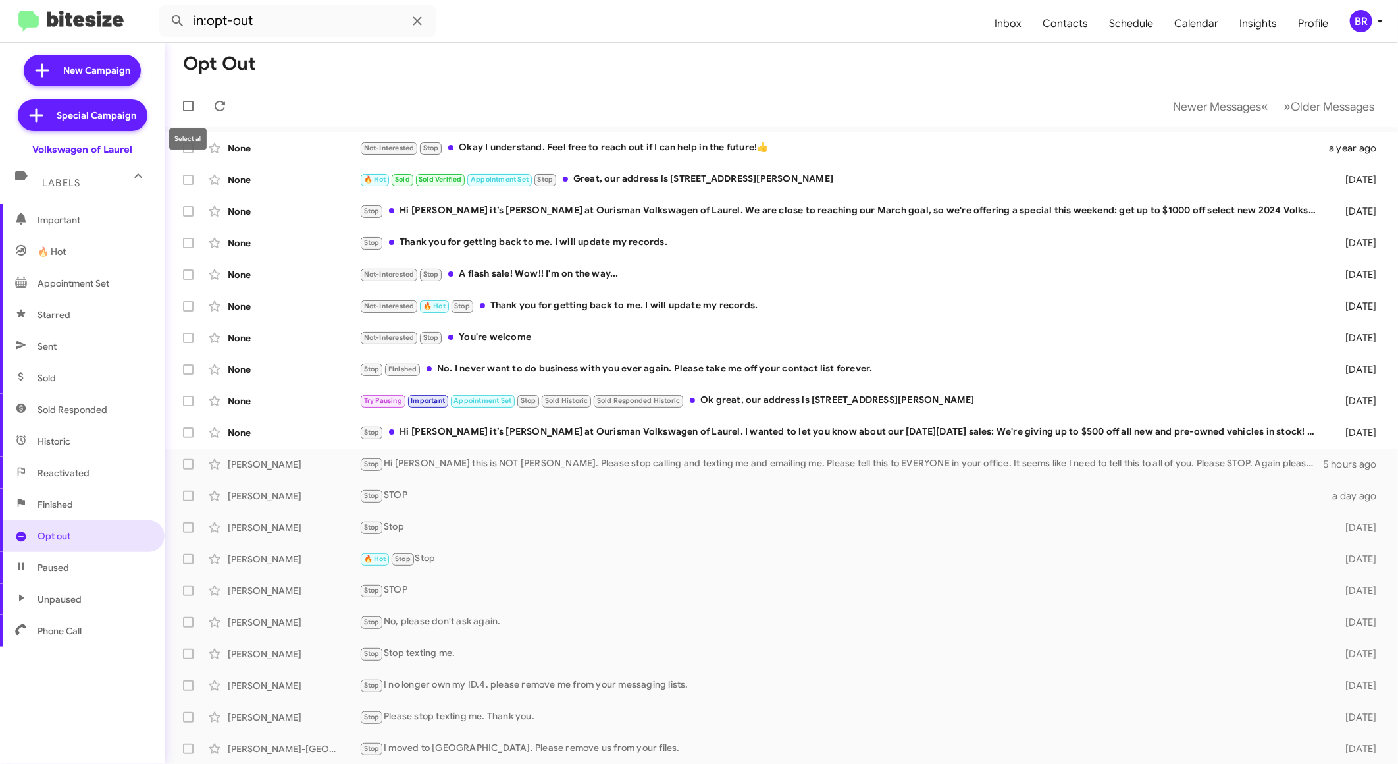
click at [187, 109] on span at bounding box center [188, 106] width 11 height 11
click at [188, 111] on input "checkbox" at bounding box center [188, 111] width 1 height 1
checkbox input "true"
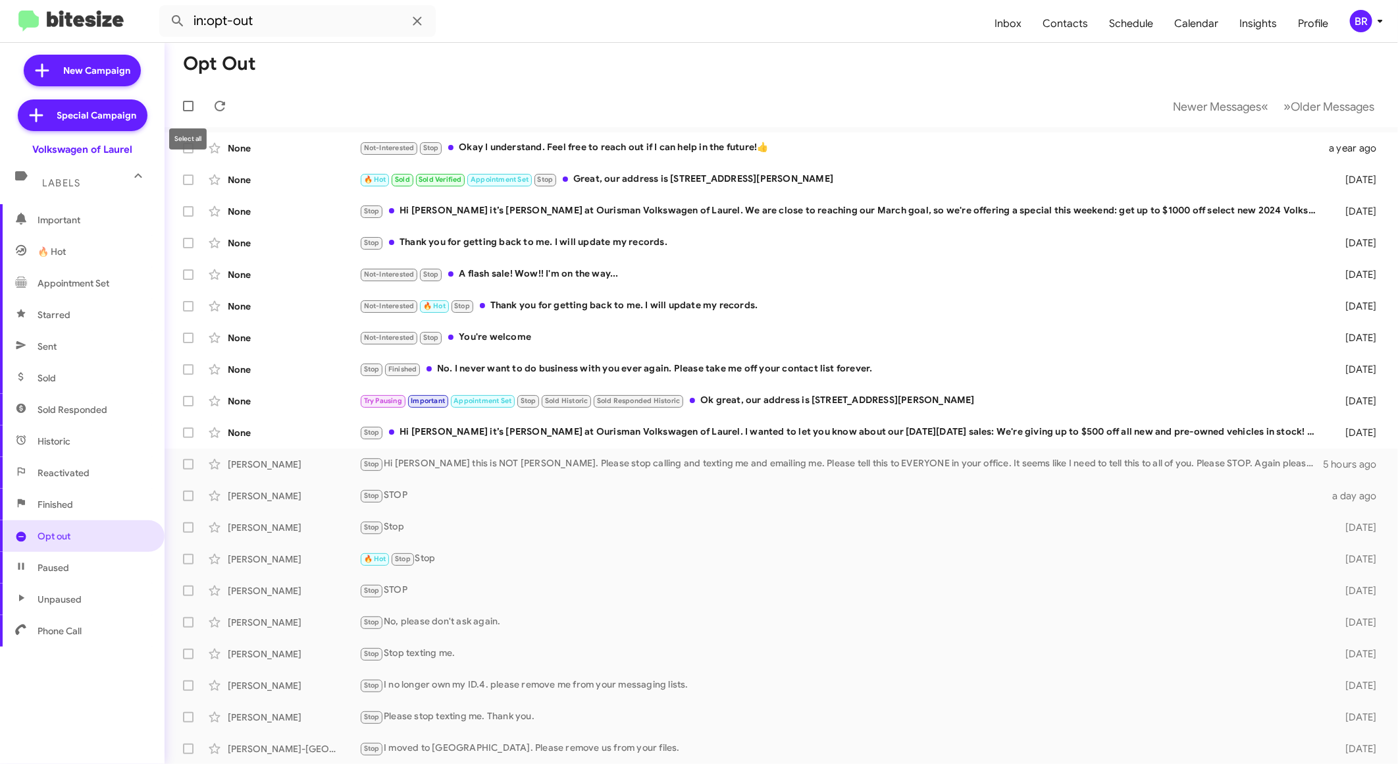
checkbox input "true"
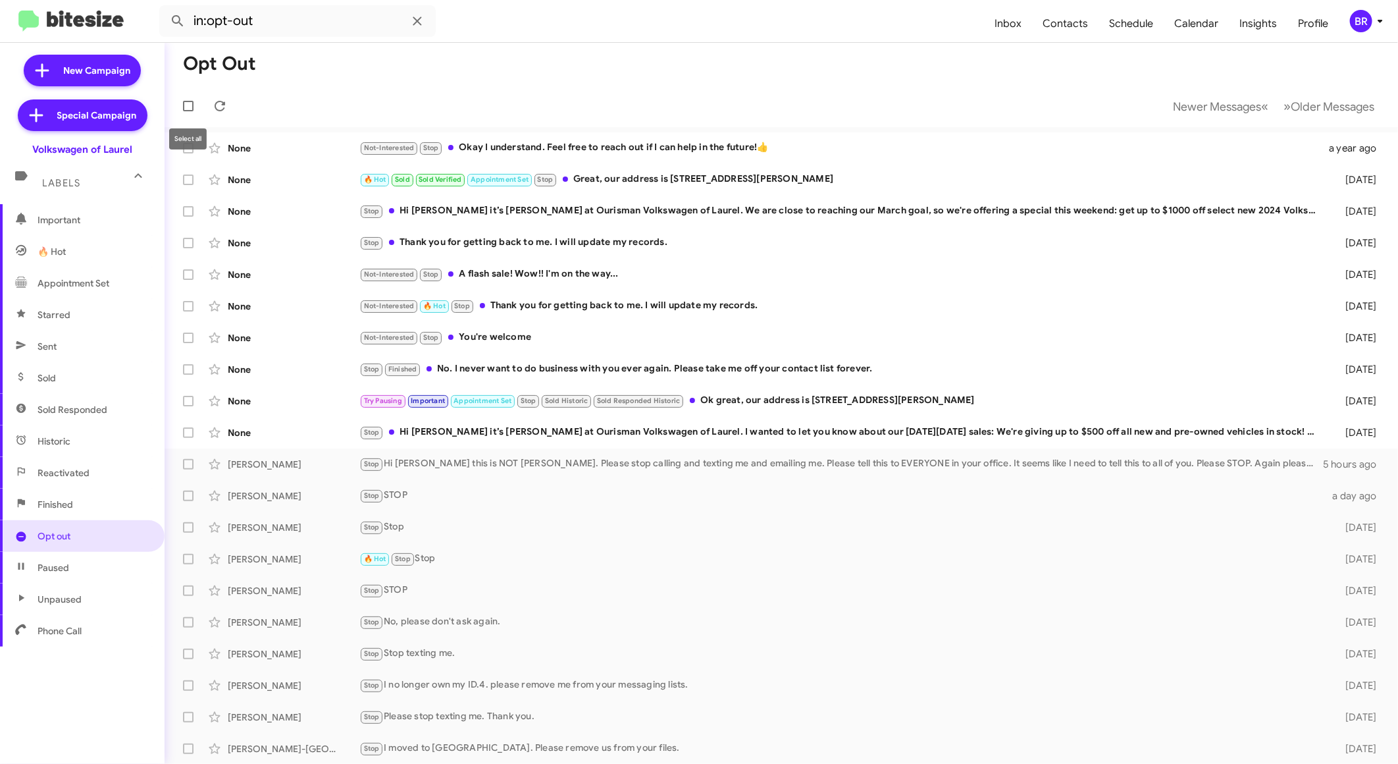
checkbox input "true"
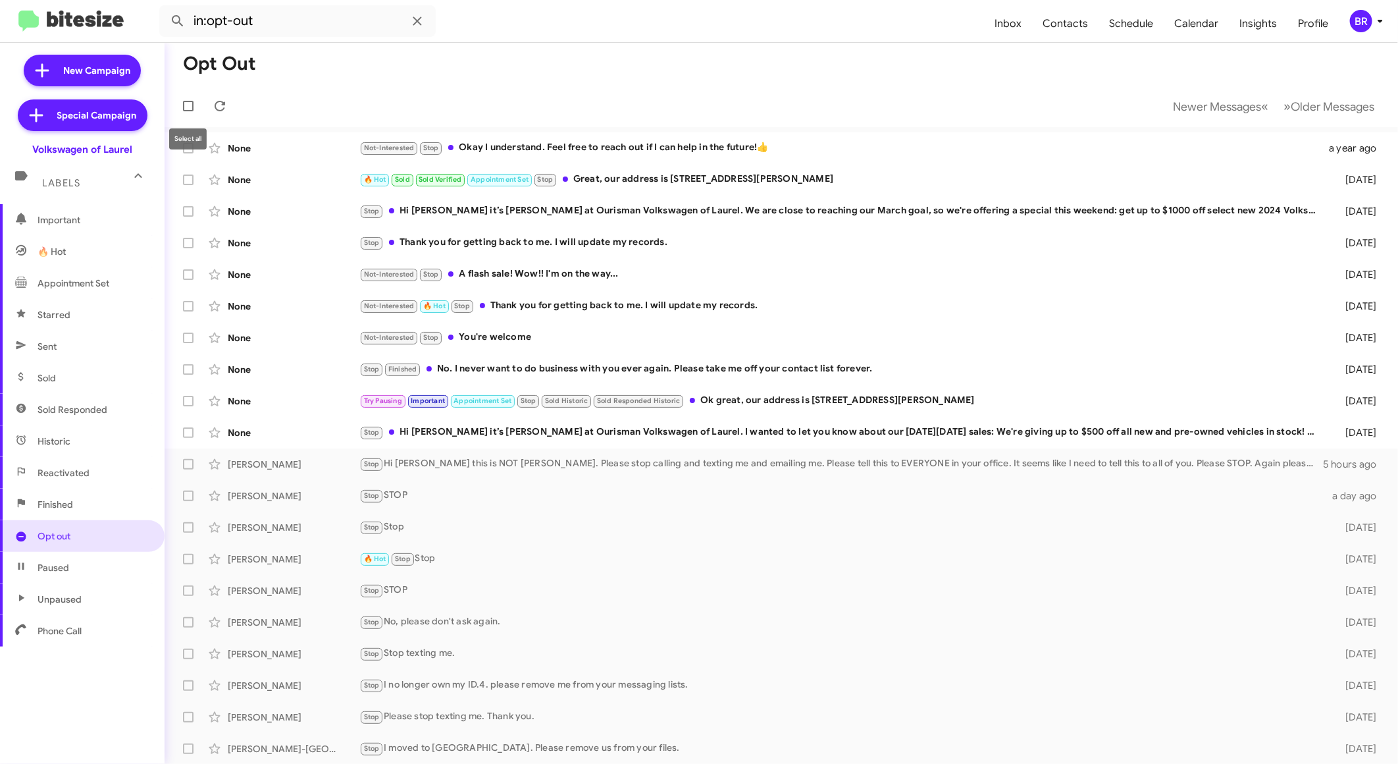
checkbox input "true"
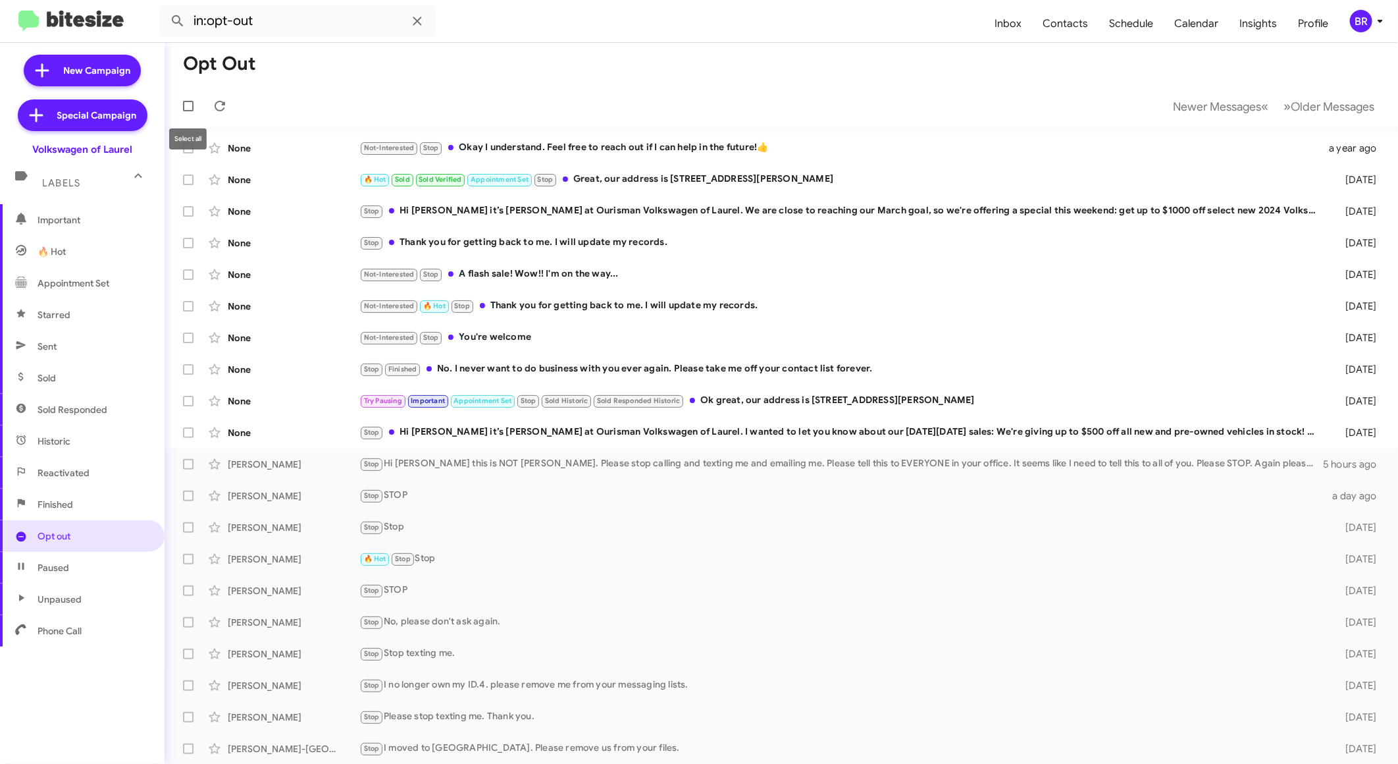
checkbox input "true"
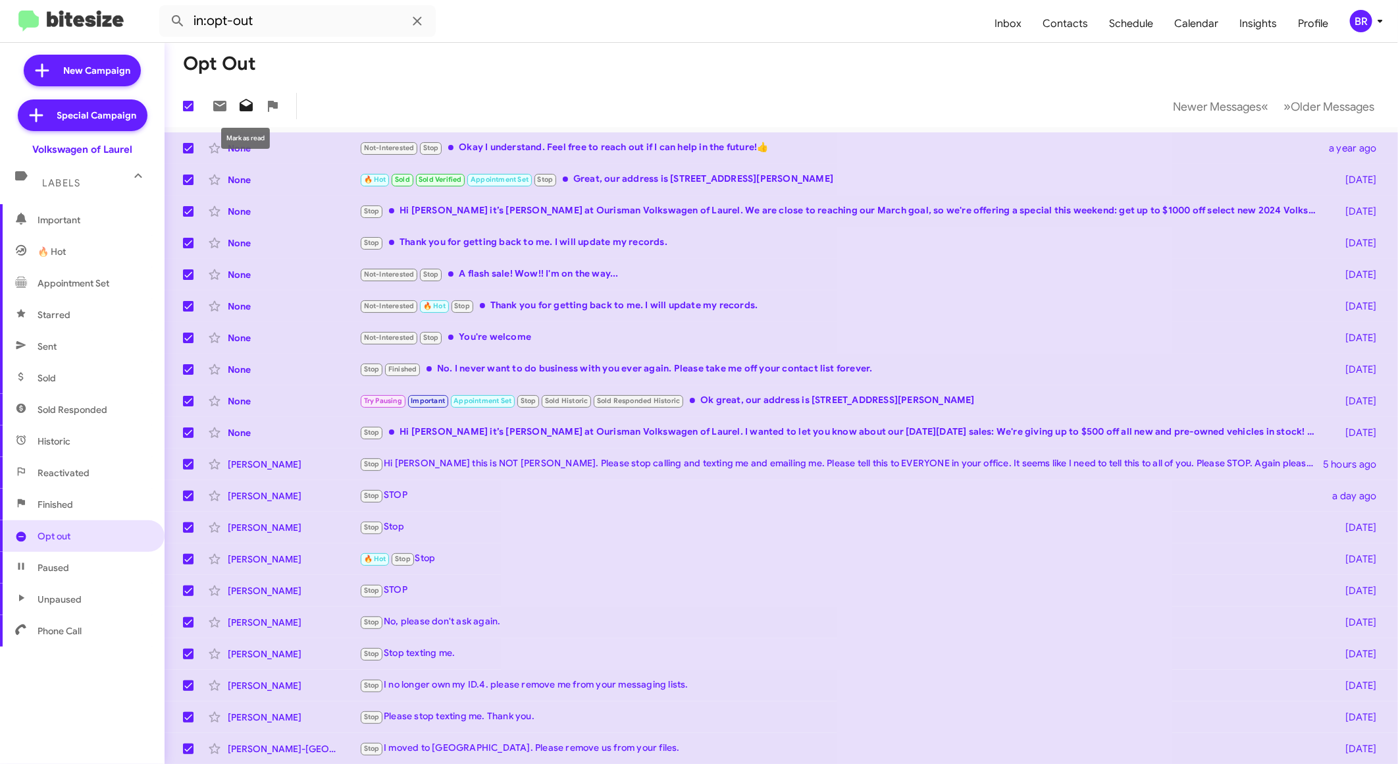
click at [238, 111] on icon at bounding box center [246, 106] width 16 height 16
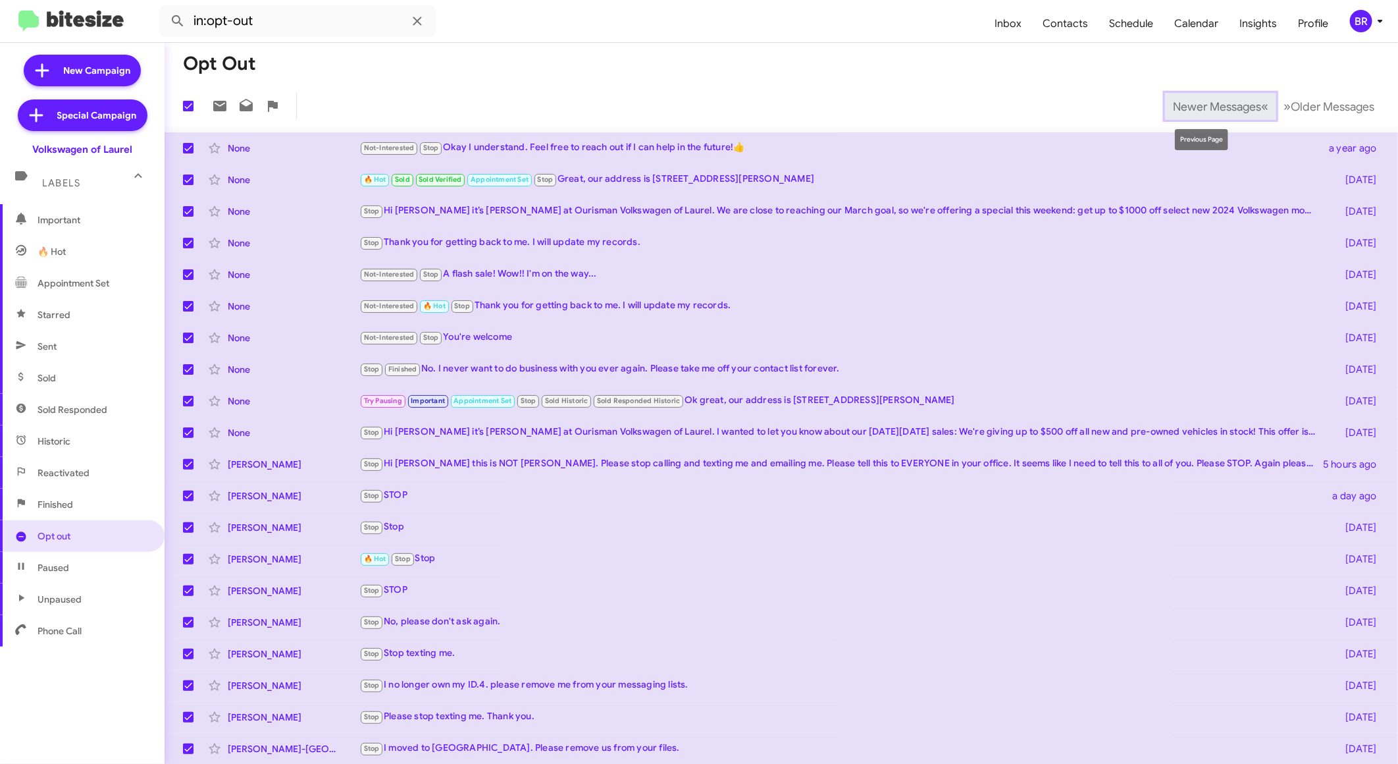
click at [1201, 101] on span "Newer Messages" at bounding box center [1217, 106] width 88 height 14
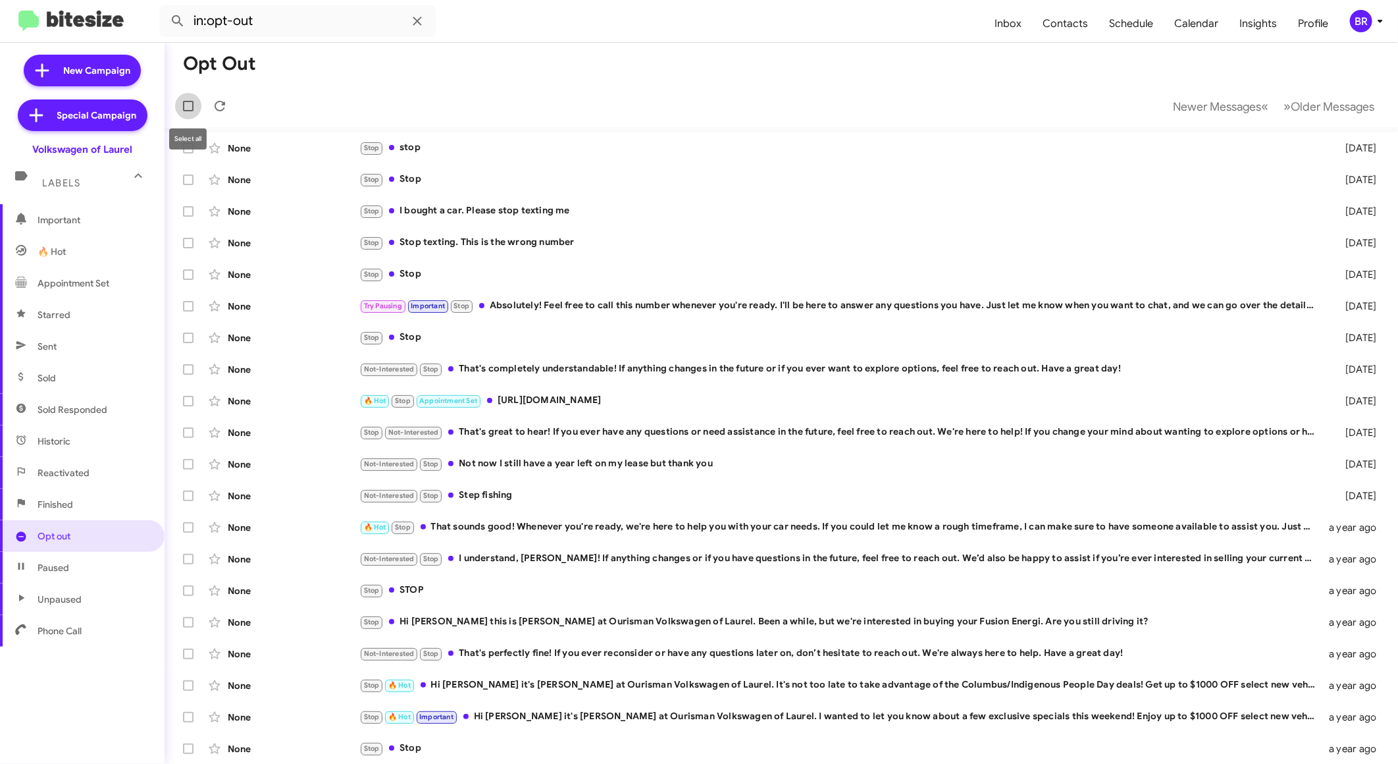
click at [194, 105] on label at bounding box center [188, 106] width 26 height 26
click at [188, 111] on input "checkbox" at bounding box center [188, 111] width 1 height 1
checkbox input "true"
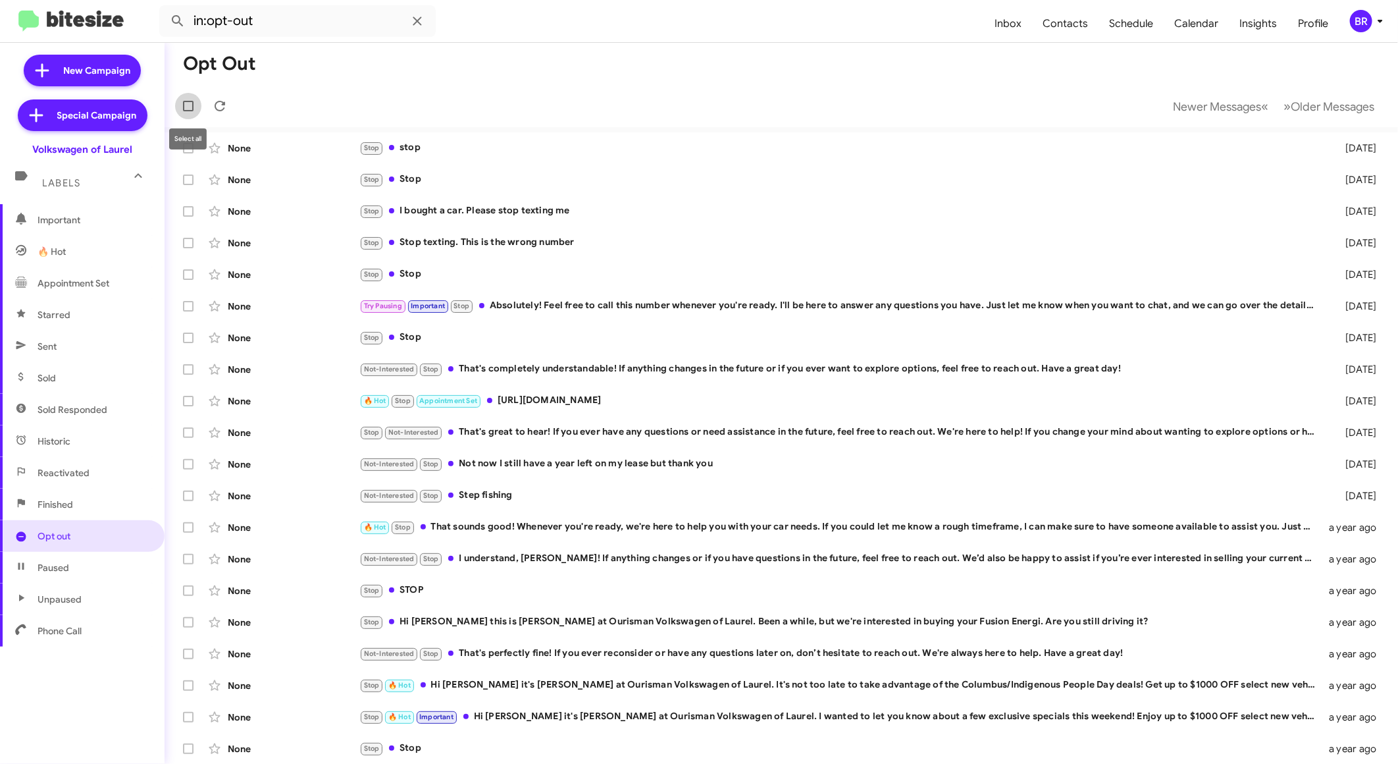
checkbox input "true"
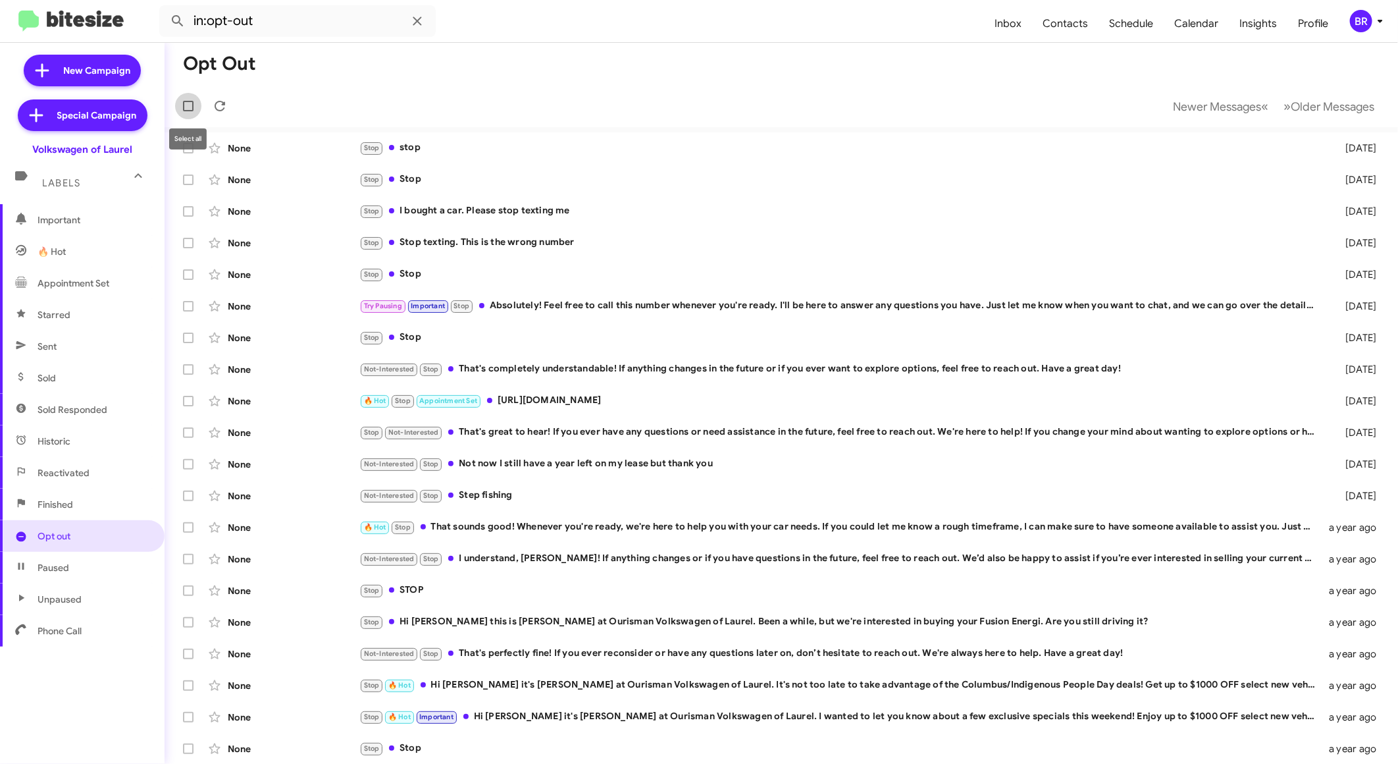
checkbox input "true"
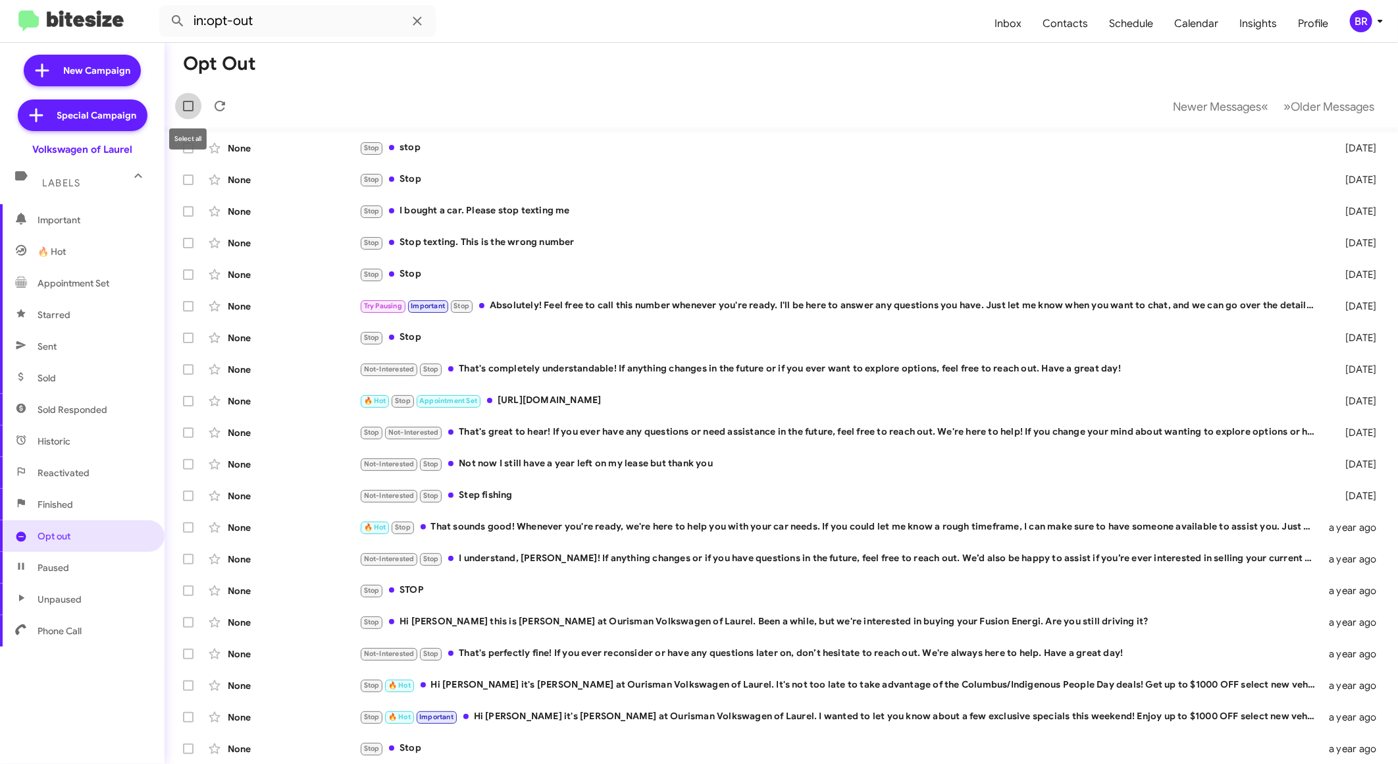
checkbox input "true"
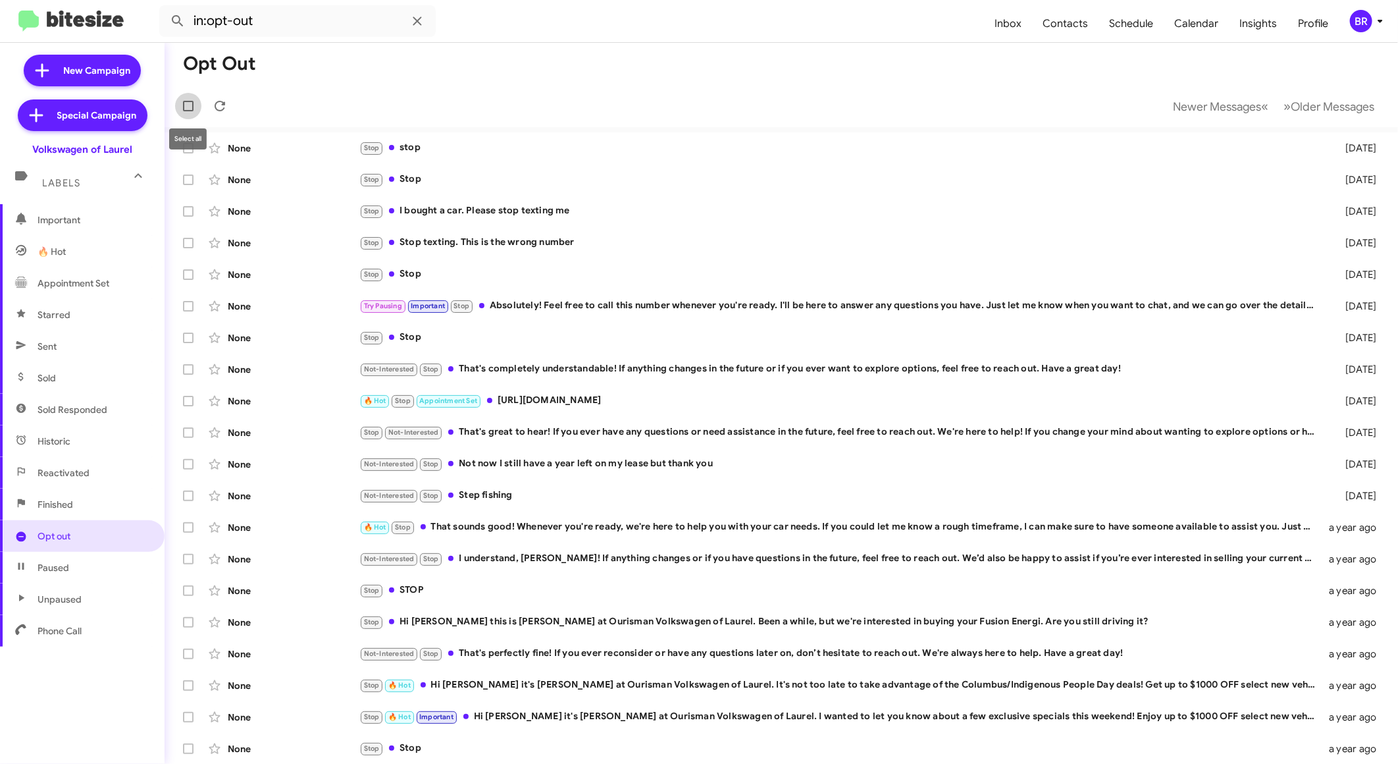
checkbox input "true"
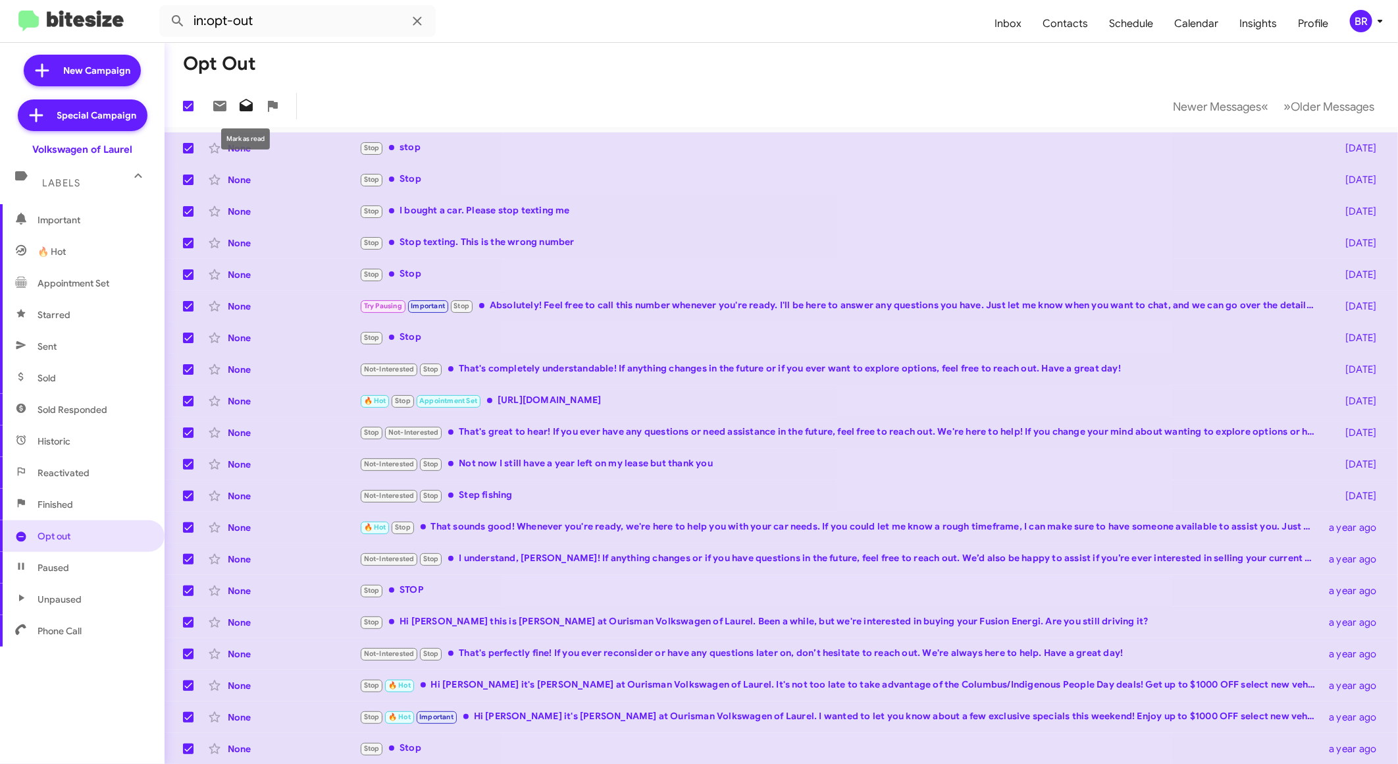
click at [244, 107] on icon at bounding box center [246, 105] width 13 height 13
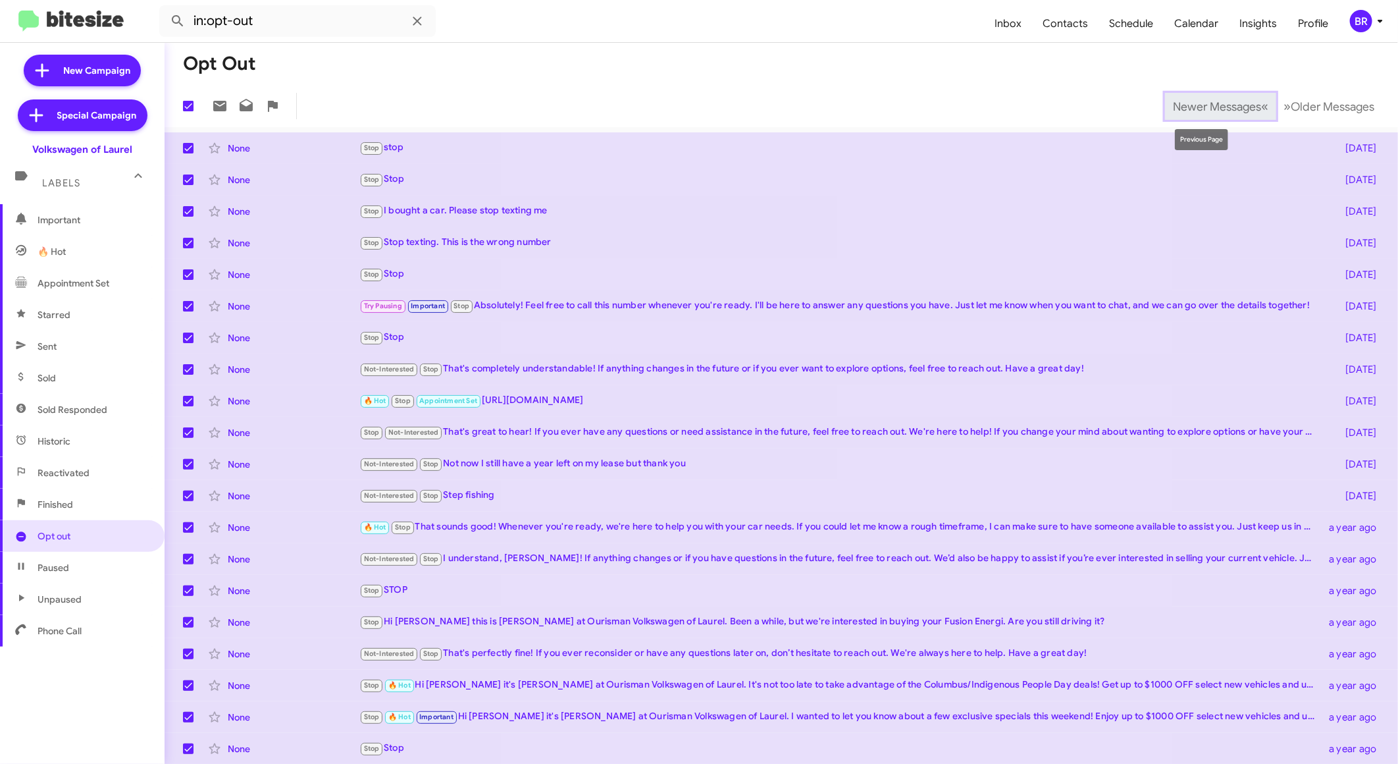
click at [1208, 109] on span "Newer Messages" at bounding box center [1217, 106] width 88 height 14
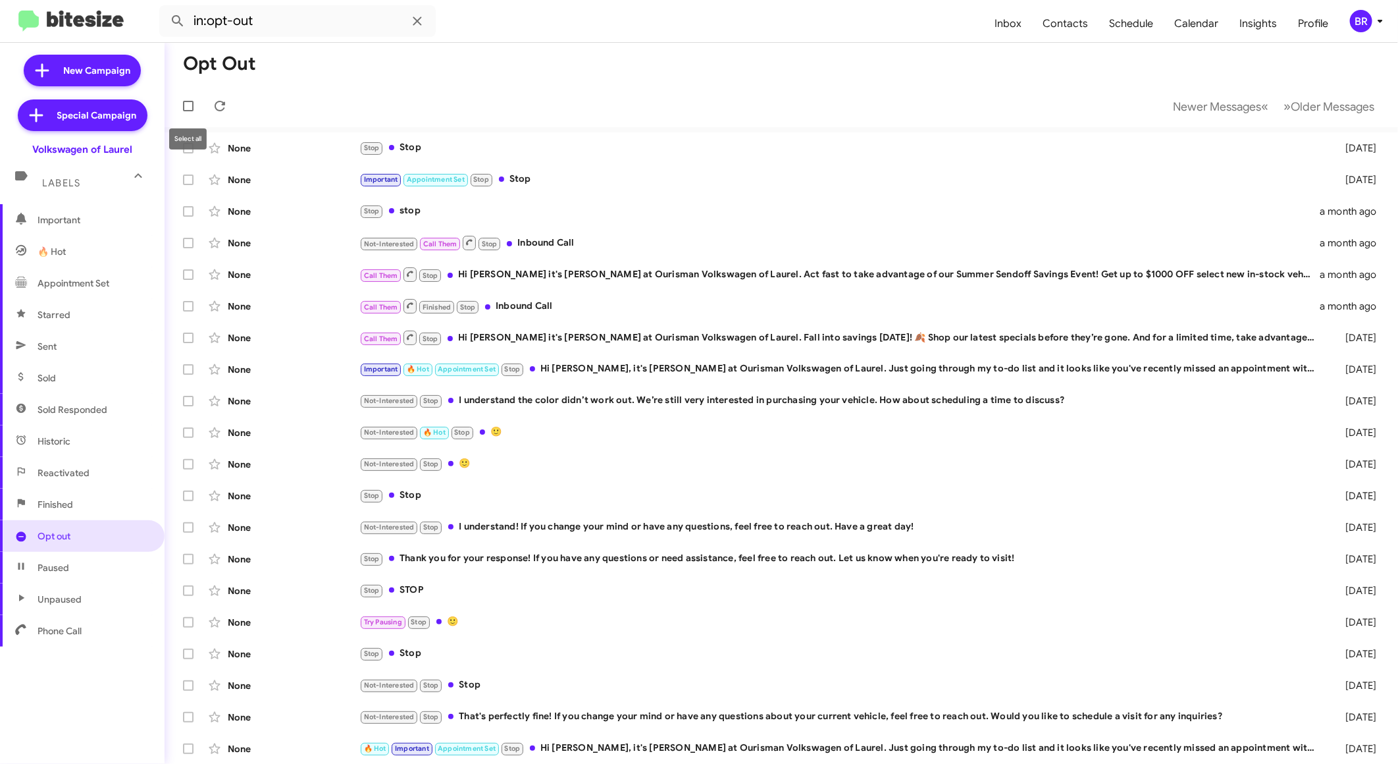
click at [187, 105] on span at bounding box center [188, 106] width 11 height 11
click at [188, 111] on input "checkbox" at bounding box center [188, 111] width 1 height 1
checkbox input "true"
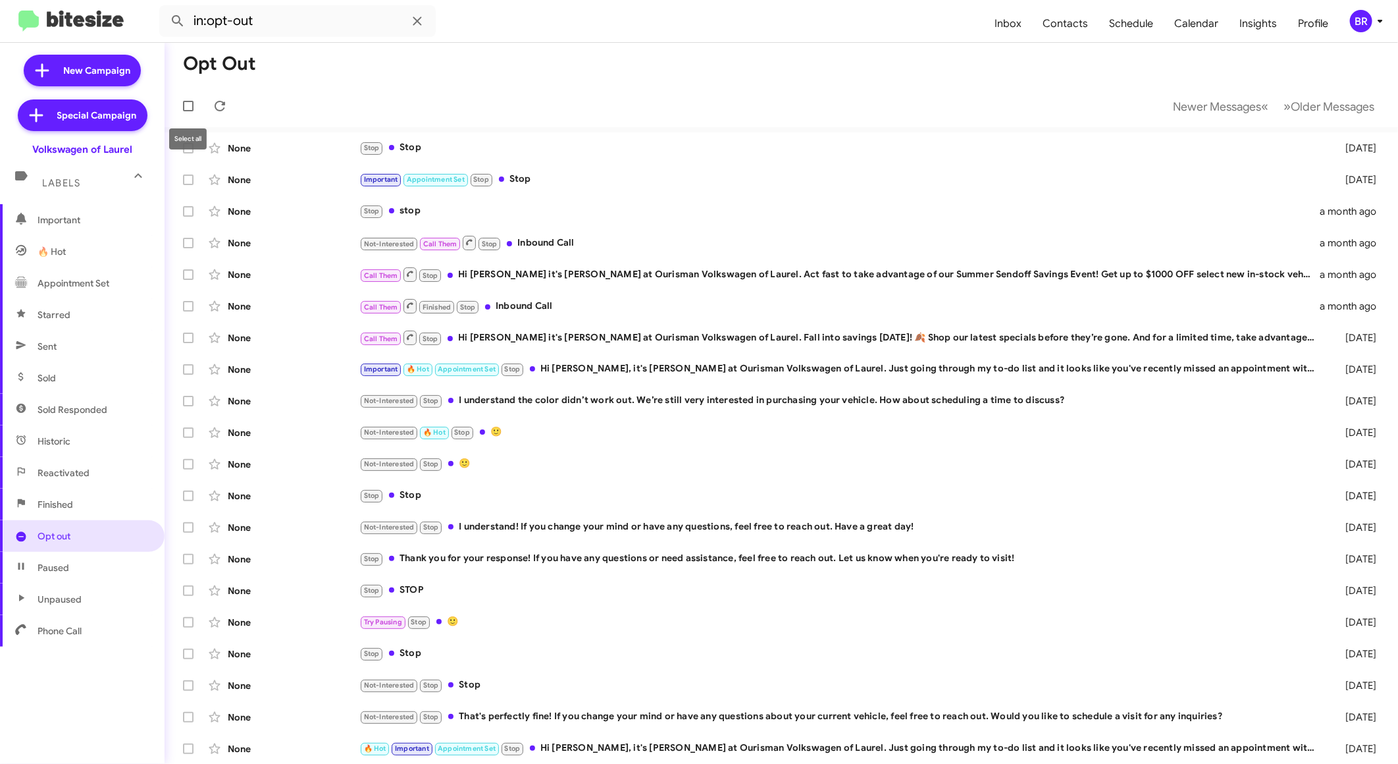
checkbox input "true"
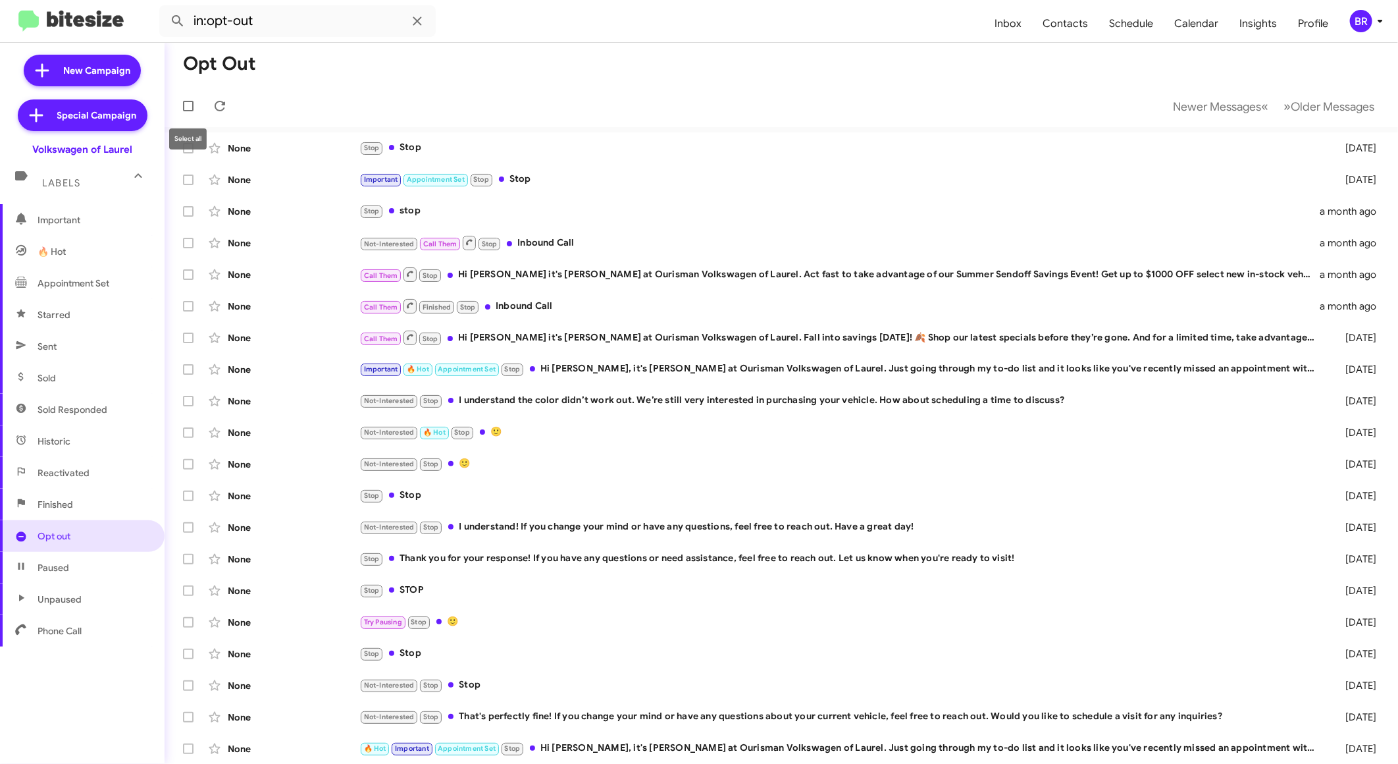
checkbox input "true"
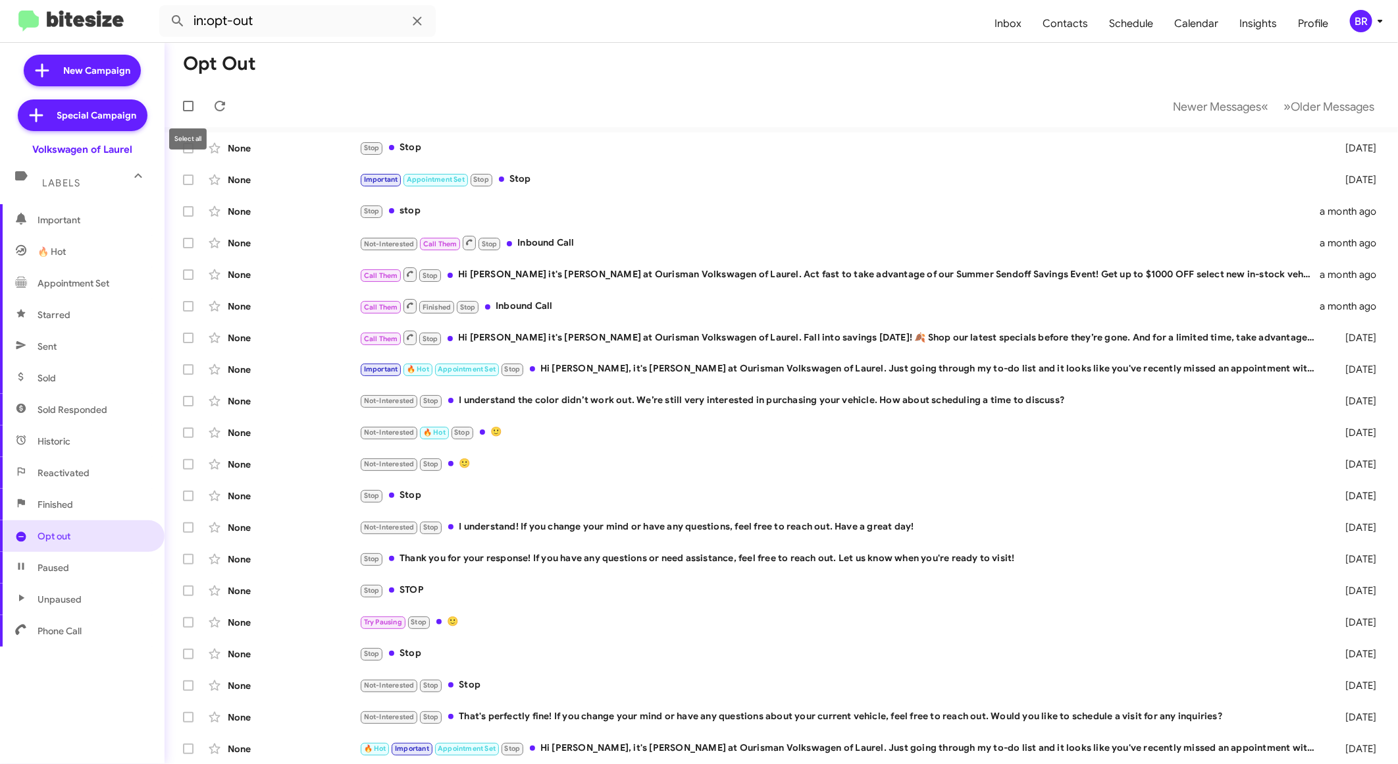
checkbox input "true"
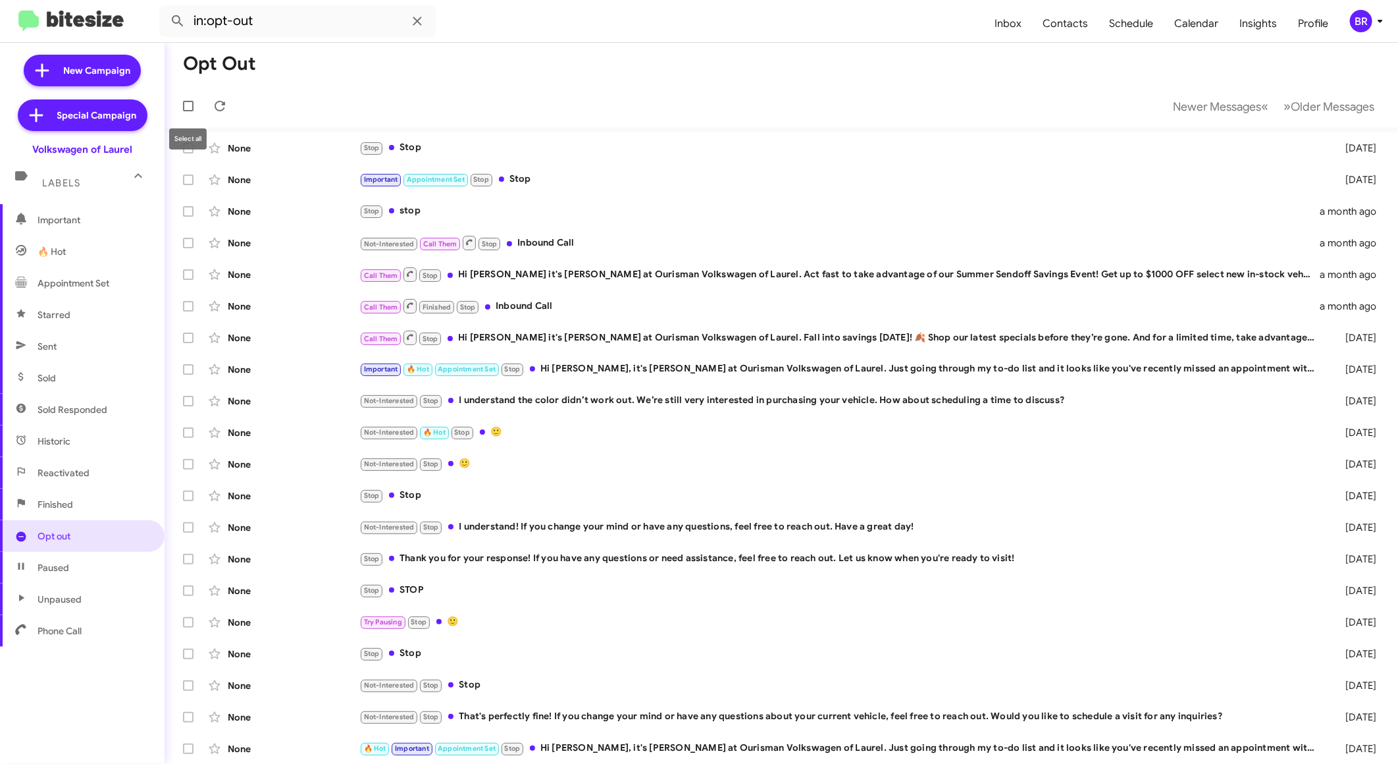
checkbox input "true"
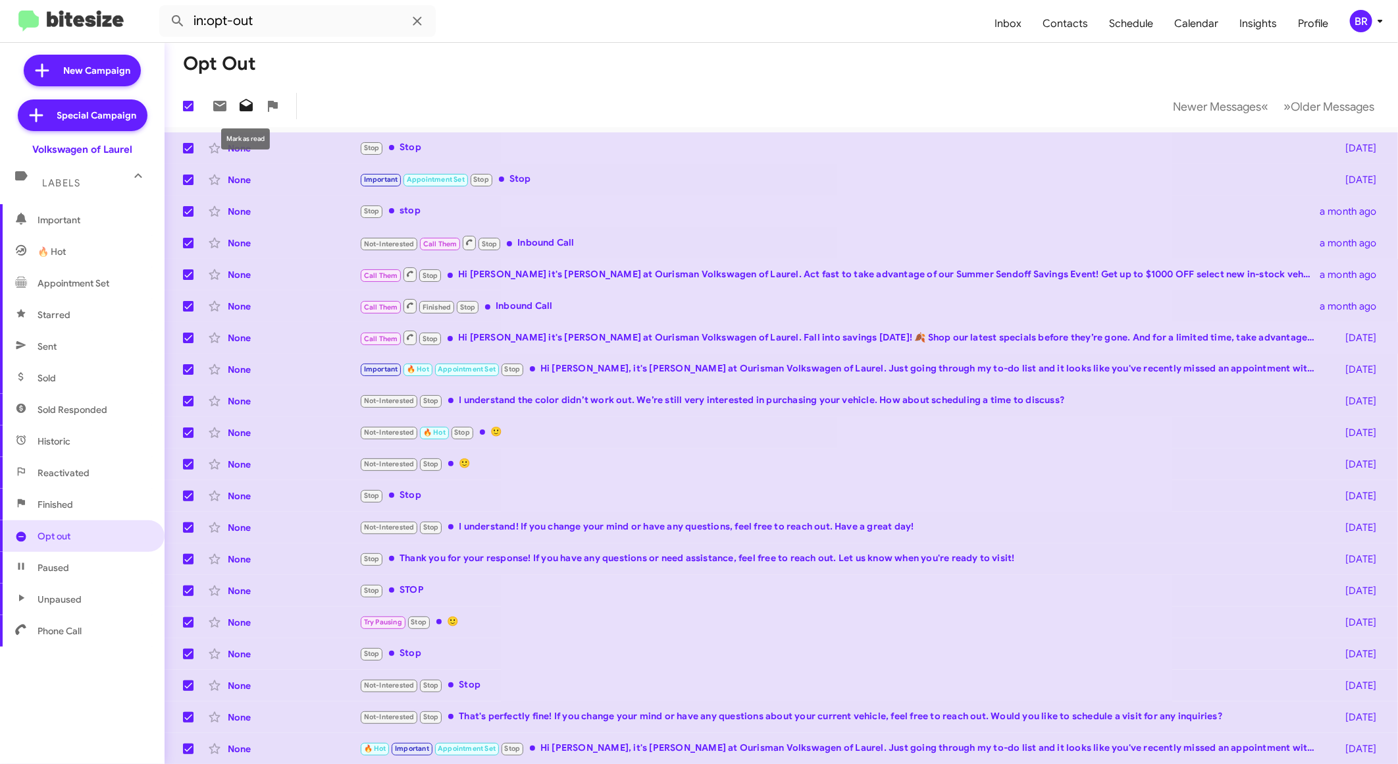
click at [242, 107] on icon at bounding box center [246, 105] width 13 height 13
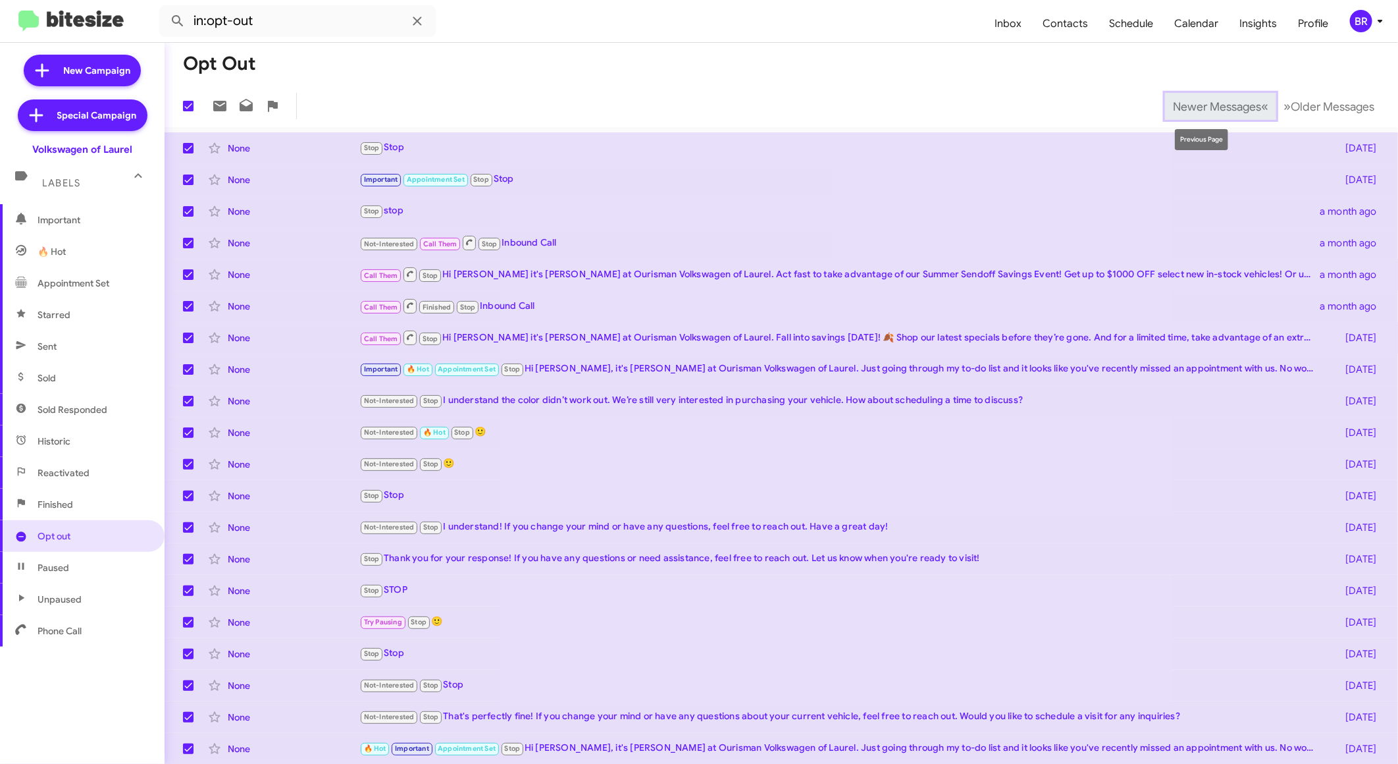
click at [1226, 103] on span "Newer Messages" at bounding box center [1217, 106] width 88 height 14
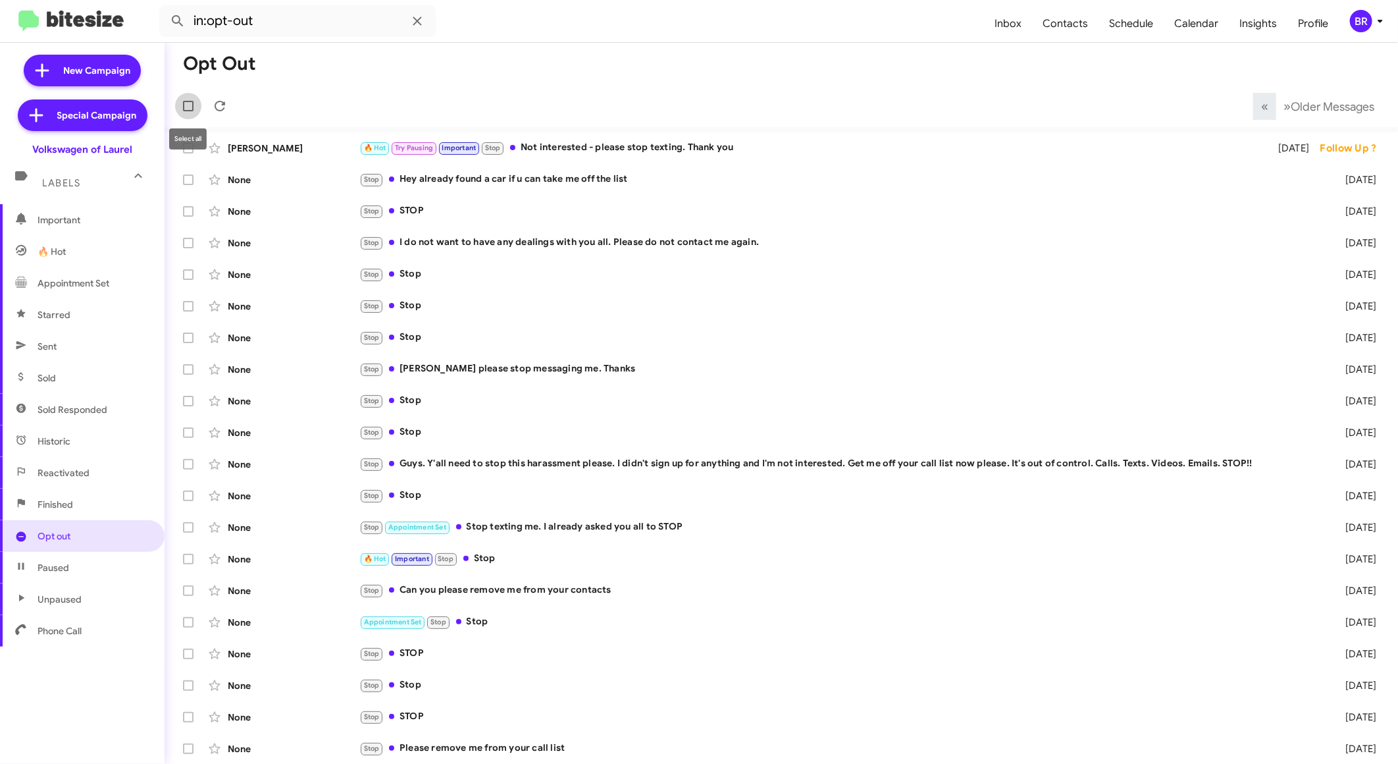
click at [187, 110] on span at bounding box center [188, 106] width 11 height 11
click at [188, 111] on input "checkbox" at bounding box center [188, 111] width 1 height 1
checkbox input "true"
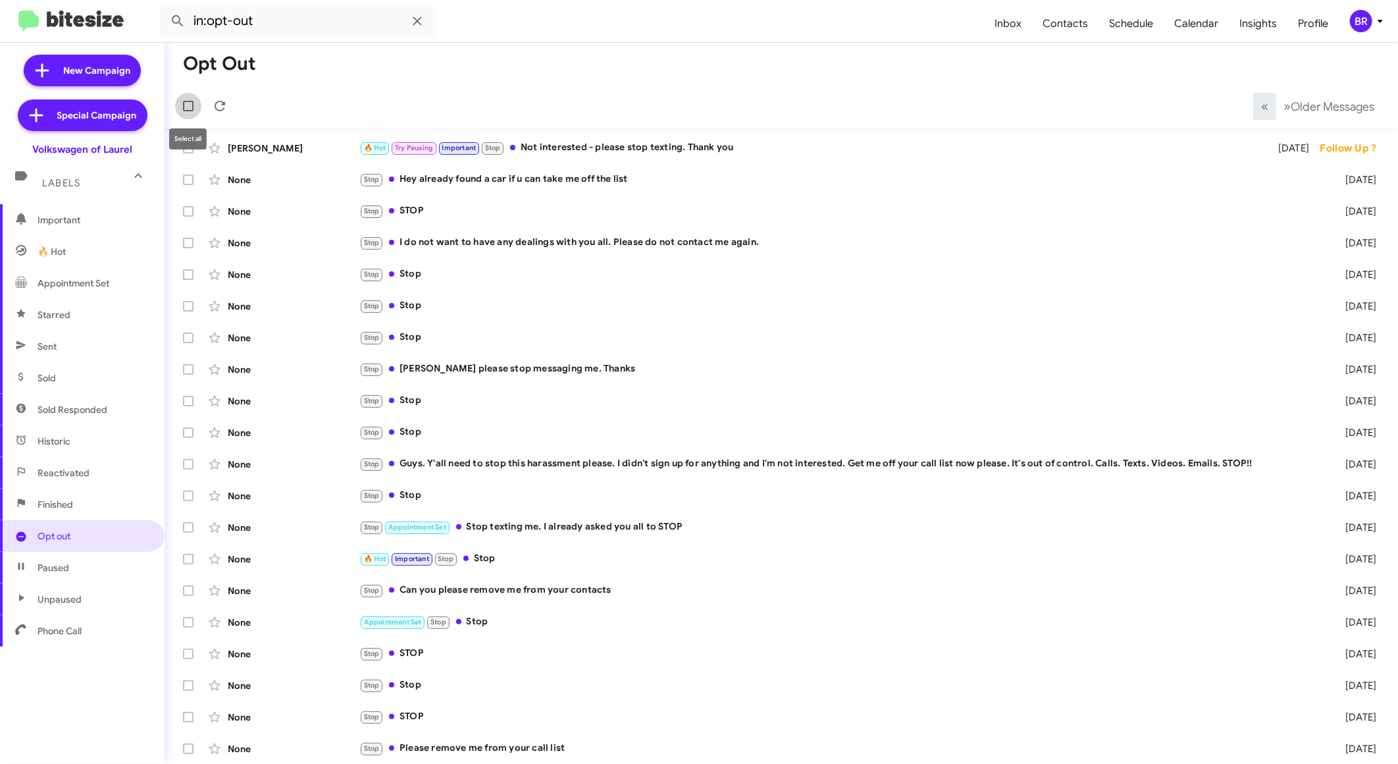
checkbox input "true"
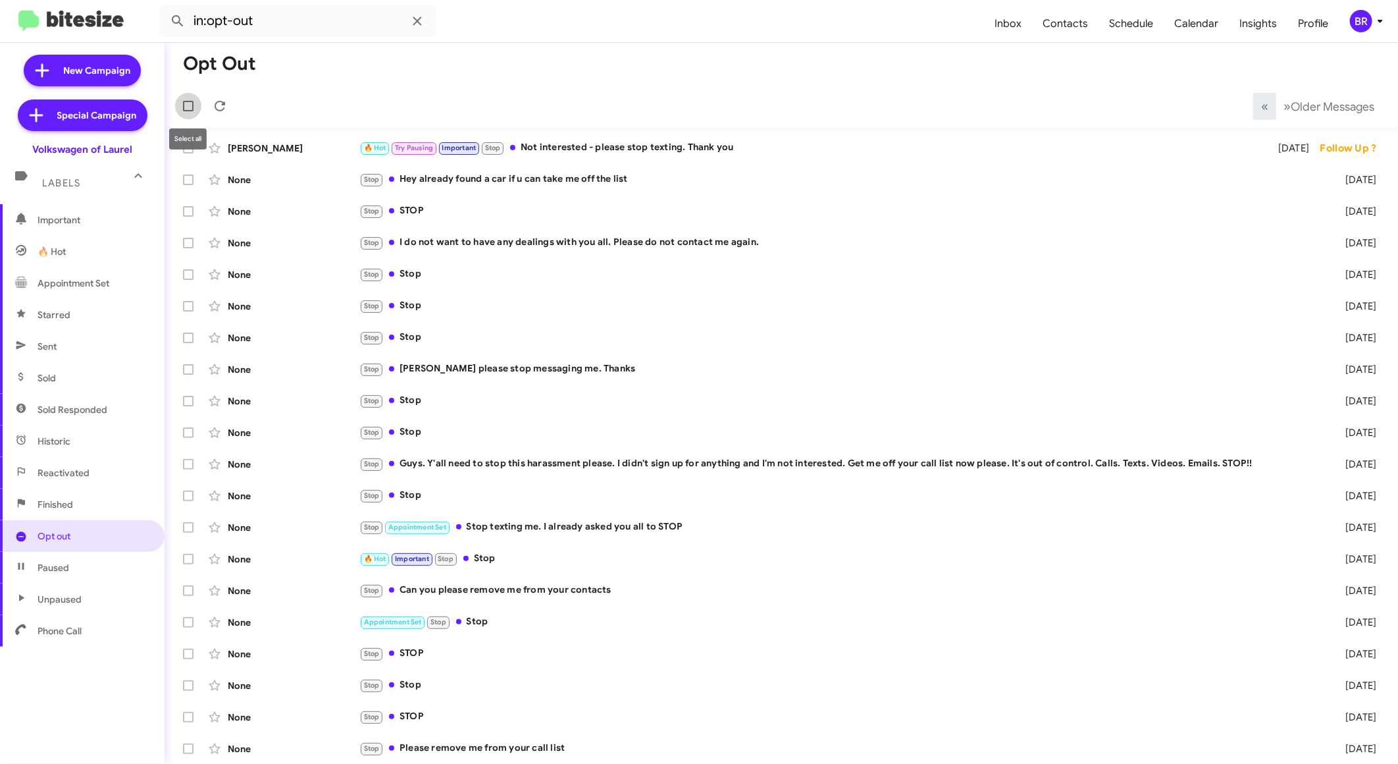
checkbox input "true"
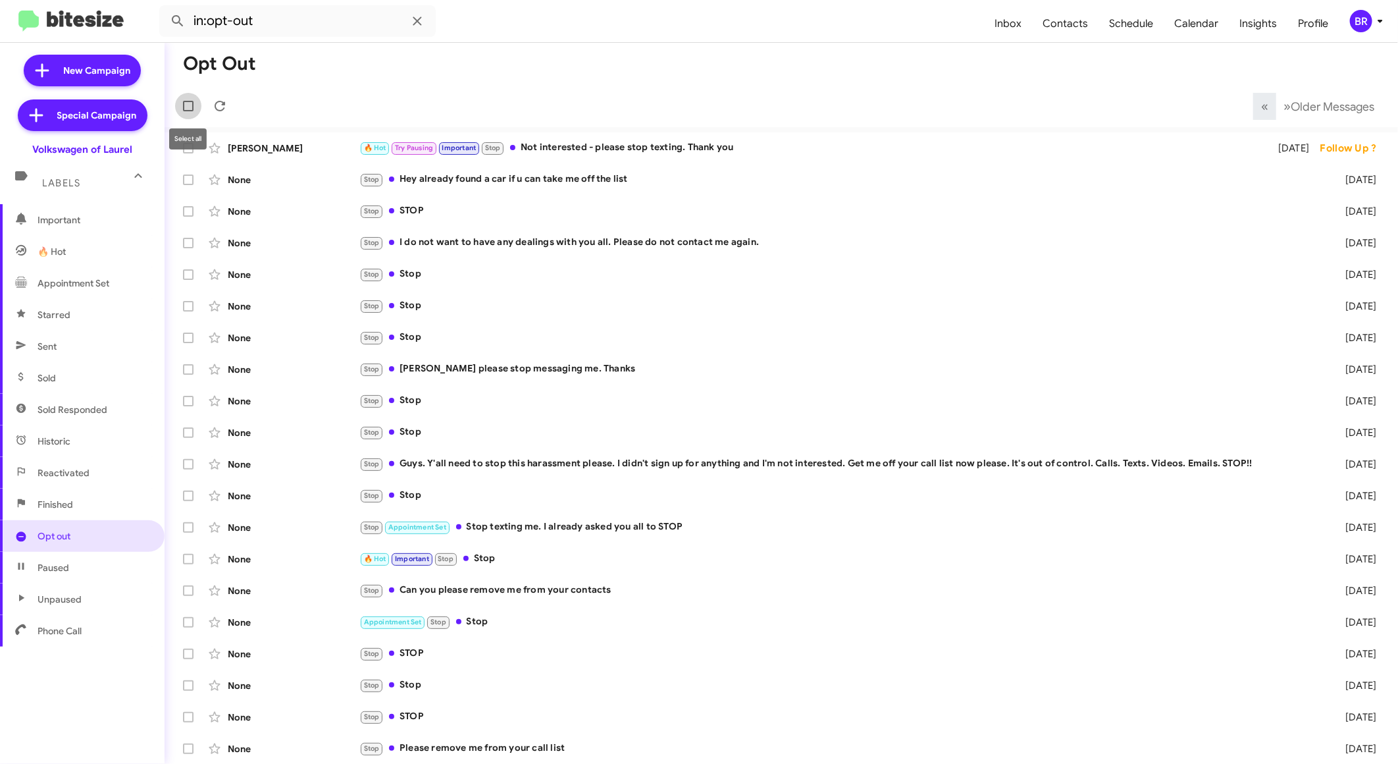
checkbox input "true"
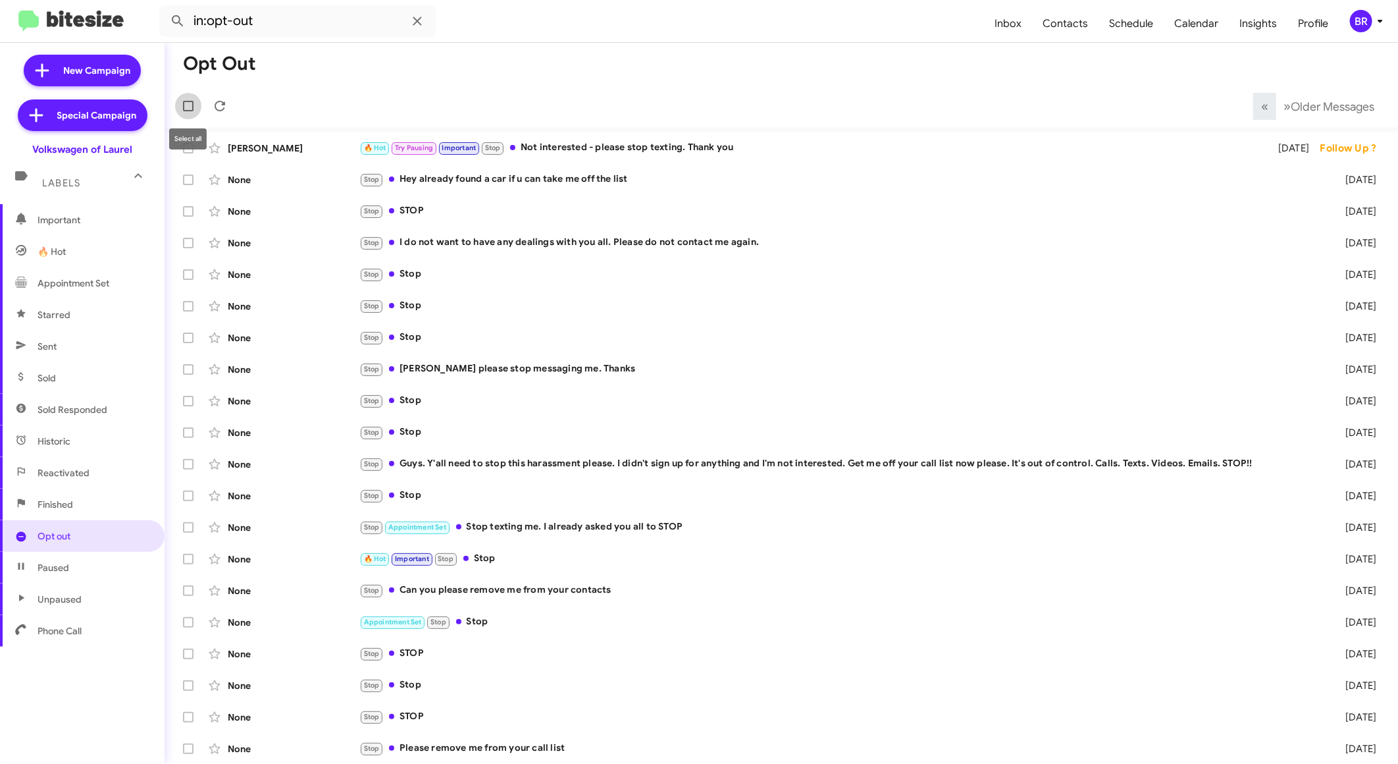
checkbox input "true"
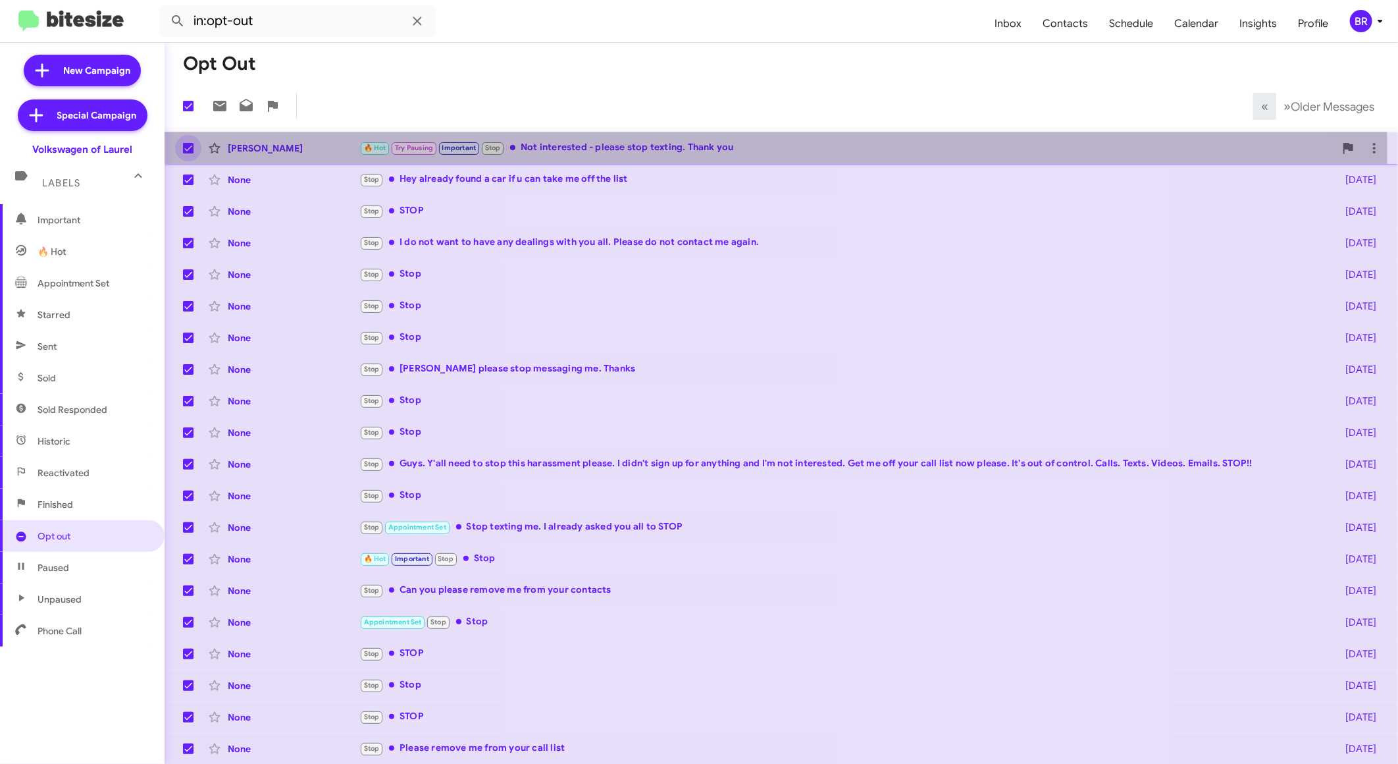
click at [187, 152] on span at bounding box center [188, 148] width 11 height 11
click at [188, 153] on input "checkbox" at bounding box center [188, 153] width 1 height 1
checkbox input "false"
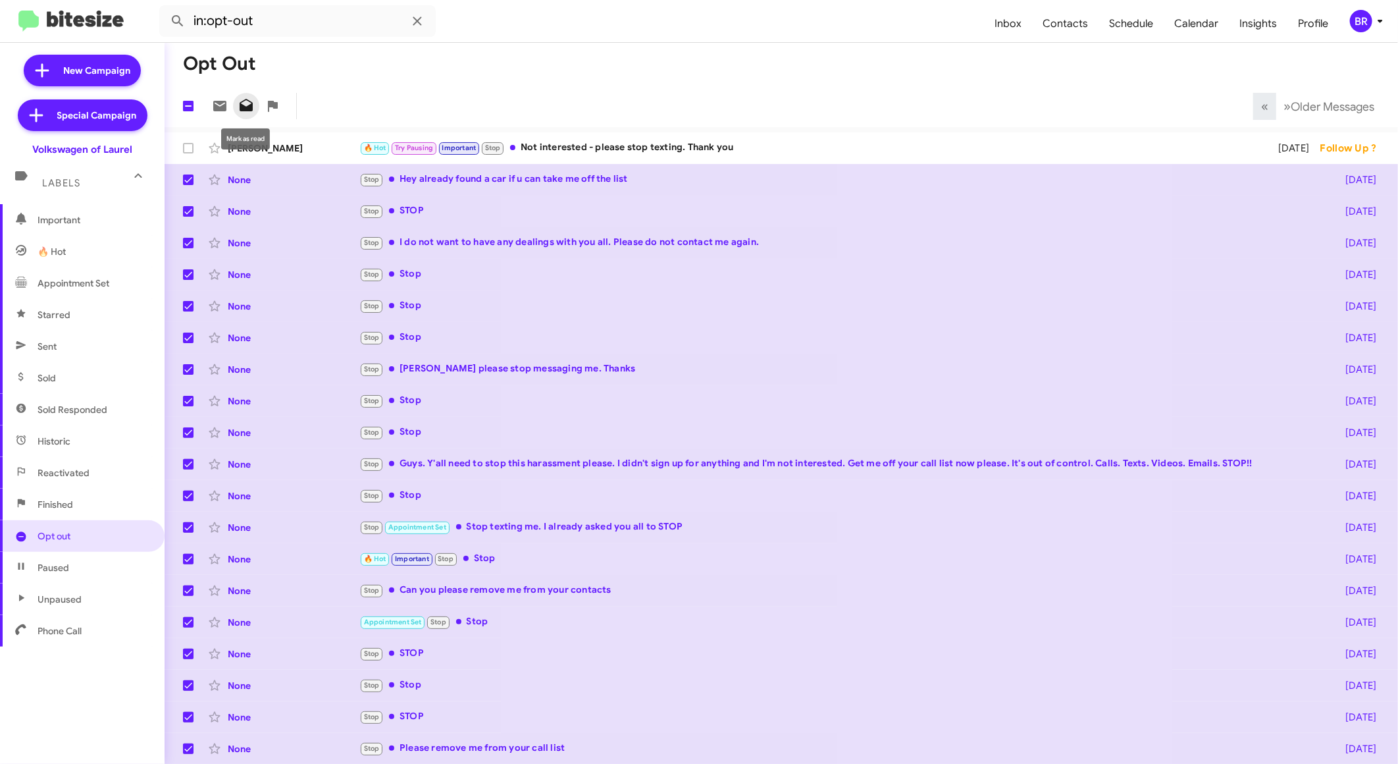
click at [242, 107] on icon at bounding box center [246, 105] width 13 height 13
click at [1162, 41] on span "Schedule" at bounding box center [1131, 24] width 65 height 38
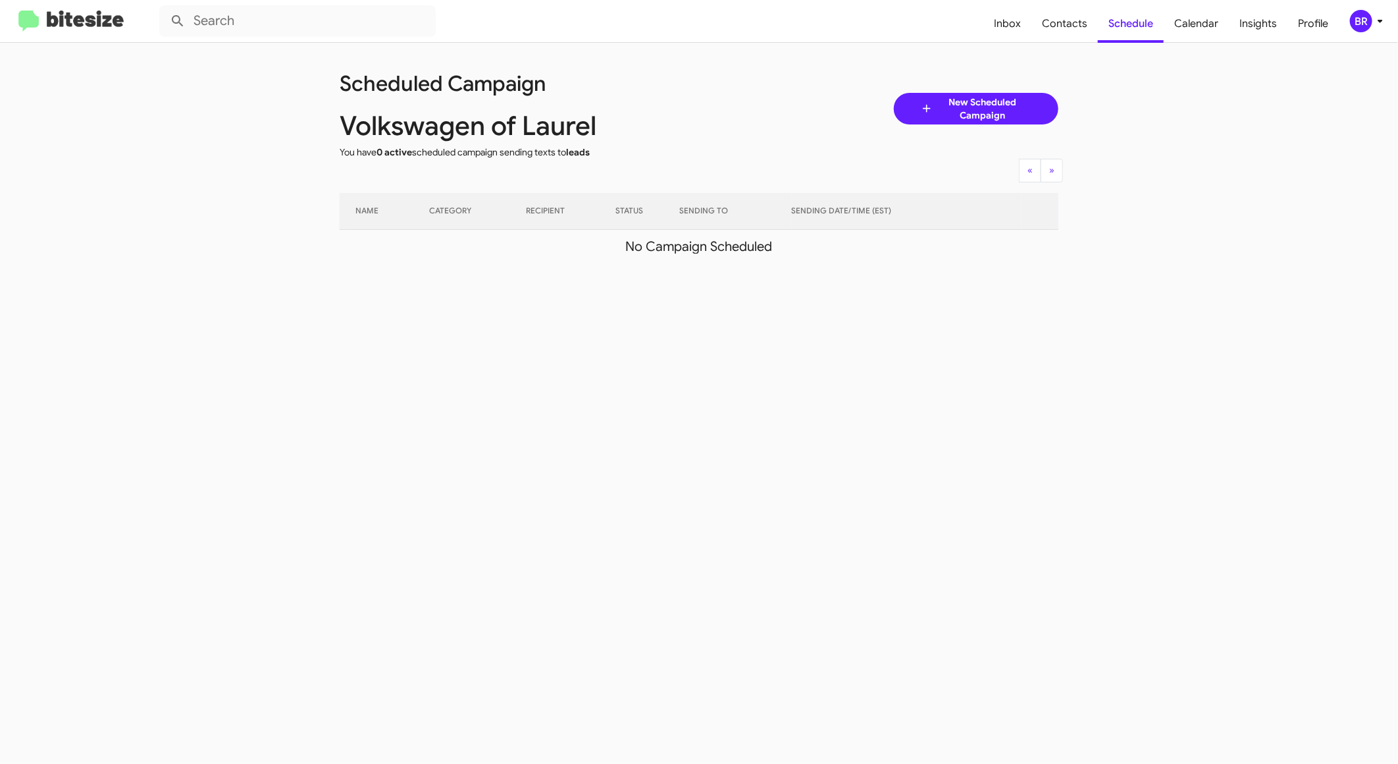
click at [108, 13] on img at bounding box center [70, 22] width 105 height 22
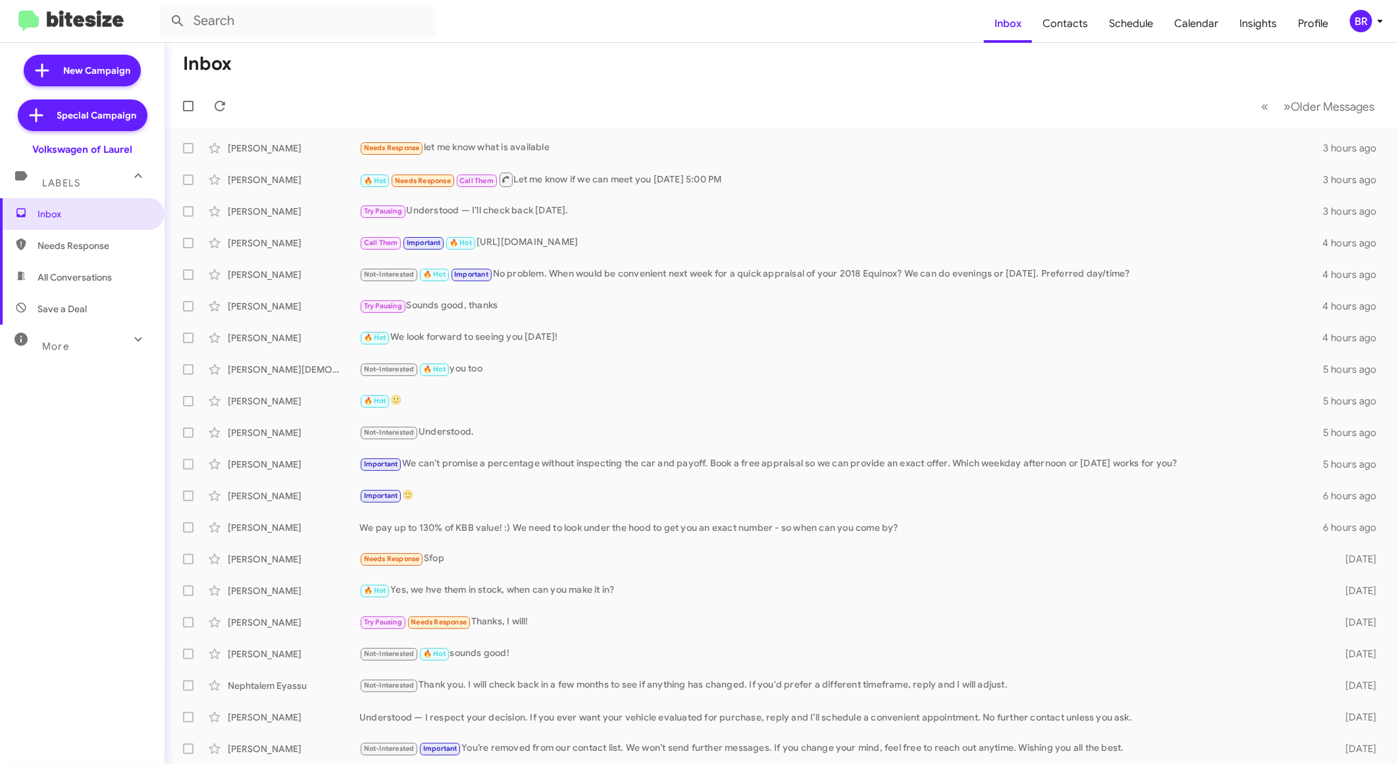
click at [88, 350] on div "More" at bounding box center [69, 340] width 117 height 24
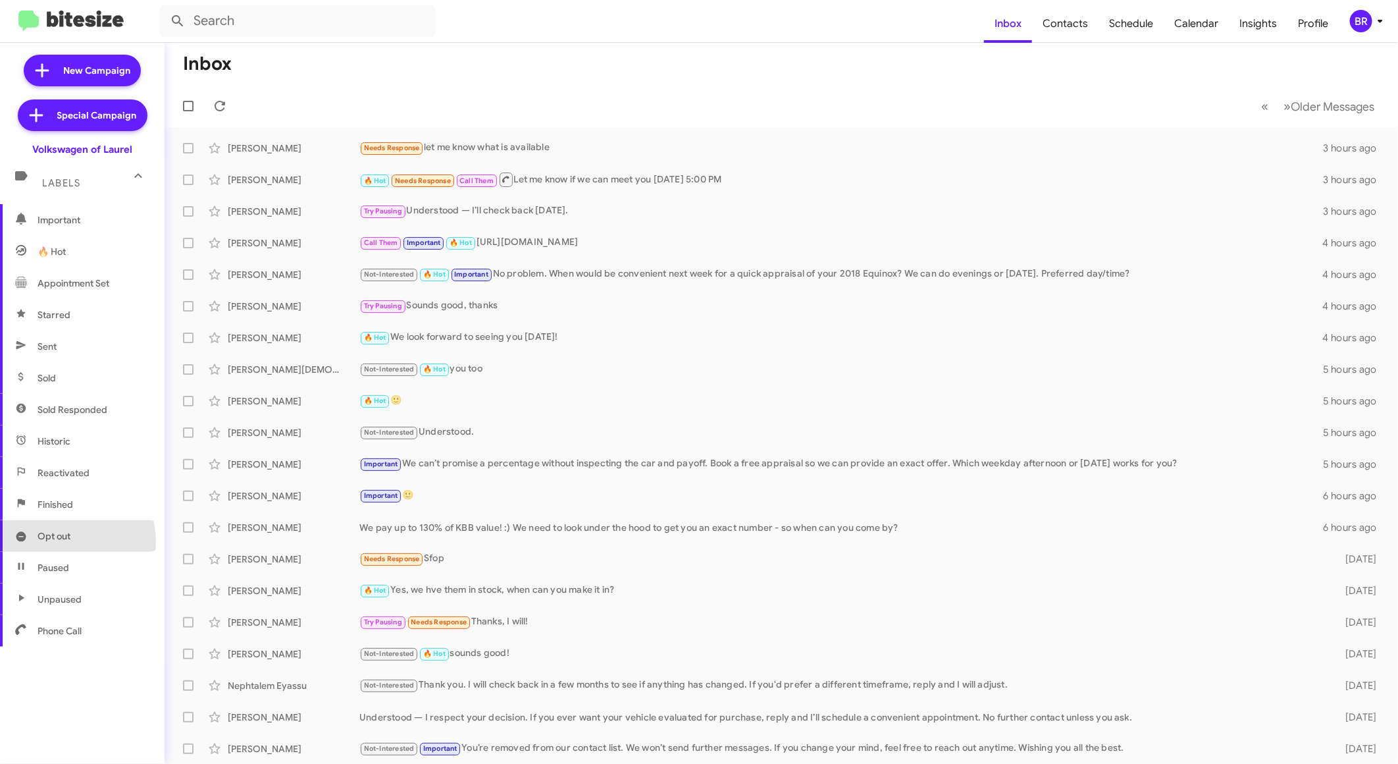
click at [60, 541] on span "Opt out" at bounding box center [54, 535] width 33 height 13
type input "in:opt-out"
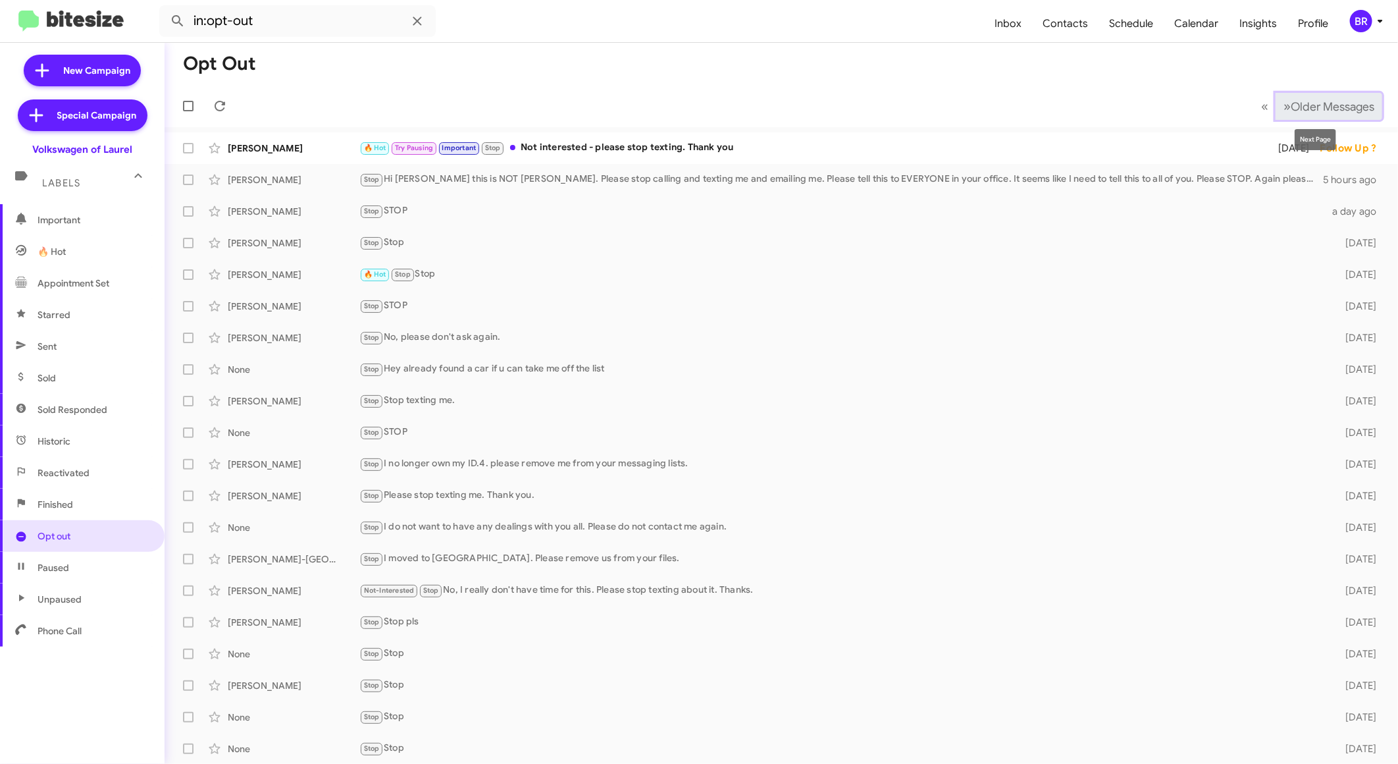
click at [1300, 115] on button "» Next Older Messages" at bounding box center [1329, 106] width 107 height 27
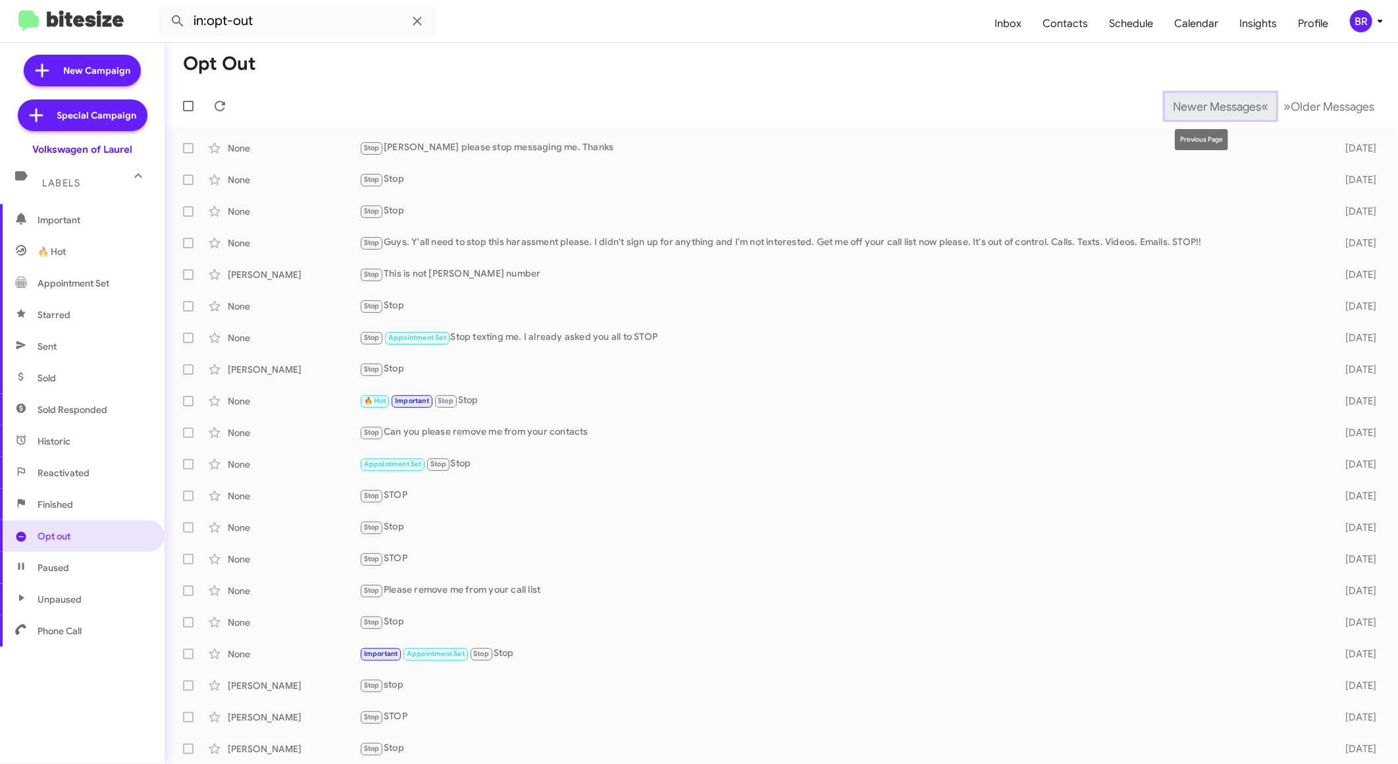
click at [1188, 110] on span "Newer Messages" at bounding box center [1217, 106] width 88 height 14
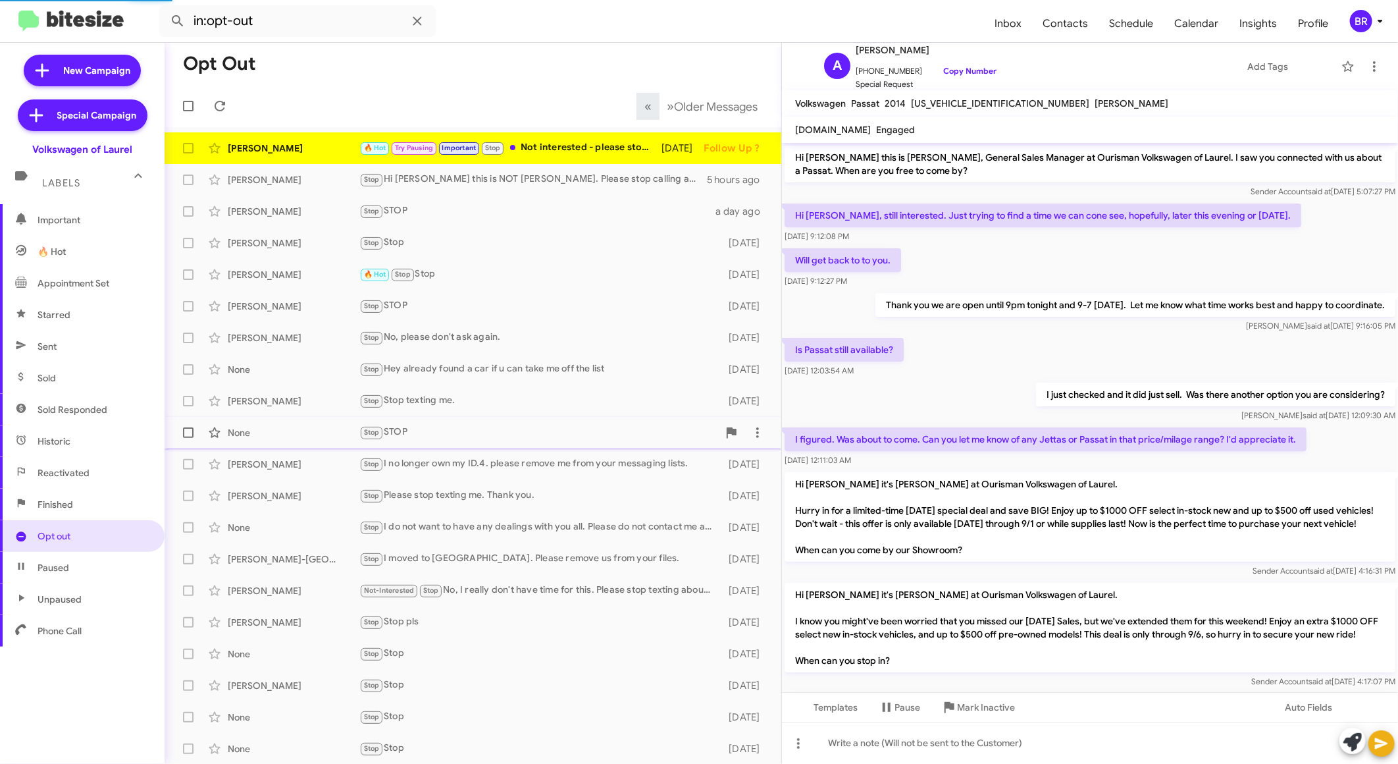
scroll to position [819, 0]
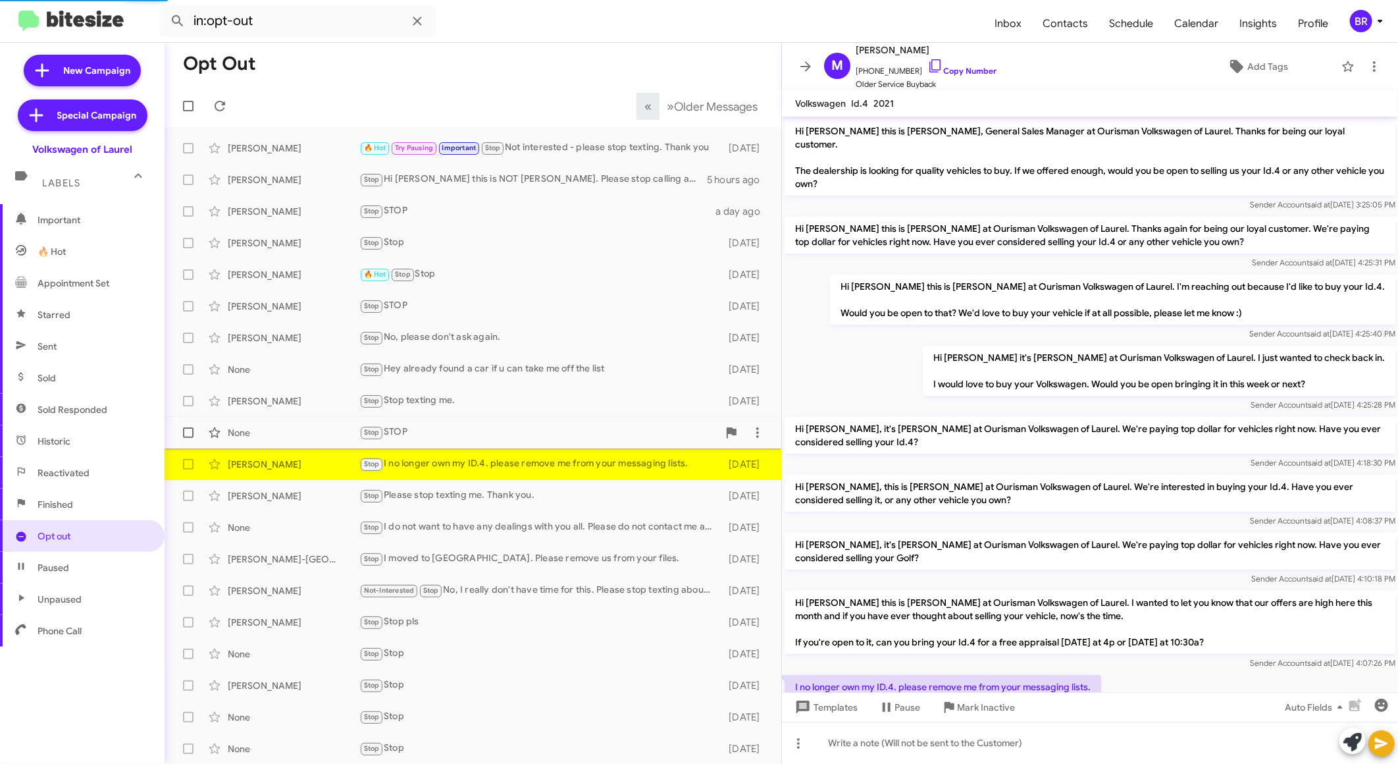
scroll to position [41, 0]
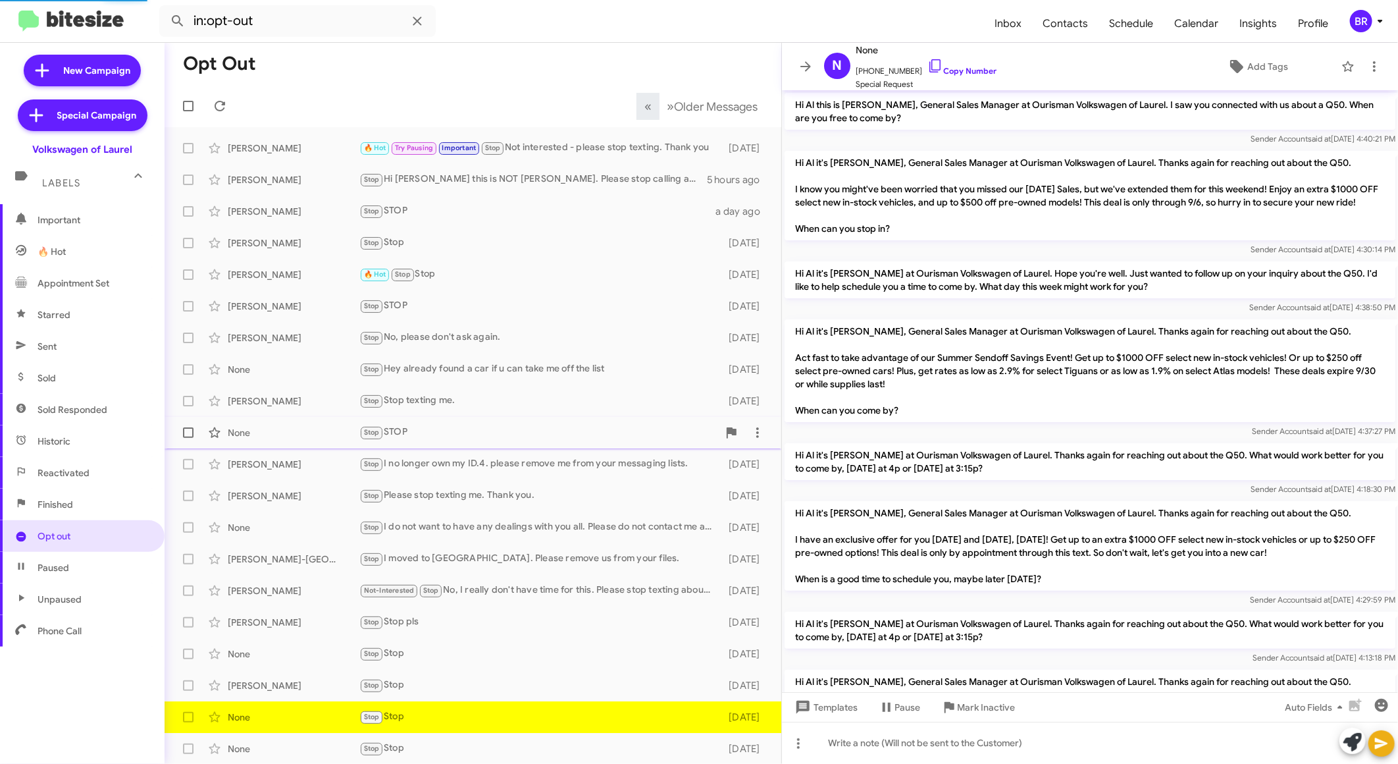
scroll to position [299, 0]
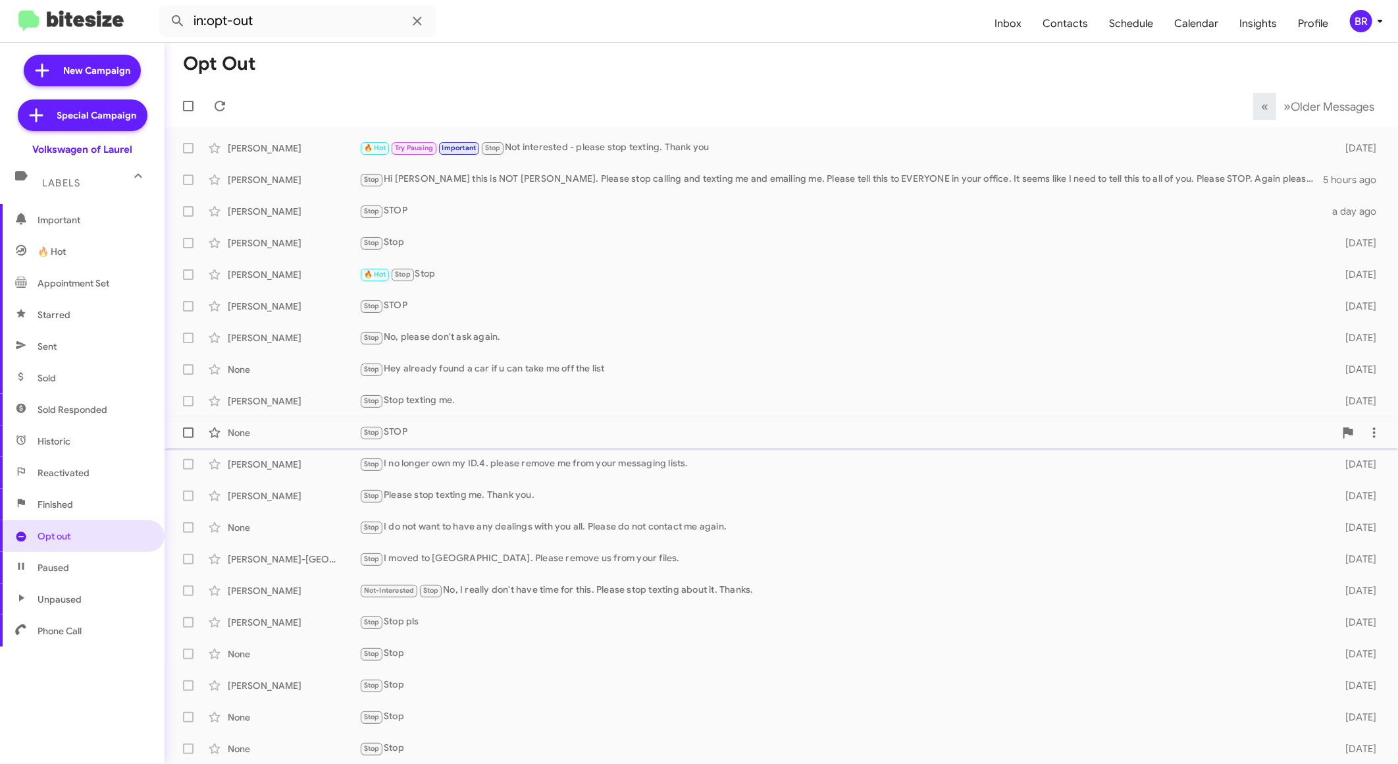
scroll to position [1, 0]
click at [1362, 23] on div "BR" at bounding box center [1361, 21] width 22 height 22
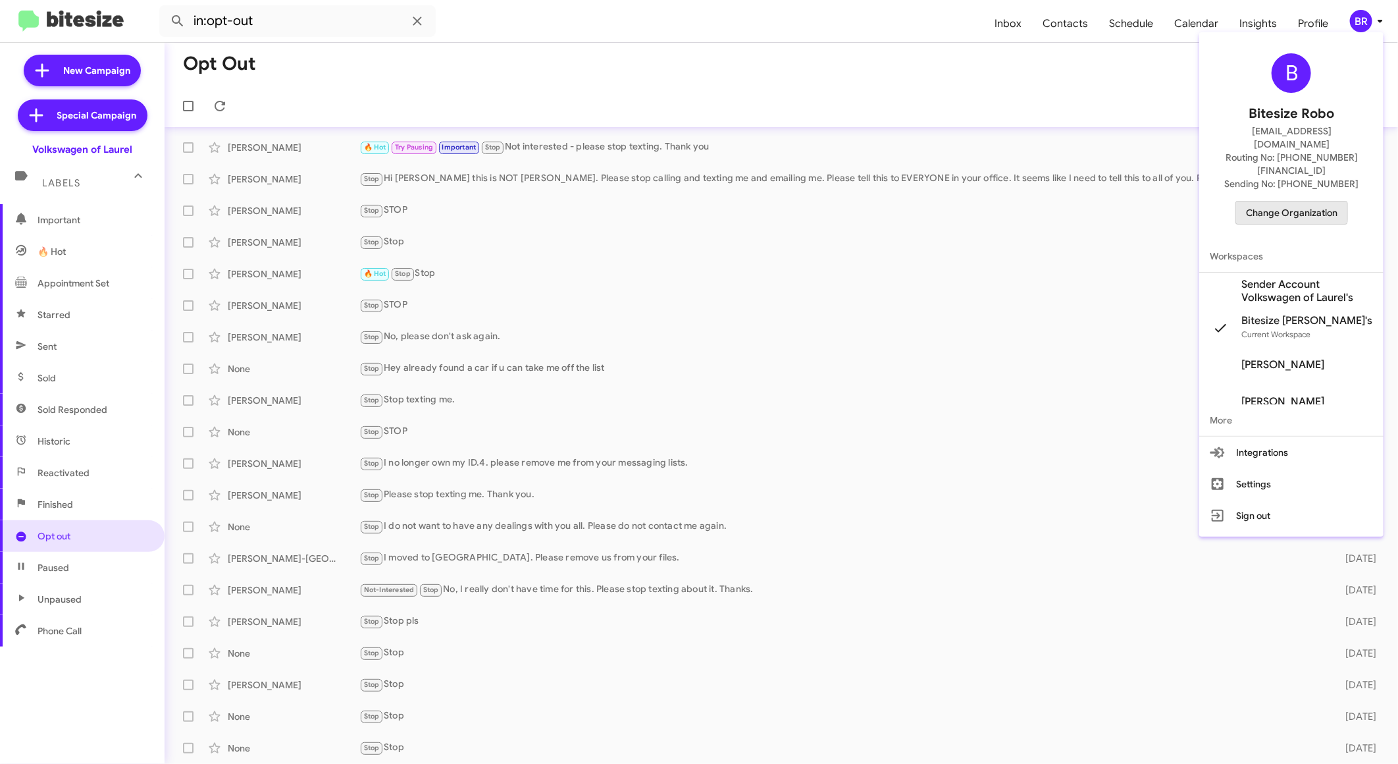
click at [1271, 201] on span "Change Organization" at bounding box center [1291, 212] width 91 height 22
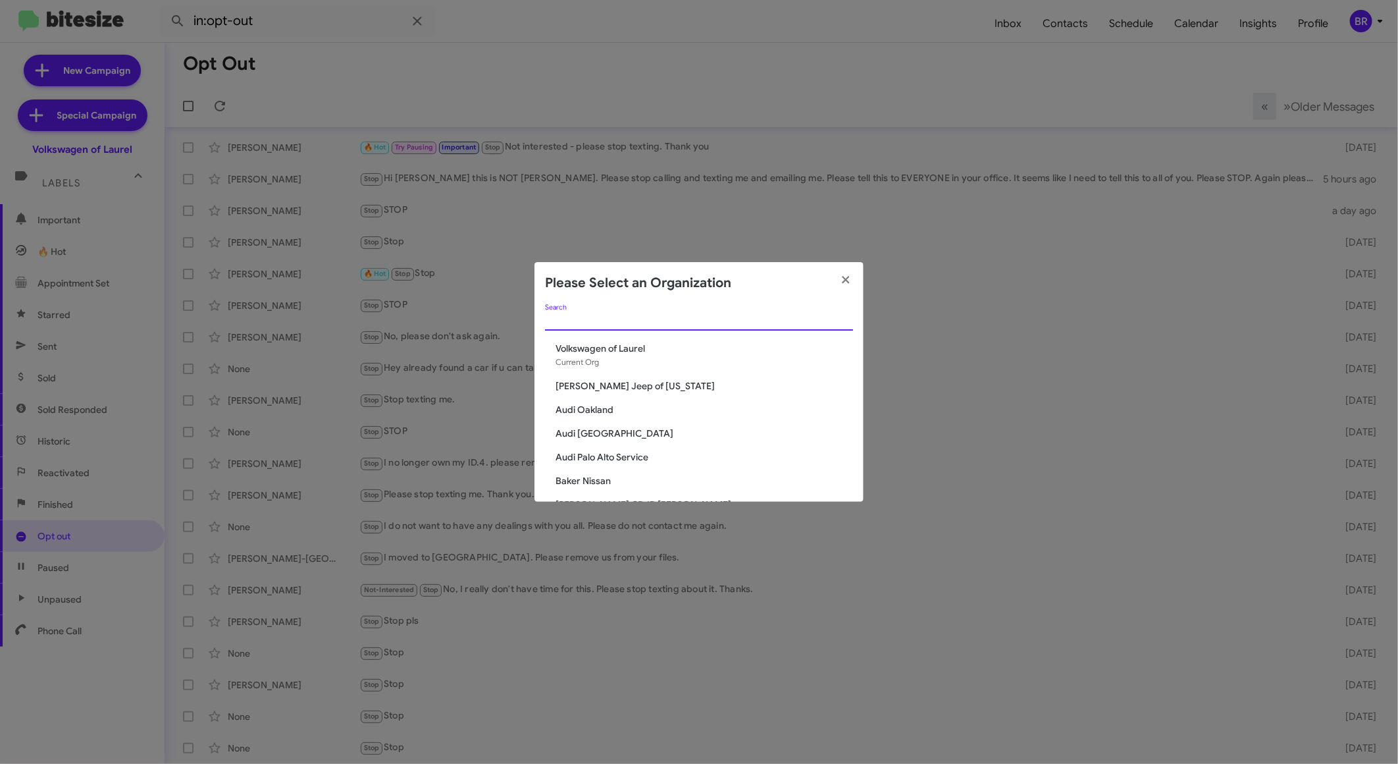
click at [600, 319] on input "Search" at bounding box center [699, 320] width 308 height 11
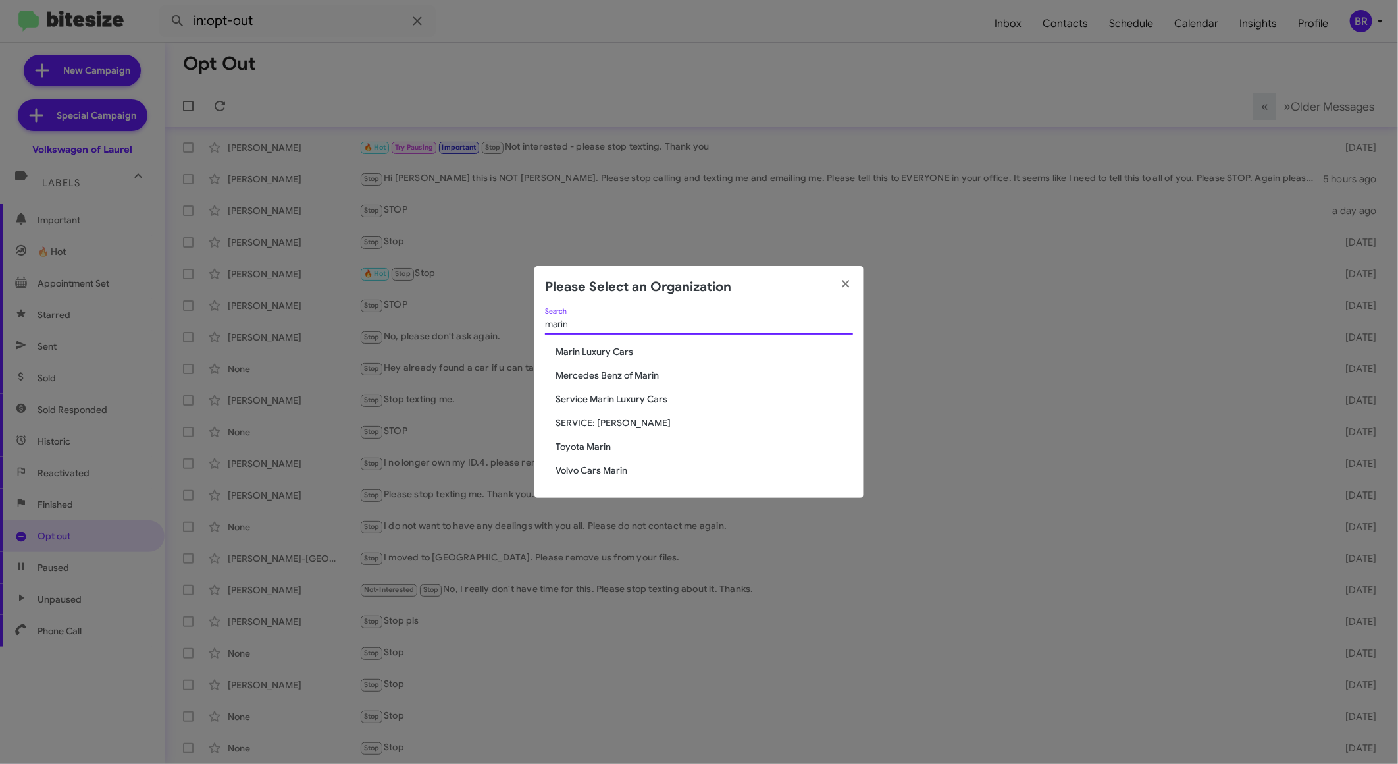
type input "marin"
click at [588, 351] on span "Marin Luxury Cars" at bounding box center [705, 351] width 298 height 13
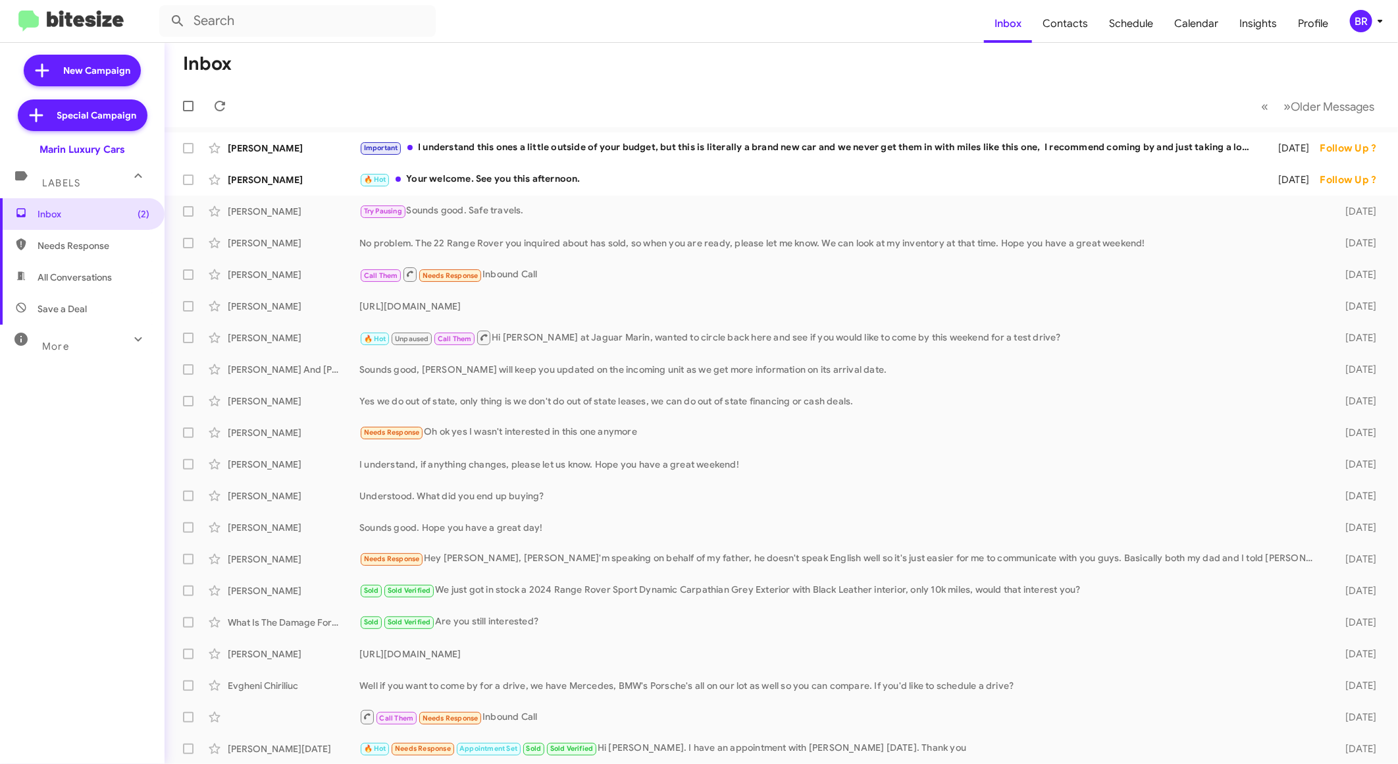
click at [99, 344] on div "More" at bounding box center [69, 340] width 117 height 24
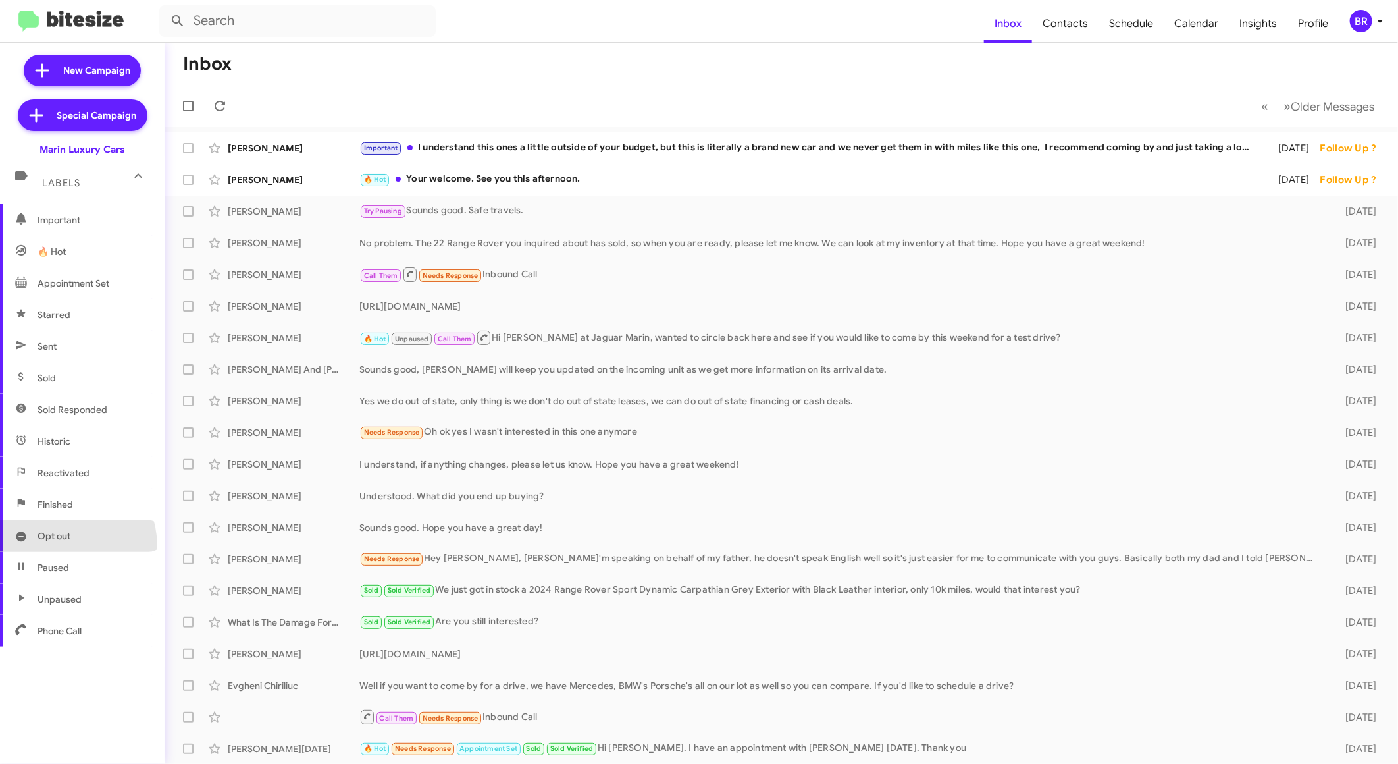
click at [51, 546] on span "Opt out" at bounding box center [82, 536] width 165 height 32
type input "in:opt-out"
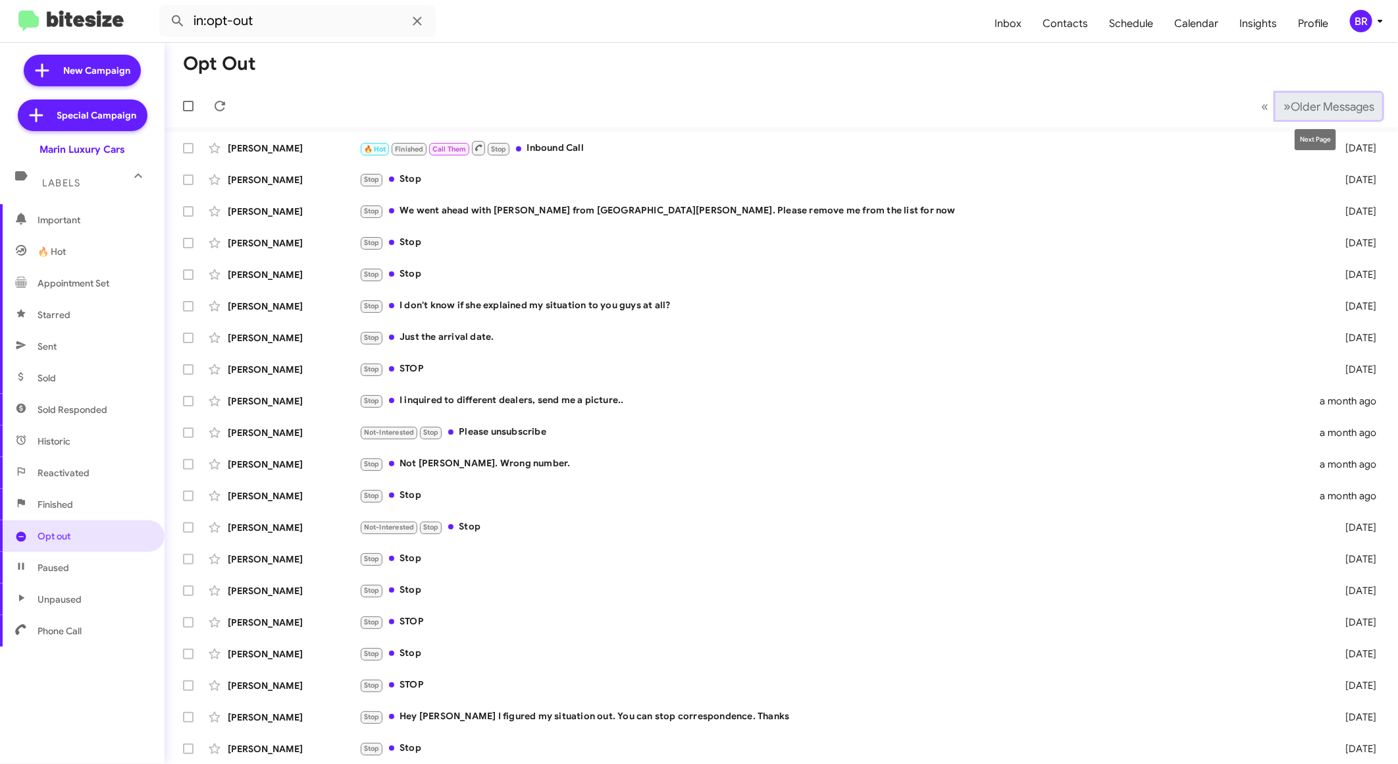
click at [1332, 99] on span "Older Messages" at bounding box center [1333, 106] width 84 height 14
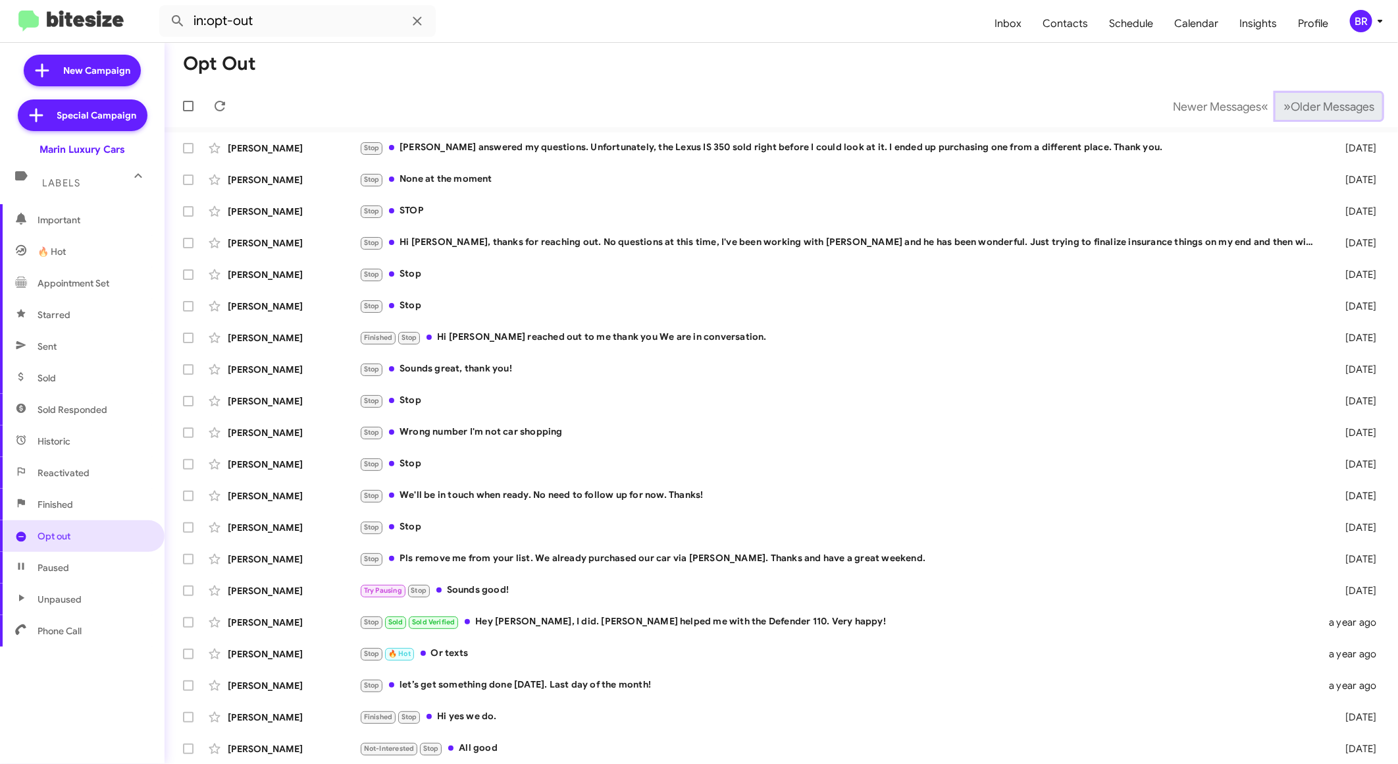
click at [1332, 99] on span "Older Messages" at bounding box center [1333, 106] width 84 height 14
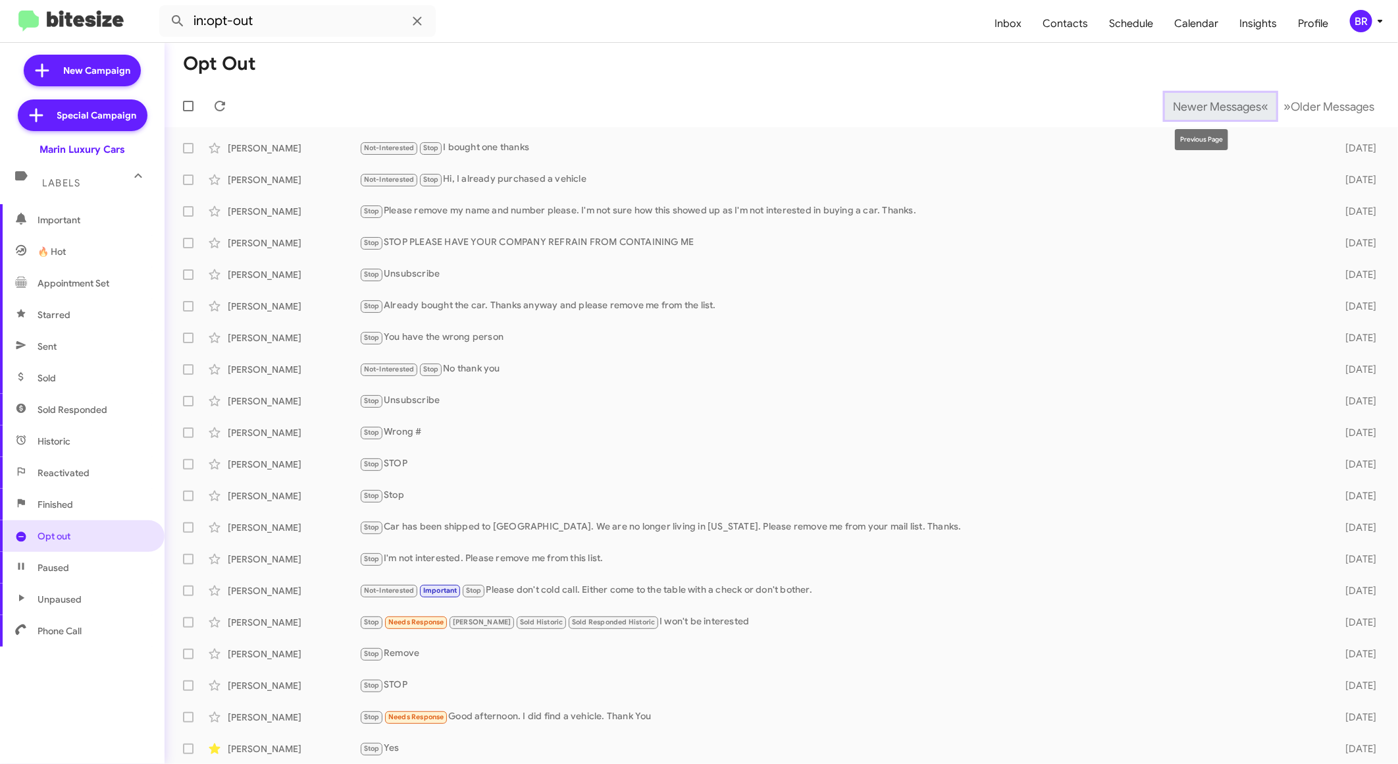
click at [1205, 107] on span "Newer Messages" at bounding box center [1217, 106] width 88 height 14
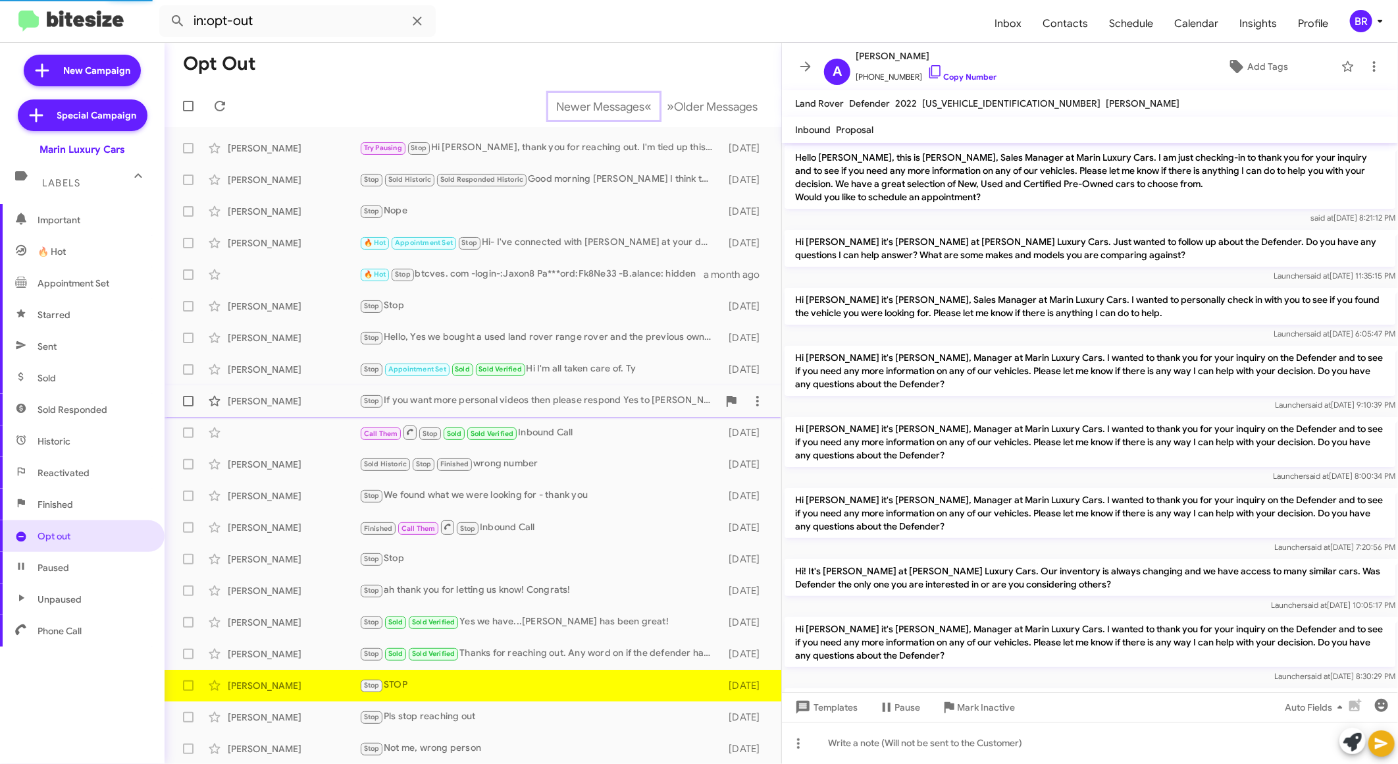
scroll to position [169, 0]
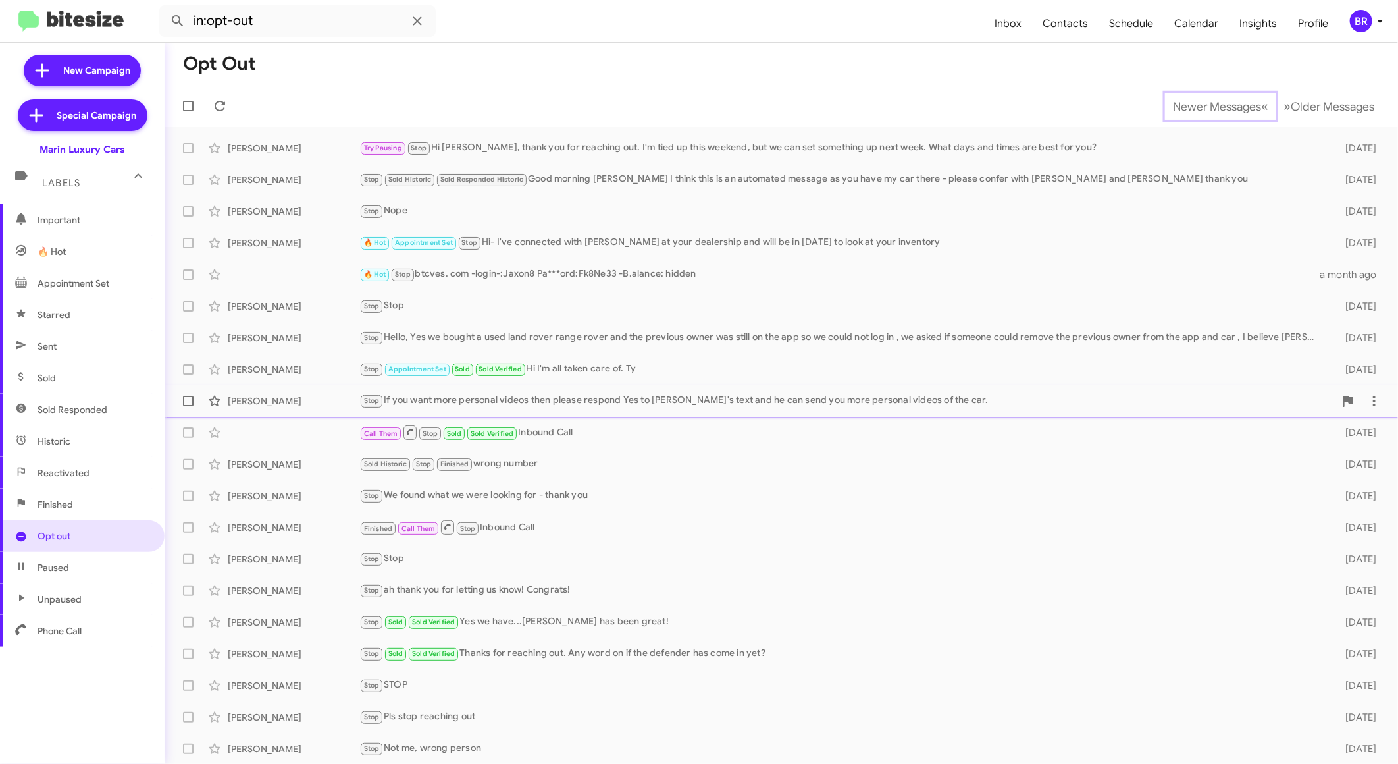
scroll to position [1, 0]
click at [1196, 106] on span "Newer Messages" at bounding box center [1217, 106] width 88 height 14
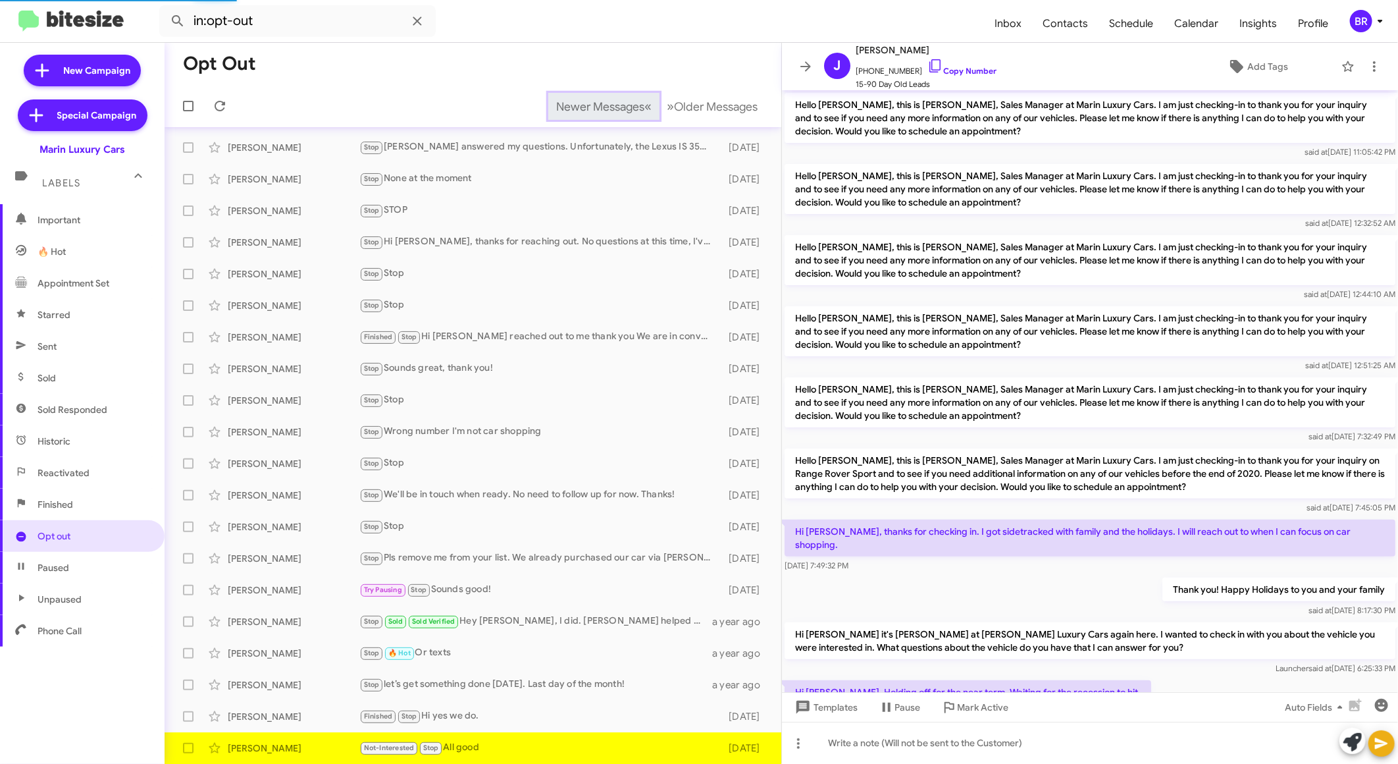
scroll to position [249, 0]
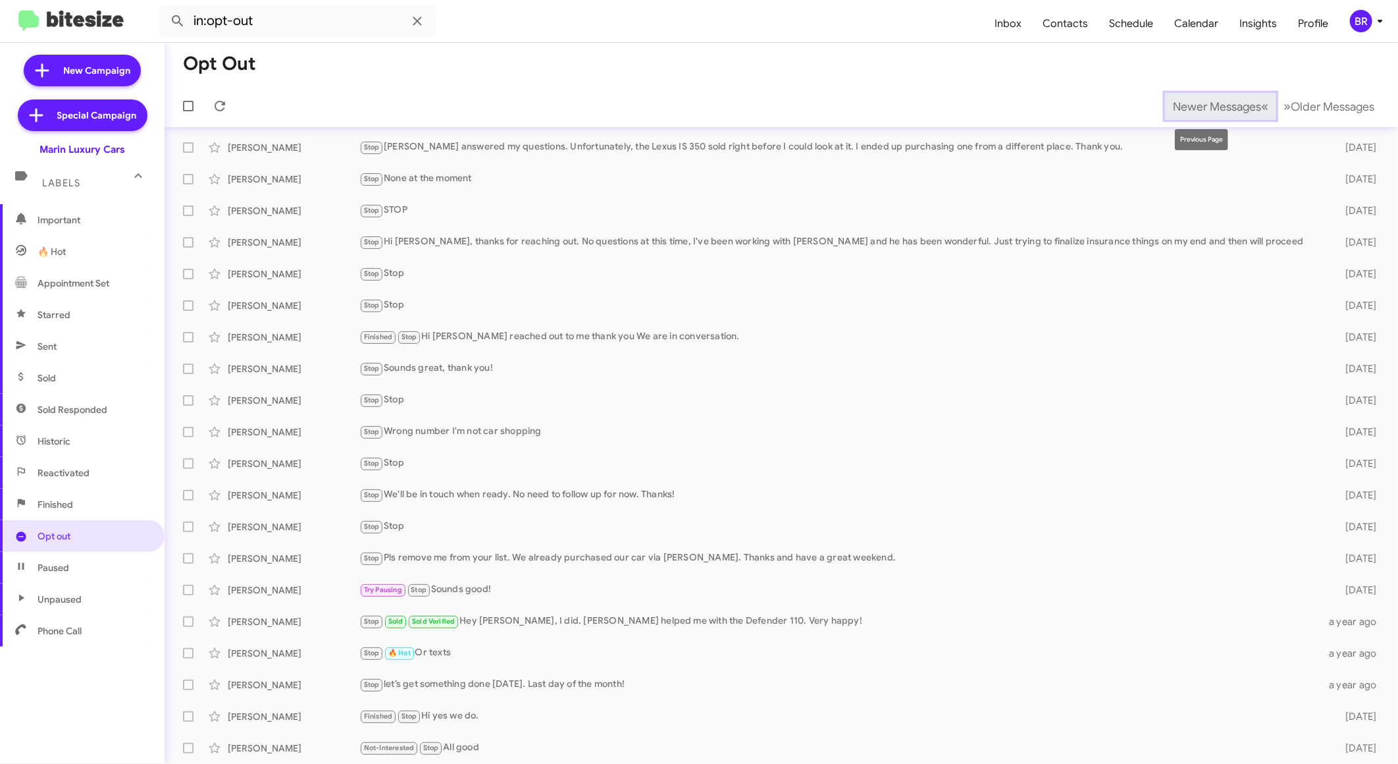
click at [1196, 106] on span "Newer Messages" at bounding box center [1217, 106] width 88 height 14
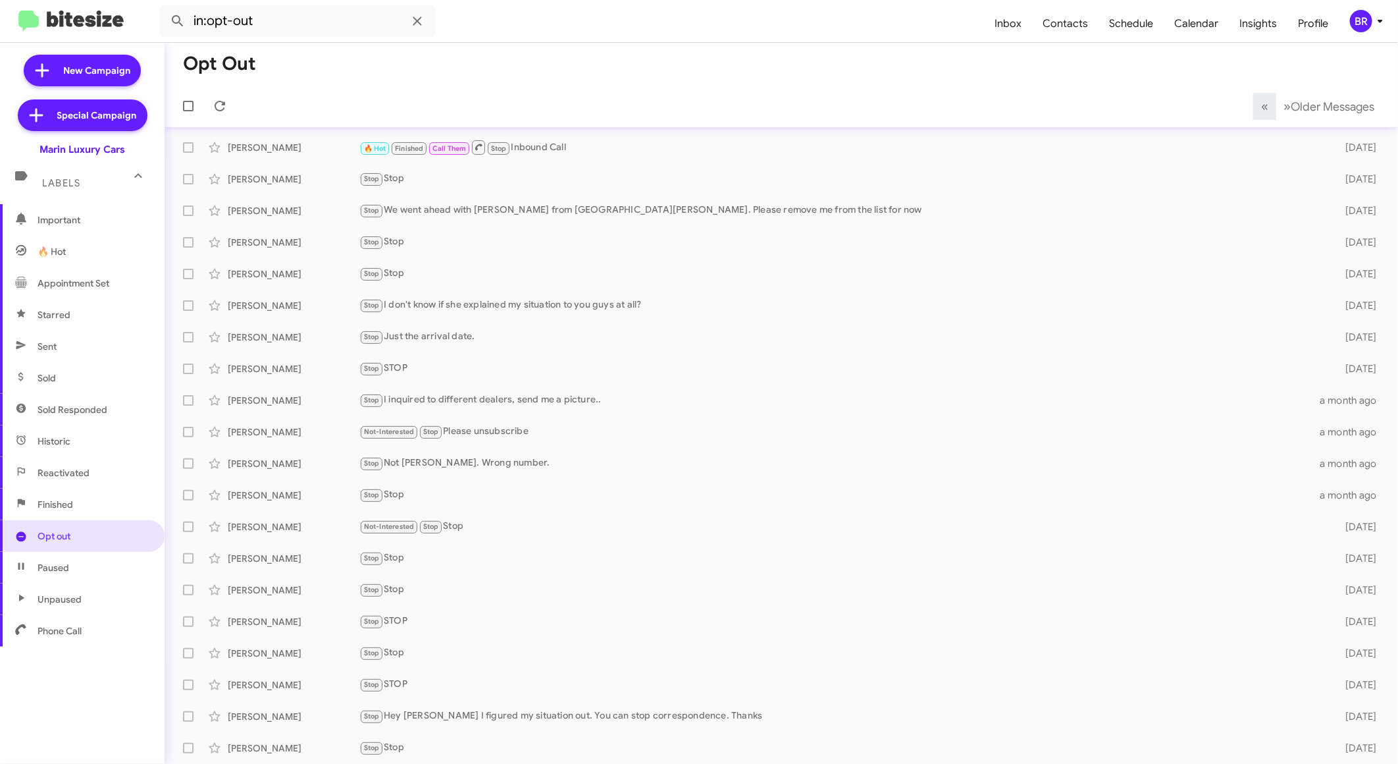
click at [1349, 28] on span "BR" at bounding box center [1368, 21] width 39 height 22
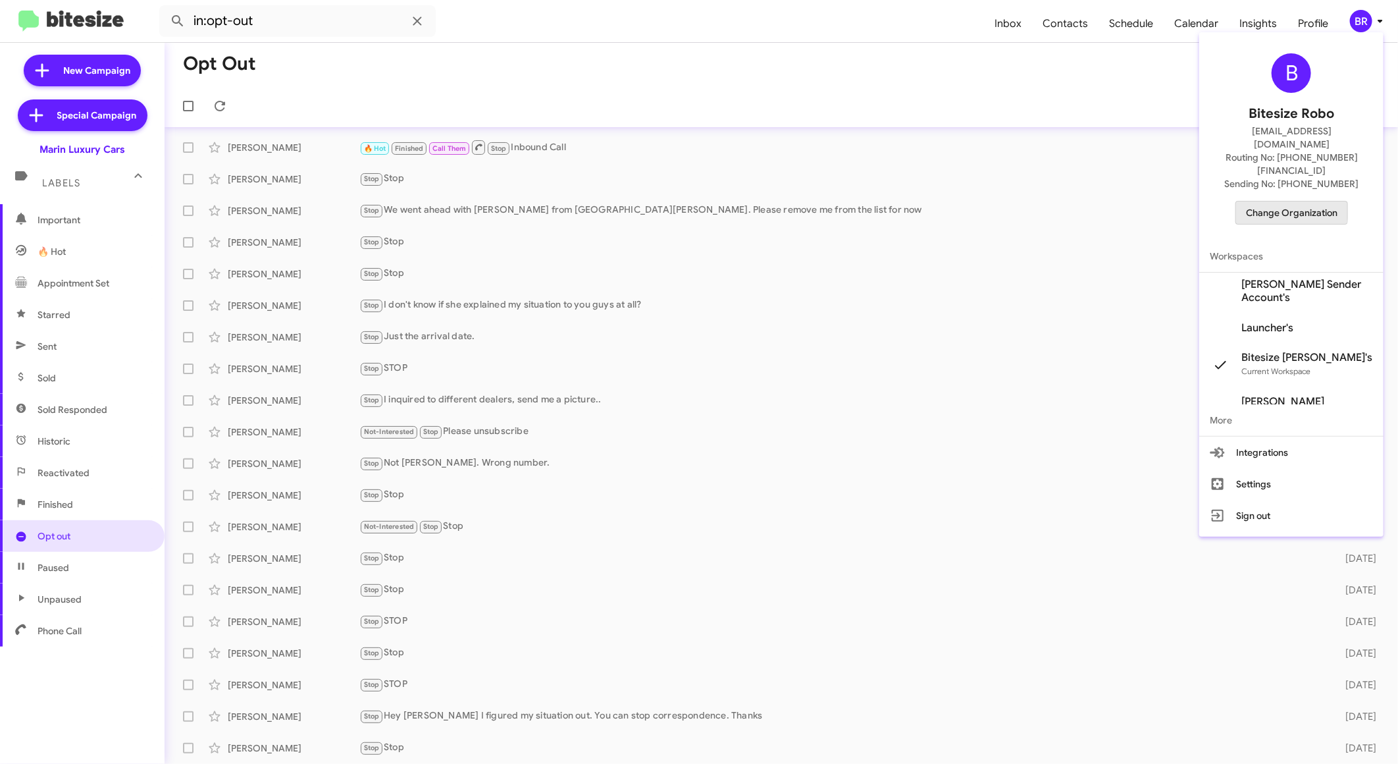
click at [1260, 201] on span "Change Organization" at bounding box center [1291, 212] width 91 height 22
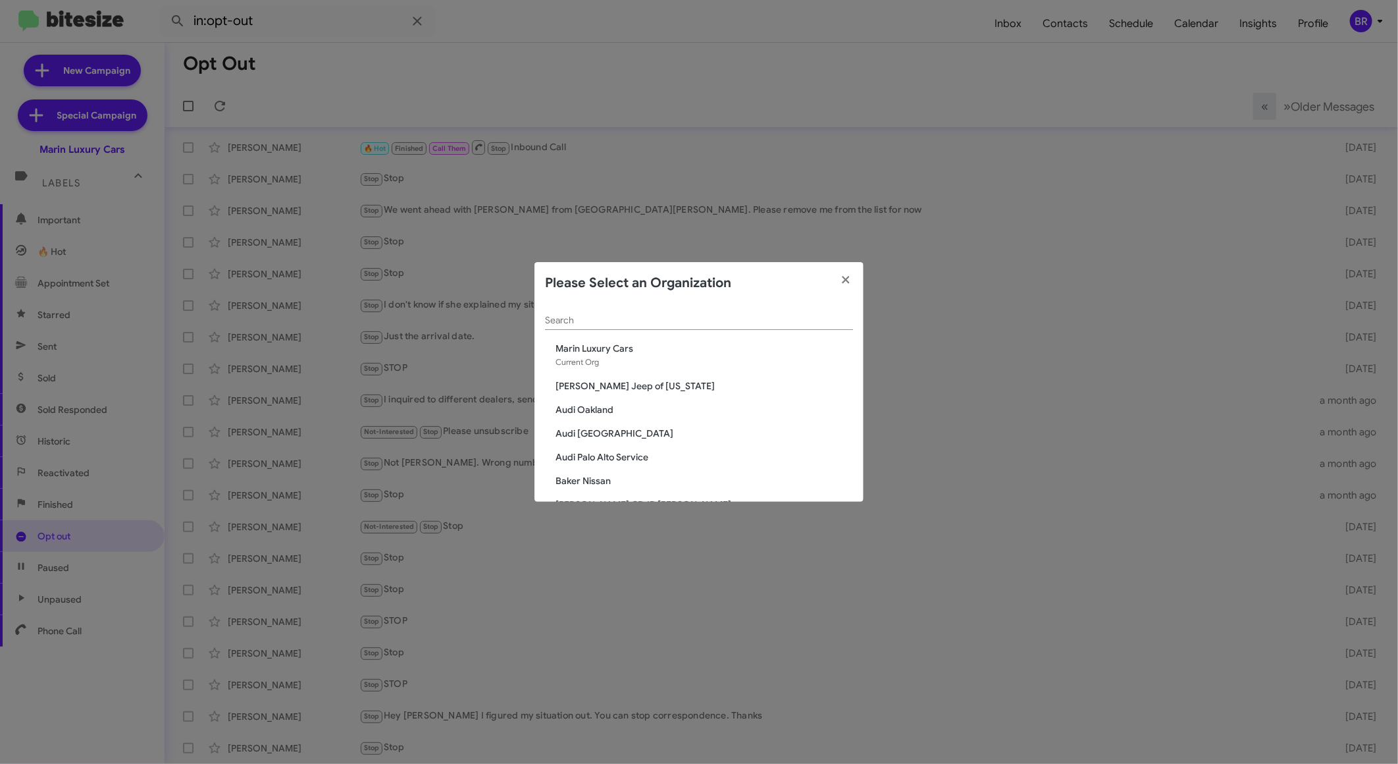
click at [668, 310] on div "Search" at bounding box center [699, 317] width 308 height 26
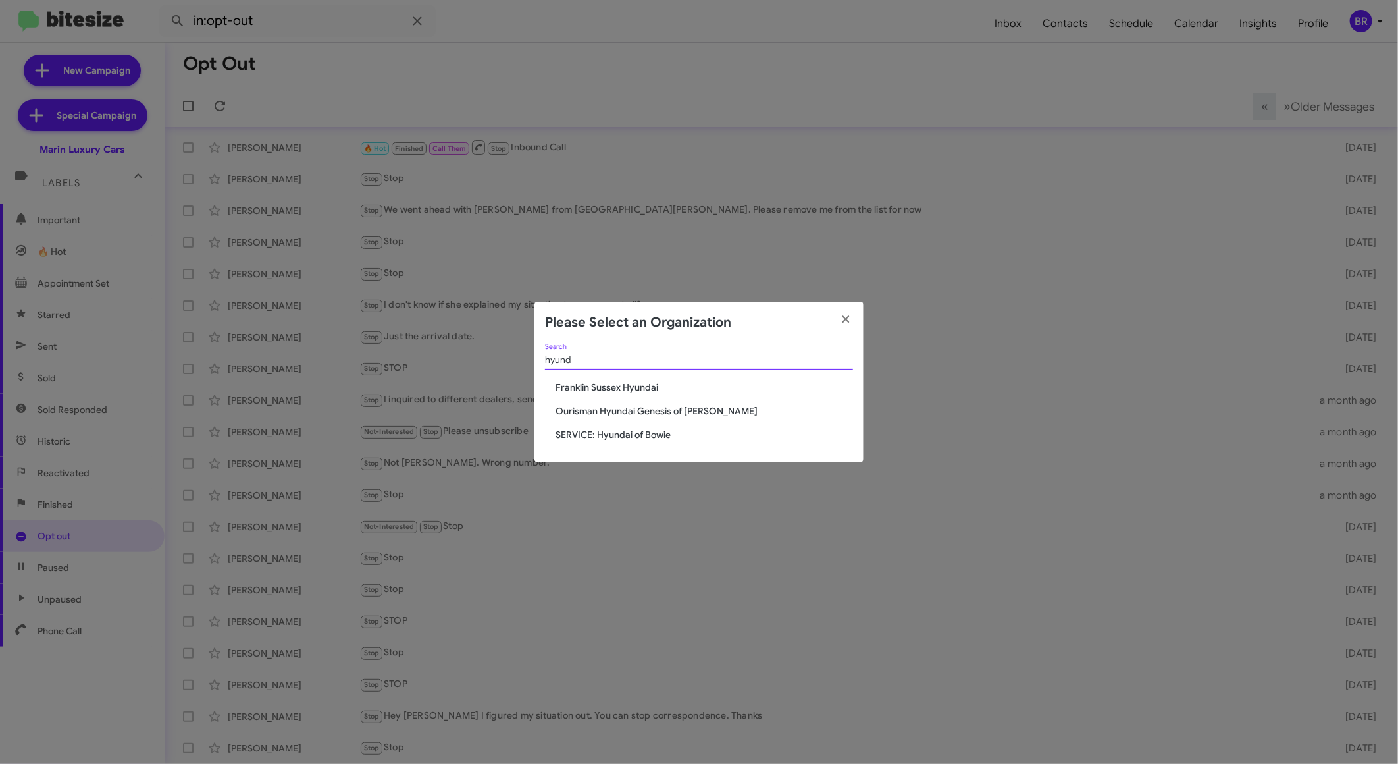
type input "hyund"
click at [650, 408] on span "Ourisman Hyundai Genesis of [PERSON_NAME]" at bounding box center [705, 410] width 298 height 13
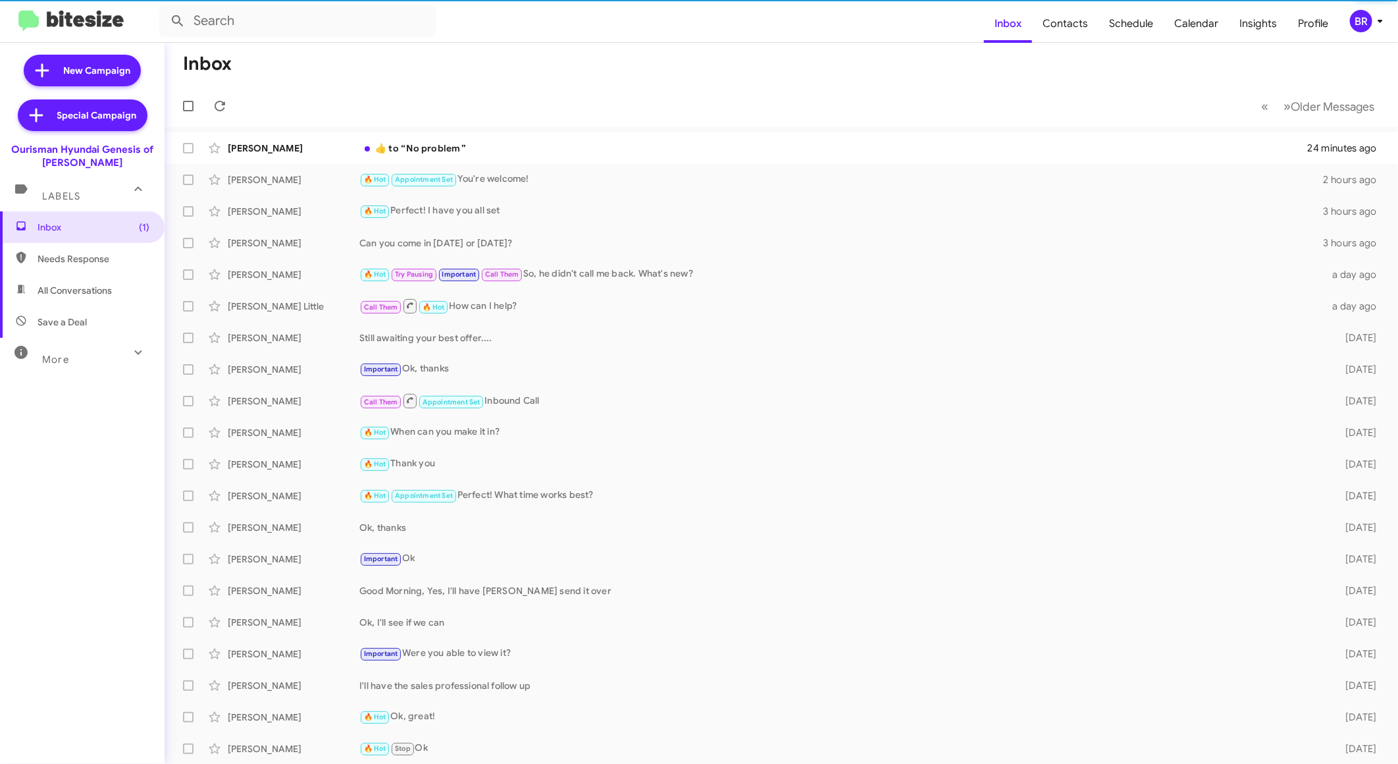
click at [102, 359] on div "More" at bounding box center [69, 354] width 117 height 24
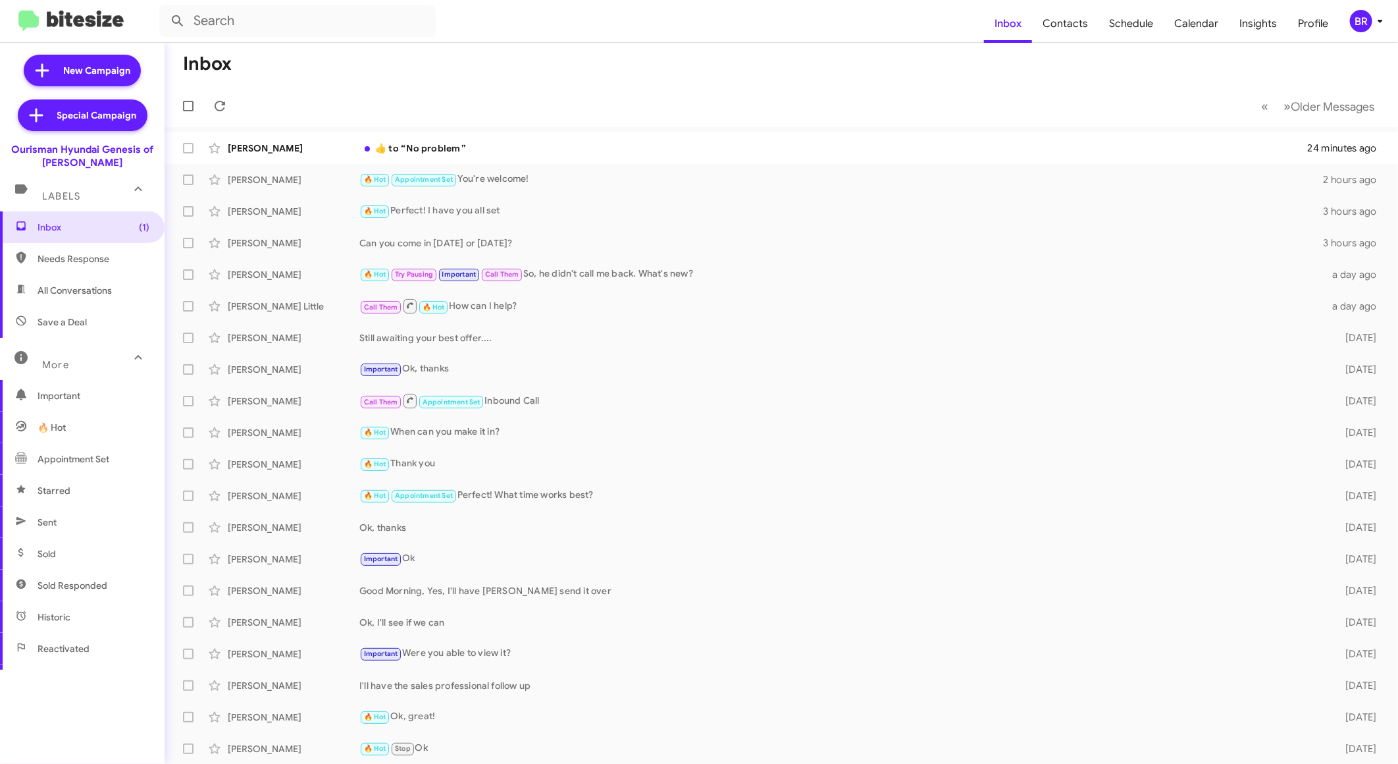
scroll to position [163, 0]
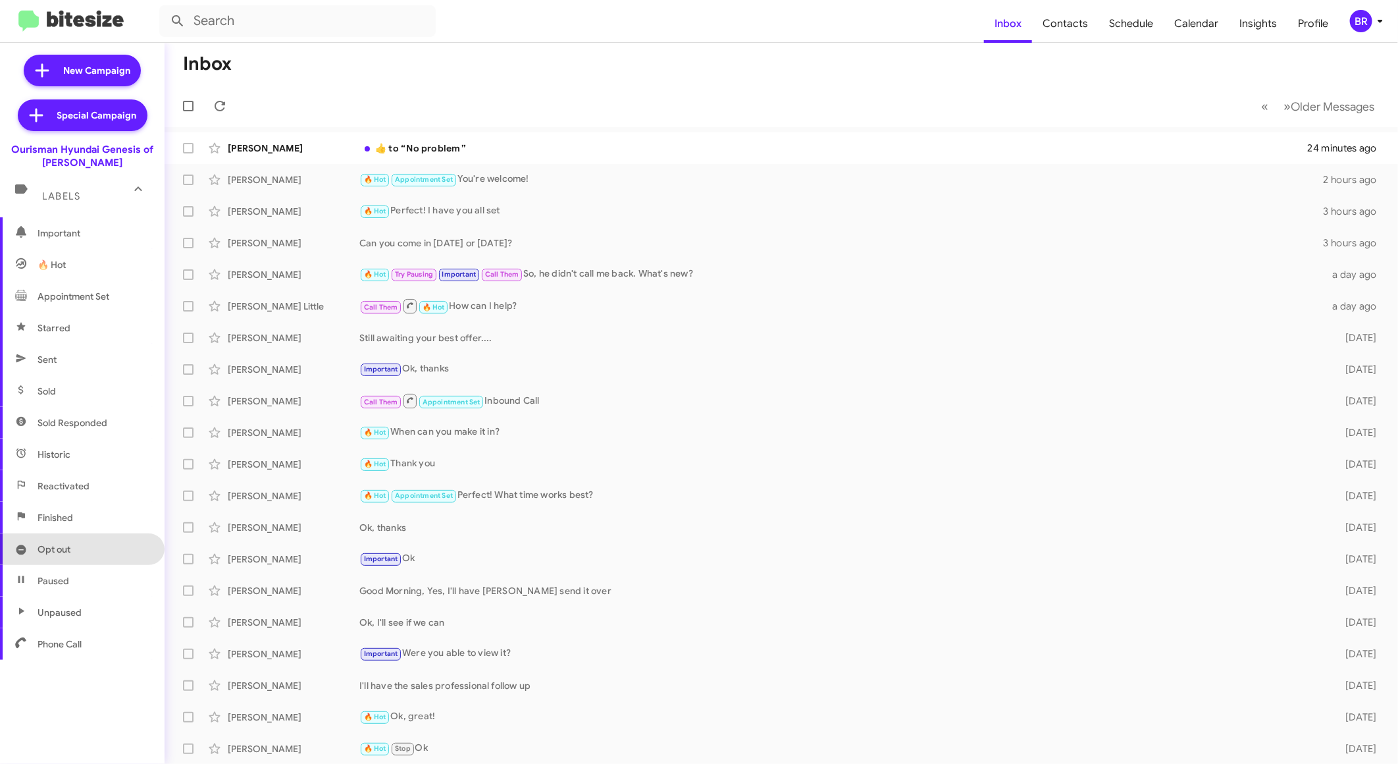
click at [88, 538] on span "Opt out" at bounding box center [82, 549] width 165 height 32
type input "in:opt-out"
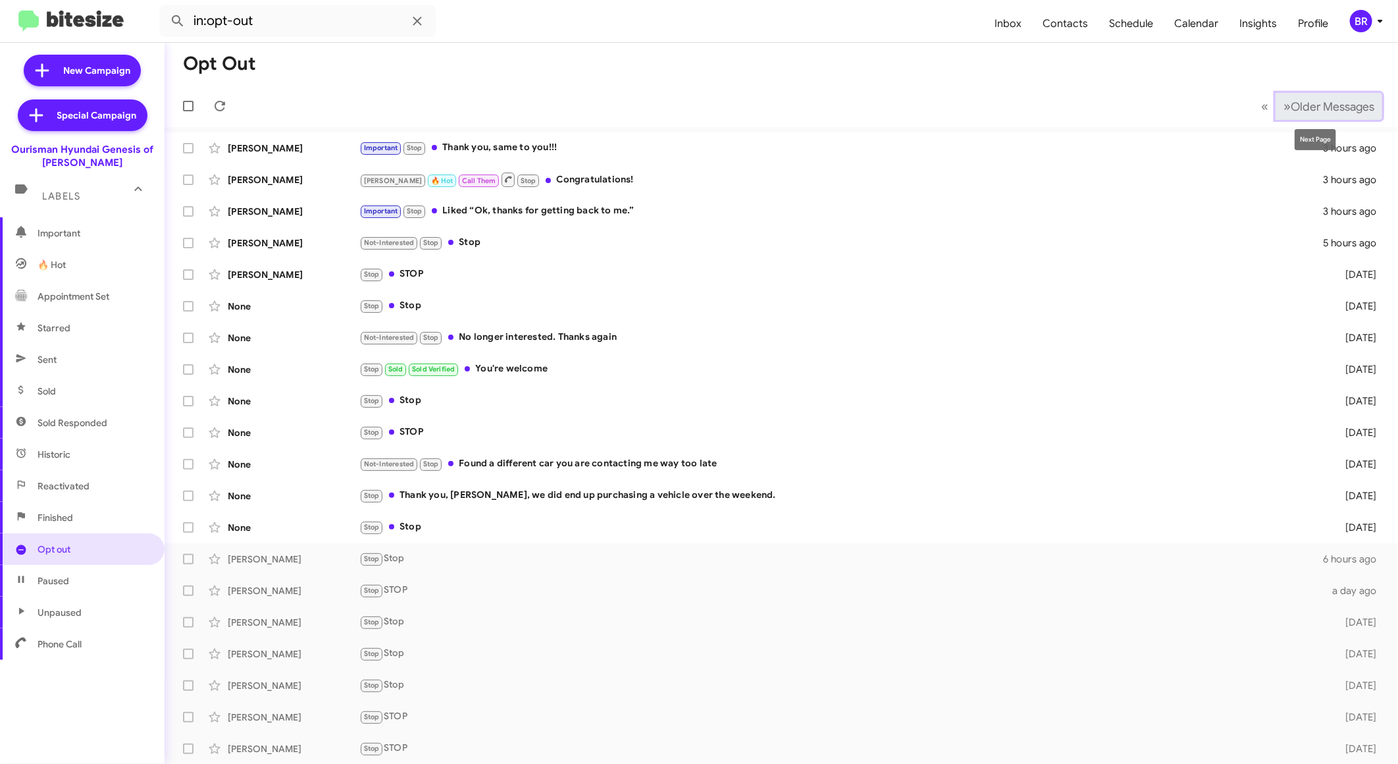
click at [1313, 103] on span "Older Messages" at bounding box center [1333, 106] width 84 height 14
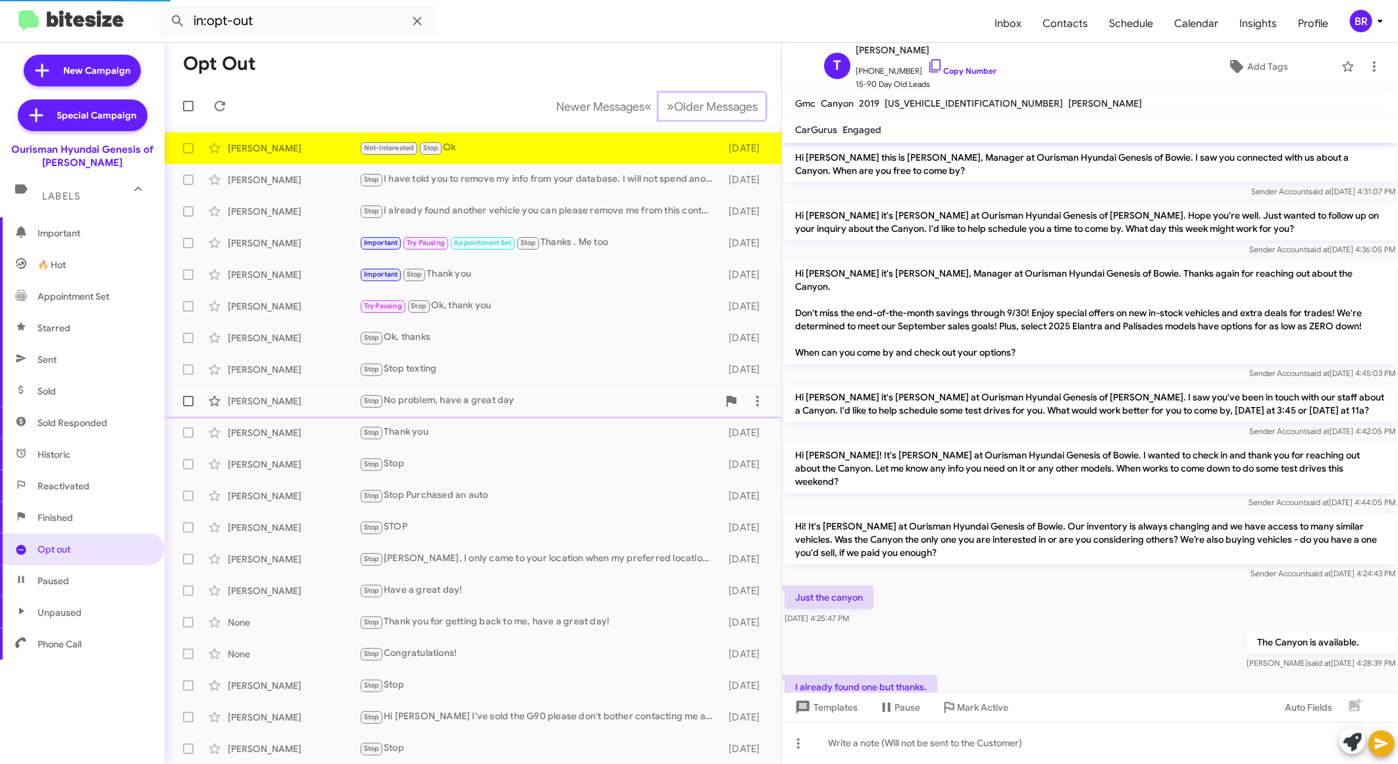
scroll to position [132, 0]
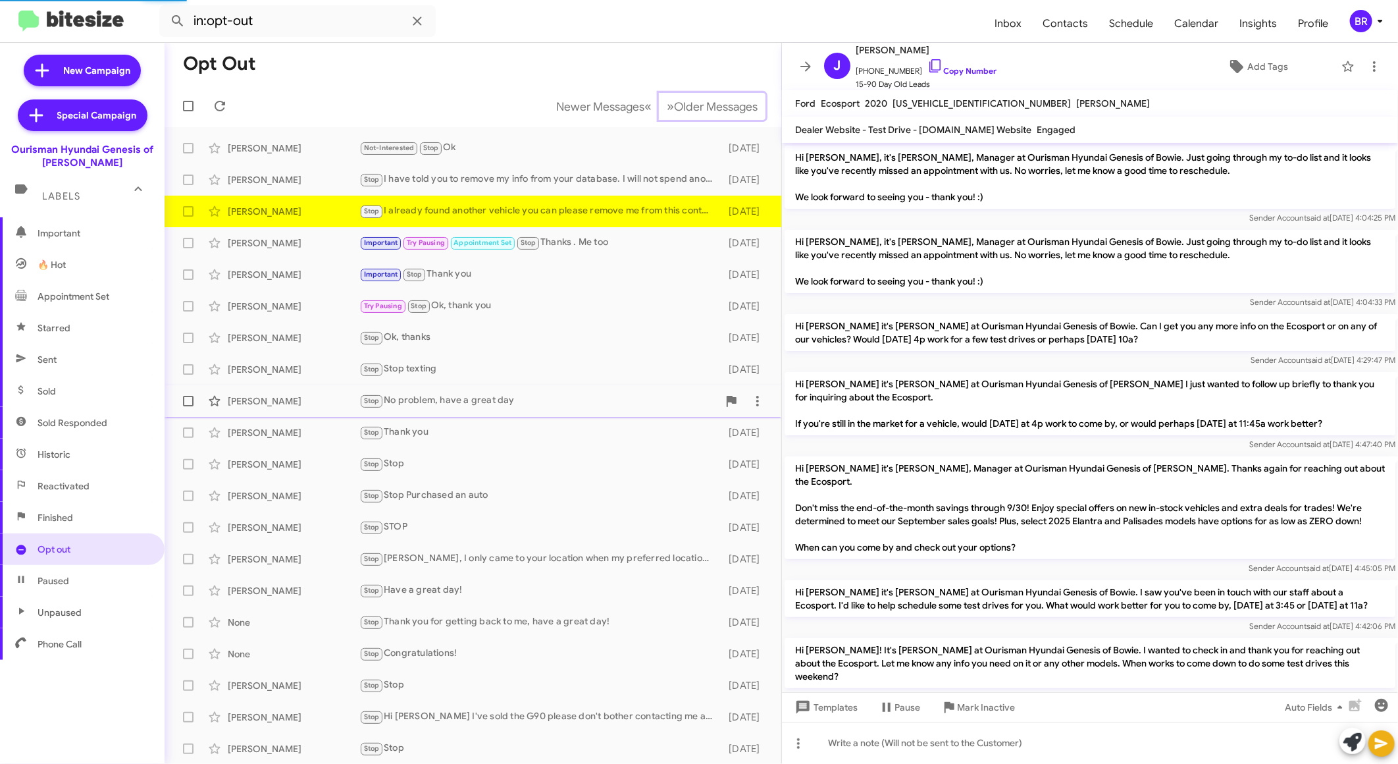
scroll to position [133, 0]
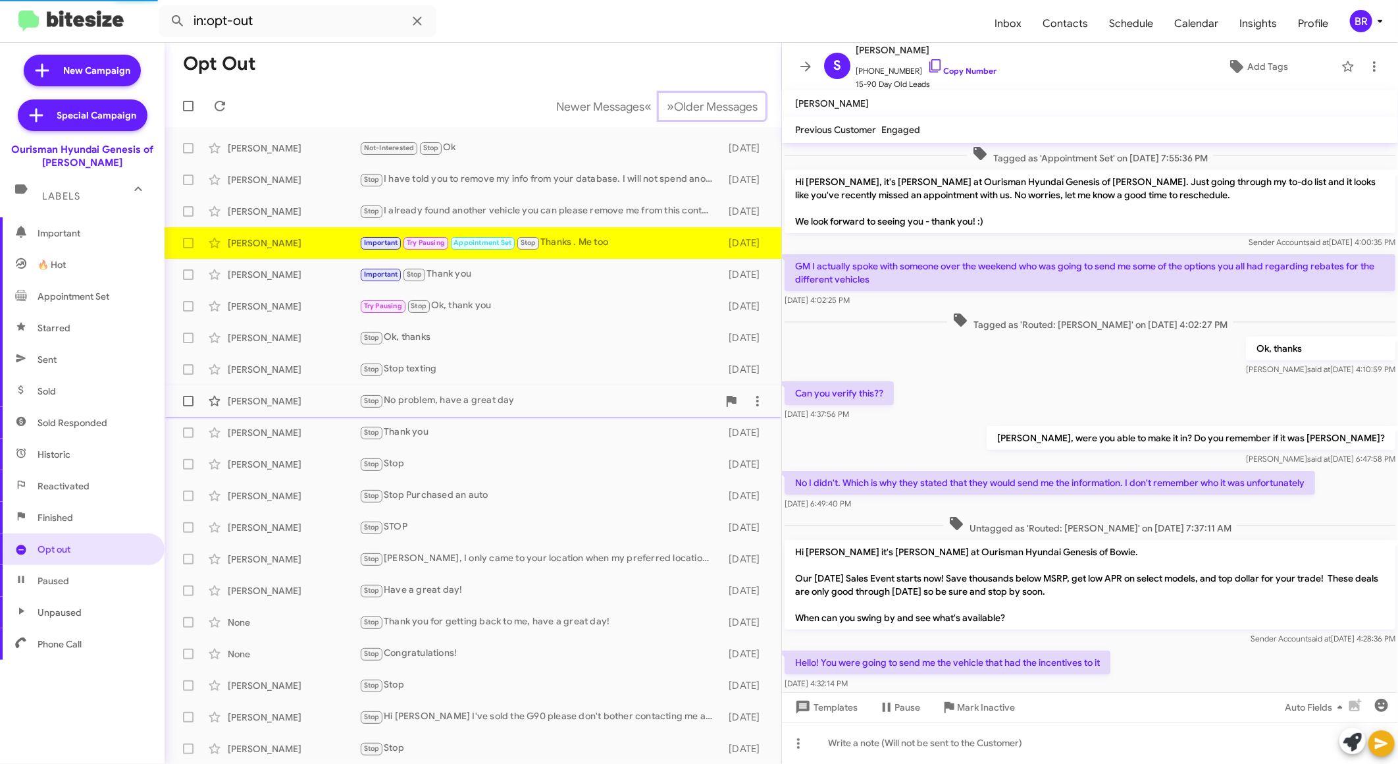
scroll to position [634, 0]
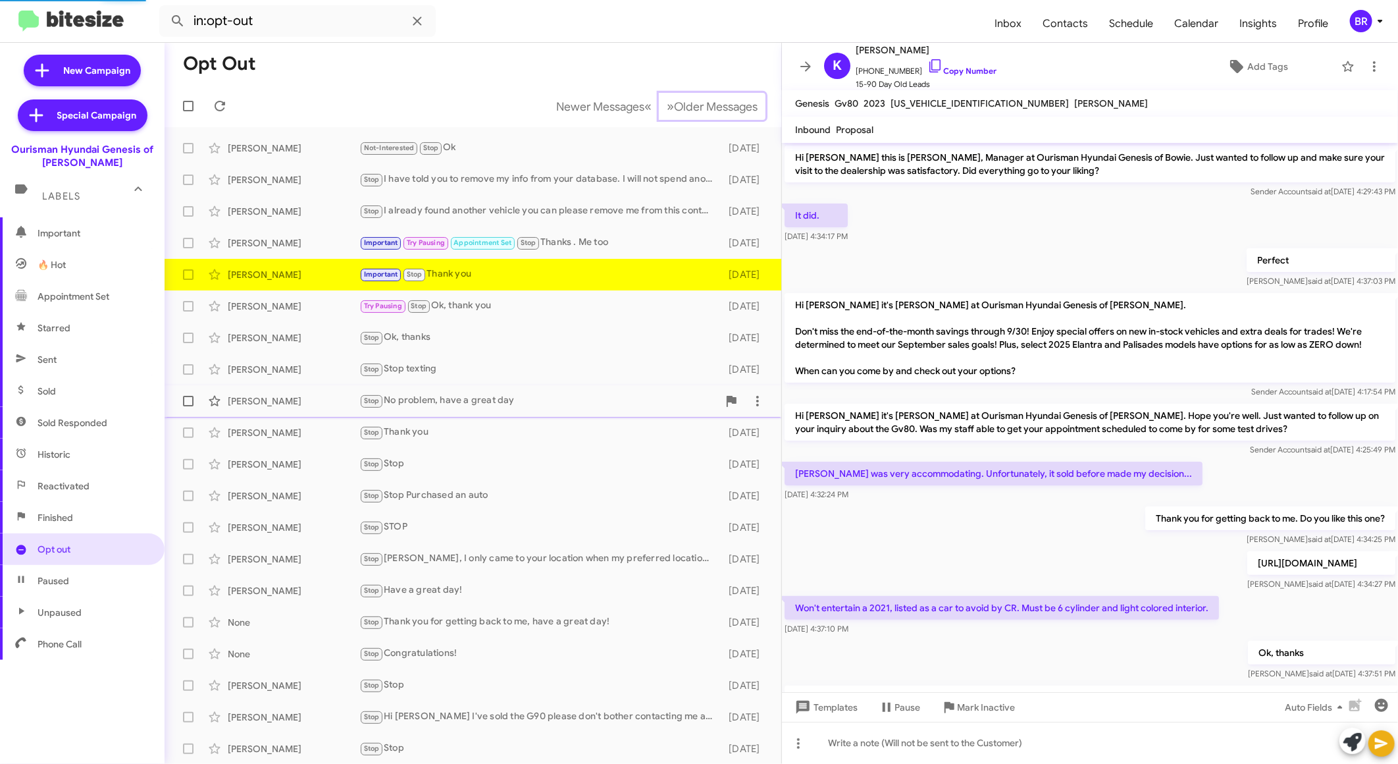
scroll to position [195, 0]
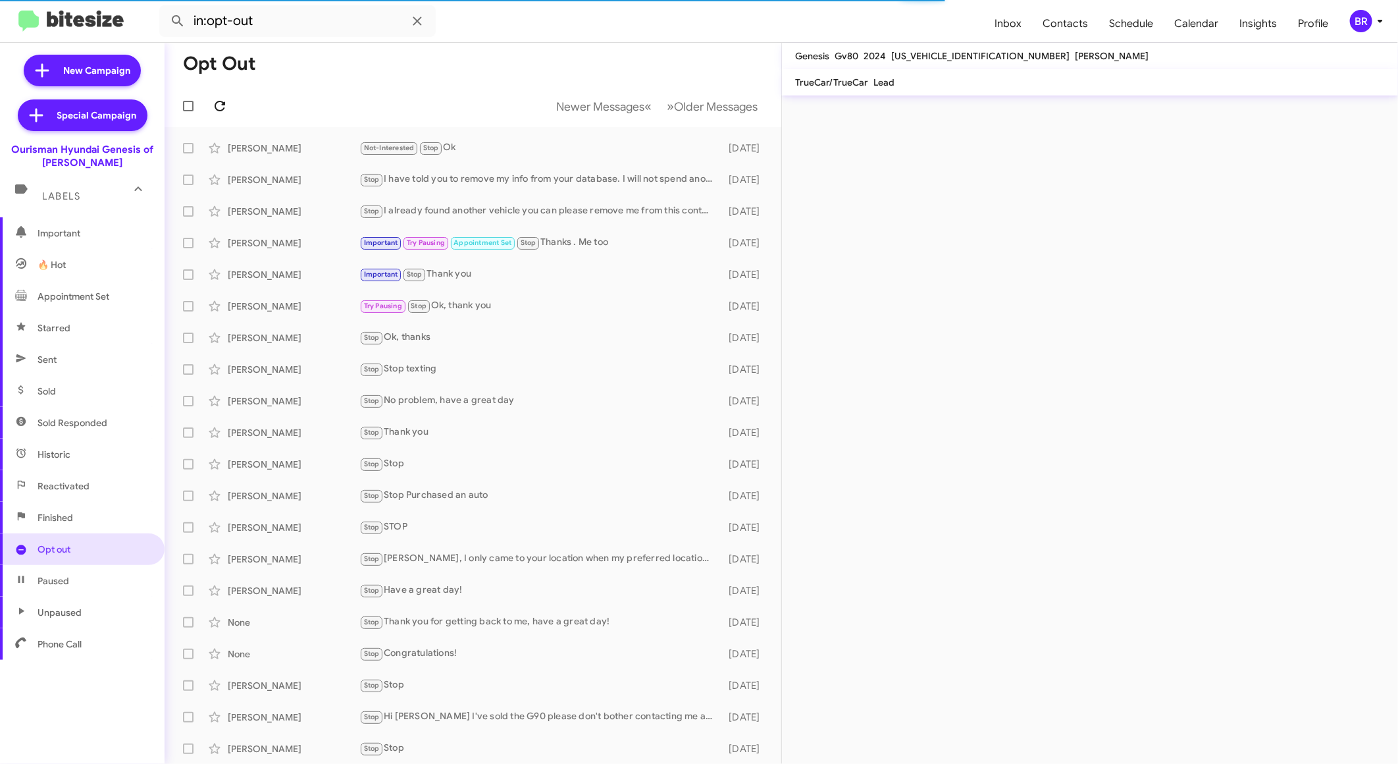
click at [219, 105] on icon at bounding box center [220, 106] width 16 height 16
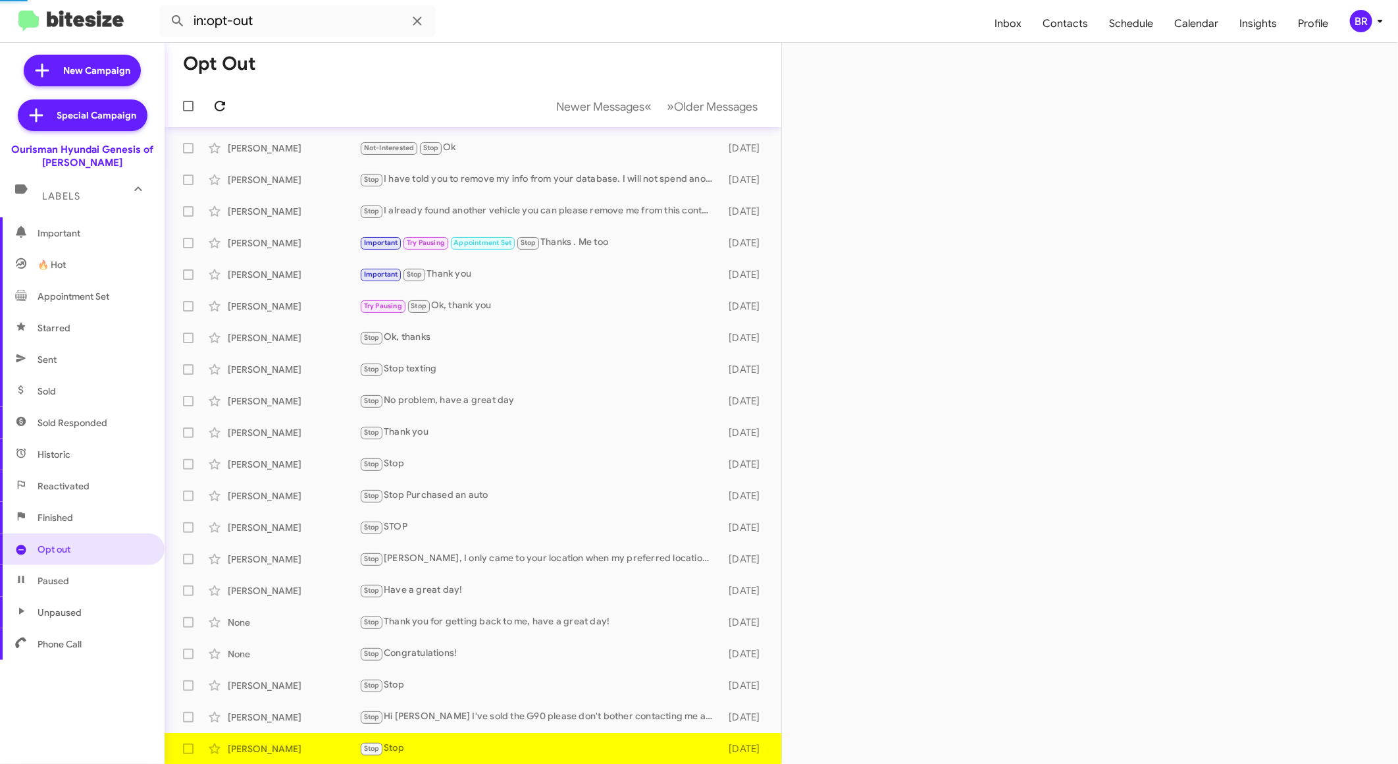
scroll to position [1, 0]
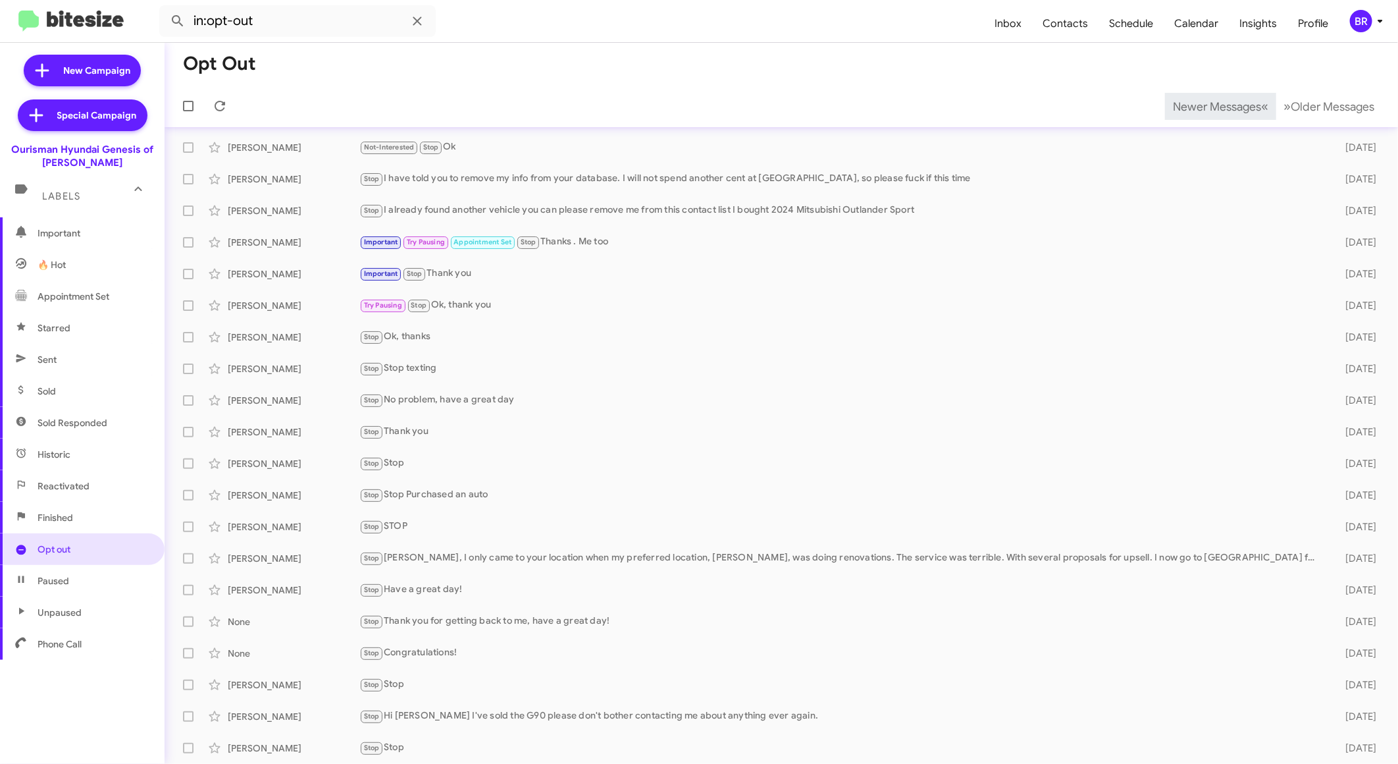
click at [1196, 106] on span "Newer Messages" at bounding box center [1217, 106] width 88 height 14
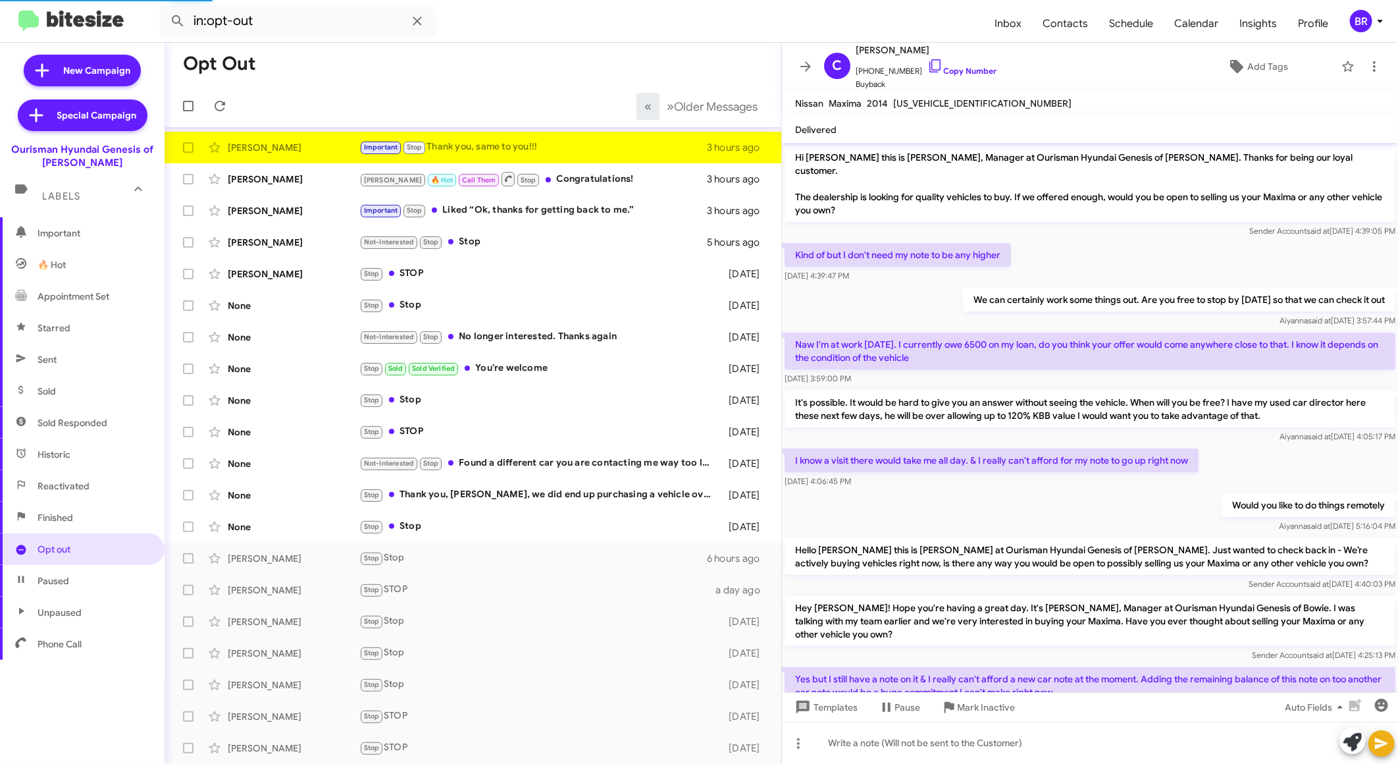
scroll to position [216, 0]
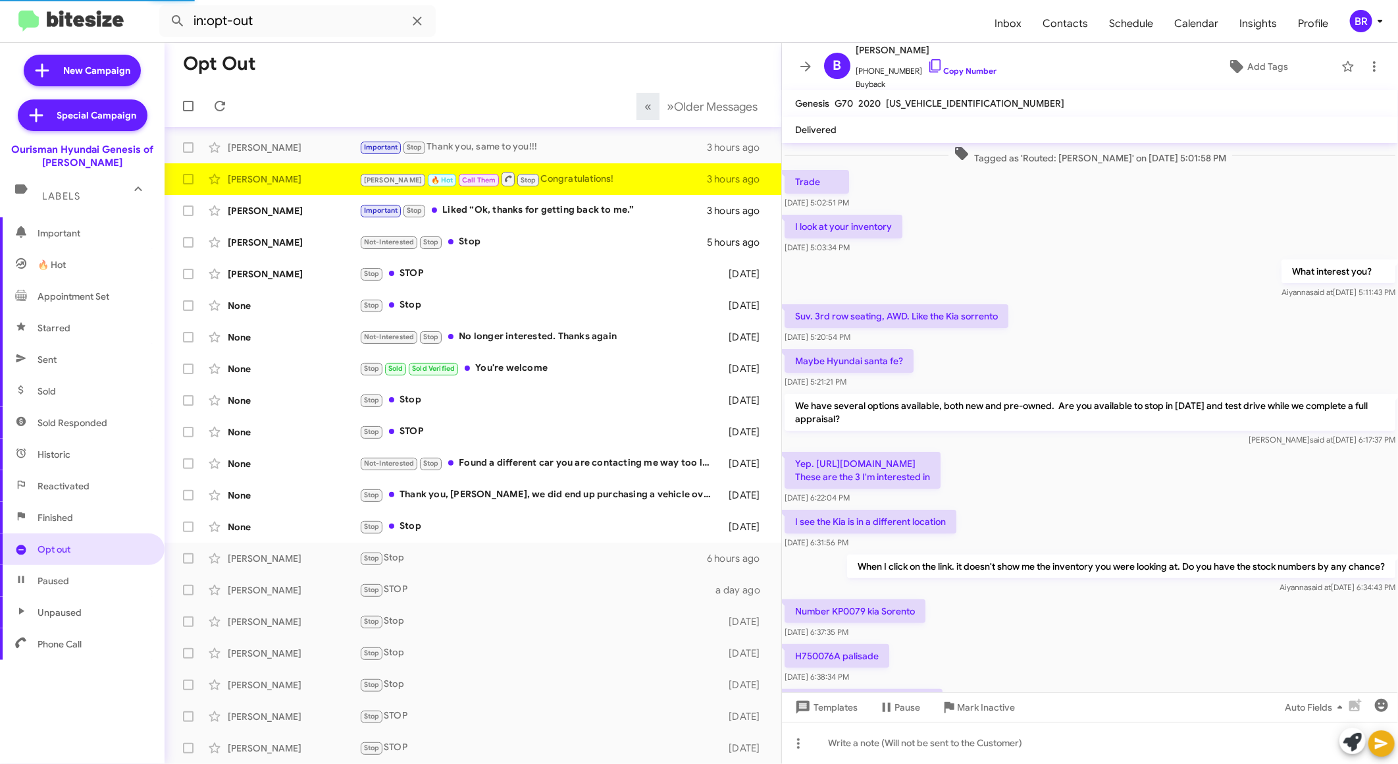
scroll to position [351, 0]
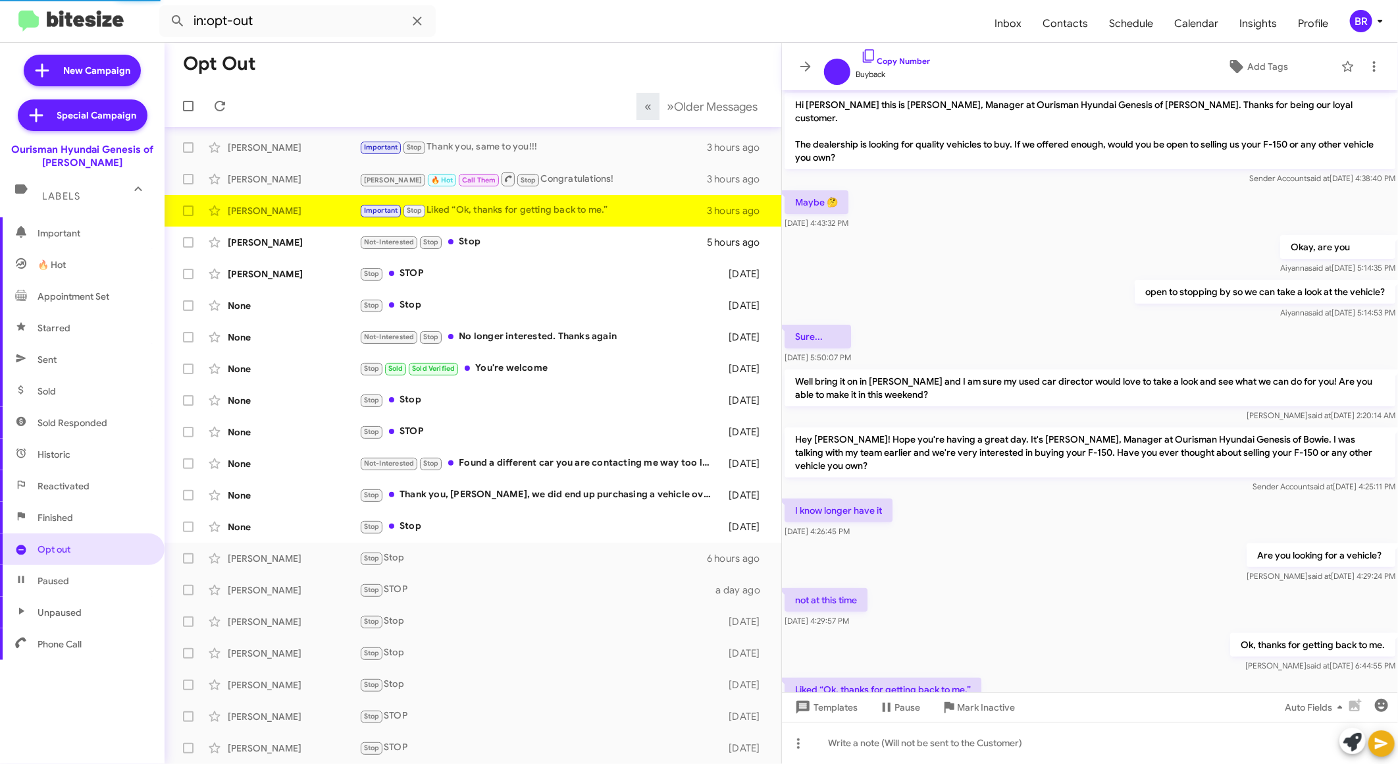
scroll to position [68, 0]
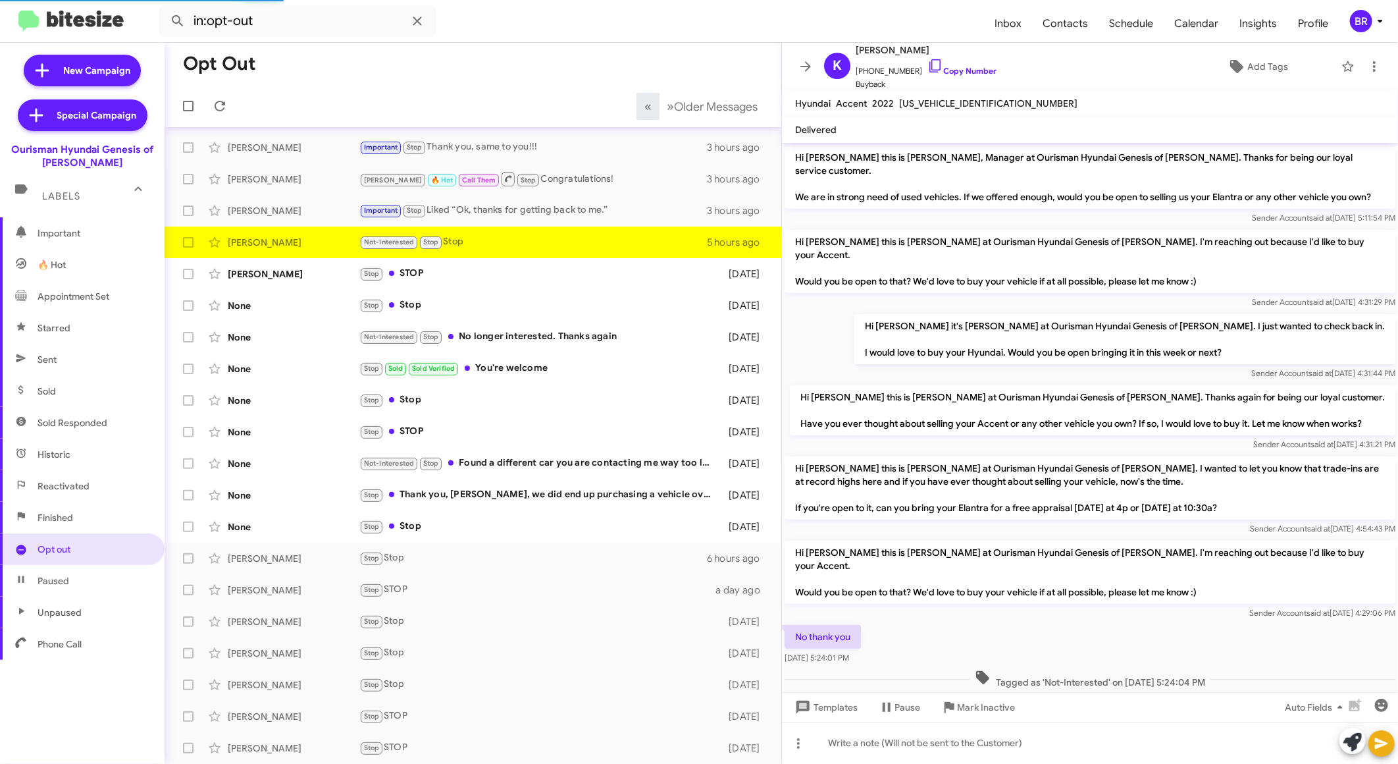
scroll to position [34, 0]
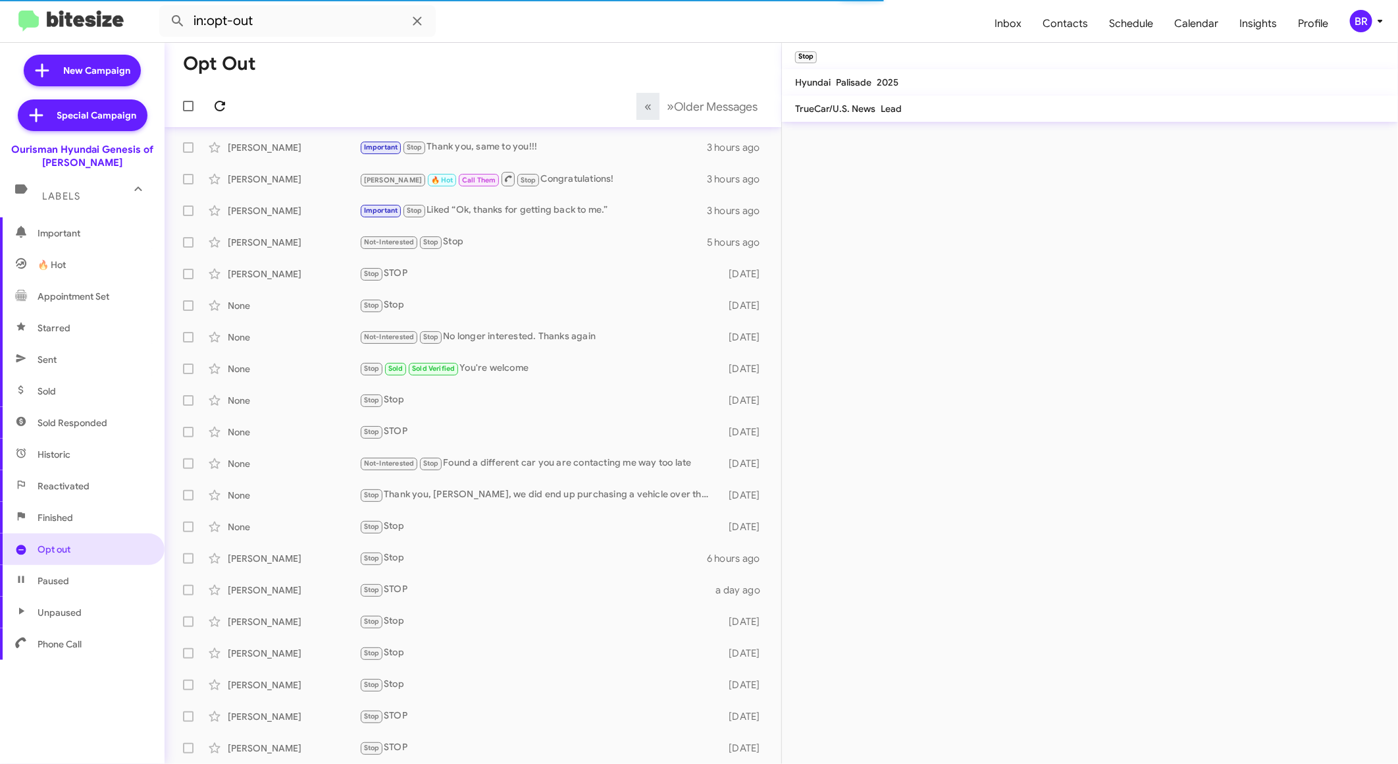
click at [219, 105] on icon at bounding box center [220, 106] width 16 height 16
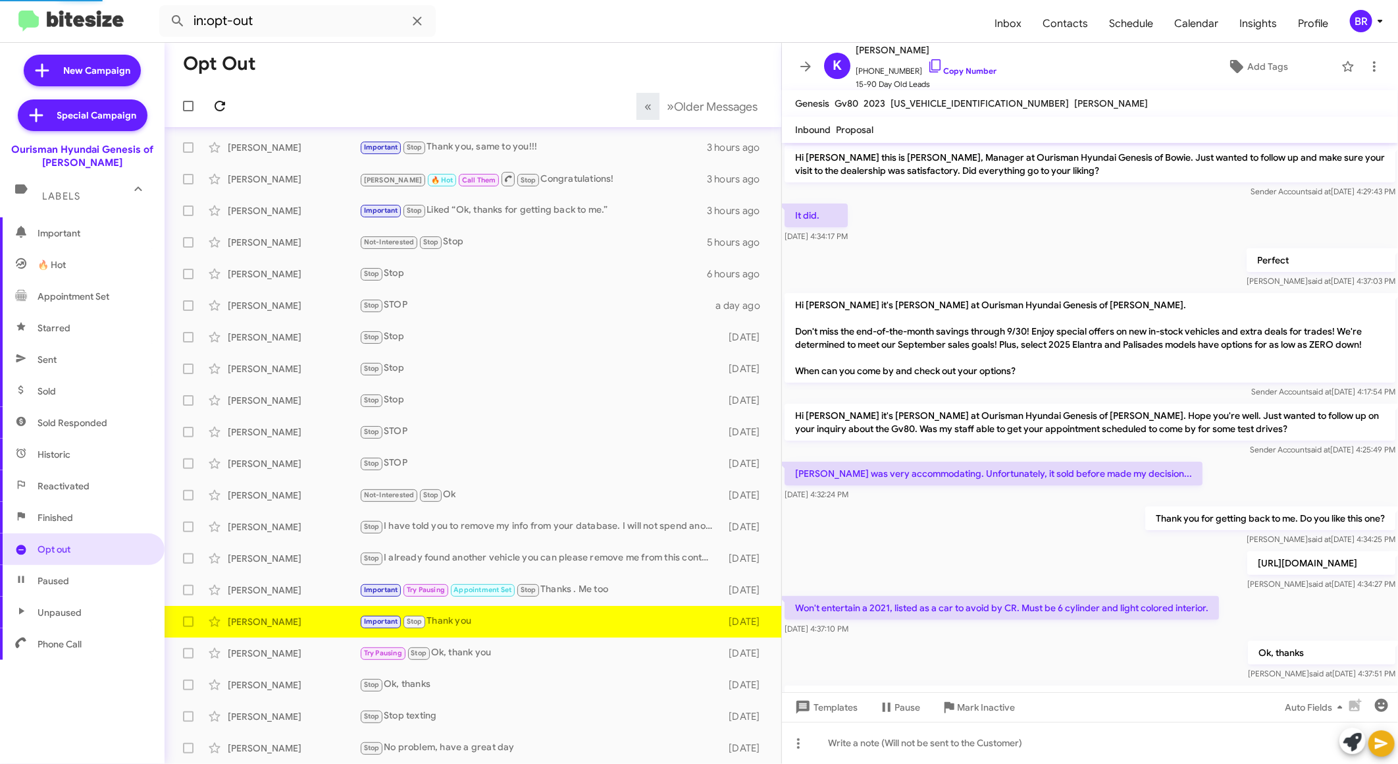
scroll to position [142, 0]
